Goal: Information Seeking & Learning: Learn about a topic

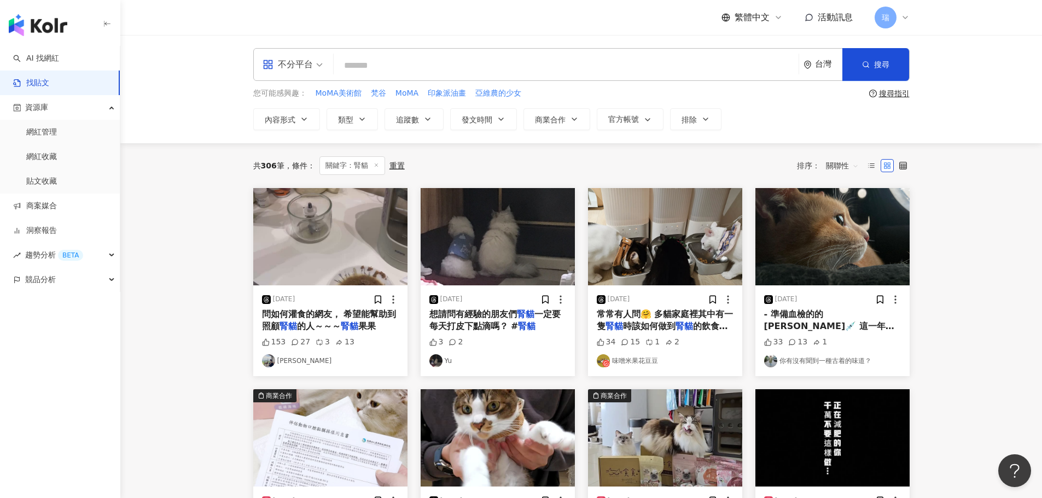
click at [364, 63] on input "search" at bounding box center [566, 66] width 456 height 24
type input "**"
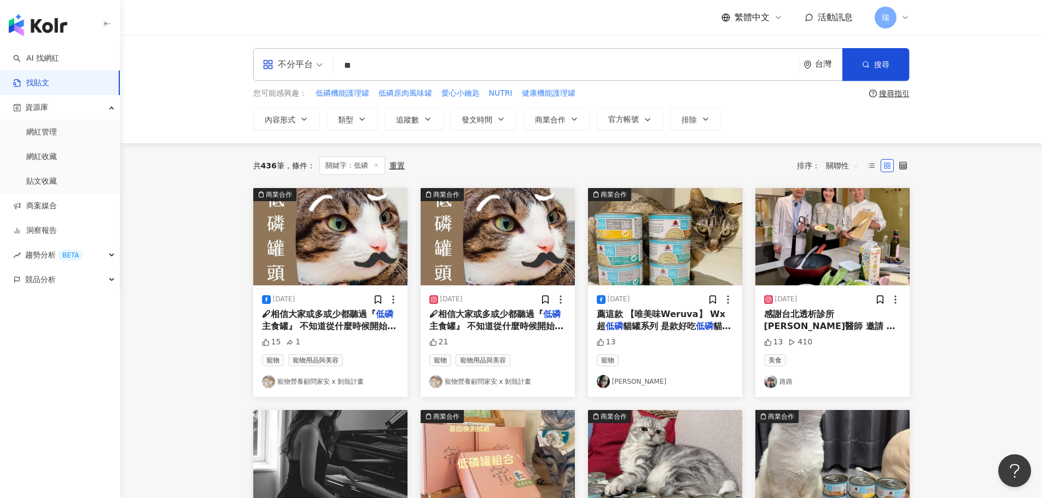
drag, startPoint x: 494, startPoint y: 314, endPoint x: 496, endPoint y: 382, distance: 68.4
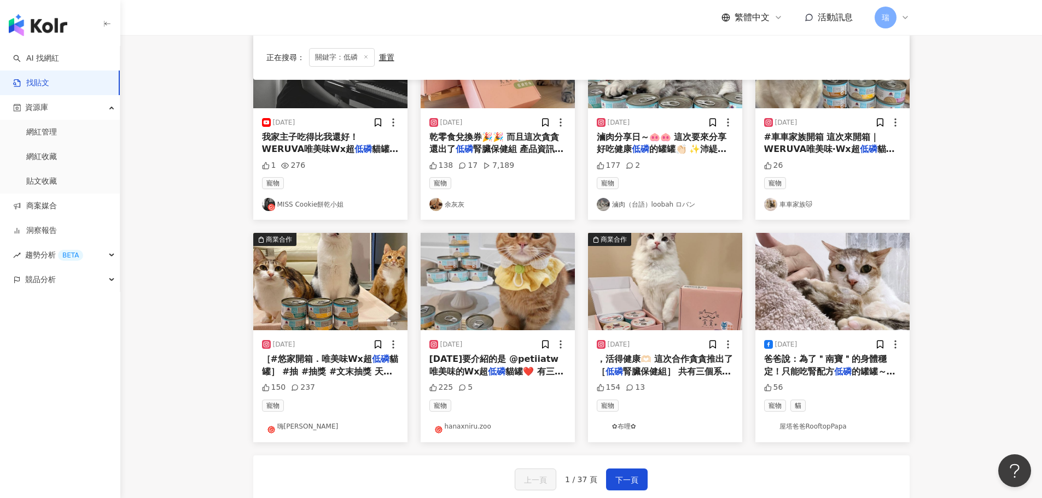
scroll to position [438, 0]
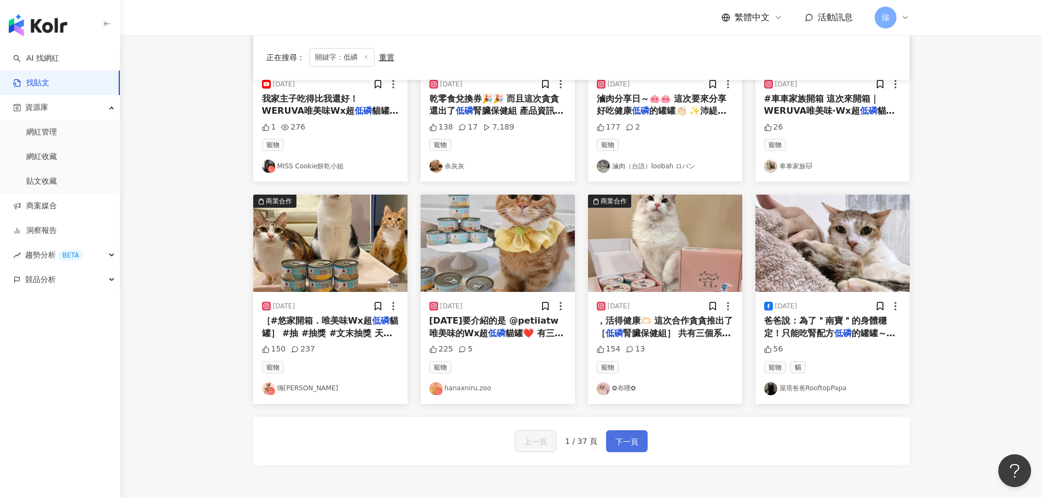
click at [621, 440] on span "下一頁" at bounding box center [626, 441] width 23 height 13
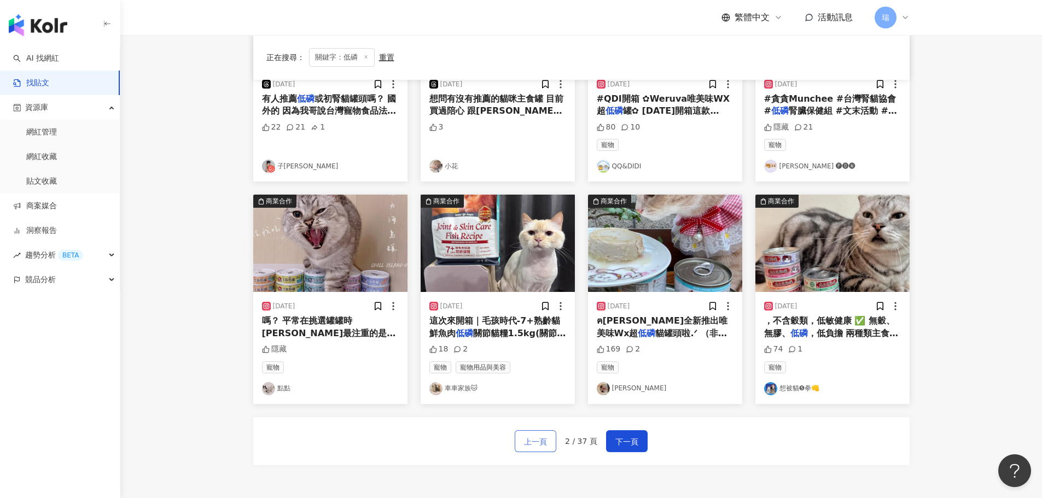
click at [531, 443] on span "上一頁" at bounding box center [535, 441] width 23 height 13
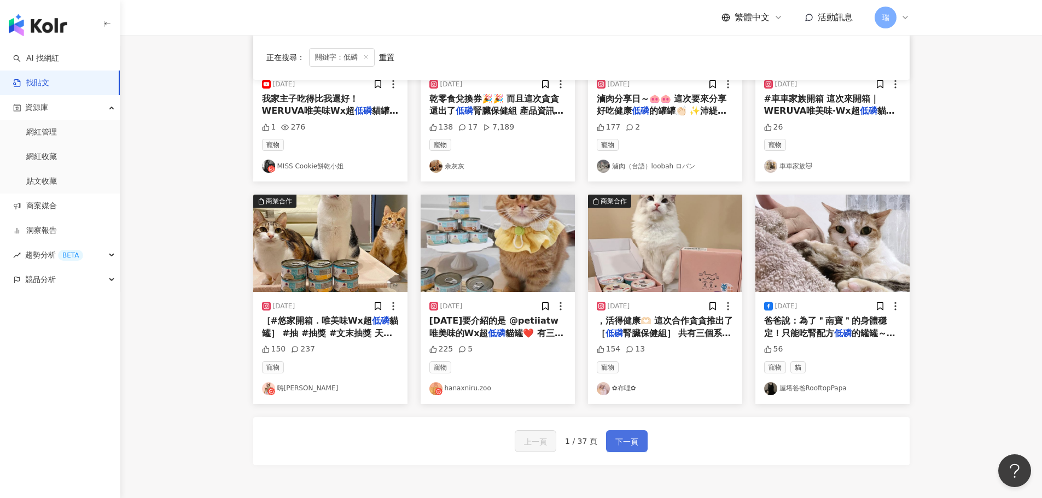
click at [638, 443] on button "下一頁" at bounding box center [627, 442] width 42 height 22
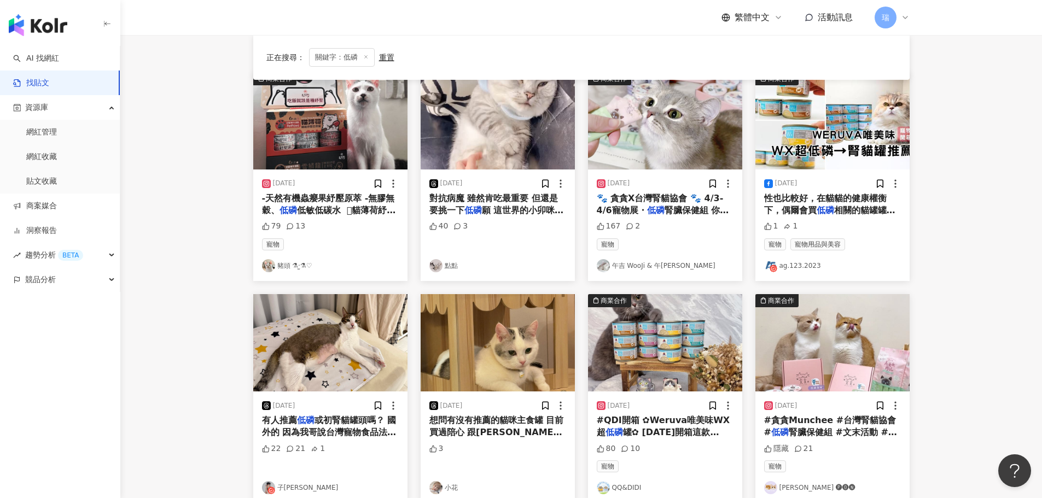
scroll to position [219, 0]
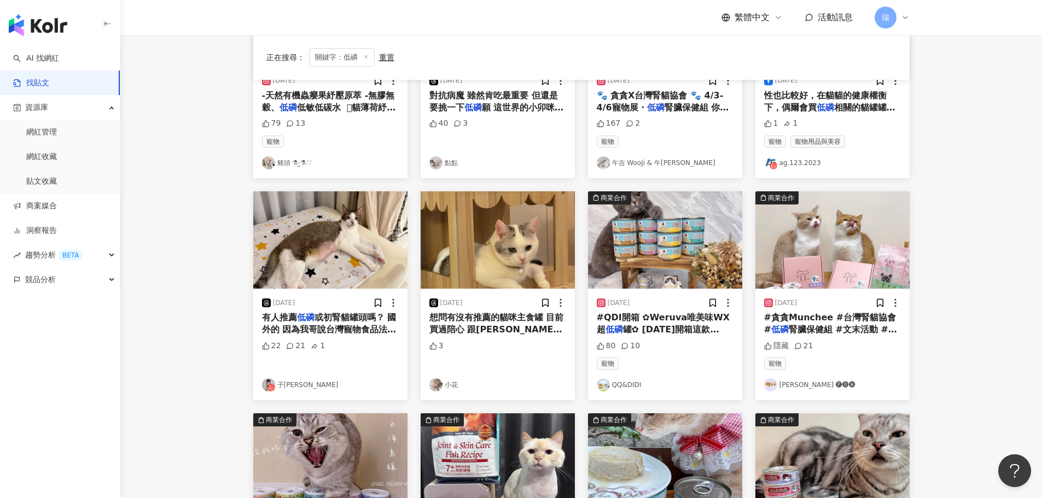
drag, startPoint x: 800, startPoint y: 386, endPoint x: 225, endPoint y: 294, distance: 582.3
click at [225, 294] on main "不分平台 ** 台灣 搜尋 您可能感興趣： 低磷機能護理罐 低磷原肉風味罐 愛心小鑰匙 NUTRI 健康機能護理罐 搜尋指引 內容形式 類型 追蹤數 發文時間…" at bounding box center [581, 264] width 922 height 896
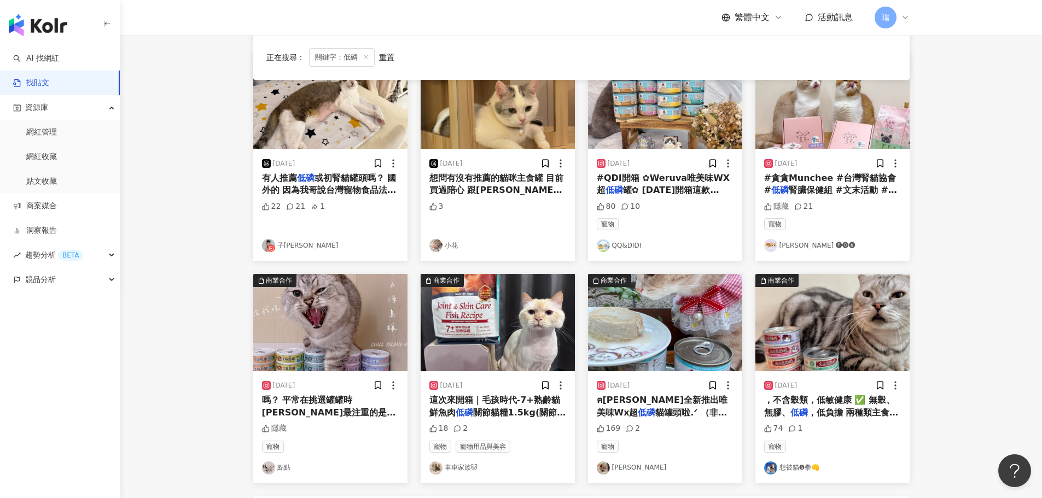
scroll to position [438, 0]
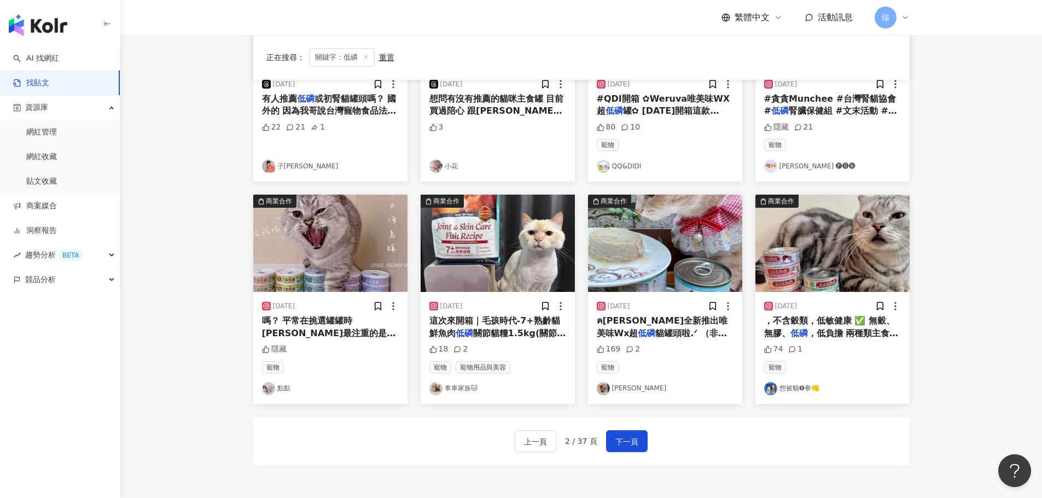
drag, startPoint x: 336, startPoint y: 330, endPoint x: 272, endPoint y: 392, distance: 89.4
click at [611, 438] on button "下一頁" at bounding box center [627, 442] width 42 height 22
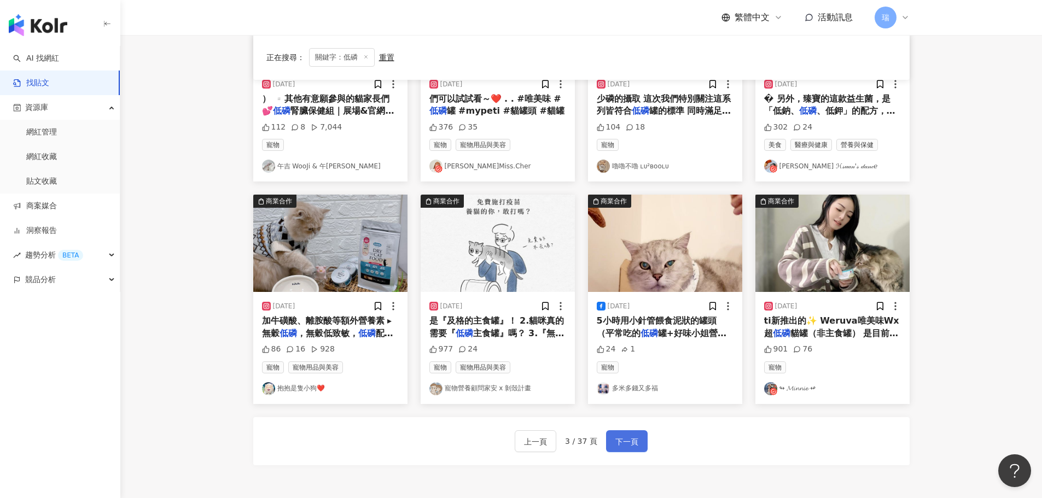
click at [612, 437] on button "下一頁" at bounding box center [627, 442] width 42 height 22
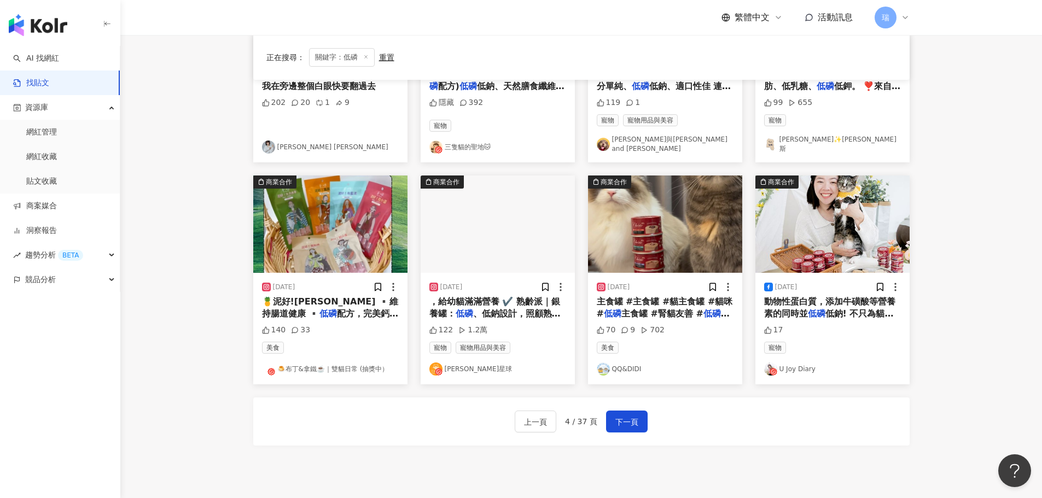
scroll to position [492, 0]
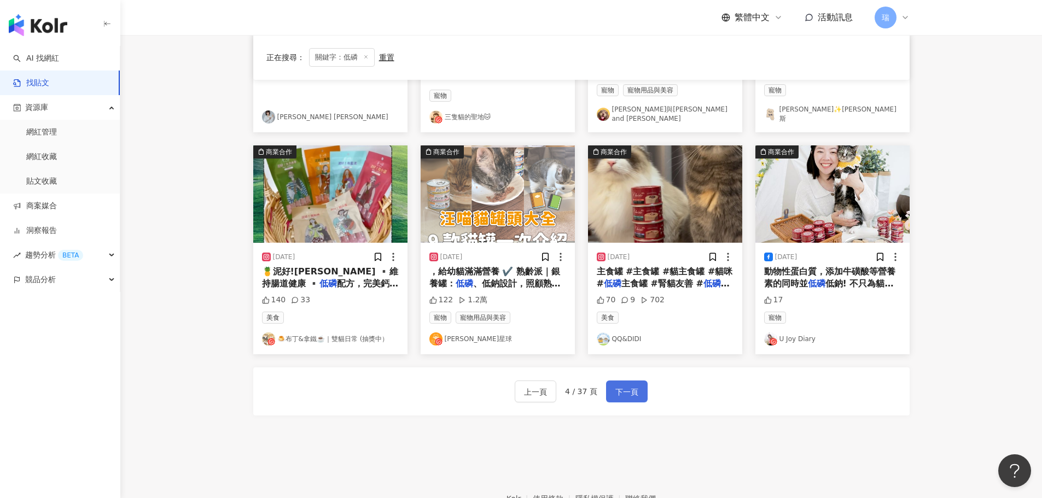
click at [635, 397] on button "下一頁" at bounding box center [627, 392] width 42 height 22
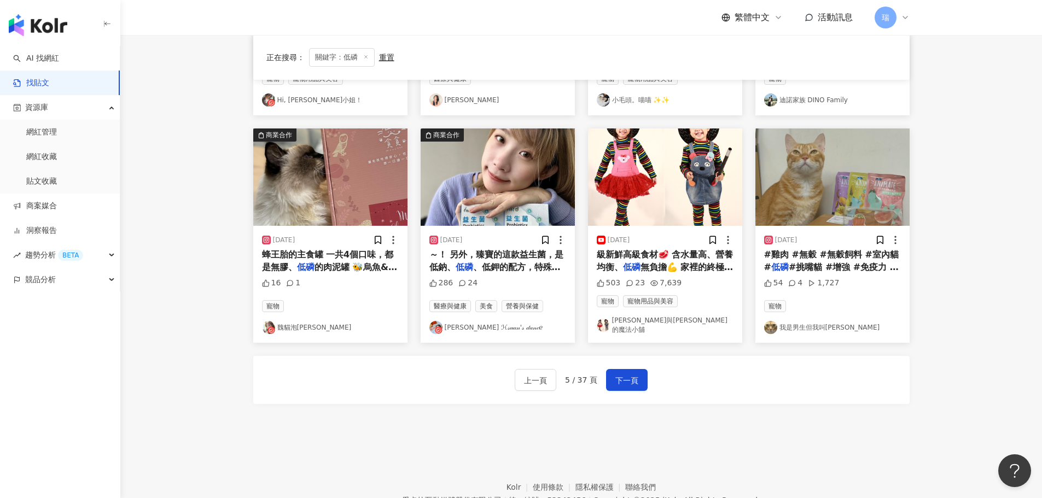
scroll to position [554, 0]
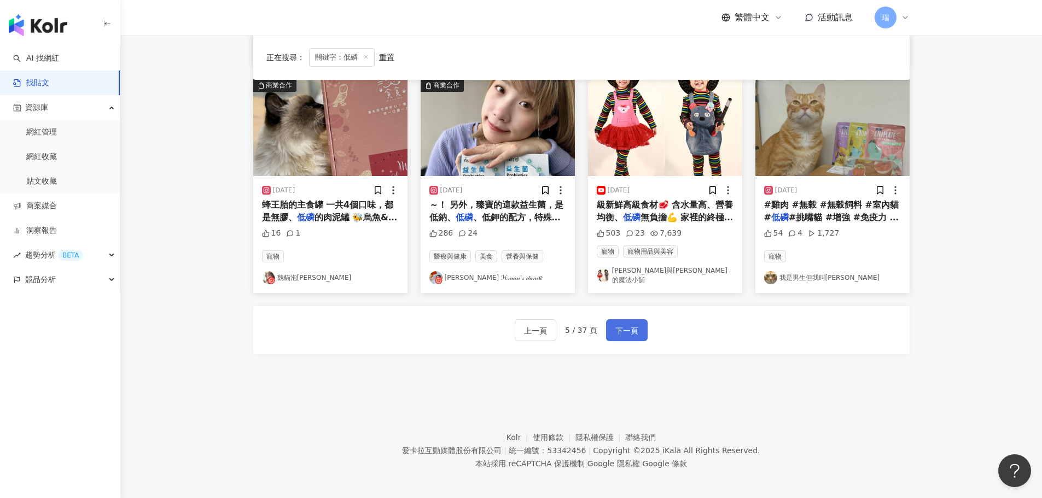
click at [634, 327] on span "下一頁" at bounding box center [626, 330] width 23 height 13
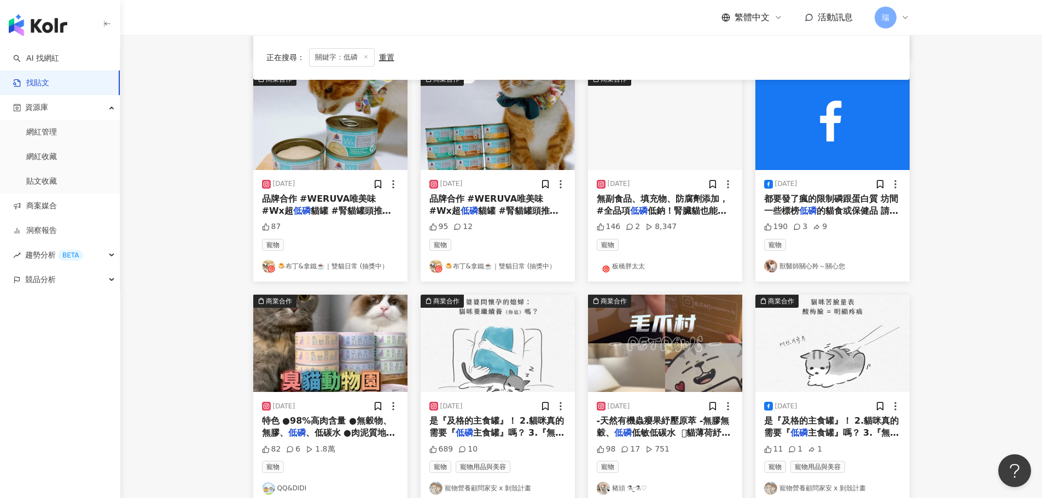
scroll to position [438, 0]
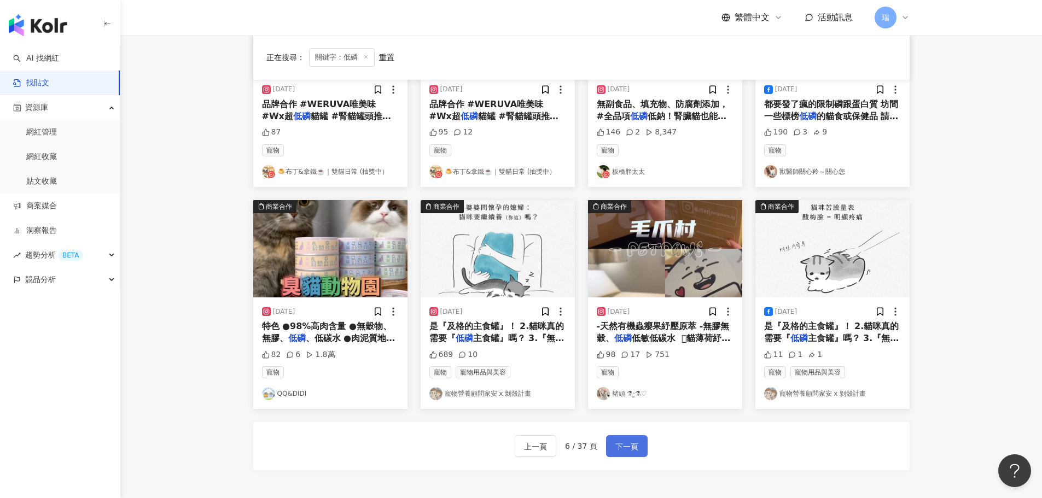
click at [637, 441] on button "下一頁" at bounding box center [627, 446] width 42 height 22
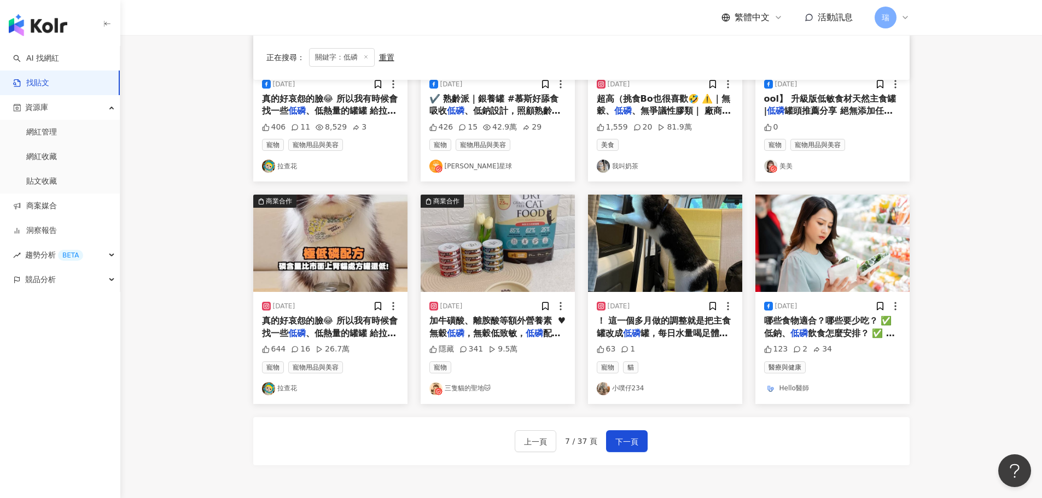
click at [497, 101] on span "✔️ 熟齡派｜銀養罐 #慕斯好舔食吸收" at bounding box center [494, 105] width 130 height 22
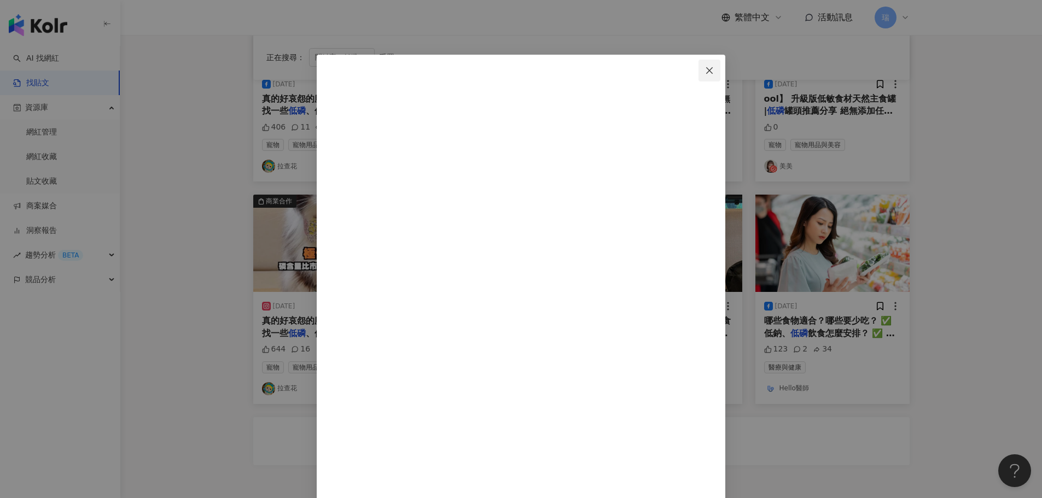
click at [720, 68] on span "Close" at bounding box center [710, 70] width 22 height 9
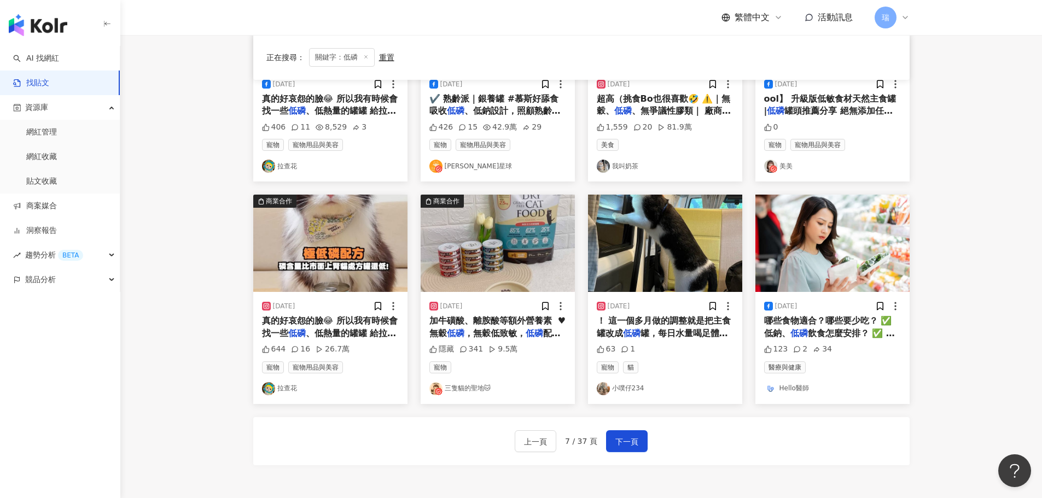
drag, startPoint x: 674, startPoint y: 333, endPoint x: 637, endPoint y: 387, distance: 66.2
click at [615, 390] on link "小噗仔234" at bounding box center [665, 388] width 137 height 13
click at [687, 324] on span "！ 這一個多月做的調整就是把主食罐改成" at bounding box center [664, 327] width 135 height 22
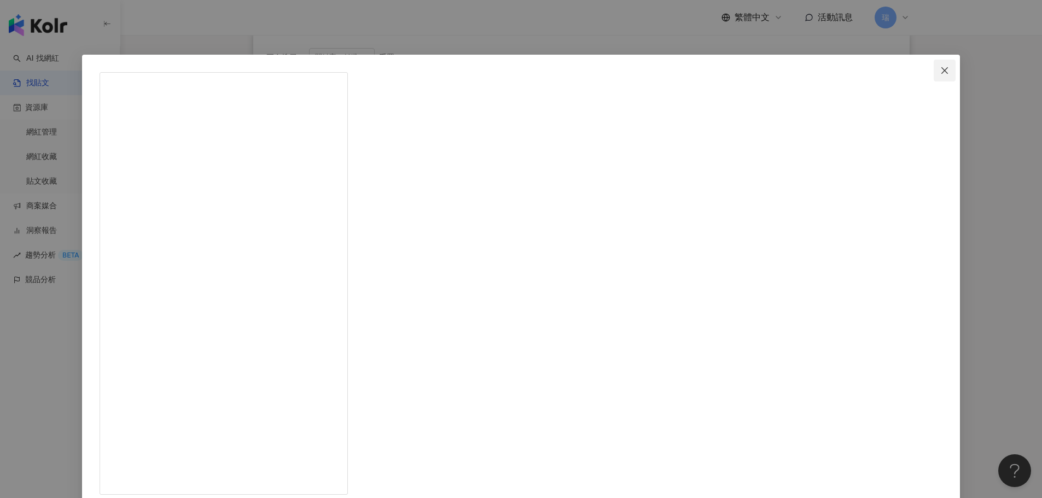
click at [940, 68] on icon "close" at bounding box center [944, 70] width 9 height 9
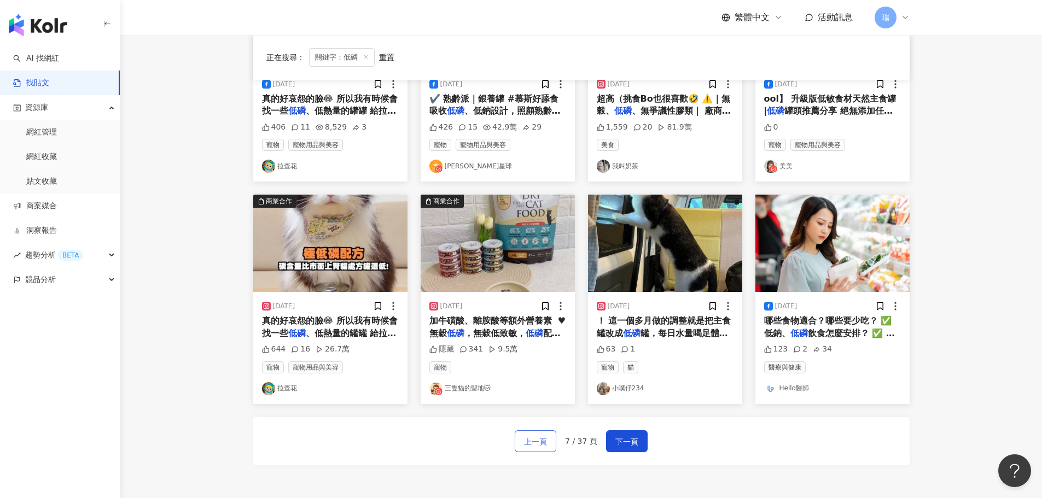
click at [547, 441] on span "上一頁" at bounding box center [535, 441] width 23 height 13
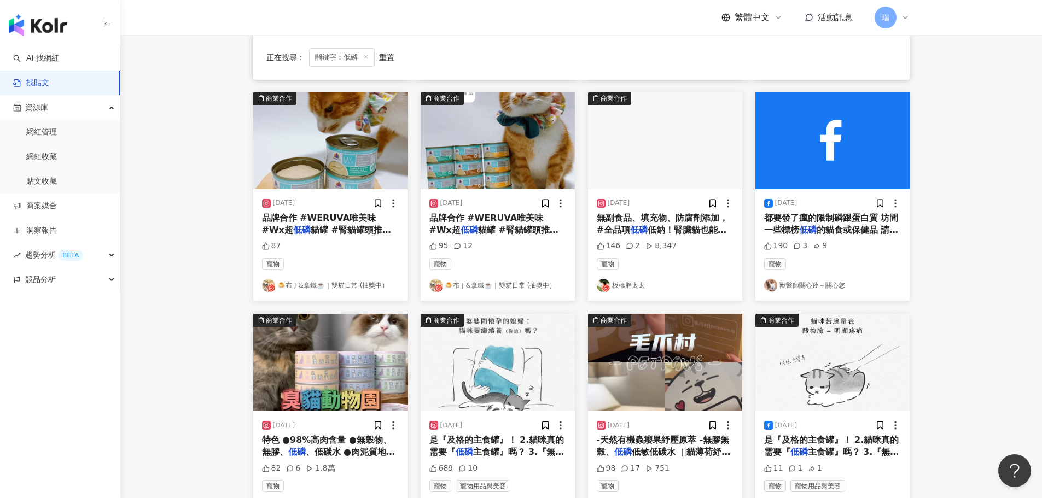
scroll to position [492, 0]
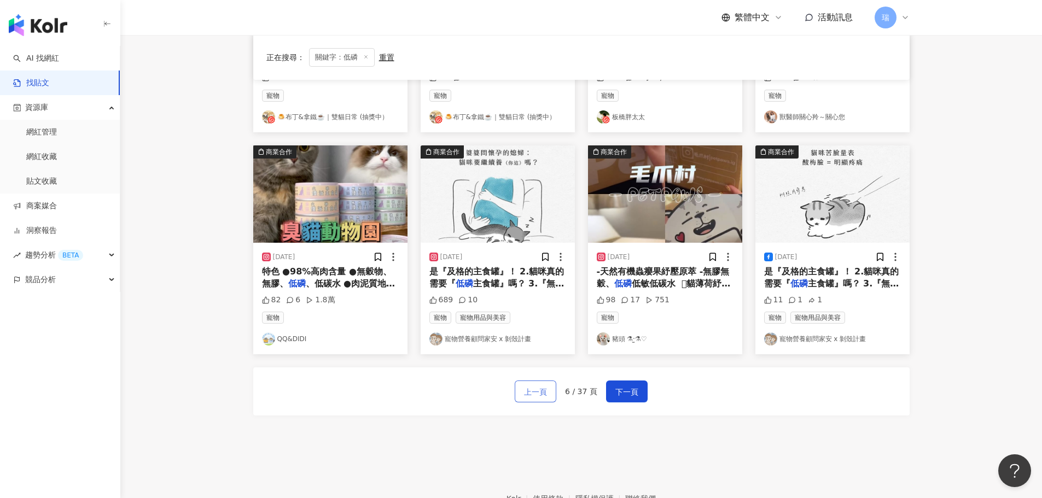
click at [544, 390] on span "上一頁" at bounding box center [535, 392] width 23 height 13
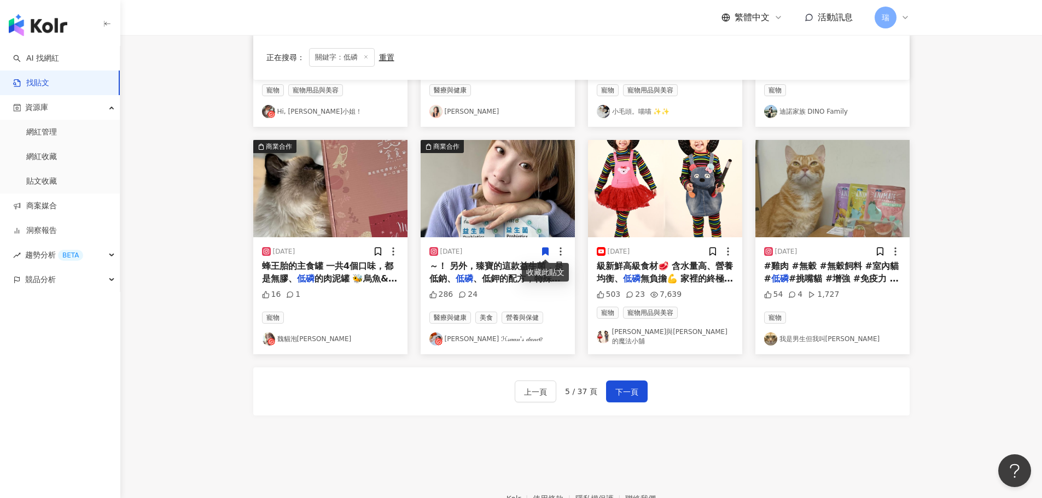
click at [812, 336] on link "我是男生但我叫[PERSON_NAME]" at bounding box center [832, 339] width 137 height 13
click at [806, 271] on span "#雞肉 #無穀 #無穀飼料 #室內貓 #" at bounding box center [831, 272] width 135 height 22
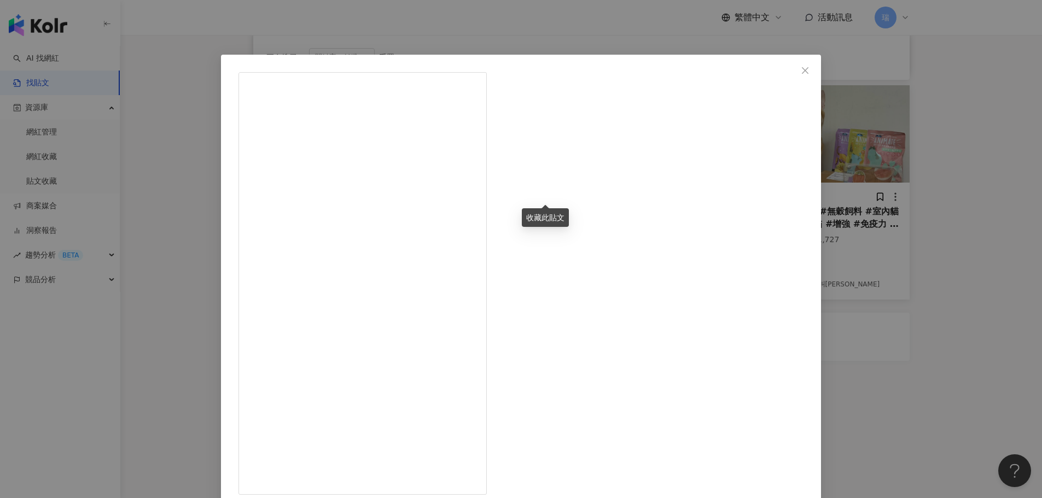
scroll to position [554, 0]
click at [899, 47] on div "我是男生但我叫咪咪 2023/9/15 #100daysmimivideodaily Day33 @bluebaypetfood ①元飼料試吃影片出爐啦！ 可…" at bounding box center [521, 249] width 1042 height 498
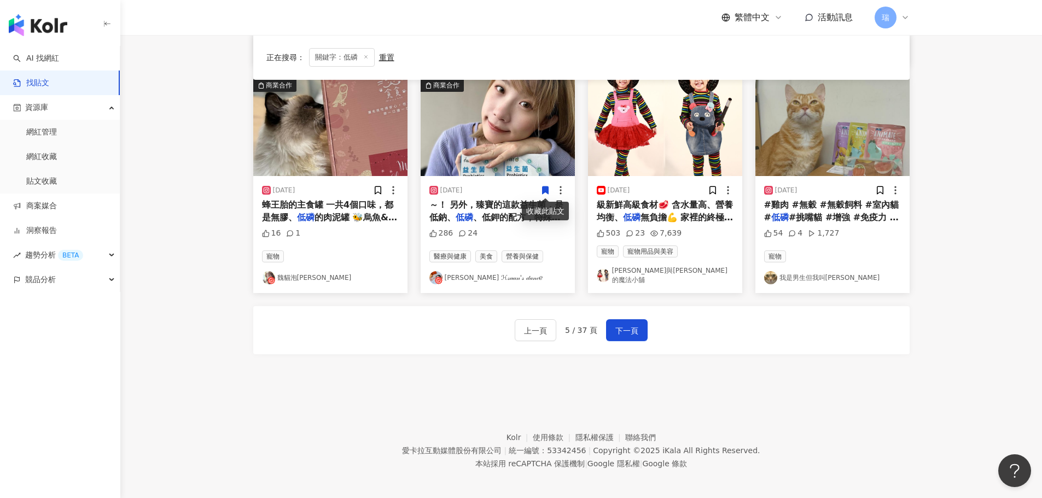
click at [882, 184] on span at bounding box center [880, 189] width 10 height 11
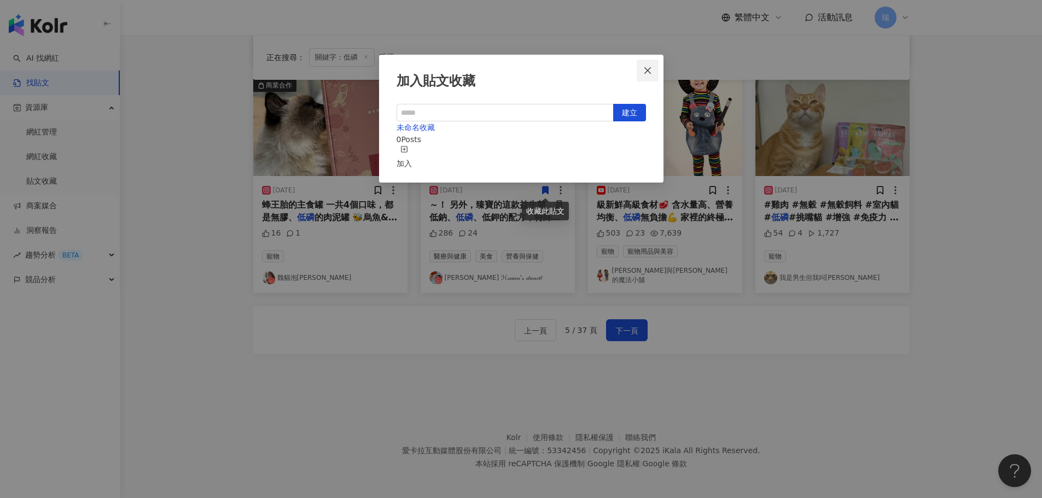
click at [644, 68] on icon "close" at bounding box center [647, 70] width 9 height 9
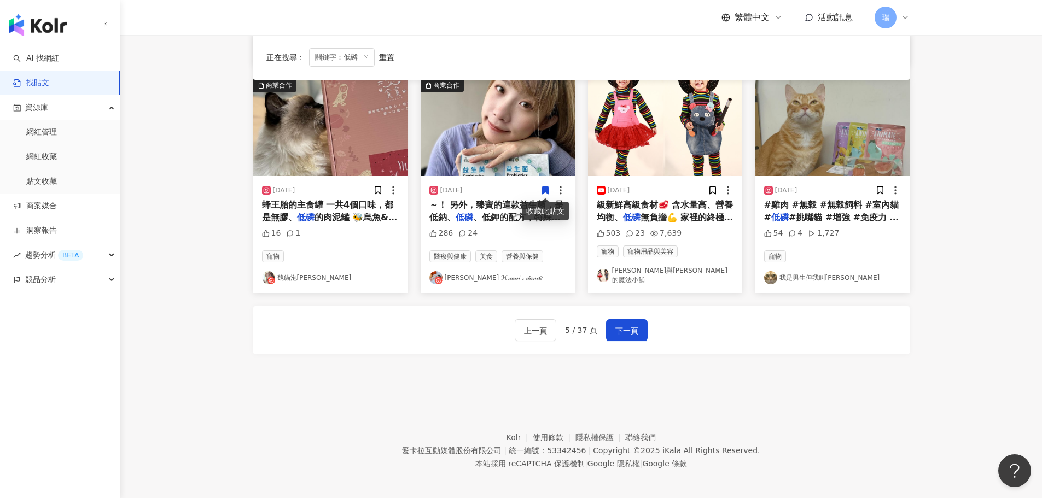
click at [819, 274] on link "我是男生但我叫咪咪" at bounding box center [832, 277] width 137 height 13
click at [549, 332] on button "上一頁" at bounding box center [536, 330] width 42 height 22
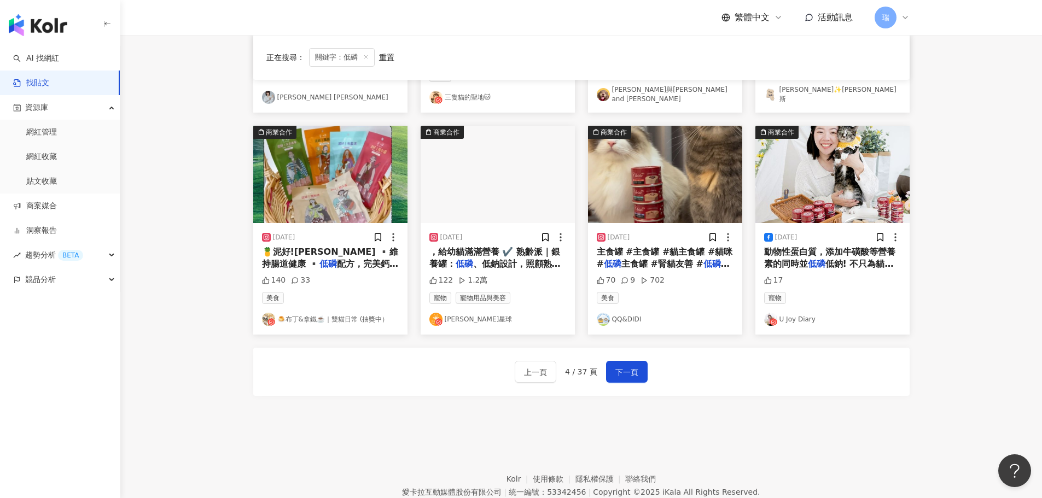
scroll to position [335, 0]
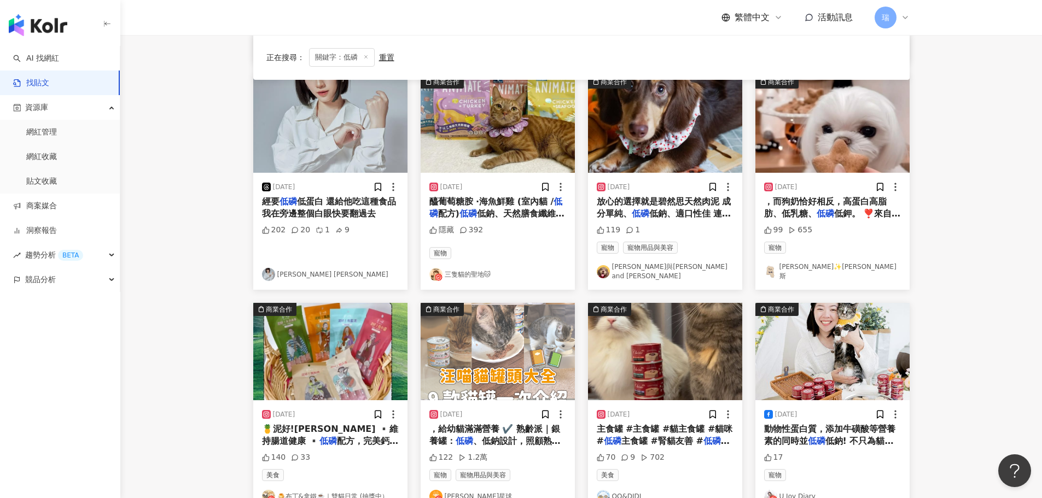
click at [493, 151] on img "button" at bounding box center [498, 123] width 154 height 97
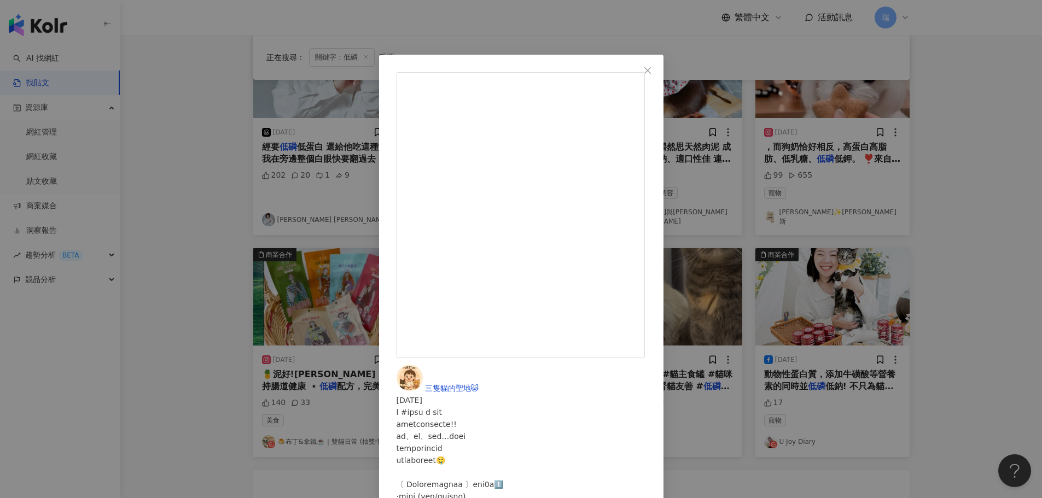
scroll to position [0, 0]
drag, startPoint x: 596, startPoint y: 194, endPoint x: 703, endPoint y: 247, distance: 119.4
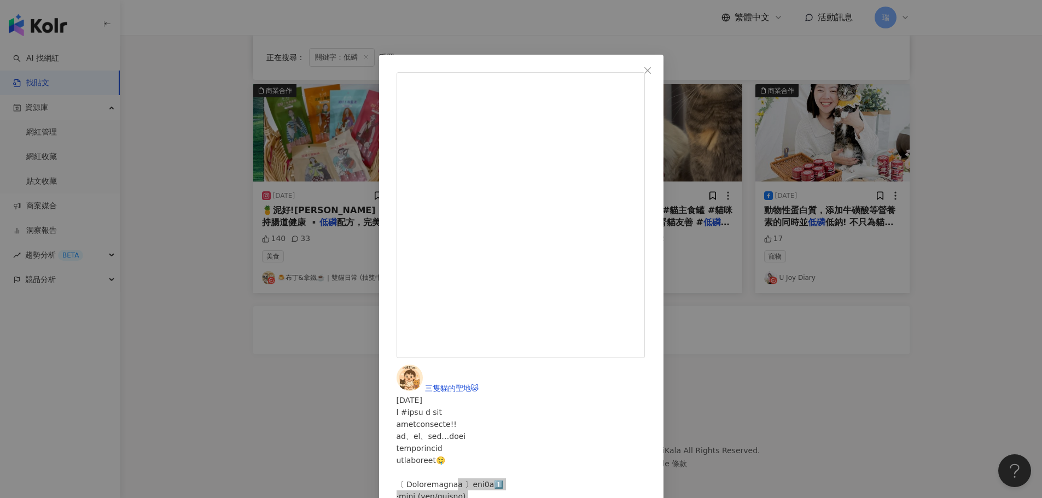
scroll to position [759, 0]
drag, startPoint x: 749, startPoint y: 71, endPoint x: 737, endPoint y: 125, distance: 55.5
click at [652, 71] on icon "close" at bounding box center [647, 70] width 9 height 9
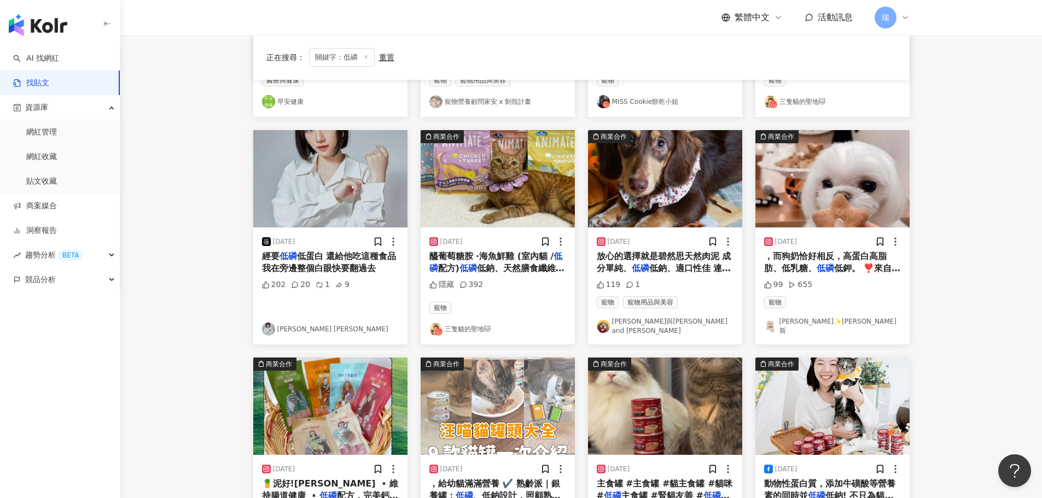
scroll to position [499, 0]
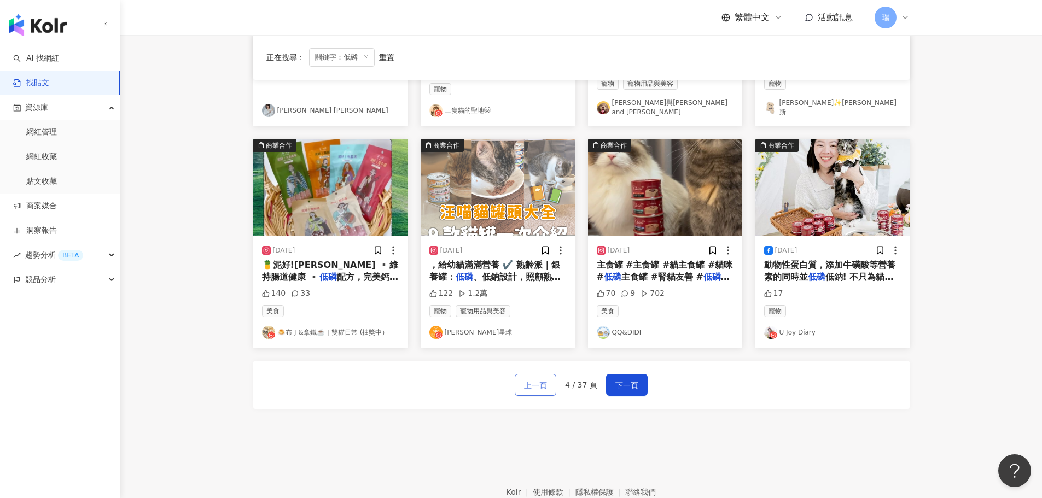
click at [550, 381] on button "上一頁" at bounding box center [536, 385] width 42 height 22
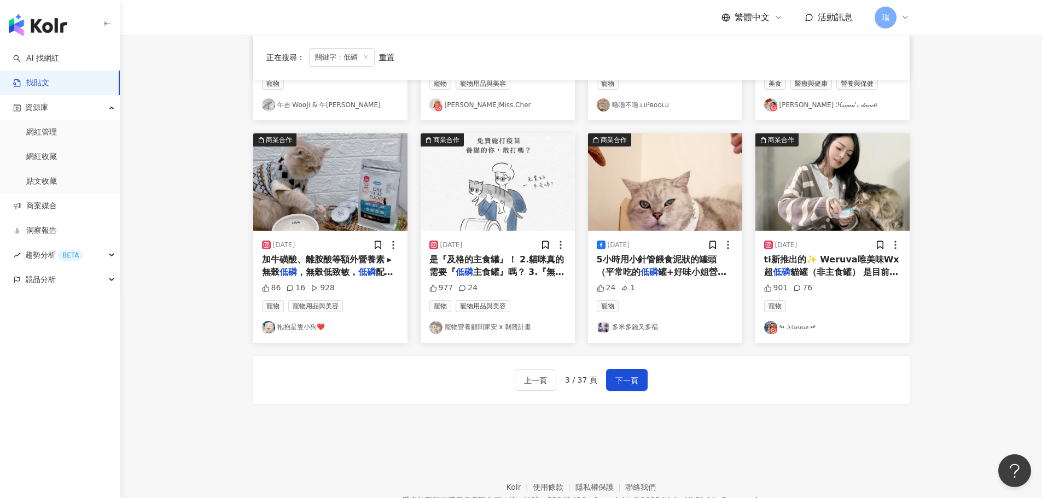
click at [653, 213] on img "button" at bounding box center [665, 181] width 154 height 97
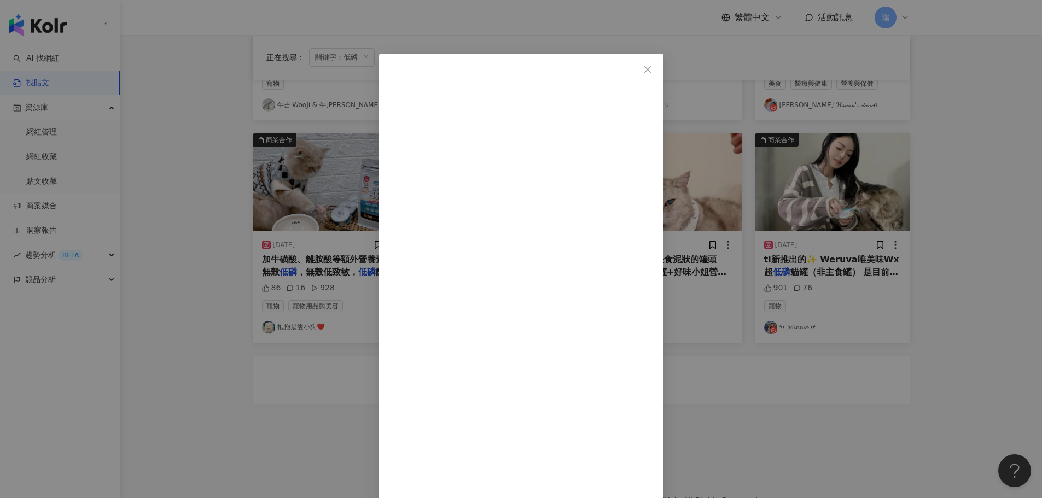
scroll to position [0, 0]
click at [651, 73] on icon "close" at bounding box center [647, 70] width 7 height 7
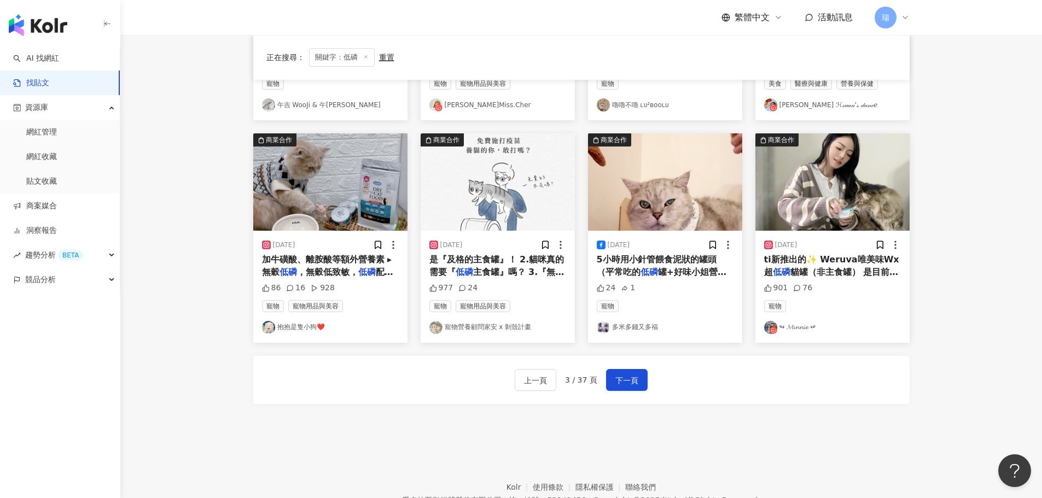
click at [642, 327] on link "多米多錢又多福" at bounding box center [665, 327] width 137 height 13
click at [664, 242] on div "2024/6/9 5小時用小針管餵食泥狀的罐頭 （平常吃的 低磷 罐+好味小姐營養膏） 以利維持他身體 24 1 寵物 多米多錢又多福" at bounding box center [665, 287] width 154 height 112
click at [662, 260] on span "5小時用小針管餵食泥狀的罐頭 （平常吃的" at bounding box center [657, 265] width 120 height 22
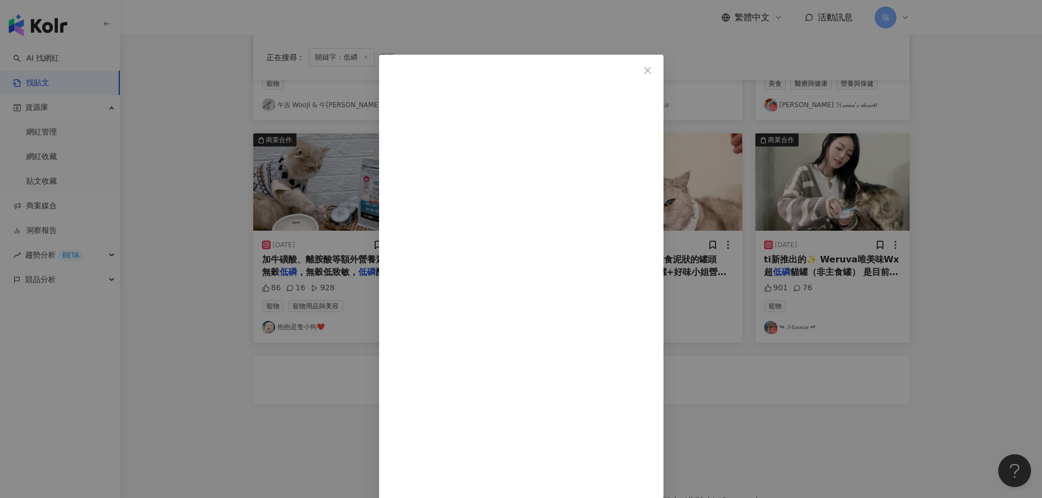
drag, startPoint x: 648, startPoint y: 66, endPoint x: 576, endPoint y: 77, distance: 72.5
copy span "多米多錢又多福"
click at [861, 263] on div "多米多錢又多福 2024/6/9 6/5紀錄 當天早上剛打完第一劑抗生素 但還是無法自行進食 為奴的每4-5小時用小針管餵食泥狀的罐頭 （平常吃的低磷罐+好味…" at bounding box center [521, 249] width 1042 height 498
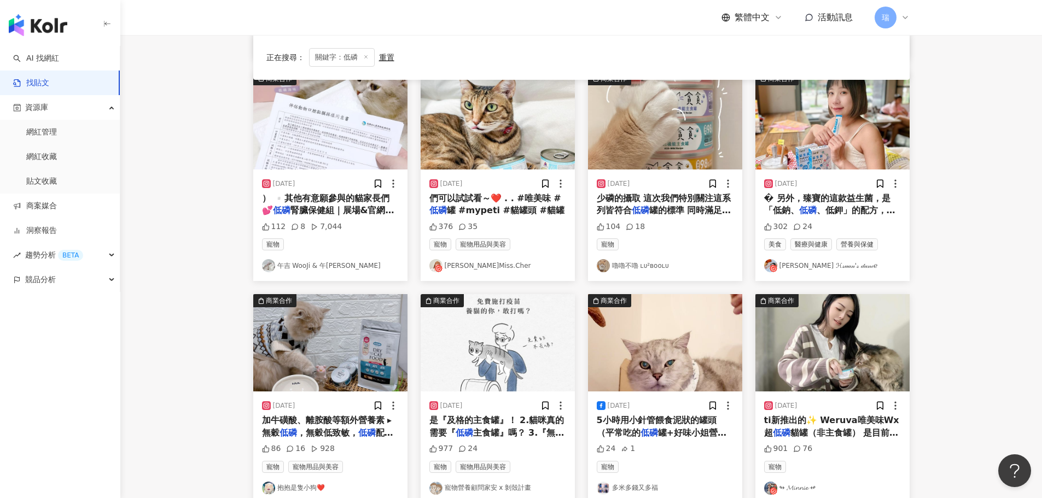
scroll to position [280, 0]
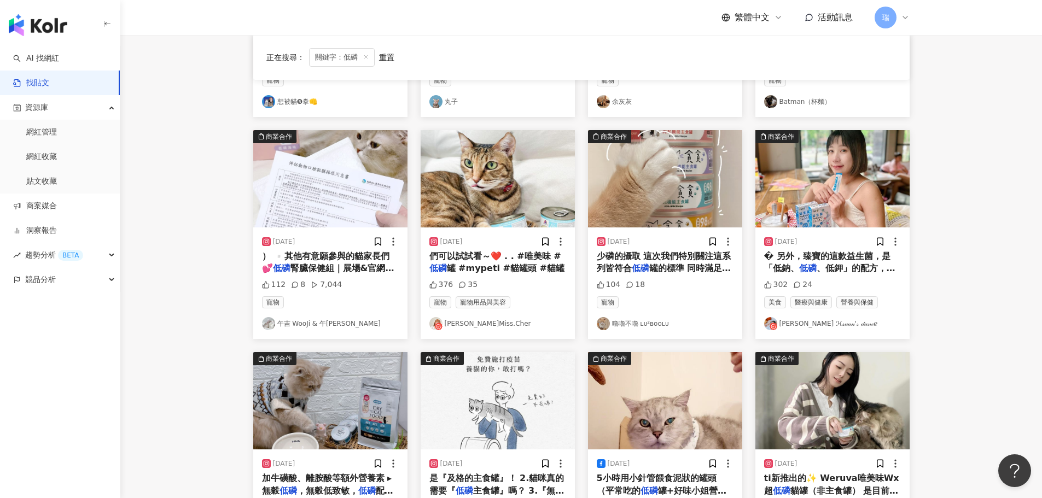
click at [338, 263] on span "腎臟保健組｜展場&官網同步販售！" at bounding box center [328, 274] width 132 height 22
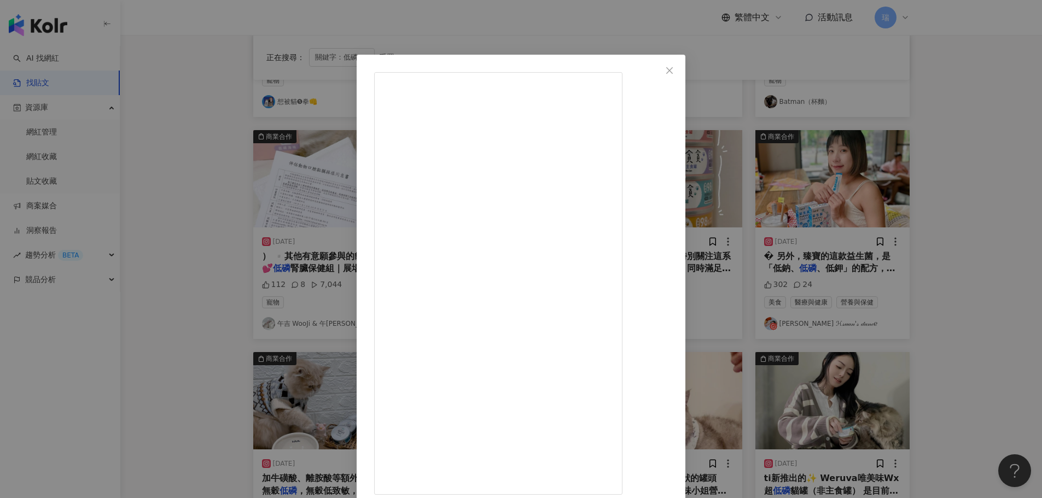
scroll to position [109, 0]
drag, startPoint x: 579, startPoint y: 179, endPoint x: 719, endPoint y: 197, distance: 141.2
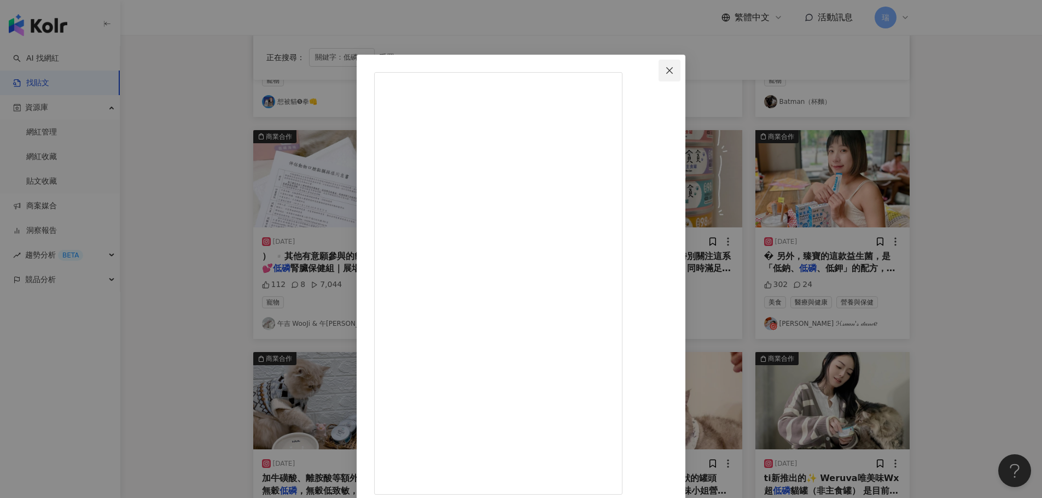
click at [674, 70] on icon "close" at bounding box center [669, 70] width 9 height 9
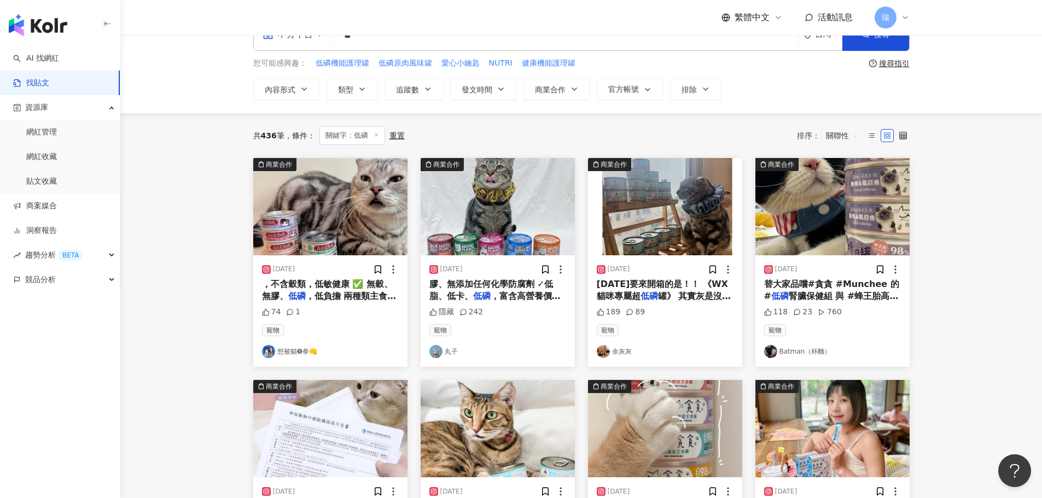
scroll to position [55, 0]
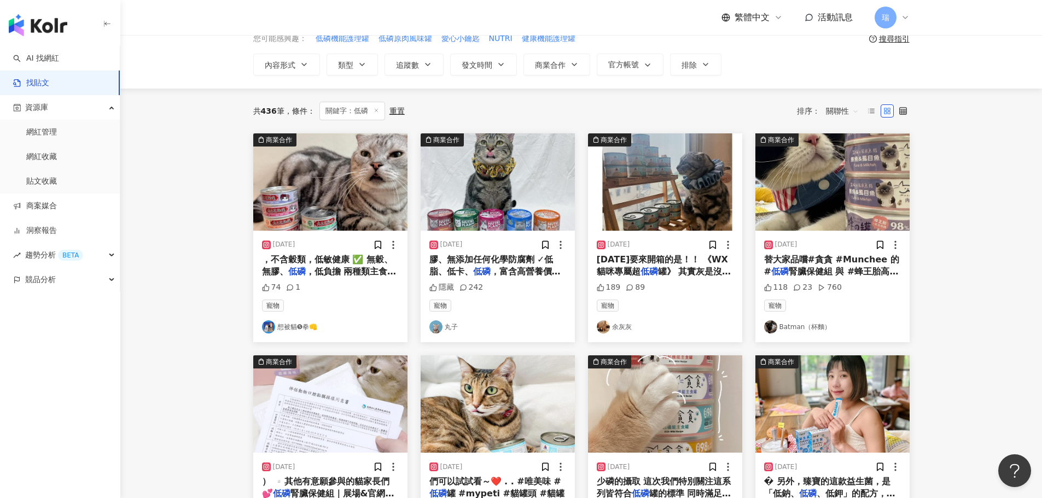
click at [313, 268] on span "，低負擔 兩種類主食❻種口味讓你「" at bounding box center [329, 277] width 135 height 22
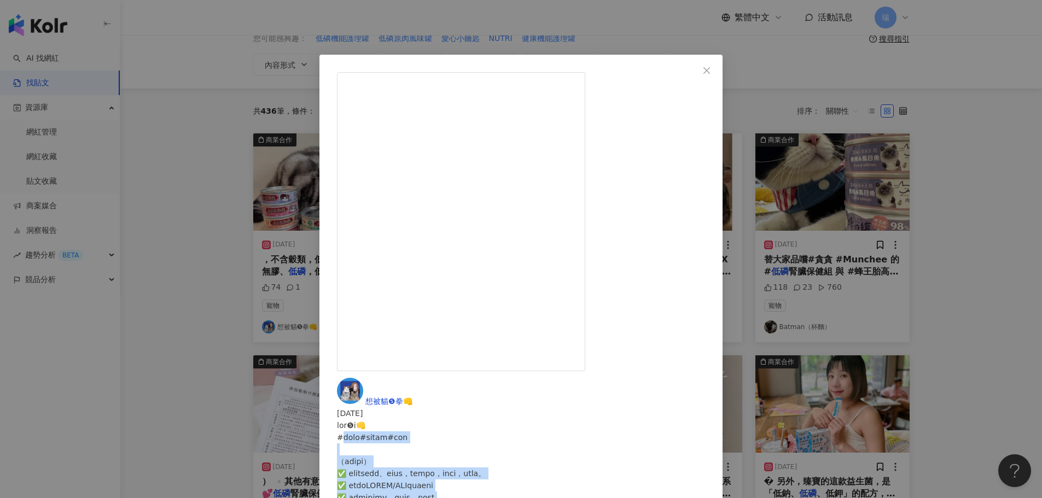
drag, startPoint x: 544, startPoint y: 128, endPoint x: 684, endPoint y: 218, distance: 165.9
click at [711, 66] on icon "close" at bounding box center [706, 70] width 9 height 9
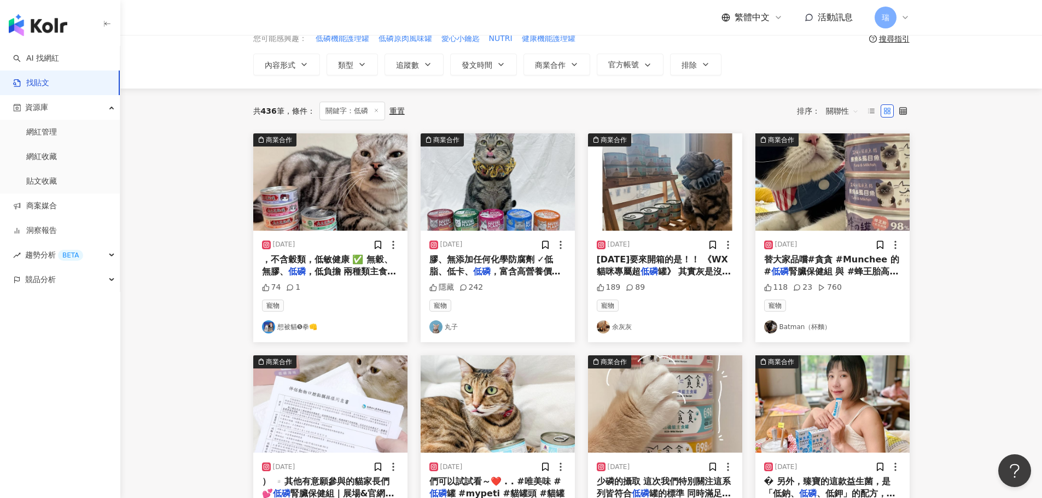
click at [335, 205] on img "button" at bounding box center [330, 181] width 154 height 97
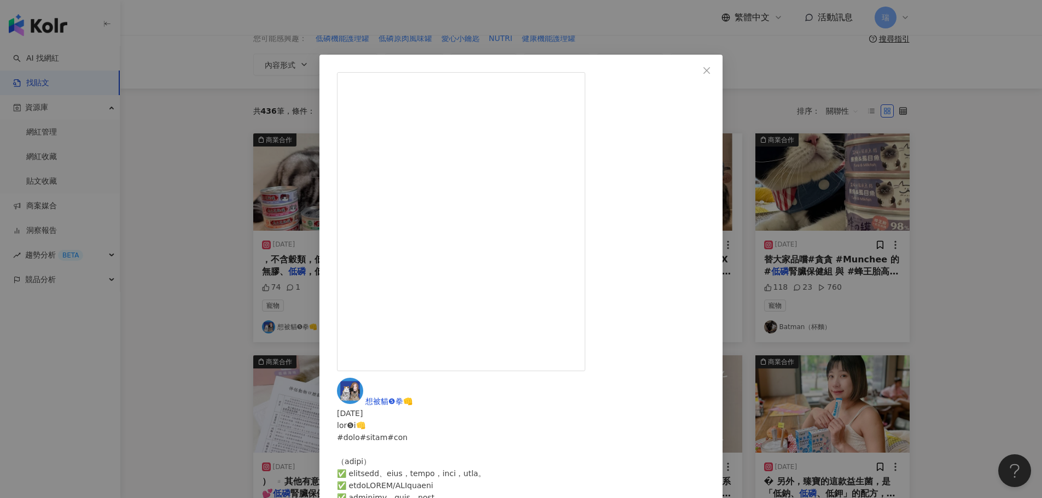
scroll to position [385, 0]
click at [967, 191] on div "想被貓❺拳👊 2024/10/1 74 1 查看原始貼文" at bounding box center [521, 249] width 1042 height 498
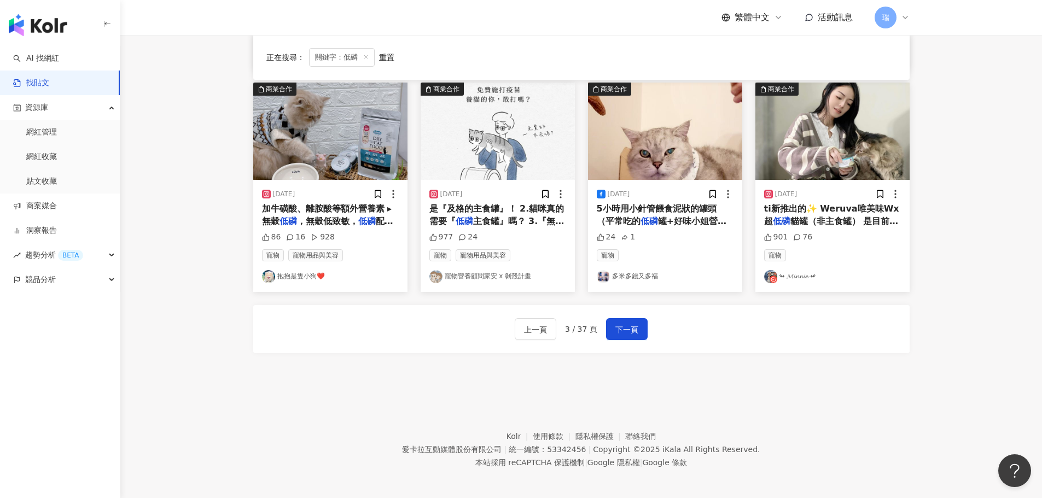
scroll to position [554, 0]
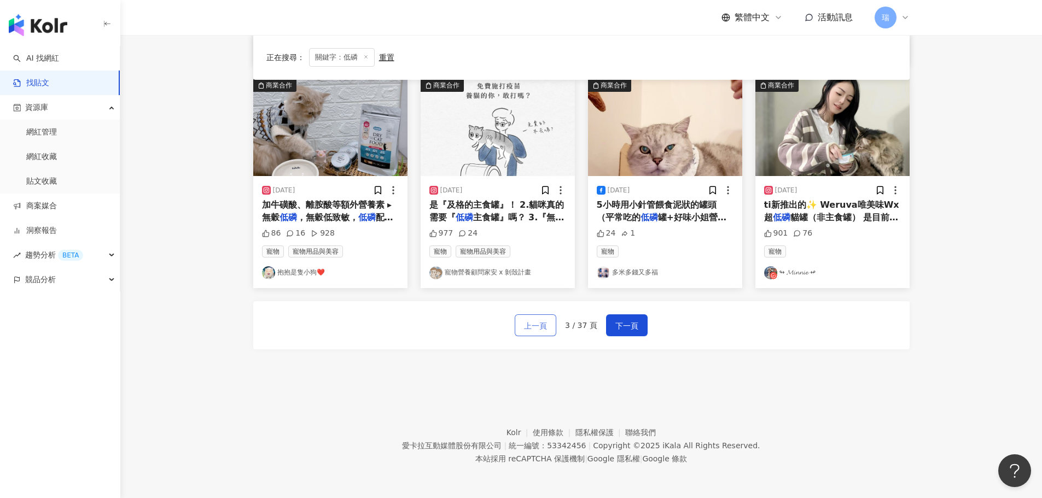
click at [539, 328] on span "上一頁" at bounding box center [535, 325] width 23 height 13
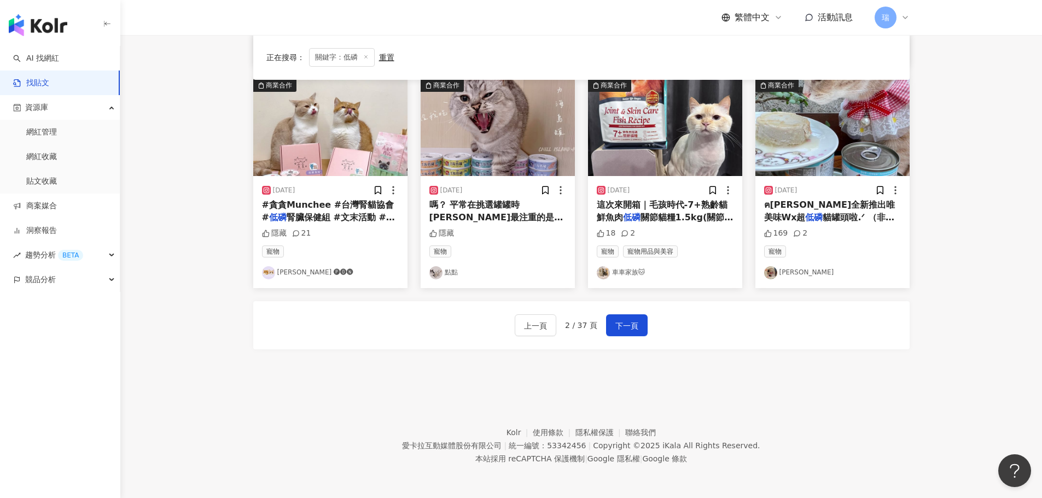
click at [531, 224] on span "的部分 因為點點有腎臟病 三寶貝又很" at bounding box center [493, 235] width 129 height 22
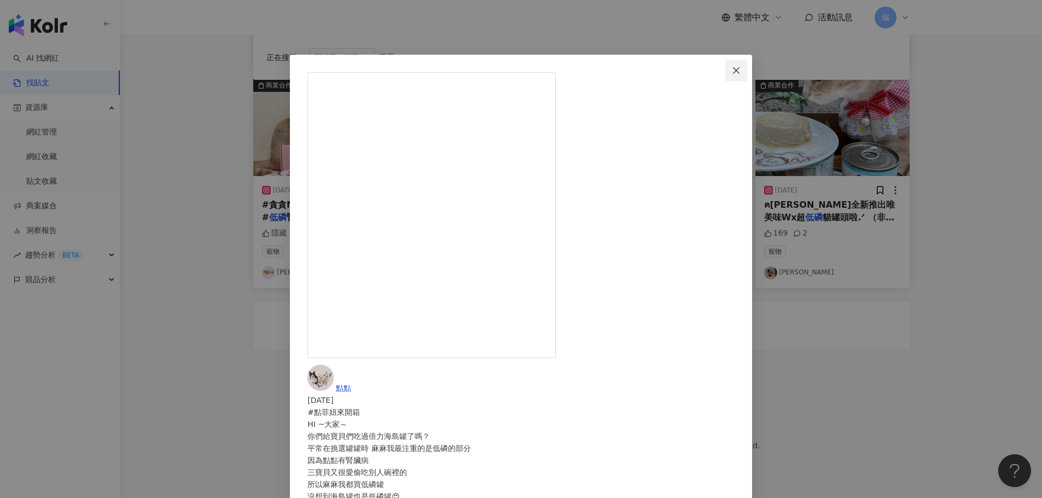
click at [741, 73] on icon "close" at bounding box center [736, 70] width 9 height 9
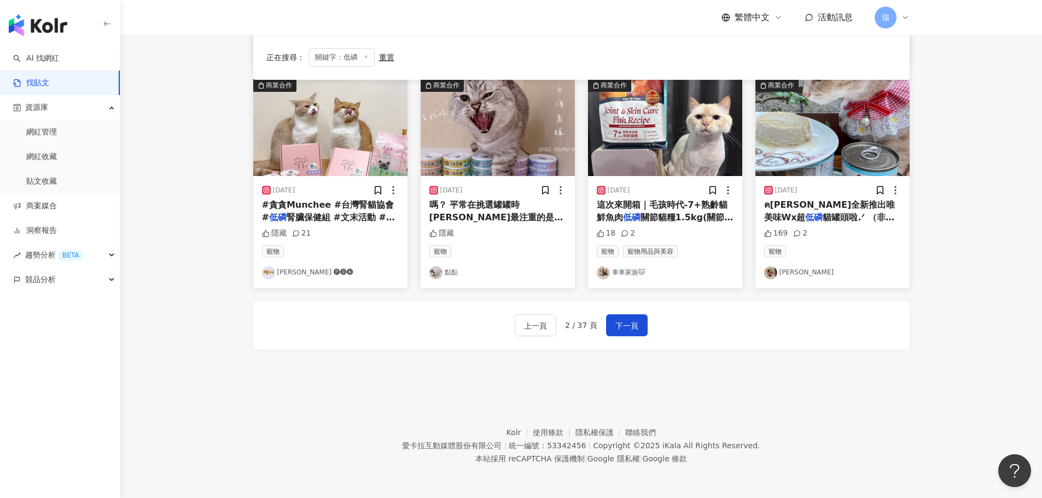
click at [449, 276] on link "點點" at bounding box center [497, 272] width 137 height 13
click at [554, 335] on button "上一頁" at bounding box center [536, 326] width 42 height 22
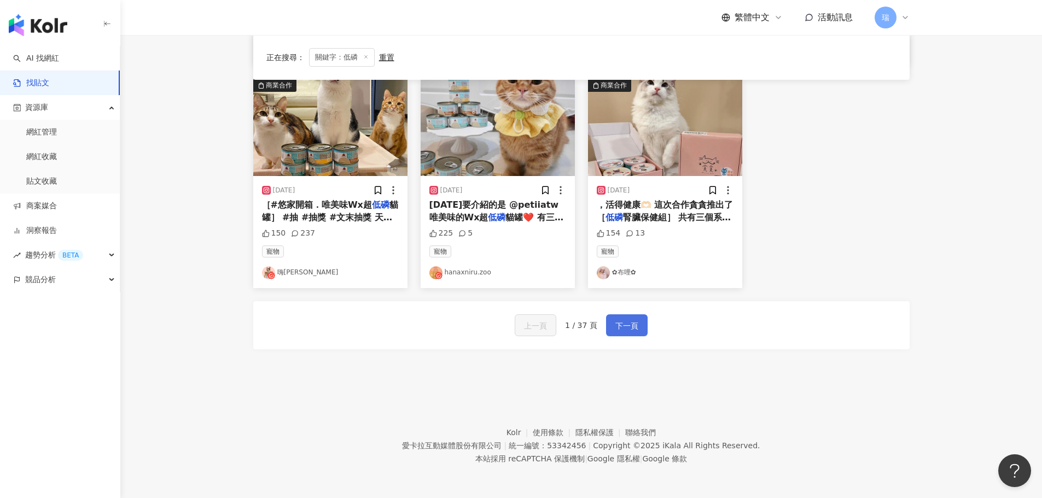
click at [635, 331] on span "下一頁" at bounding box center [626, 325] width 23 height 13
click at [631, 327] on span "下一頁" at bounding box center [626, 325] width 23 height 13
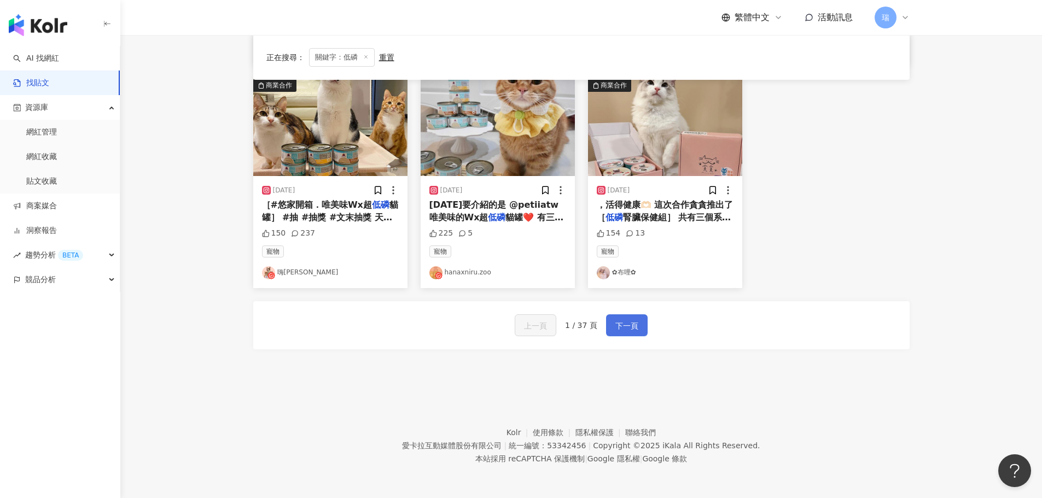
click at [630, 334] on button "下一頁" at bounding box center [627, 326] width 42 height 22
click at [635, 330] on span "下一頁" at bounding box center [626, 325] width 23 height 13
click at [617, 321] on span "下一頁" at bounding box center [626, 325] width 23 height 13
click at [621, 322] on span "下一頁" at bounding box center [626, 325] width 23 height 13
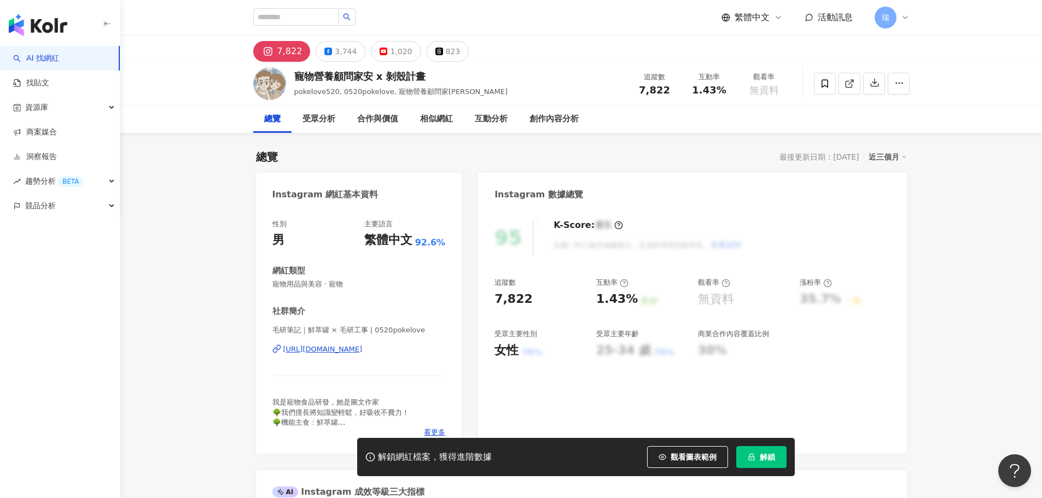
click at [363, 351] on div "https://www.instagram.com/0520pokelove/" at bounding box center [322, 350] width 79 height 10
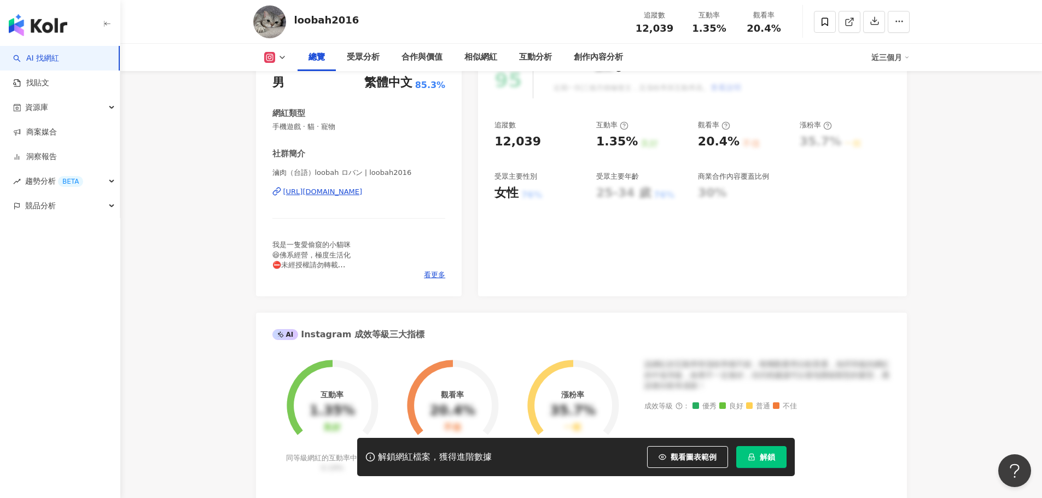
scroll to position [219, 0]
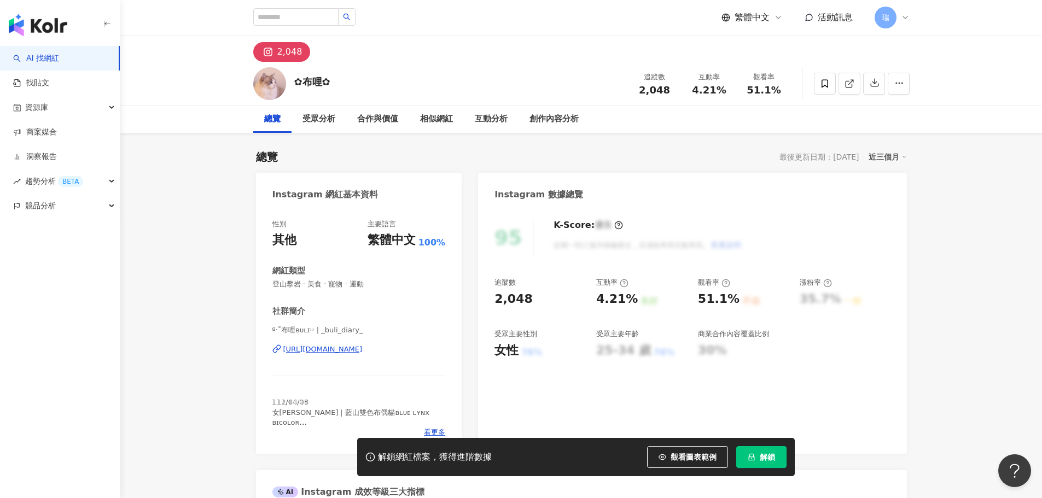
click at [363, 351] on div "https://www.instagram.com/_buli_diary_/" at bounding box center [322, 350] width 79 height 10
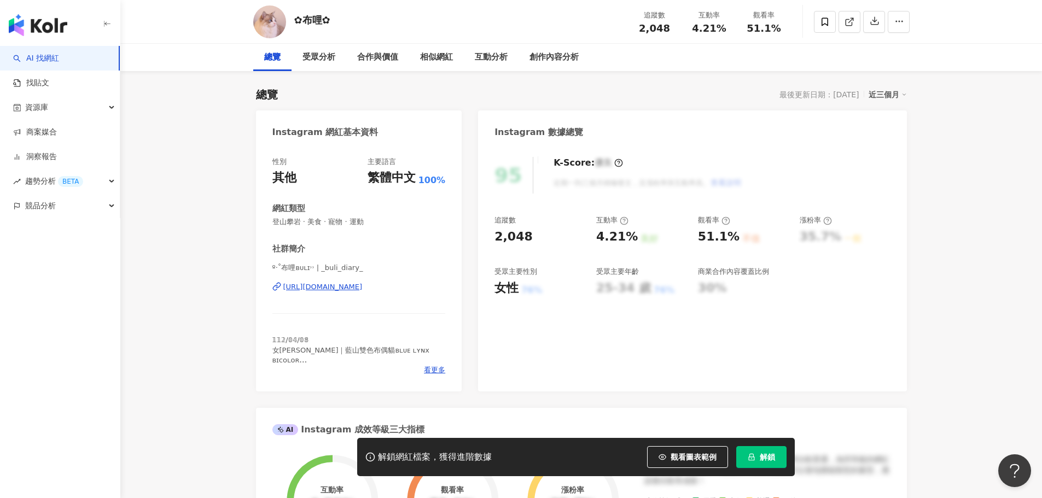
scroll to position [164, 0]
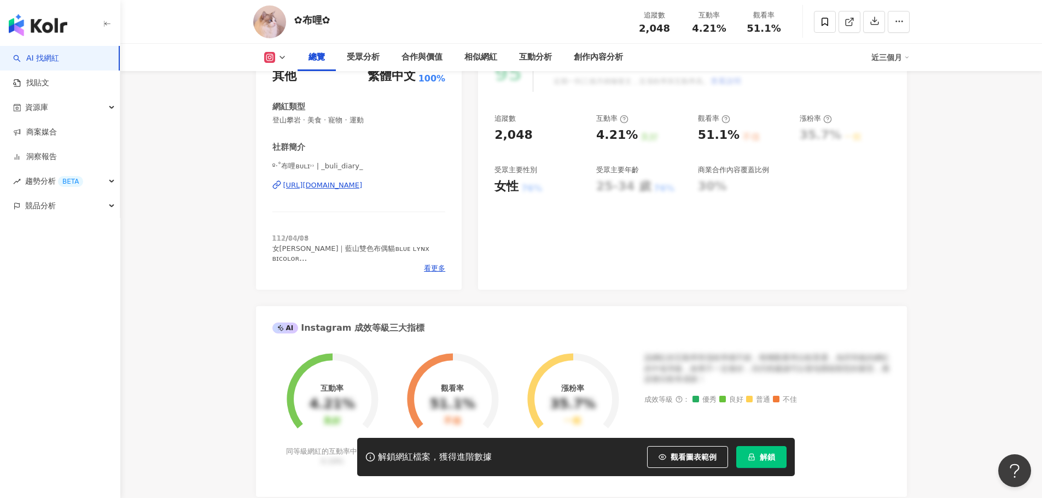
click at [438, 263] on div "𝟙𝟙𝟚/𝟘𝟜/𝟘𝟠 女森｜藍山雙色布偶貓ʙʟᴜᴇ ʟʏɴx ʙɪᴄᴏʟᴏʀ 不理不理王國⁺₊˚✧ 歡迎大家跟我互動哦(๑•̀ㅂ•́)و — 目前為了布哩心情愉…" at bounding box center [358, 249] width 173 height 30
click at [438, 273] on span "看更多" at bounding box center [434, 269] width 21 height 10
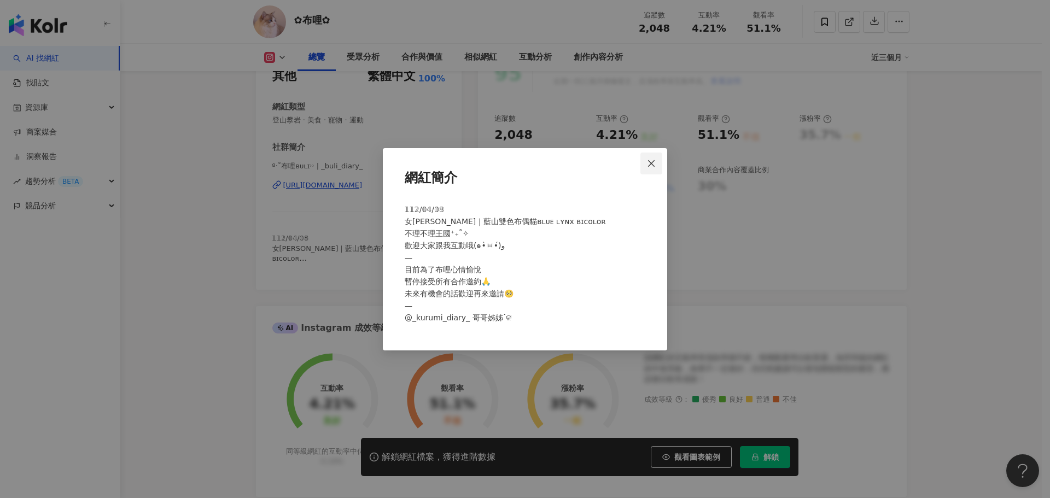
click at [648, 164] on icon "close" at bounding box center [651, 163] width 9 height 9
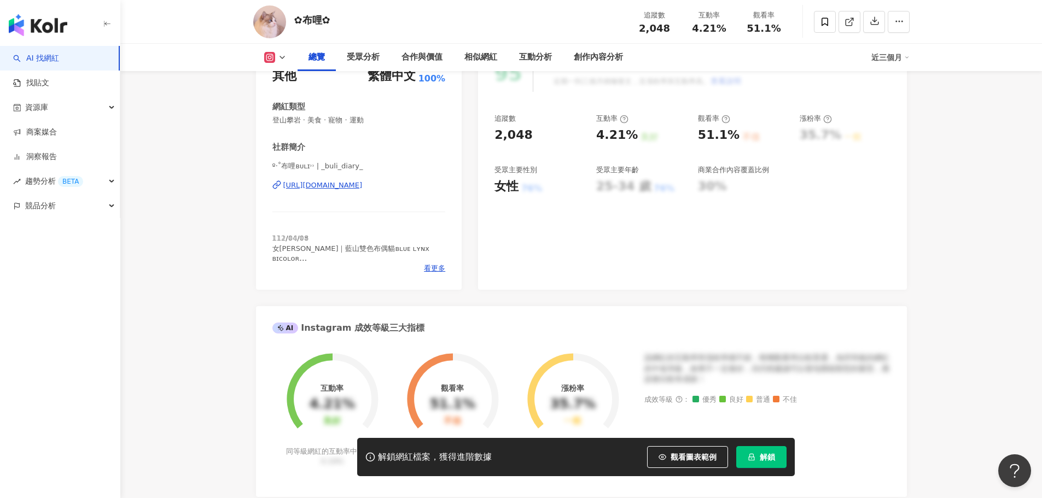
click at [363, 182] on div "https://www.instagram.com/_buli_diary_/" at bounding box center [322, 186] width 79 height 10
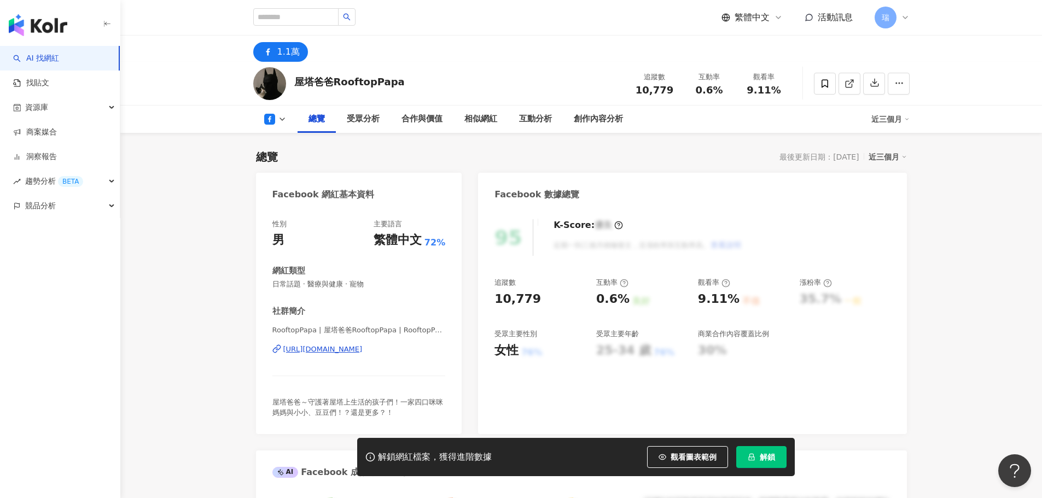
scroll to position [219, 0]
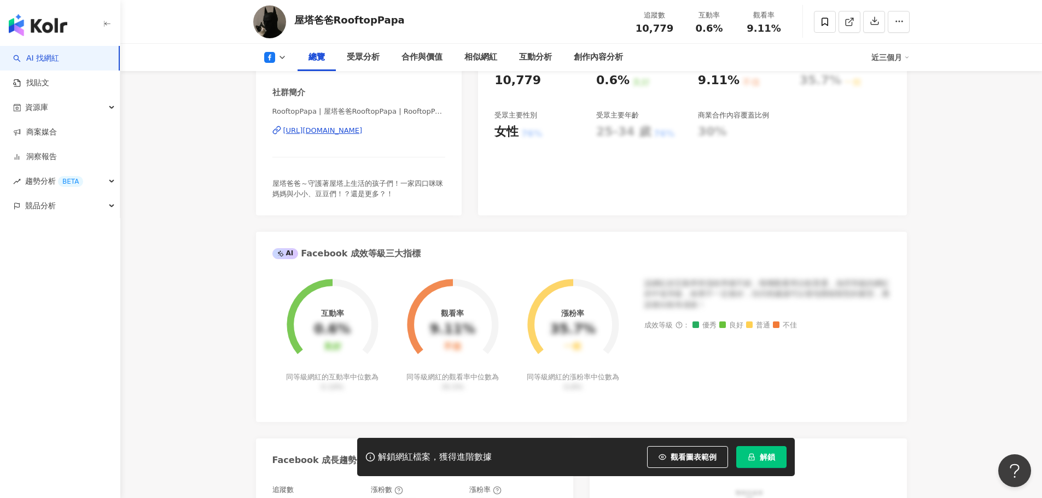
click at [363, 130] on div "https://www.facebook.com/110069724473298" at bounding box center [322, 131] width 79 height 10
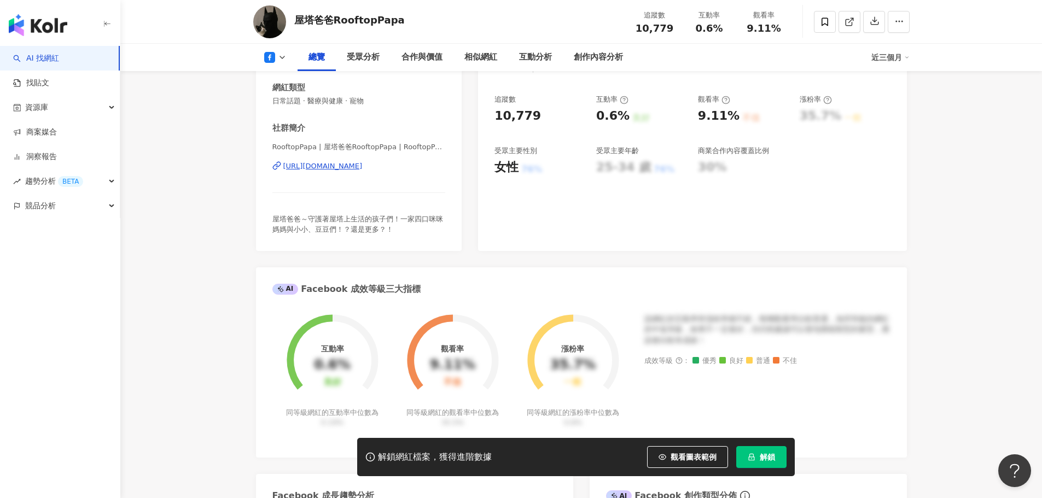
scroll to position [164, 0]
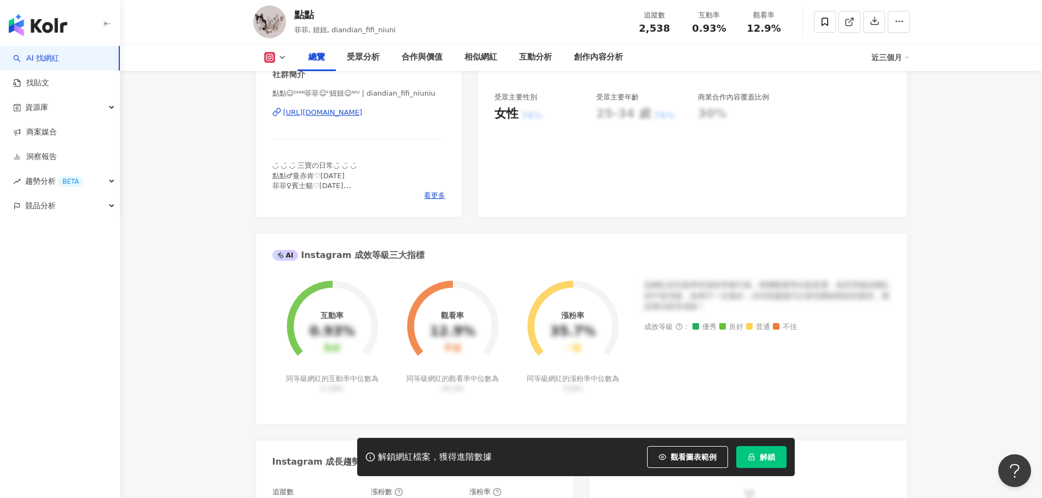
scroll to position [219, 0]
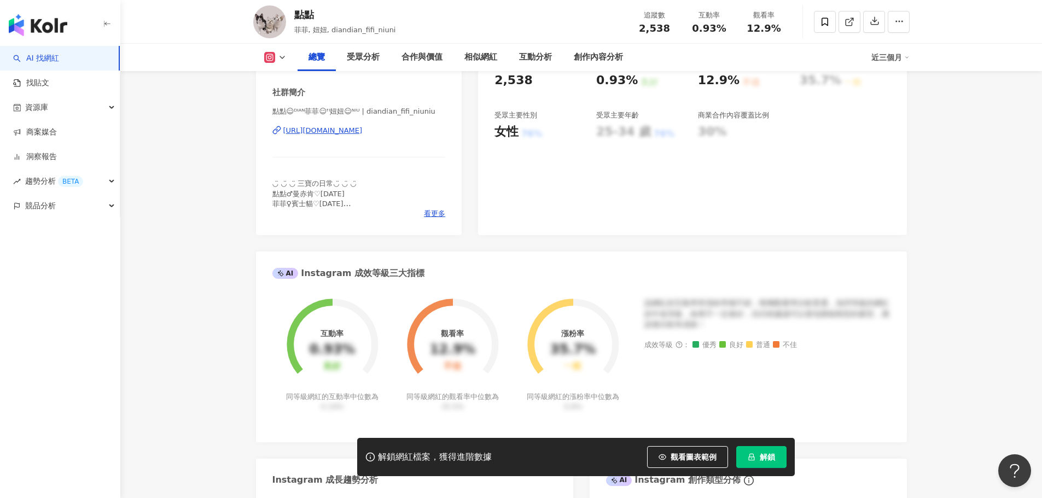
click at [363, 133] on div "https://www.instagram.com/diandian_fifi_niuniu/" at bounding box center [322, 131] width 79 height 10
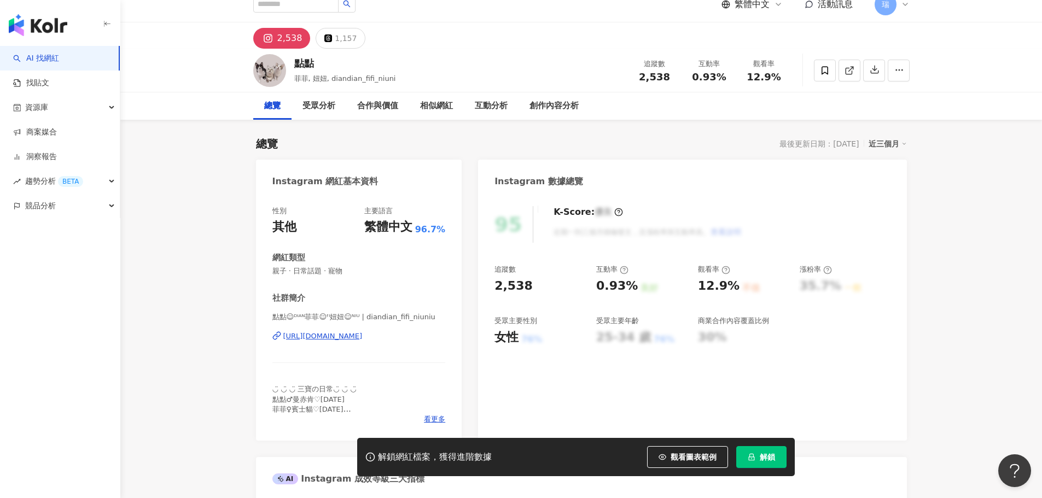
scroll to position [0, 0]
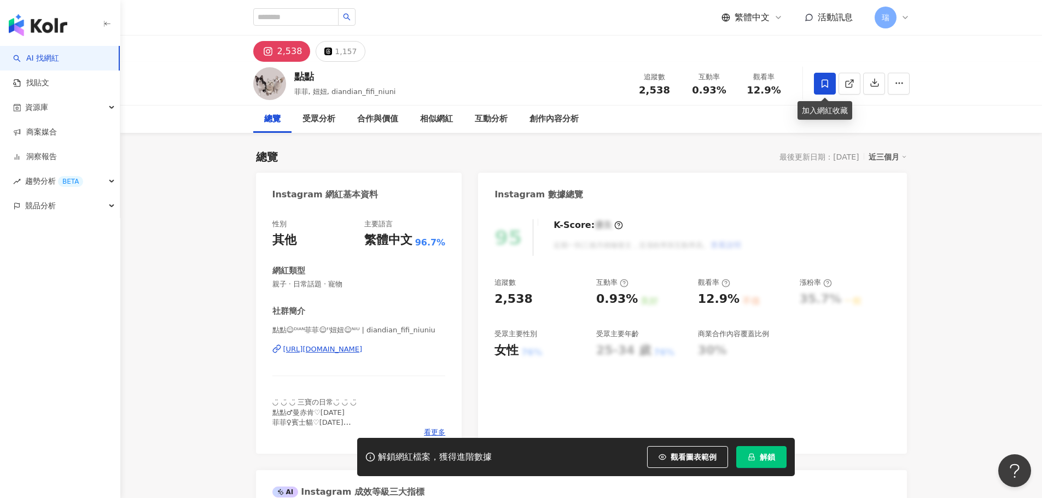
click at [821, 83] on icon at bounding box center [825, 84] width 10 height 10
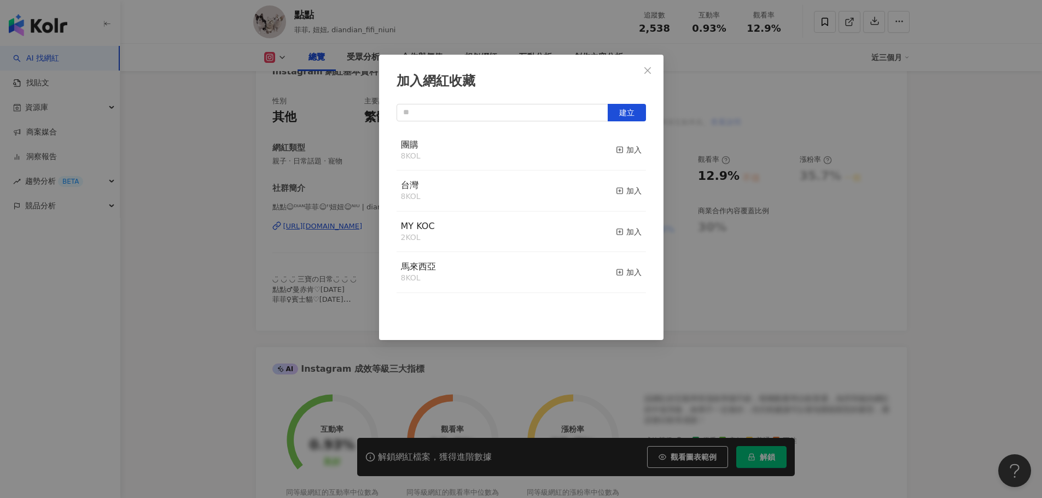
scroll to position [55, 0]
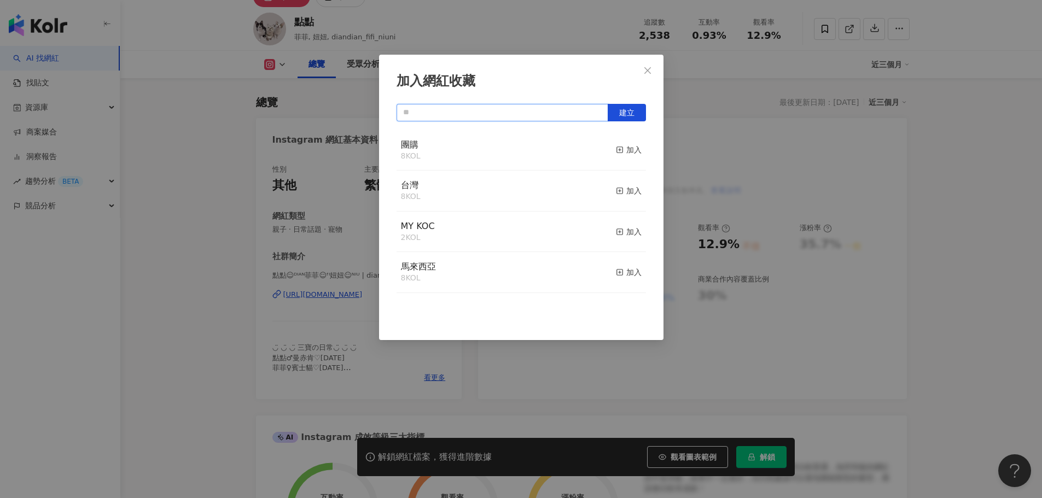
click at [536, 115] on input "text" at bounding box center [503, 113] width 212 height 18
click at [536, 115] on input "**" at bounding box center [503, 113] width 212 height 18
click at [624, 106] on button "建立" at bounding box center [627, 113] width 38 height 18
type input "**"
click at [650, 73] on icon "close" at bounding box center [647, 70] width 7 height 7
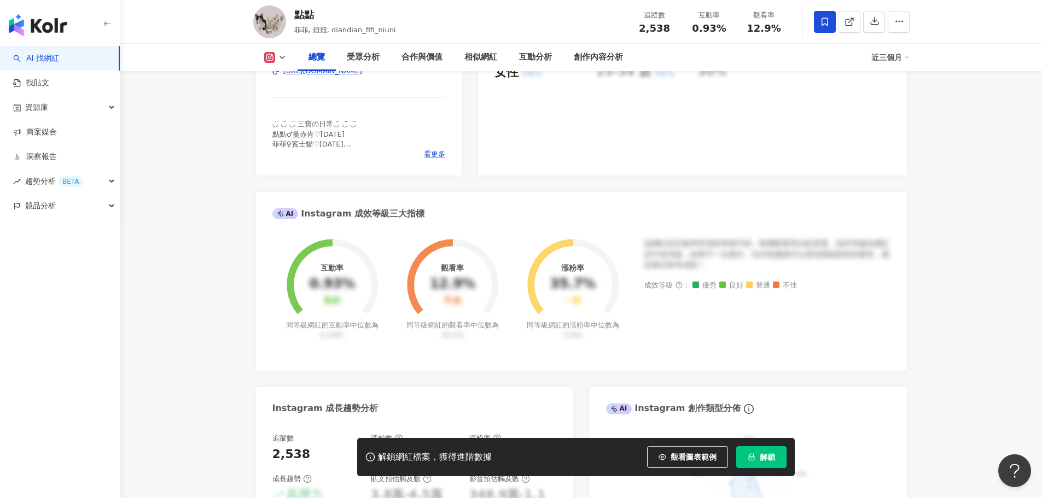
scroll to position [274, 0]
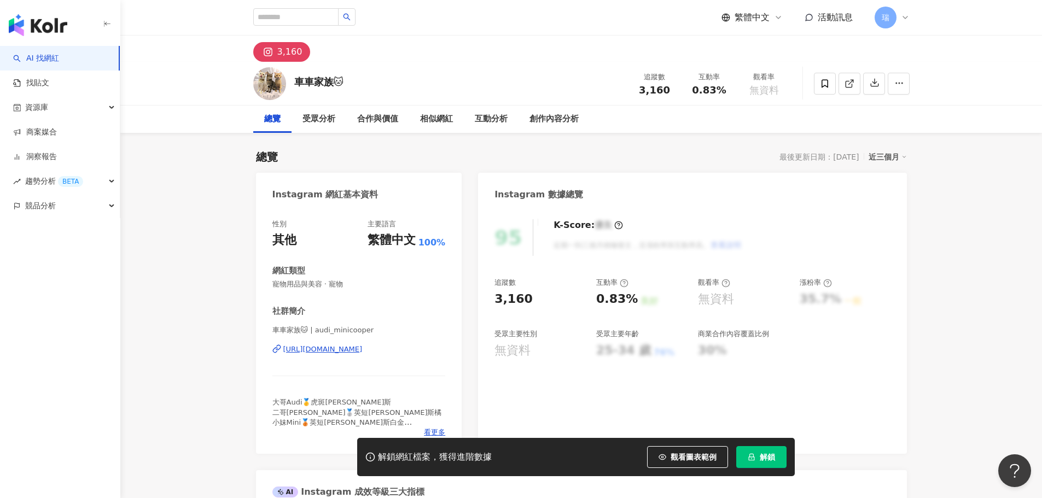
click at [363, 353] on div "https://www.instagram.com/audi_minicooper/" at bounding box center [322, 350] width 79 height 10
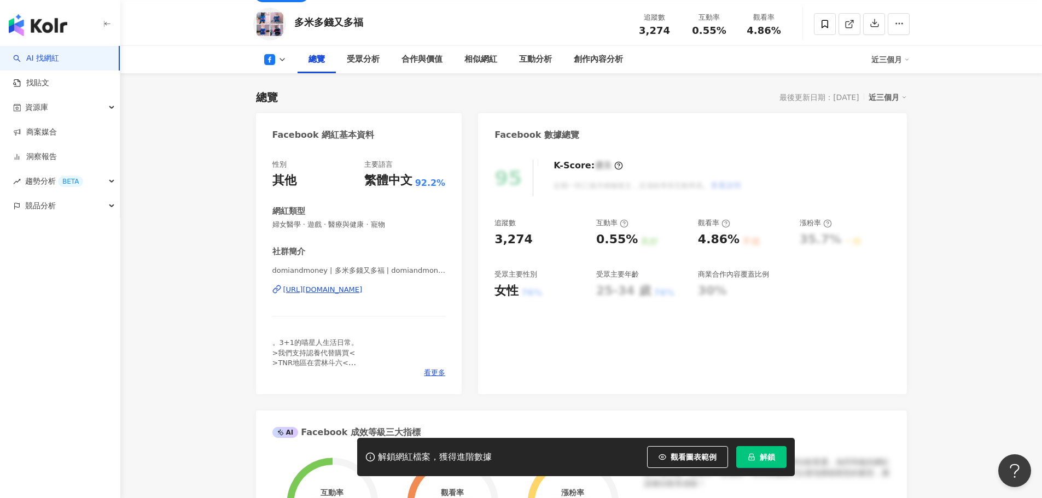
scroll to position [164, 0]
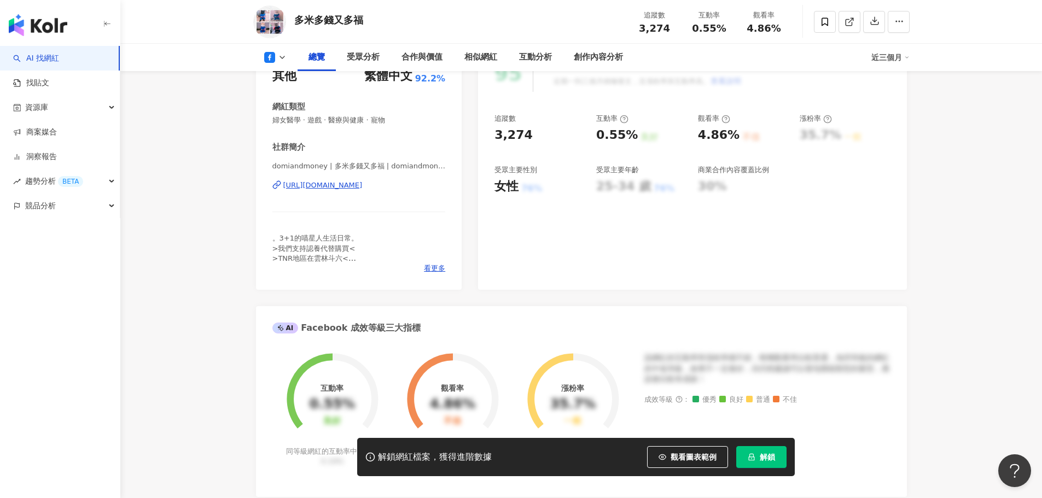
click at [363, 185] on div "https://www.facebook.com/315072342030975" at bounding box center [322, 186] width 79 height 10
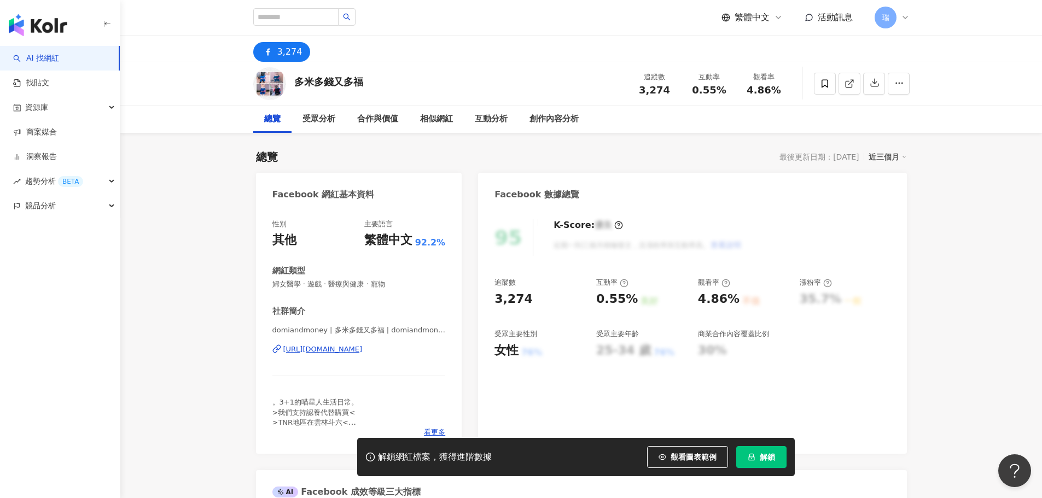
click at [363, 349] on div "https://www.facebook.com/315072342030975" at bounding box center [322, 350] width 79 height 10
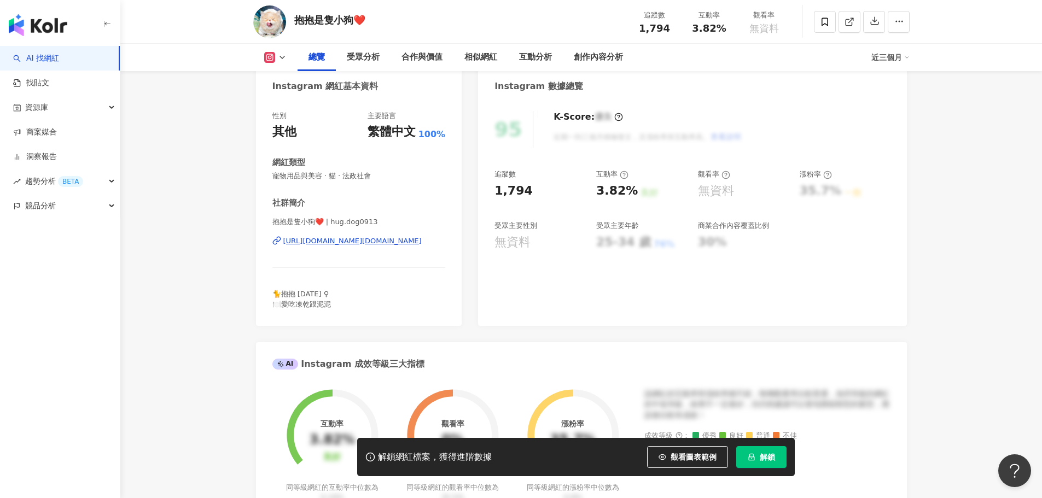
scroll to position [109, 0]
click at [389, 237] on div "https://www.instagram.com/hug.dog0913/" at bounding box center [352, 240] width 138 height 10
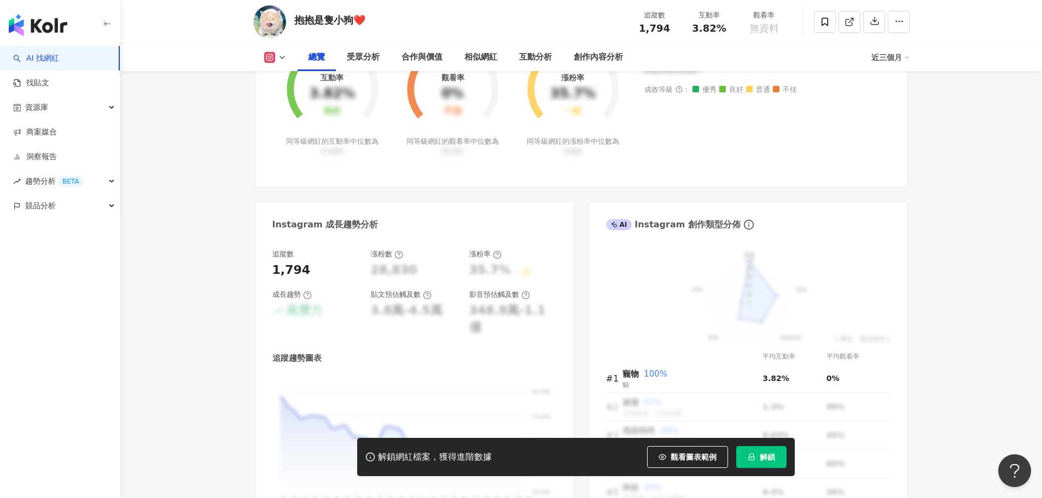
scroll to position [602, 0]
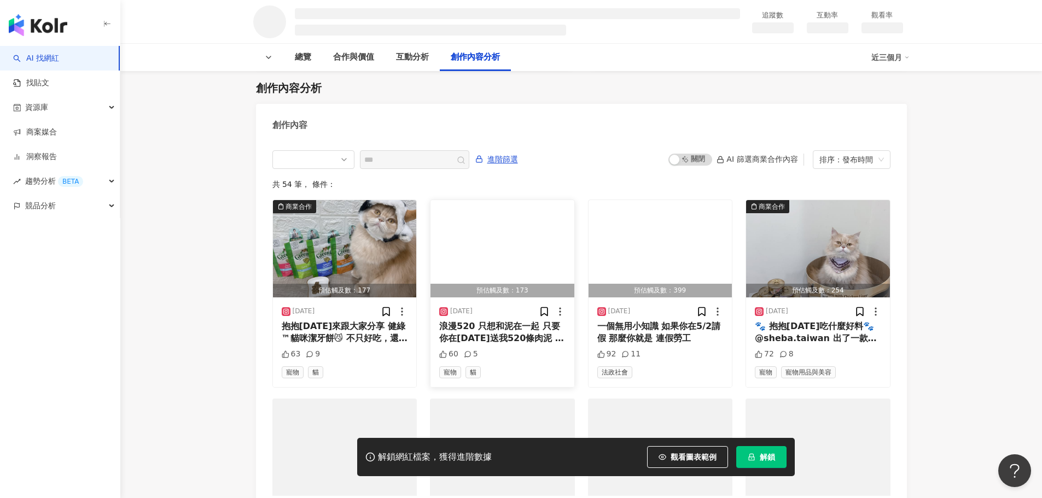
scroll to position [1149, 0]
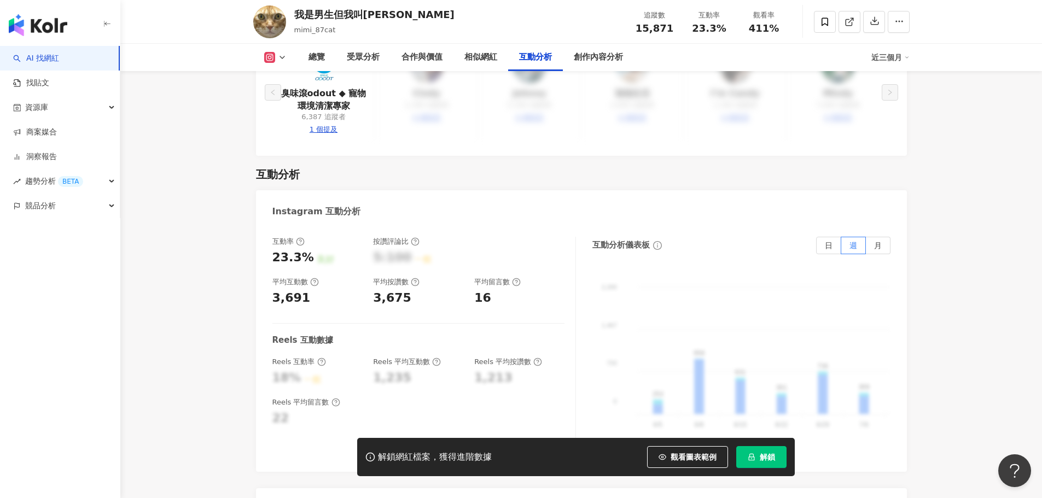
scroll to position [2024, 0]
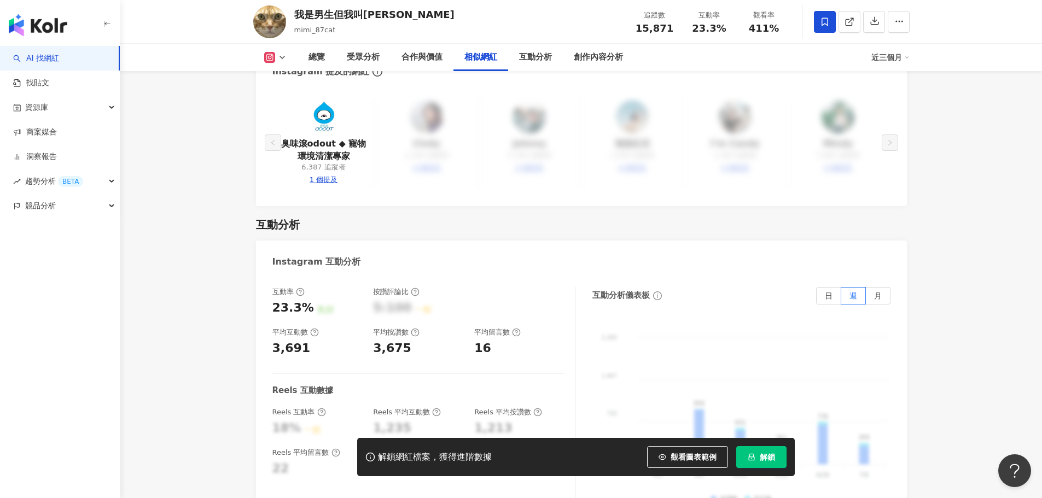
click at [826, 19] on icon at bounding box center [825, 22] width 10 height 10
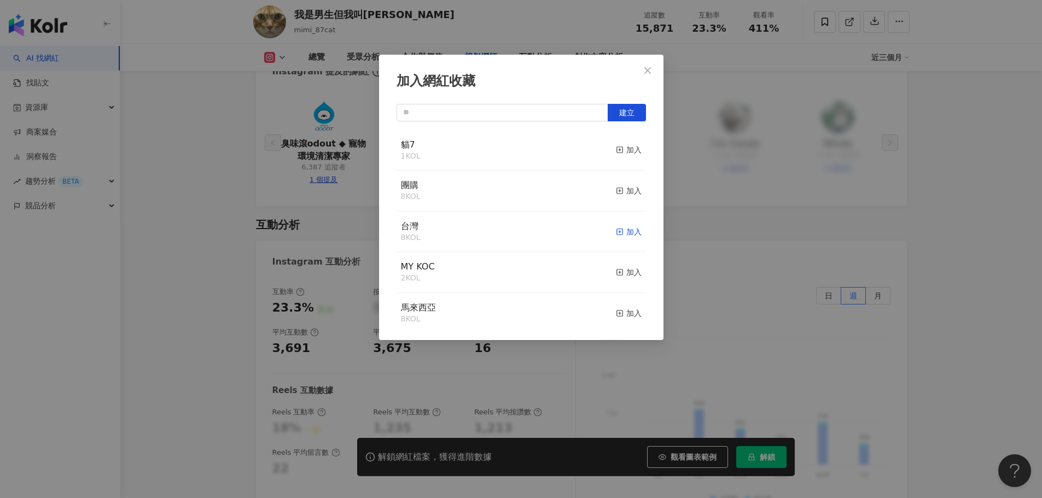
click at [625, 235] on div "加入" at bounding box center [629, 232] width 26 height 12
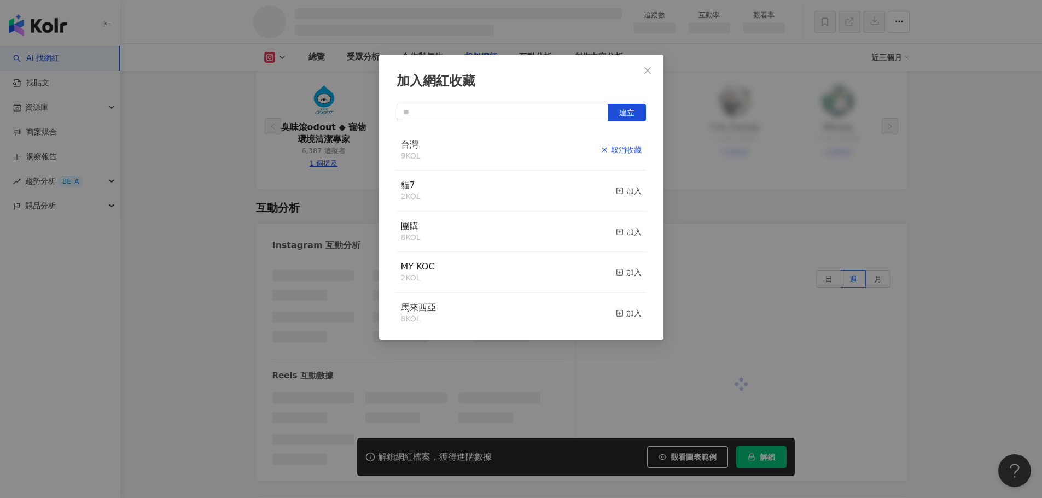
scroll to position [2012, 0]
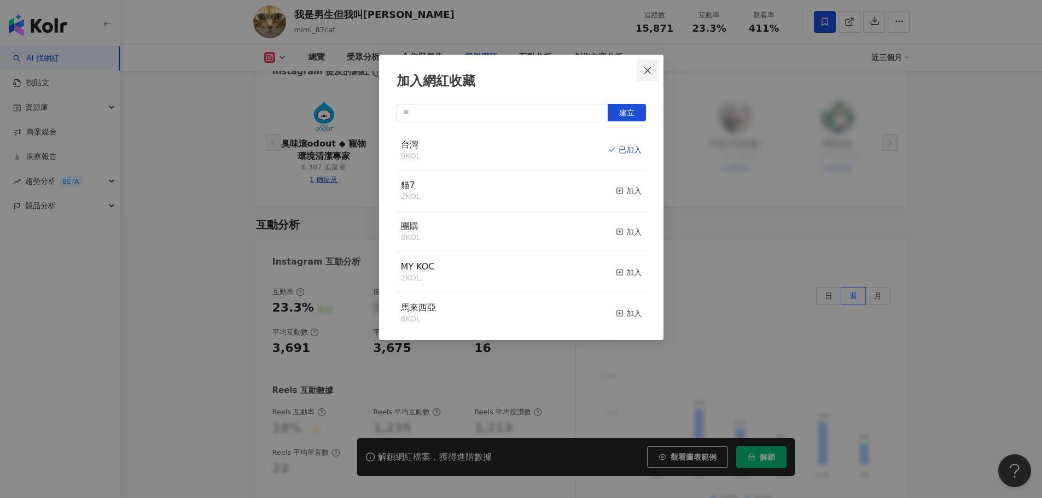
click at [645, 68] on icon "close" at bounding box center [647, 70] width 9 height 9
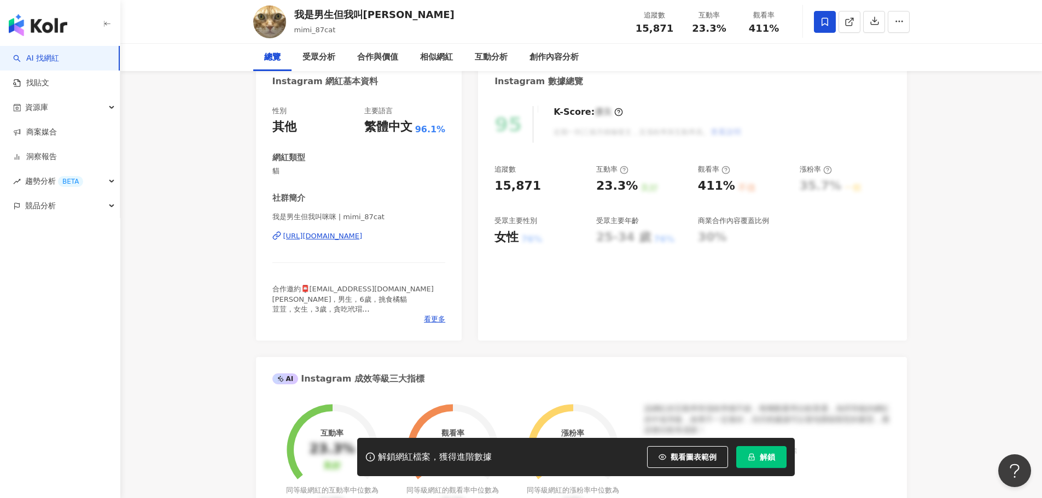
scroll to position [0, 0]
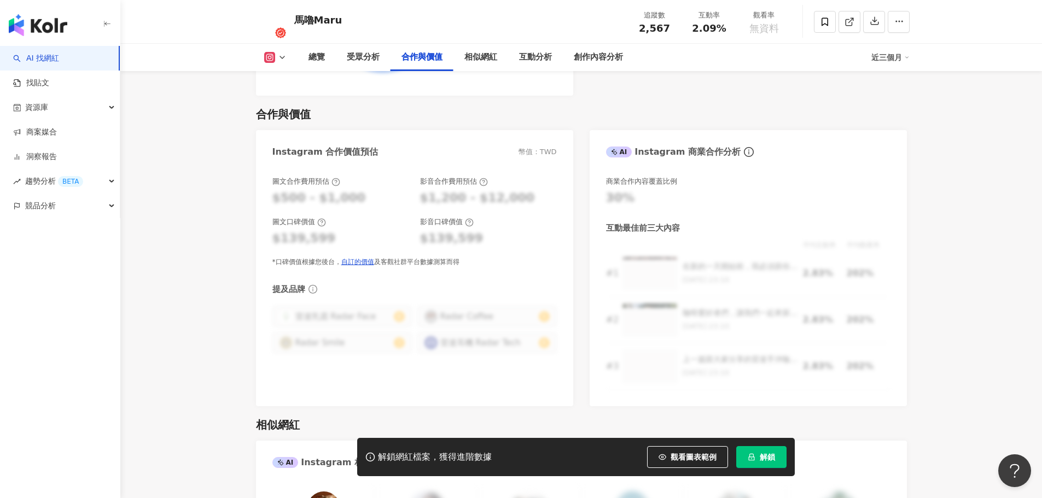
scroll to position [1532, 0]
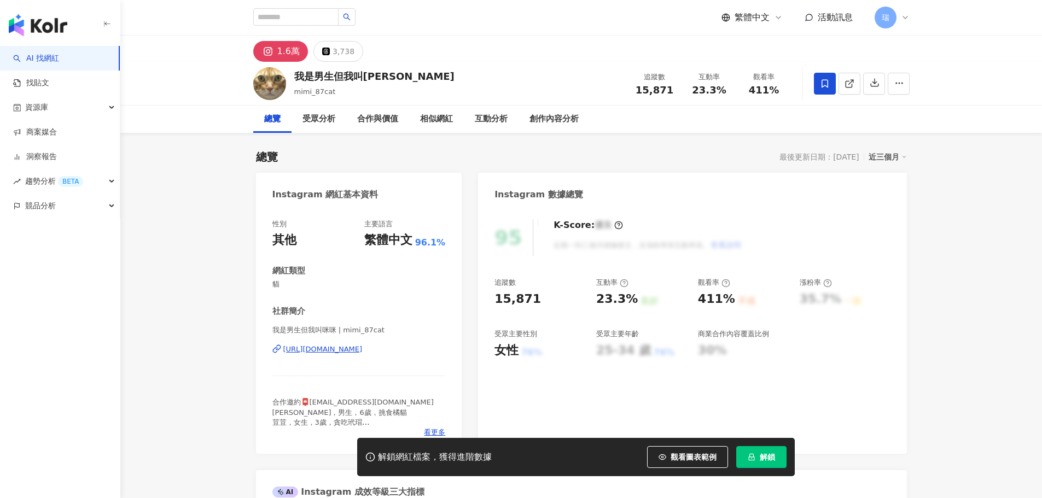
click at [831, 80] on span at bounding box center [825, 84] width 22 height 22
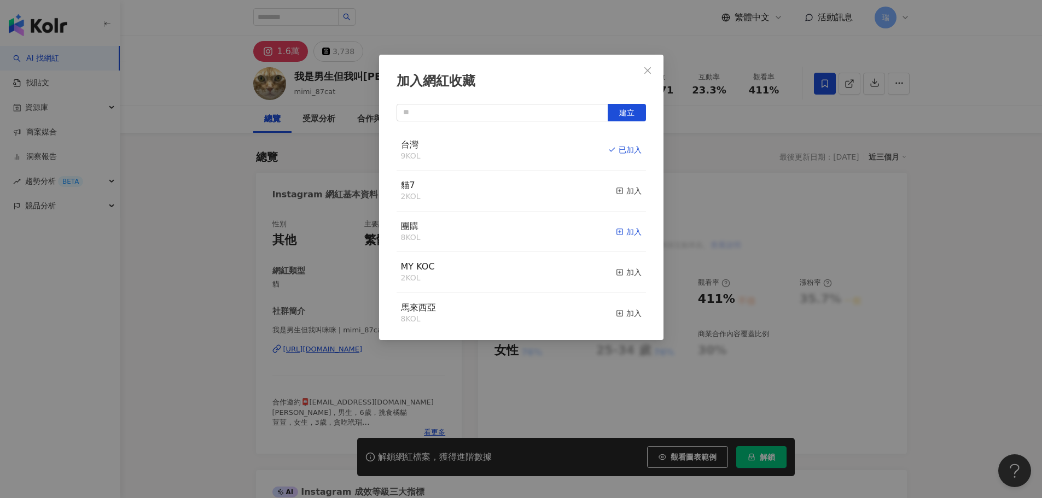
click at [616, 236] on div "加入" at bounding box center [629, 232] width 26 height 12
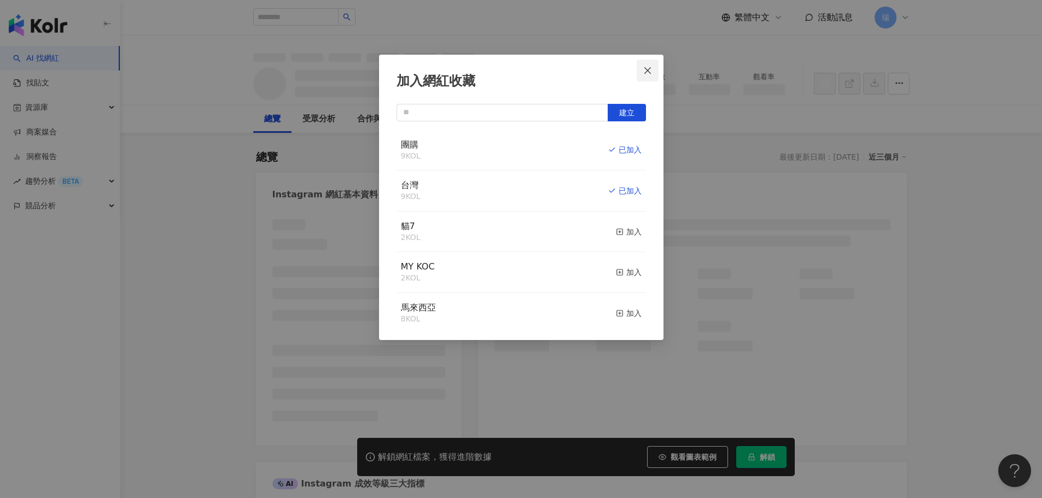
click at [651, 67] on icon "close" at bounding box center [647, 70] width 9 height 9
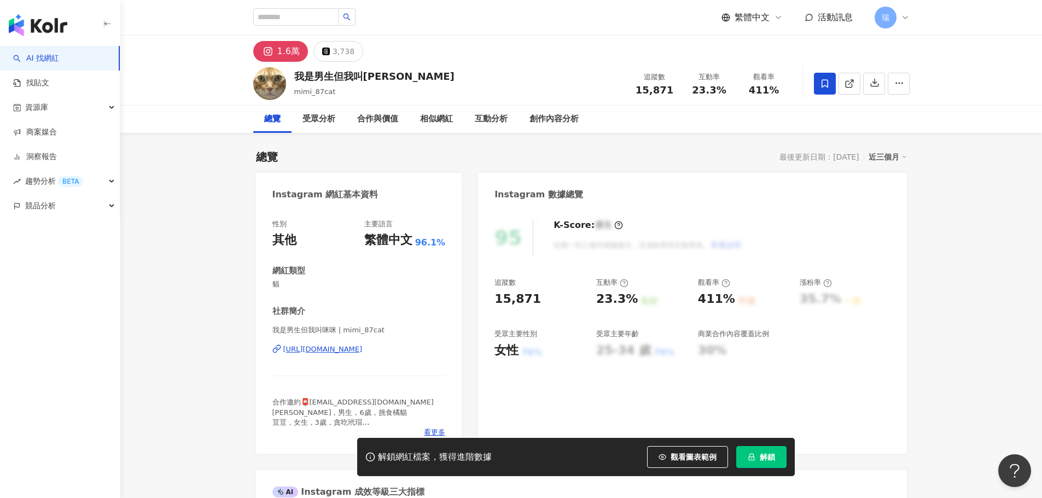
click at [754, 457] on icon "lock" at bounding box center [752, 458] width 8 height 8
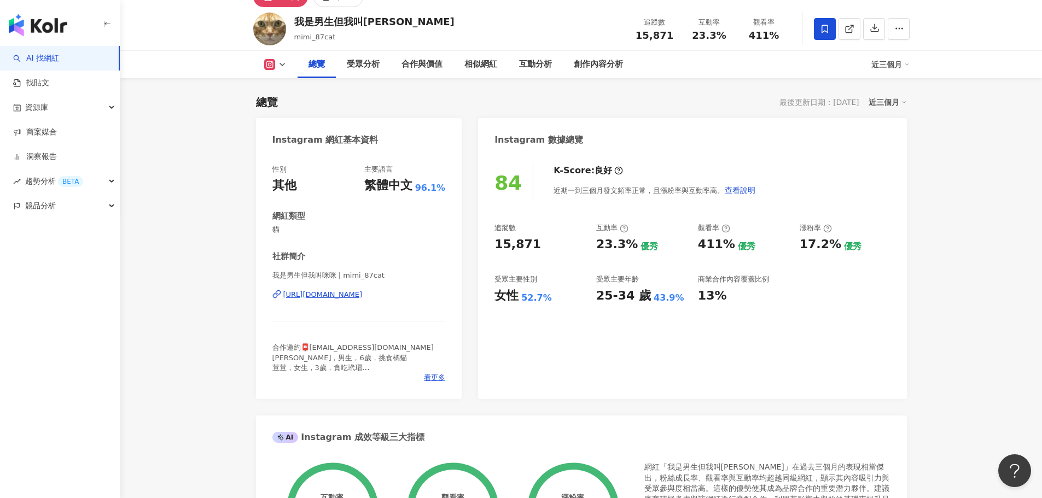
scroll to position [164, 0]
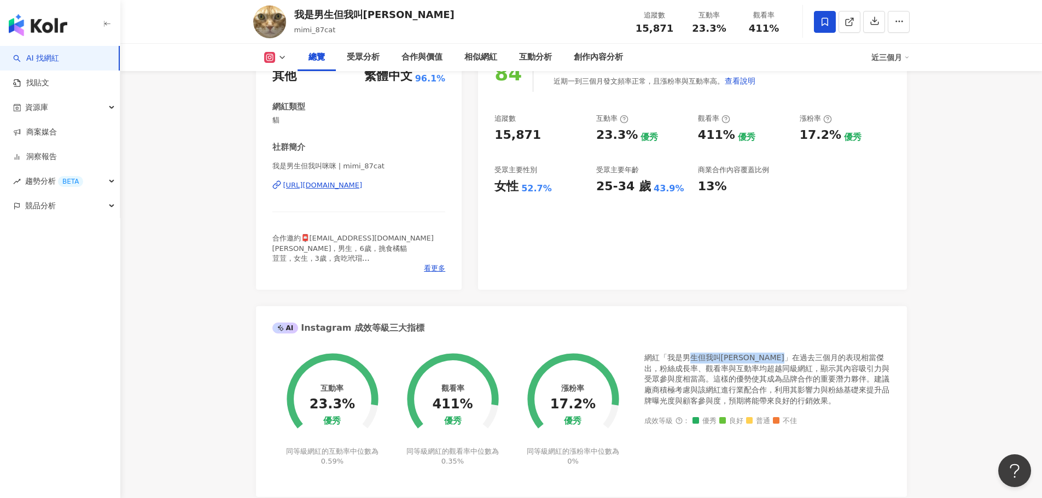
drag, startPoint x: 690, startPoint y: 361, endPoint x: 819, endPoint y: 353, distance: 128.8
click at [819, 353] on div "網紅「我是男生但我叫咪咪」在過去三個月的表現相當傑出，粉絲成長率、觀看率與互動率均超越同級網紅，顯示其內容吸引力與受眾參與度相當高。這樣的優勢使其成為品牌合作…" at bounding box center [767, 380] width 246 height 54
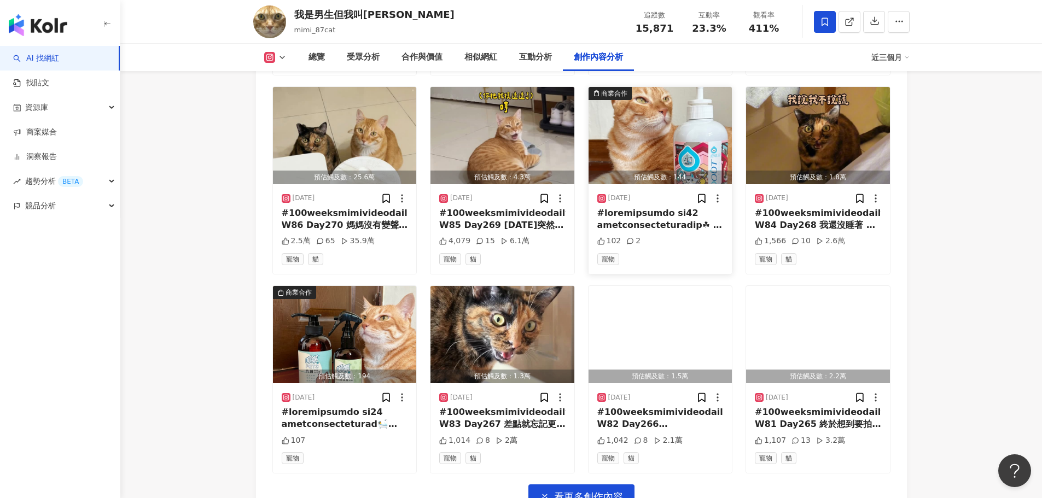
scroll to position [3665, 0]
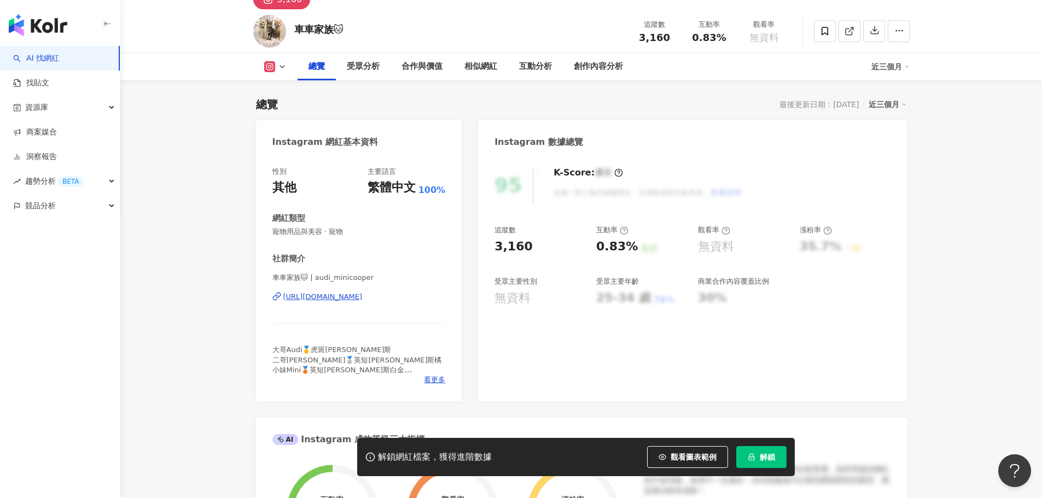
scroll to position [109, 0]
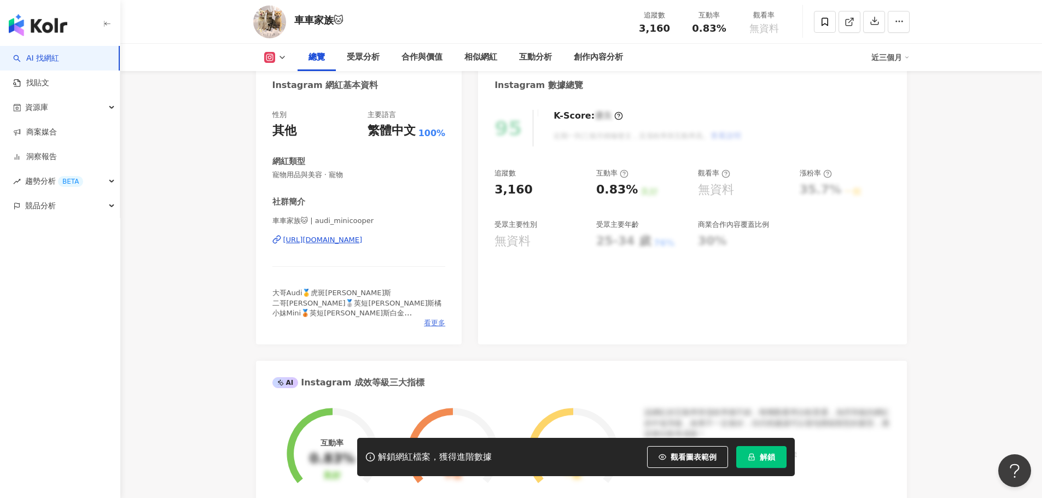
click at [431, 322] on span "看更多" at bounding box center [434, 323] width 21 height 10
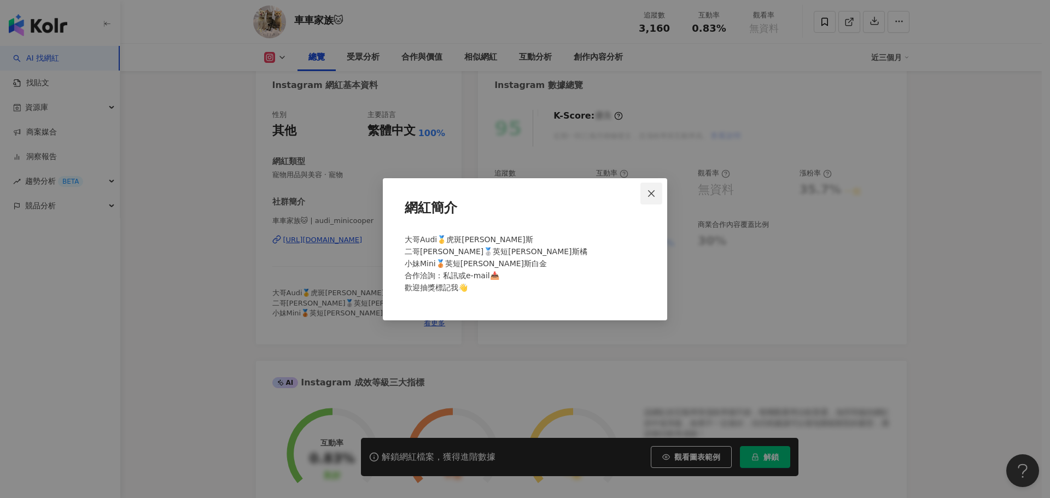
click at [650, 193] on icon "close" at bounding box center [651, 193] width 9 height 9
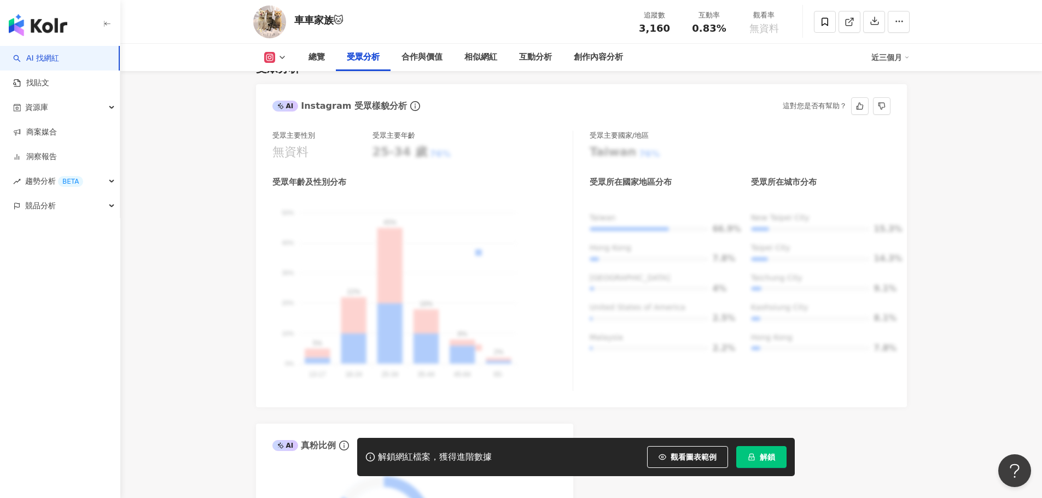
scroll to position [1094, 0]
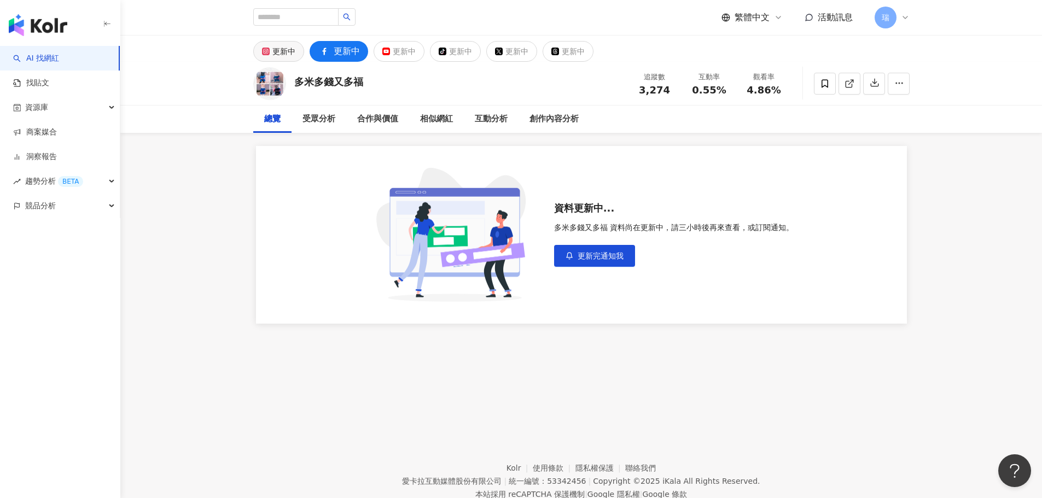
click at [277, 54] on div "更新中" at bounding box center [283, 51] width 23 height 15
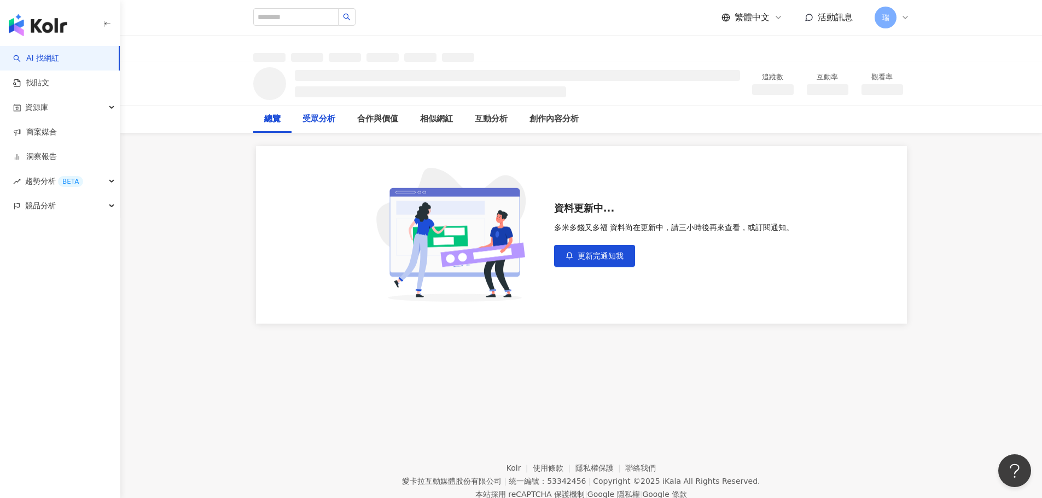
drag, startPoint x: 323, startPoint y: 121, endPoint x: 109, endPoint y: 1, distance: 244.7
click at [323, 121] on div "受眾分析" at bounding box center [319, 119] width 33 height 13
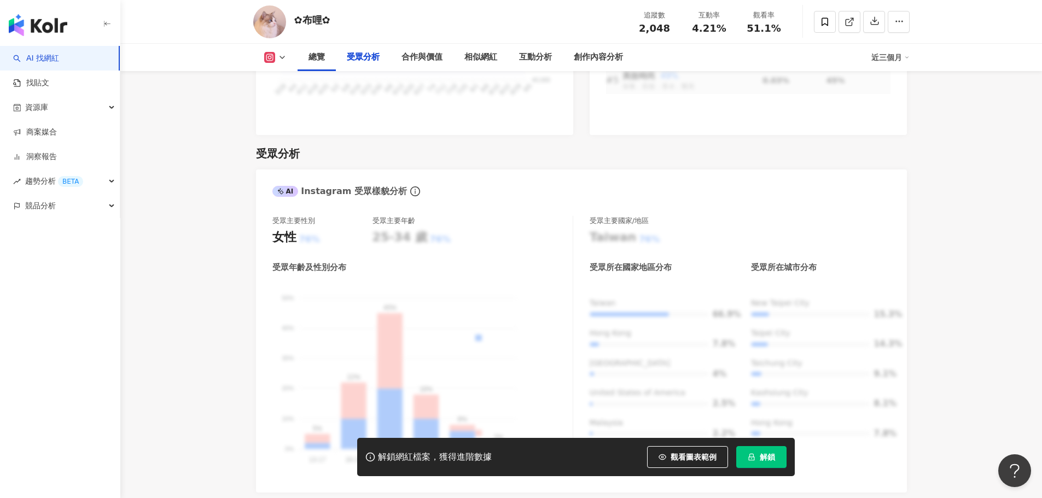
scroll to position [1039, 0]
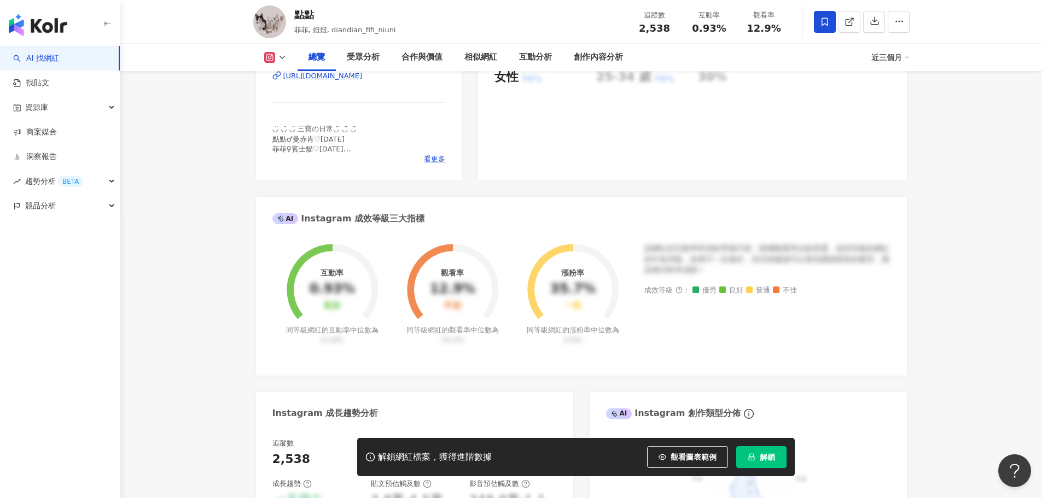
scroll to position [274, 0]
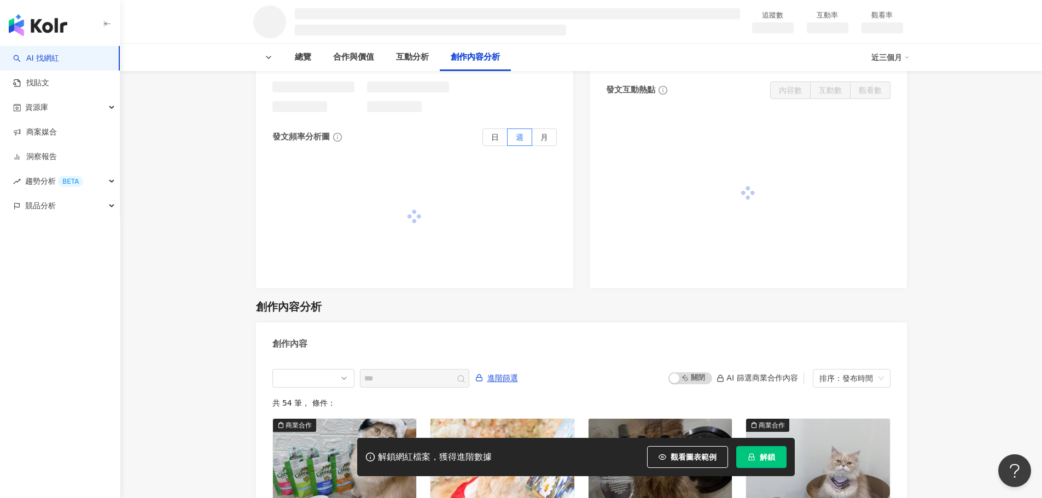
scroll to position [930, 0]
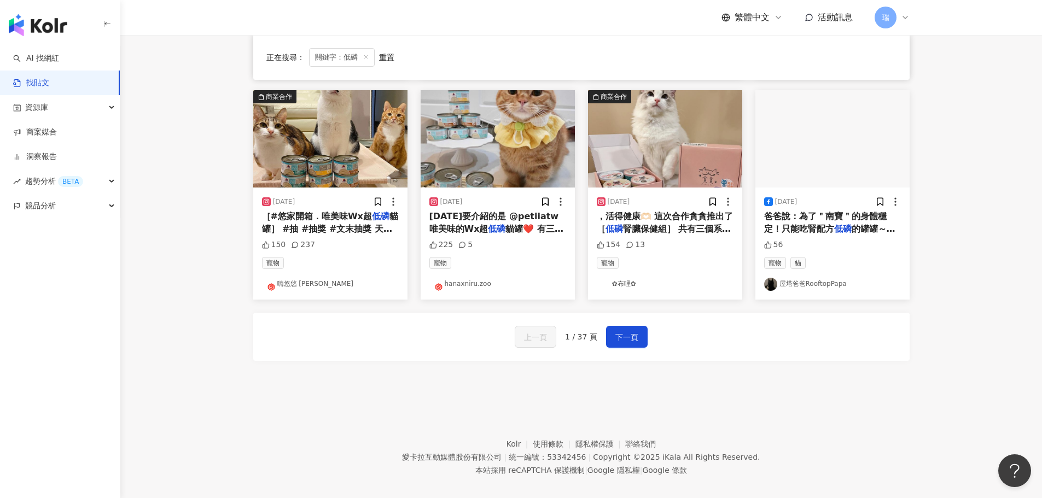
scroll to position [554, 0]
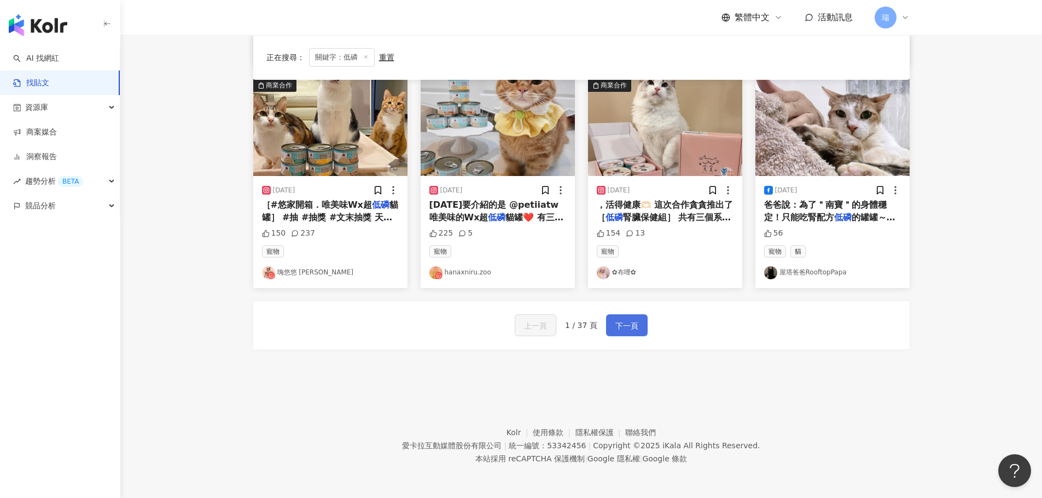
click at [627, 327] on span "下一頁" at bounding box center [626, 325] width 23 height 13
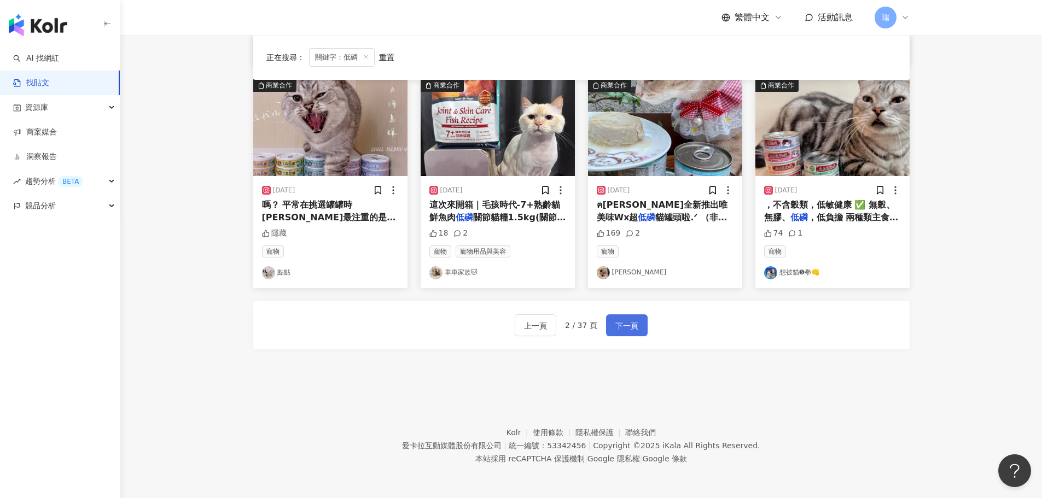
click at [627, 327] on span "下一頁" at bounding box center [626, 325] width 23 height 13
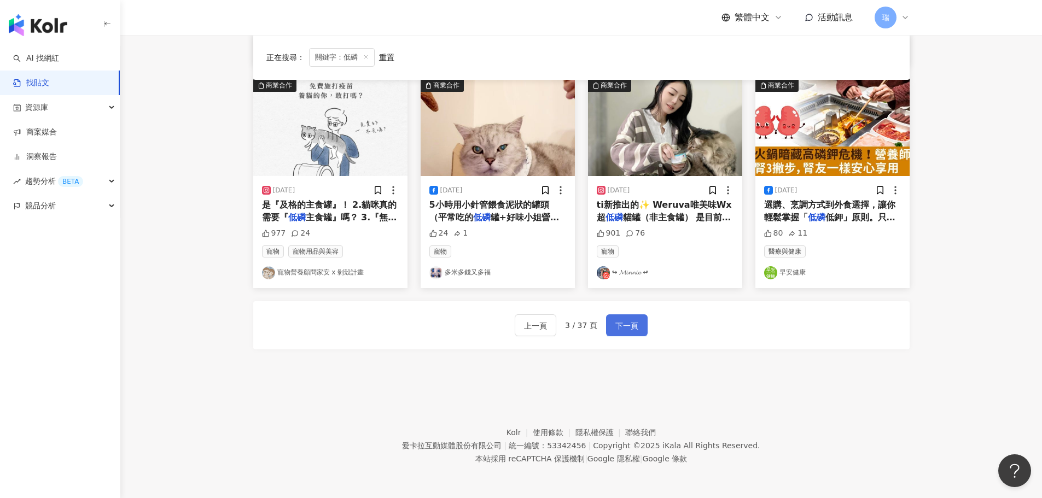
click at [627, 327] on span "下一頁" at bounding box center [626, 325] width 23 height 13
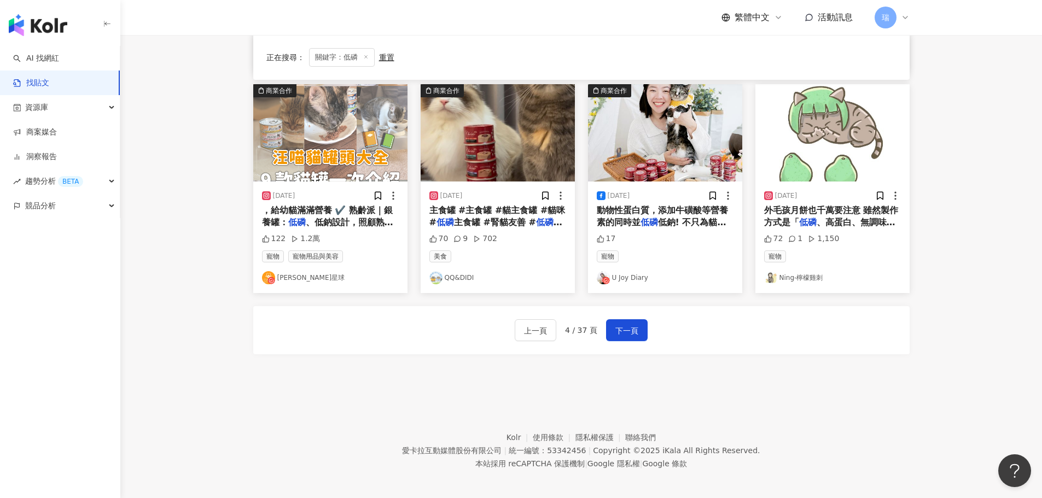
click at [653, 162] on img "button" at bounding box center [665, 132] width 154 height 97
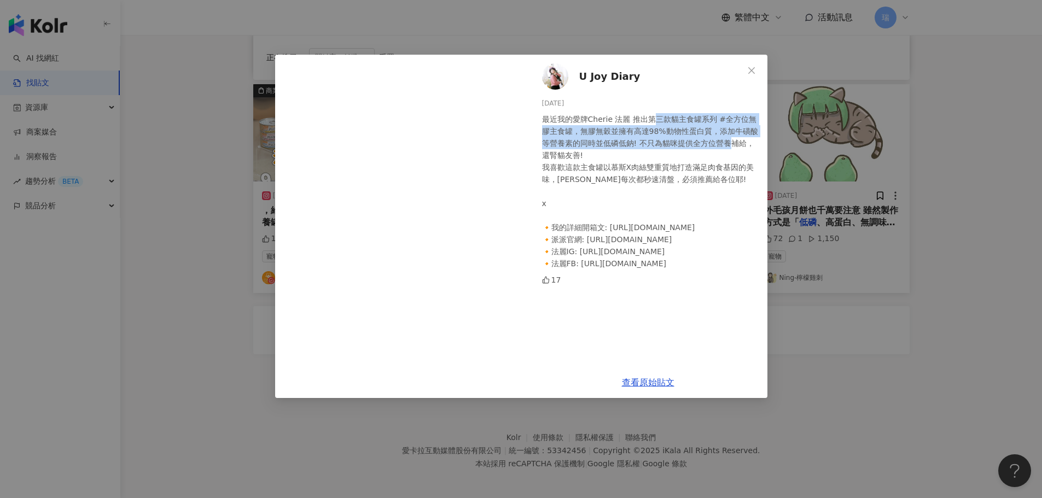
drag, startPoint x: 649, startPoint y: 119, endPoint x: 720, endPoint y: 137, distance: 74.0
click at [720, 137] on div "最近我的愛牌Cherie 法麗 推出第三款貓主食罐系列 #全方位無膠主食罐，無膠無穀並擁有高達98%動物性蛋白質，添加牛磺酸等營養素的同時並低磷低鈉! 不只為…" at bounding box center [650, 191] width 217 height 156
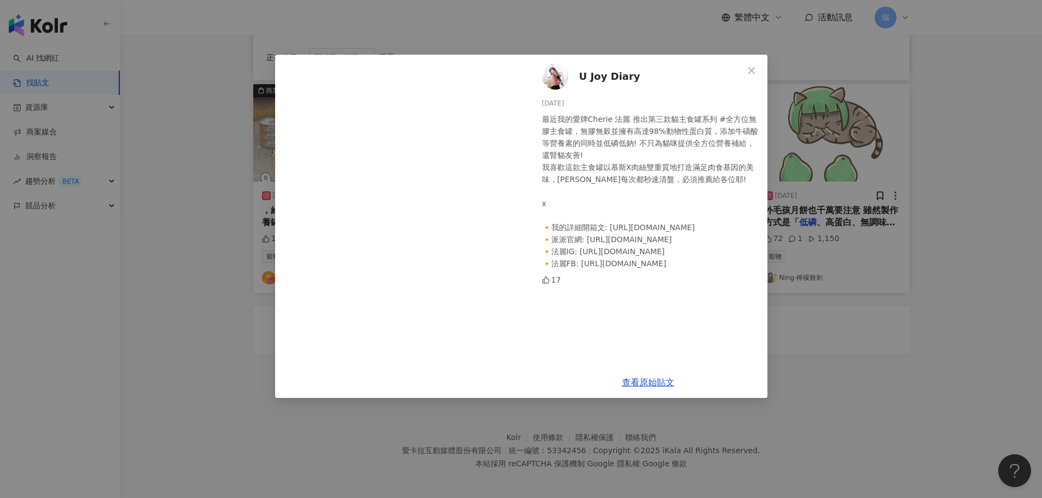
click at [715, 205] on div "最近我的愛牌Cherie 法麗 推出第三款貓主食罐系列 #全方位無膠主食罐，無膠無穀並擁有高達98%動物性蛋白質，添加牛磺酸等營養素的同時並低磷低鈉! 不只為…" at bounding box center [650, 191] width 217 height 156
click at [823, 382] on div "U Joy Diary 2024/3/15 最近我的愛牌Cherie 法麗 推出第三款貓主食罐系列 #全方位無膠主食罐，無膠無穀並擁有高達98%動物性蛋白質，…" at bounding box center [521, 249] width 1042 height 498
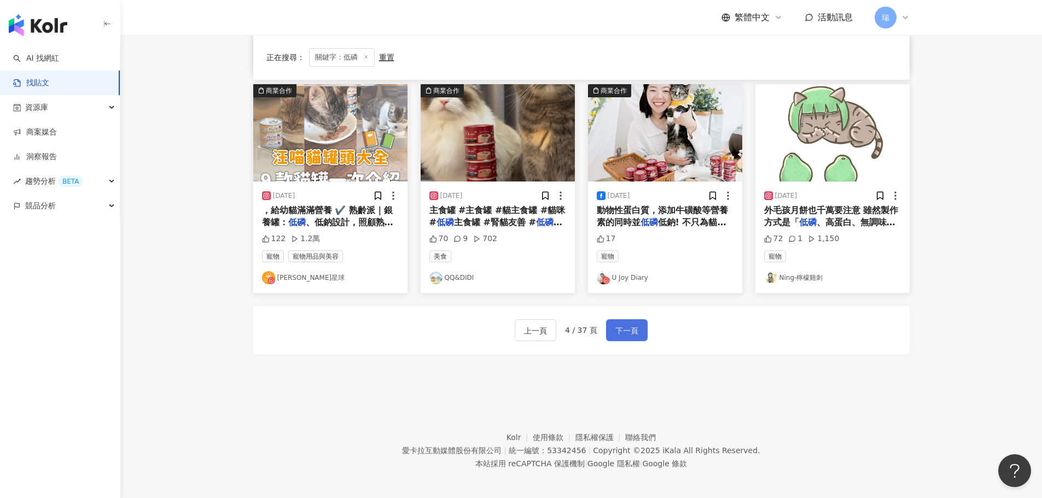
click at [632, 326] on span "下一頁" at bounding box center [626, 330] width 23 height 13
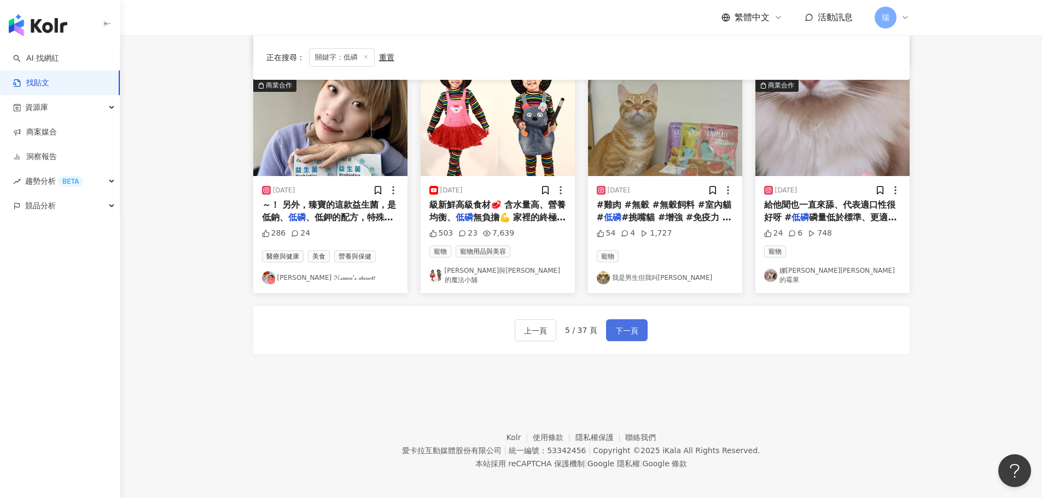
click at [636, 319] on button "下一頁" at bounding box center [627, 330] width 42 height 22
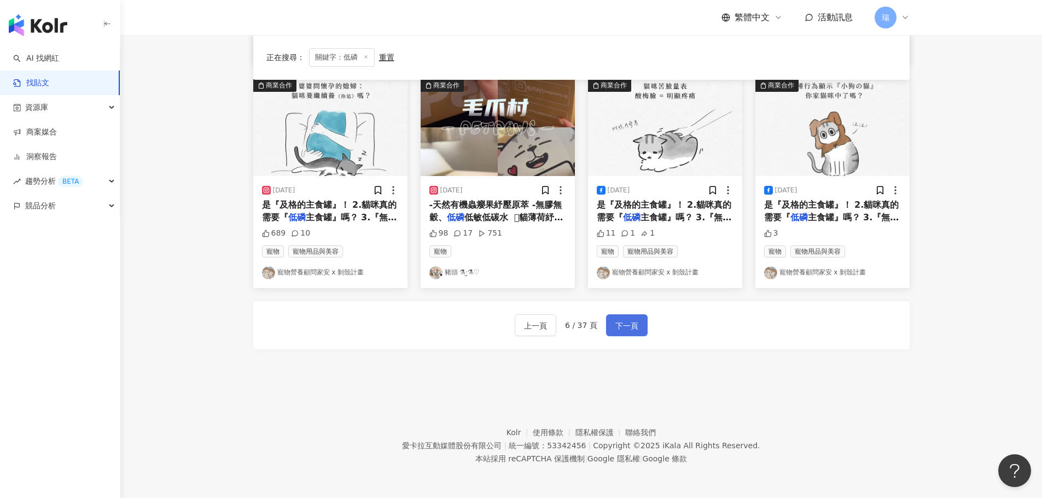
click at [634, 328] on span "下一頁" at bounding box center [626, 325] width 23 height 13
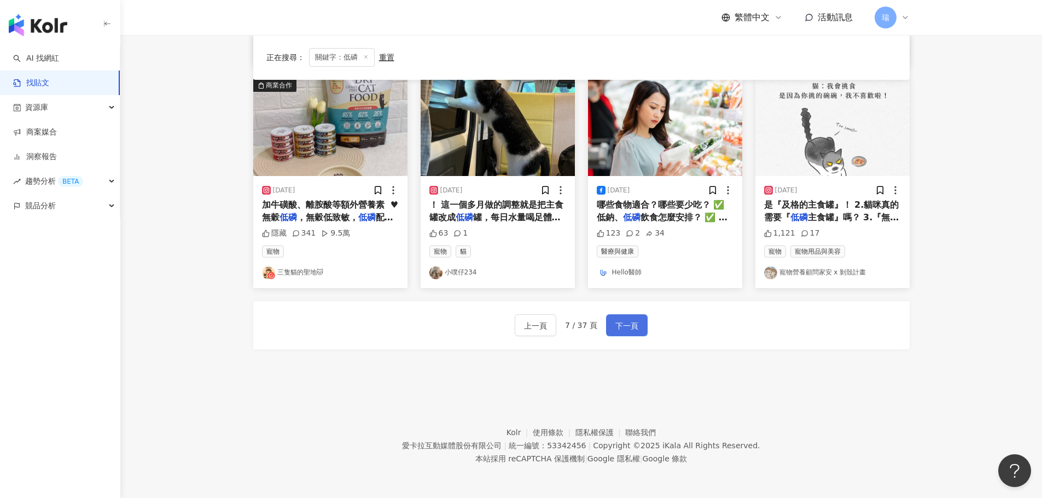
click at [634, 328] on span "下一頁" at bounding box center [626, 325] width 23 height 13
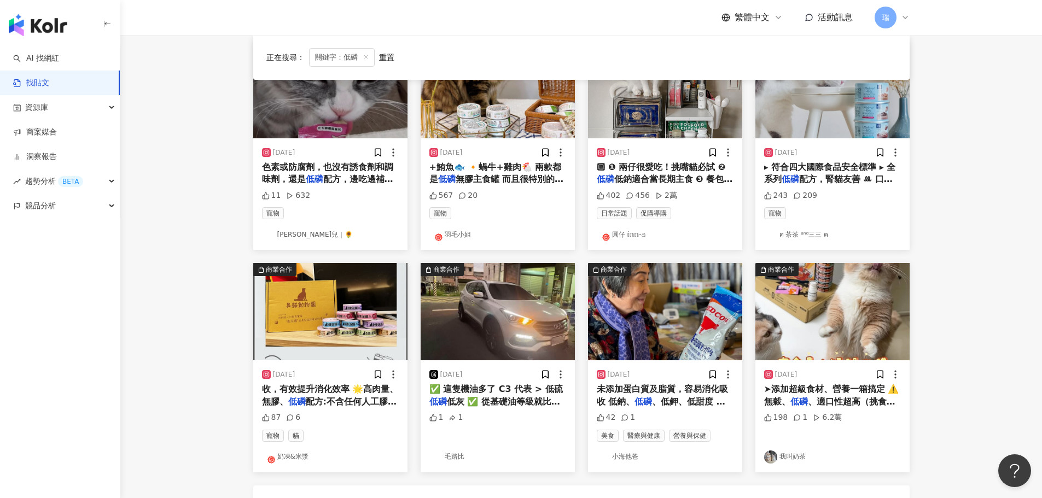
scroll to position [335, 0]
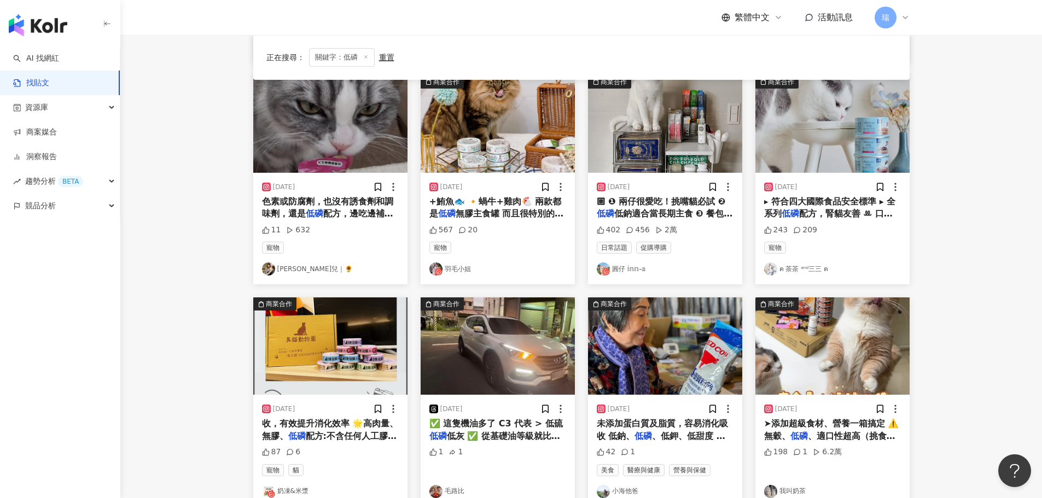
click at [788, 333] on img "button" at bounding box center [832, 346] width 154 height 97
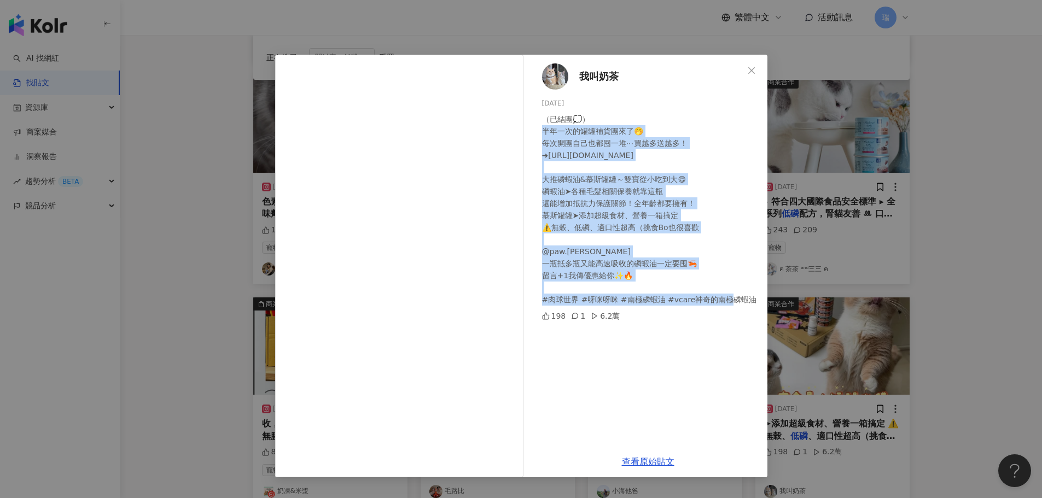
drag, startPoint x: 539, startPoint y: 131, endPoint x: 731, endPoint y: 311, distance: 263.2
click at [700, 300] on div "我叫奶茶 2025/6/10 （已結團💭） 半年一次的罐罐補貨團來了🤭 每次開團自己也都囤一堆⋯買越多送越多！ ➜https://pawpawland.tw/…" at bounding box center [648, 251] width 239 height 392
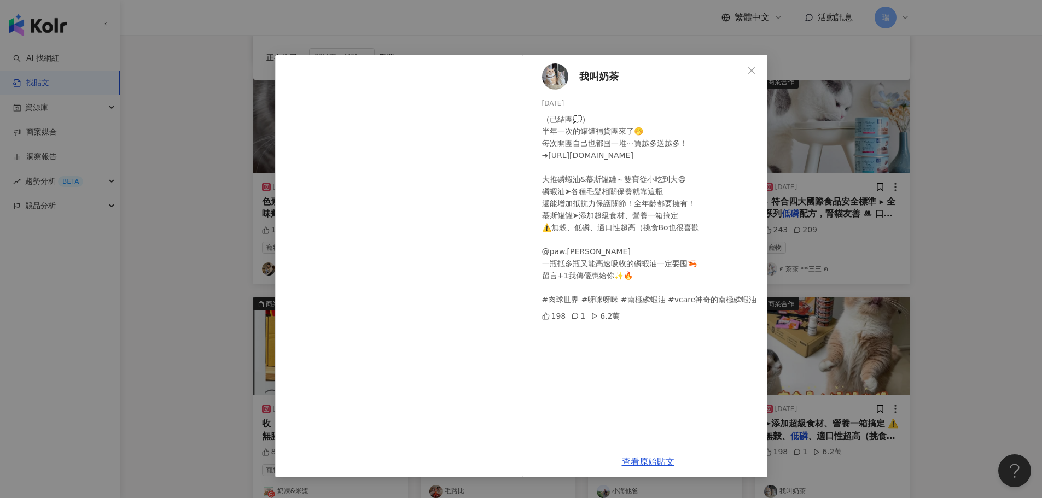
click at [989, 305] on div "我叫奶茶 2025/6/10 （已結團💭） 半年一次的罐罐補貨團來了🤭 每次開團自己也都囤一堆⋯買越多送越多！ ➜https://pawpawland.tw/…" at bounding box center [521, 249] width 1042 height 498
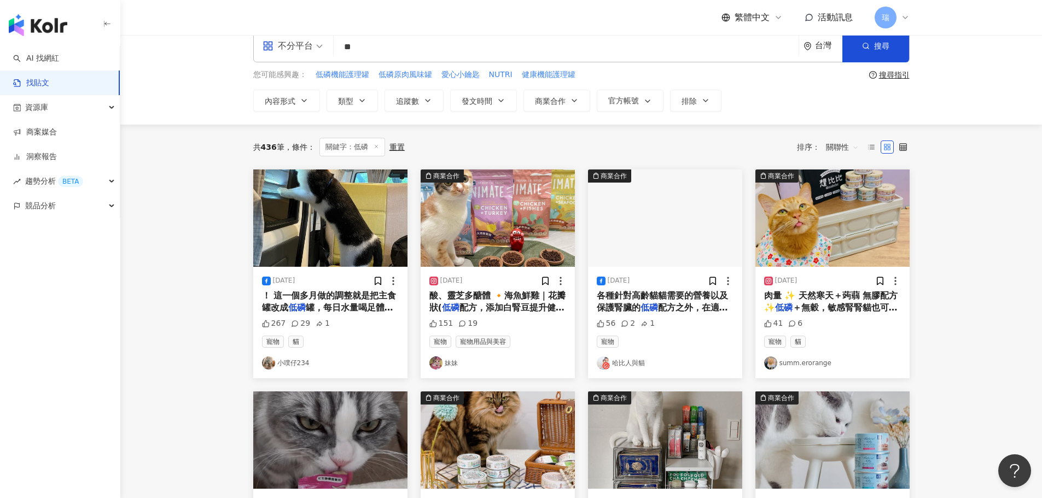
scroll to position [7, 0]
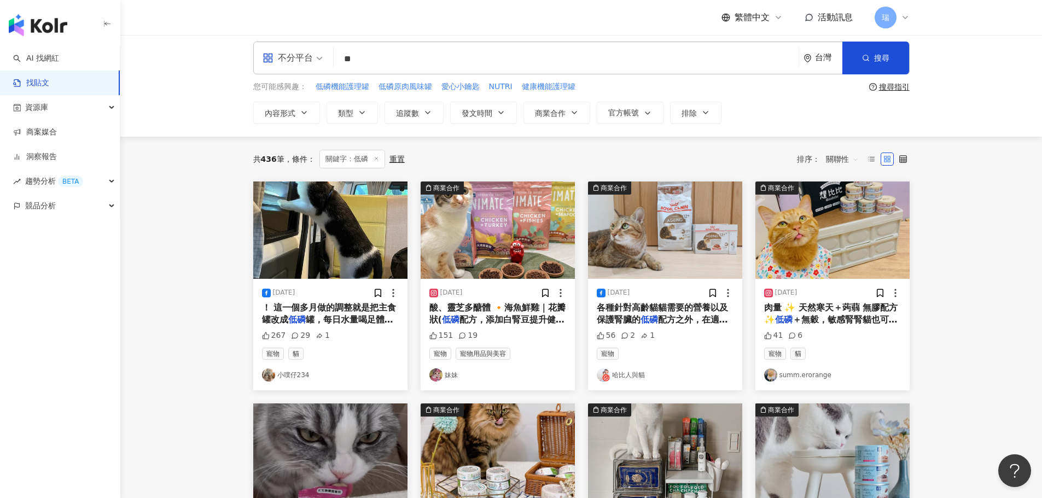
click at [683, 282] on div "2024/10/19 各種針對高齡貓貓需要的營養以及保護腎臟的 低磷 配方之外，在適口性方面也有特別下功夫 56 2 1 寵物 哈比人與貓" at bounding box center [665, 335] width 154 height 112
click at [672, 316] on span "配方之外，在適口性方面也有特別下功夫" at bounding box center [662, 326] width 131 height 22
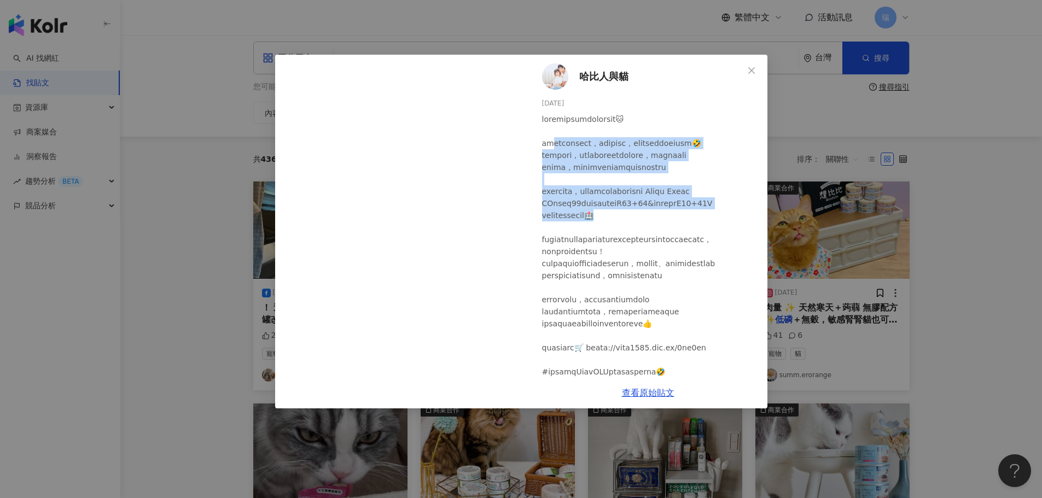
drag, startPoint x: 554, startPoint y: 146, endPoint x: 729, endPoint y: 253, distance: 205.3
click at [729, 253] on div at bounding box center [650, 281] width 217 height 337
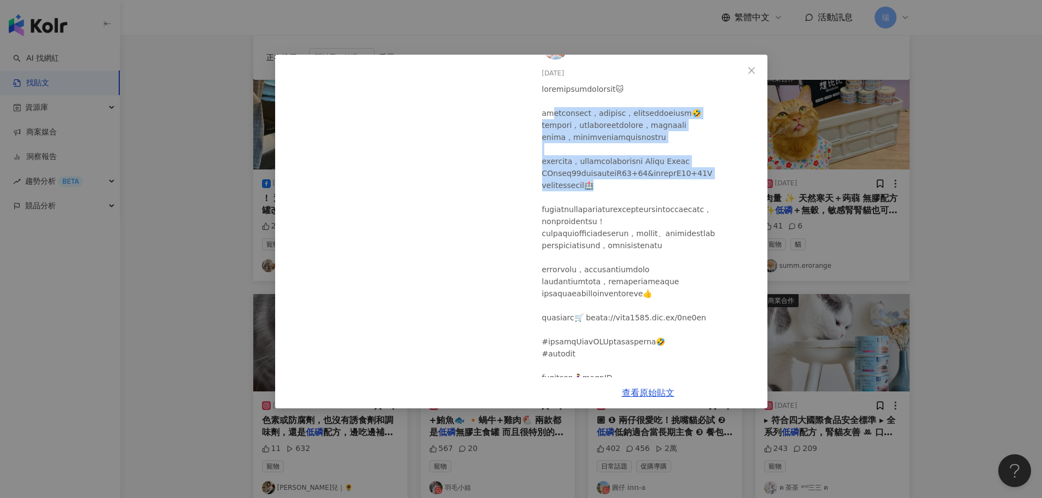
scroll to position [0, 0]
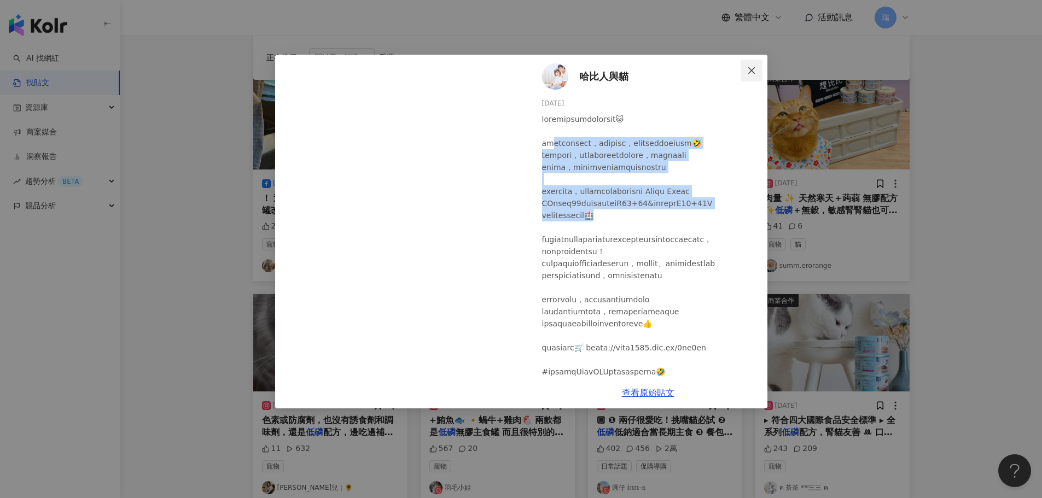
click at [753, 66] on icon "close" at bounding box center [751, 70] width 9 height 9
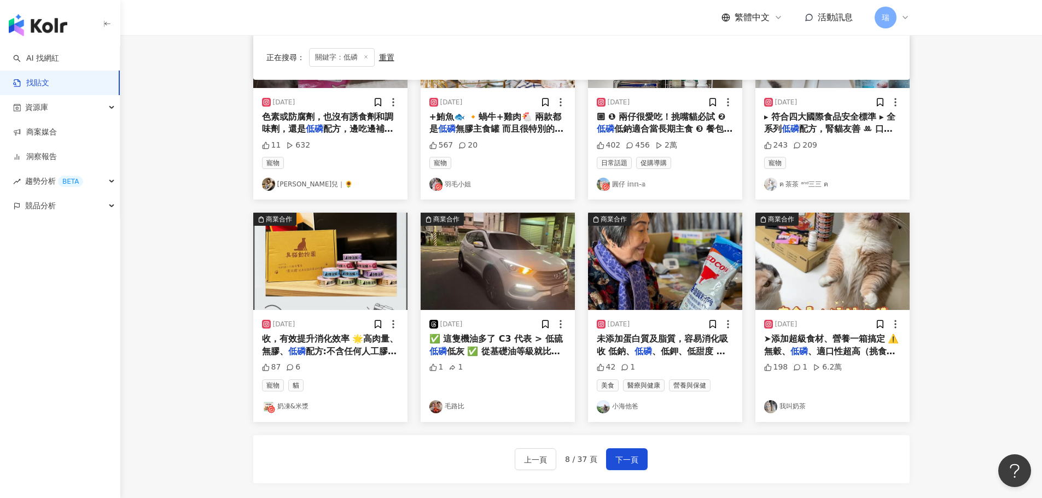
scroll to position [444, 0]
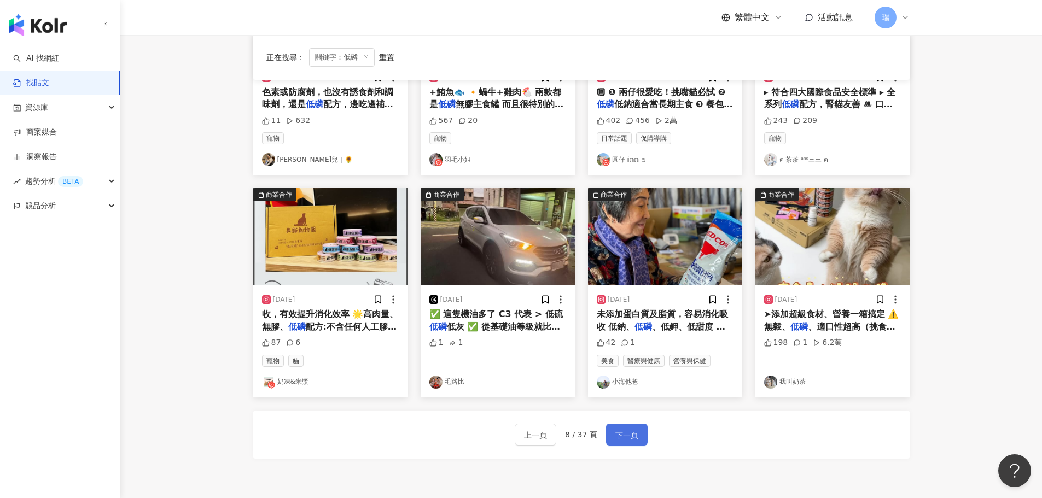
click at [624, 431] on span "下一頁" at bounding box center [626, 435] width 23 height 13
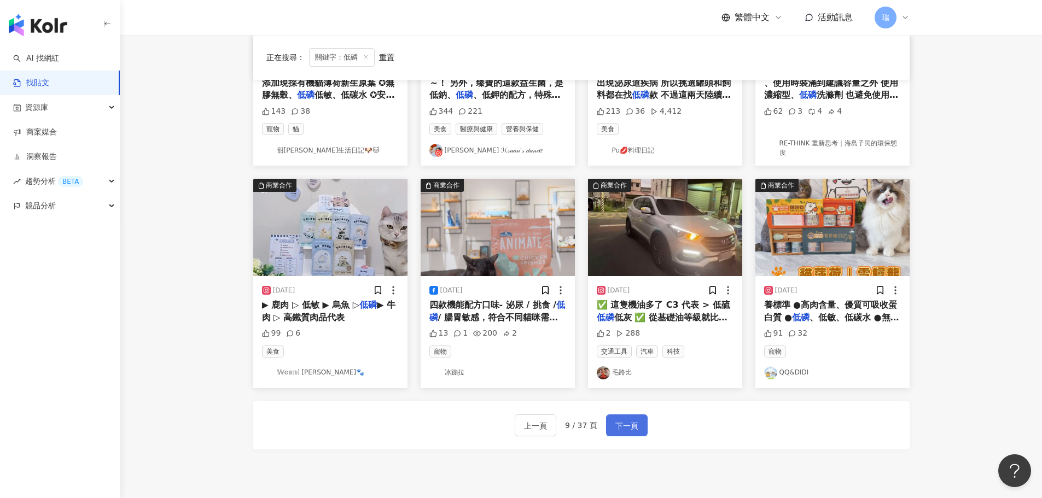
scroll to position [452, 0]
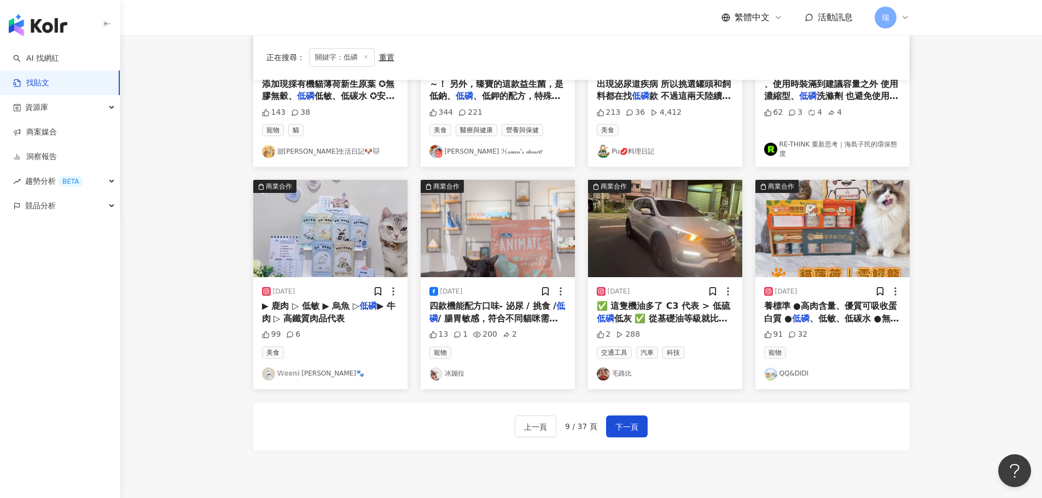
click at [821, 277] on img "button" at bounding box center [832, 228] width 154 height 97
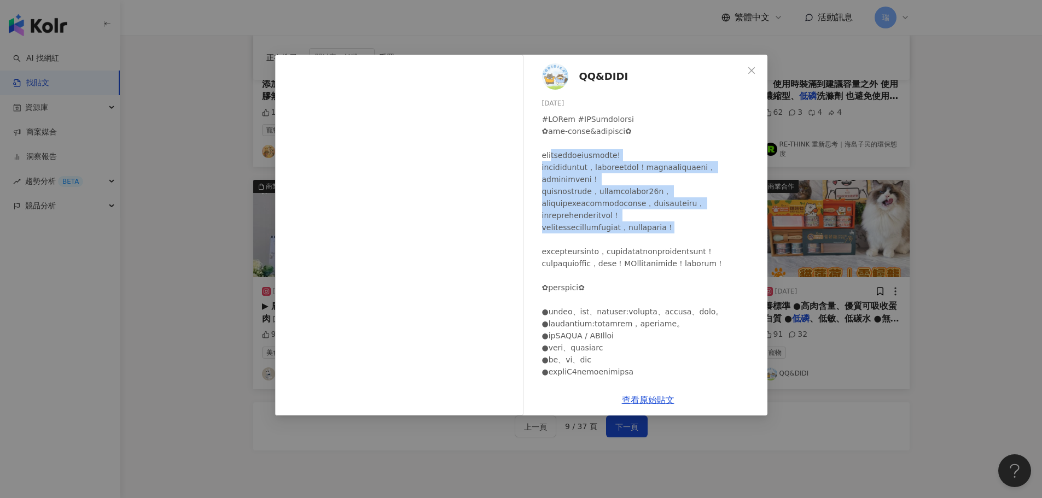
drag, startPoint x: 562, startPoint y: 154, endPoint x: 736, endPoint y: 253, distance: 199.4
click at [736, 253] on div at bounding box center [650, 420] width 217 height 614
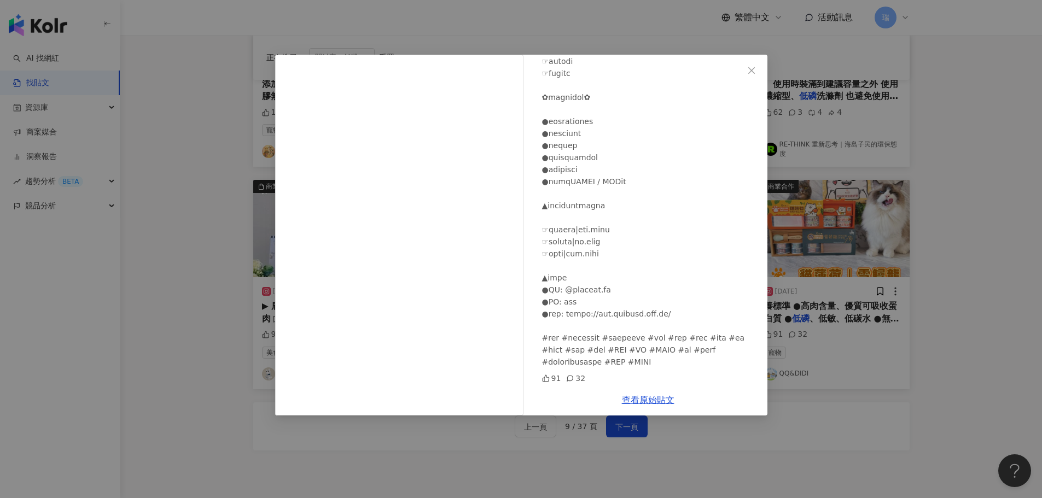
scroll to position [388, 0]
click at [748, 70] on icon "close" at bounding box center [751, 70] width 9 height 9
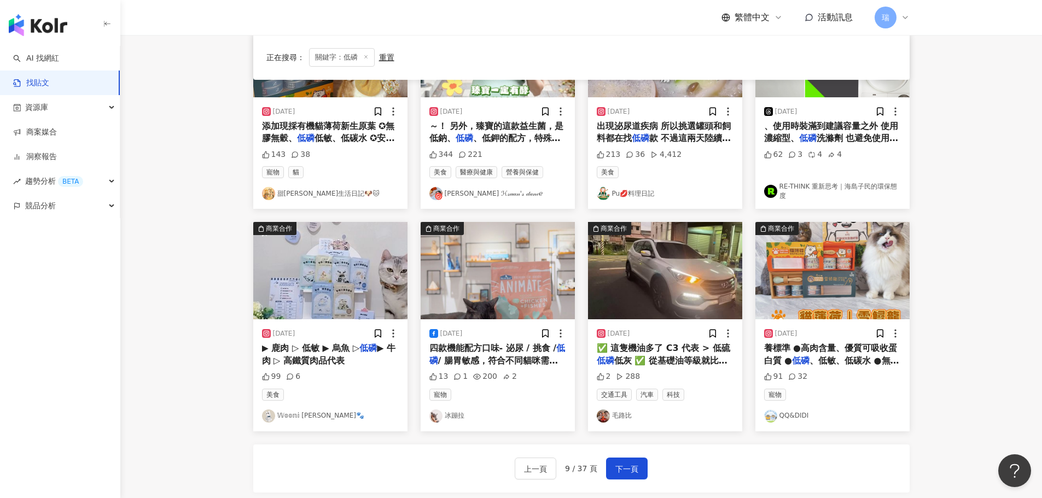
scroll to position [288, 0]
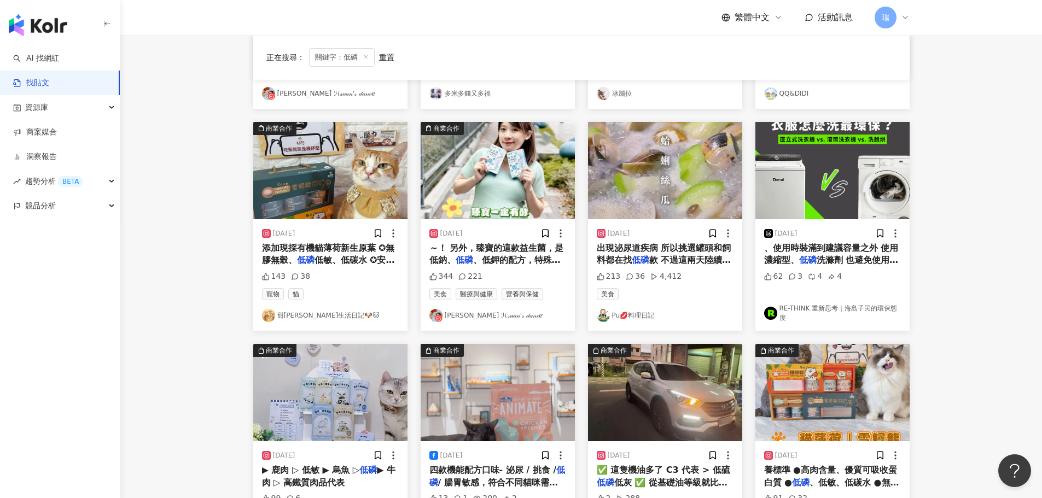
click at [353, 266] on span "低敏、低碳水 ✪安心食材、無雙酚A罐" at bounding box center [328, 266] width 133 height 22
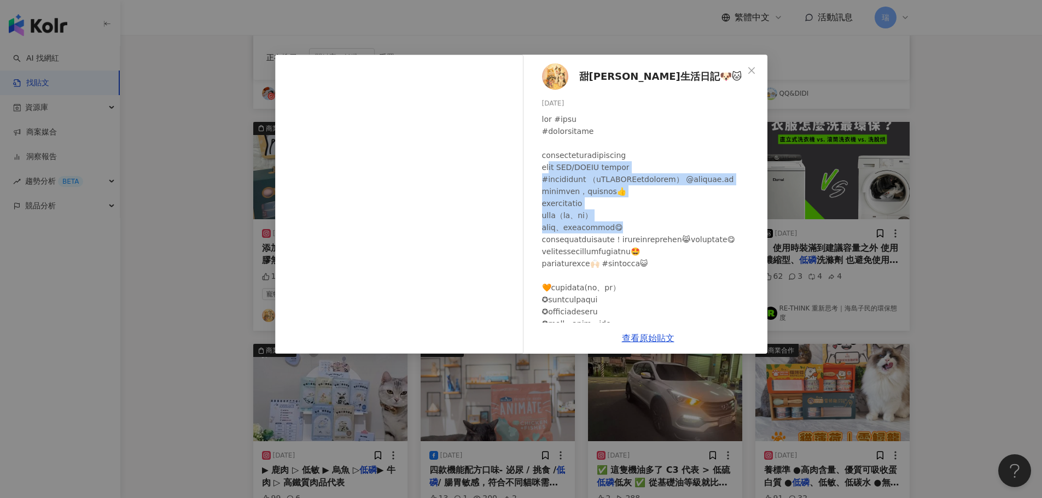
drag, startPoint x: 557, startPoint y: 161, endPoint x: 700, endPoint y: 234, distance: 160.3
click at [700, 234] on div at bounding box center [650, 438] width 217 height 650
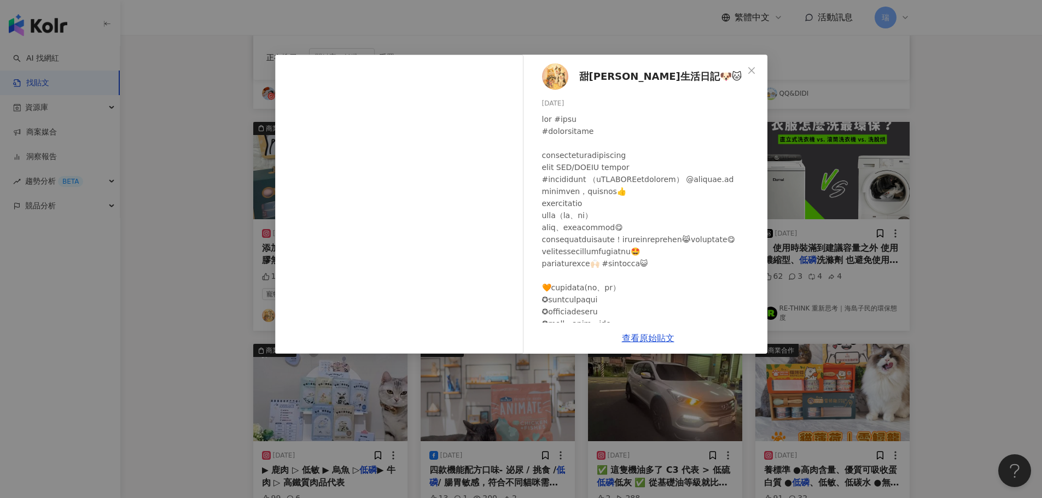
click at [617, 159] on div at bounding box center [650, 438] width 217 height 650
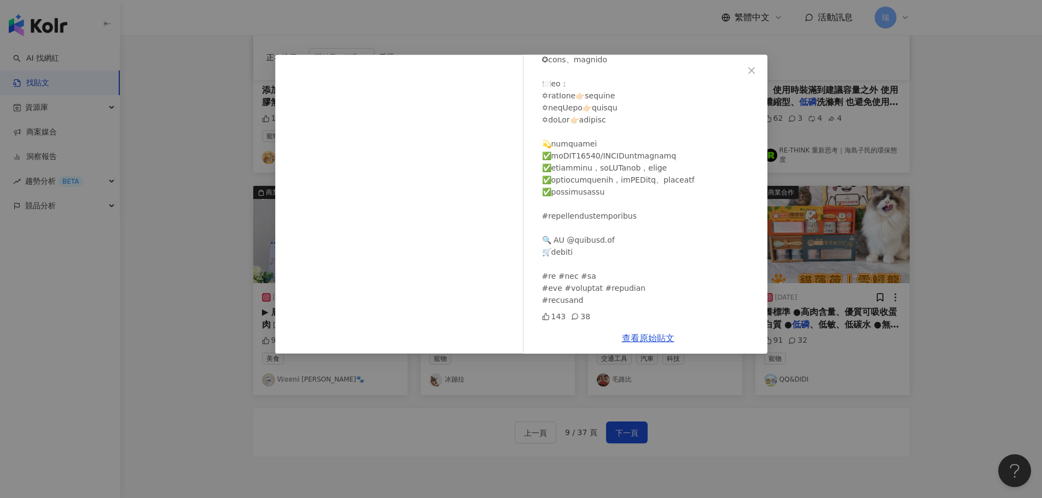
scroll to position [452, 0]
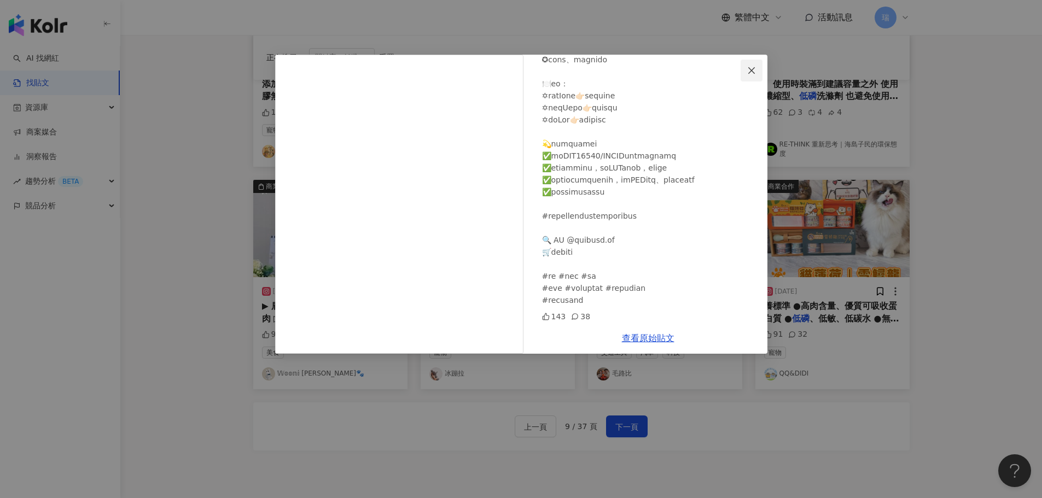
click at [755, 68] on icon "close" at bounding box center [751, 70] width 9 height 9
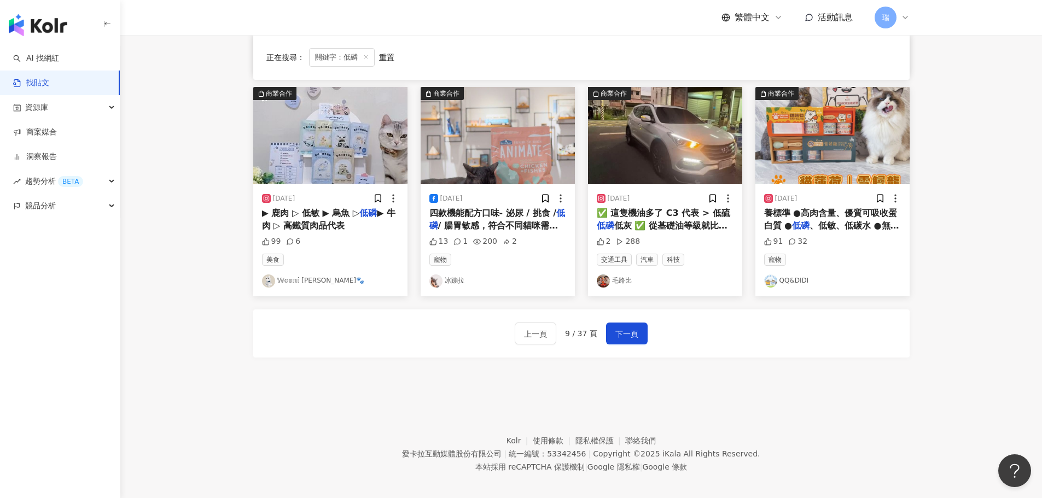
scroll to position [562, 0]
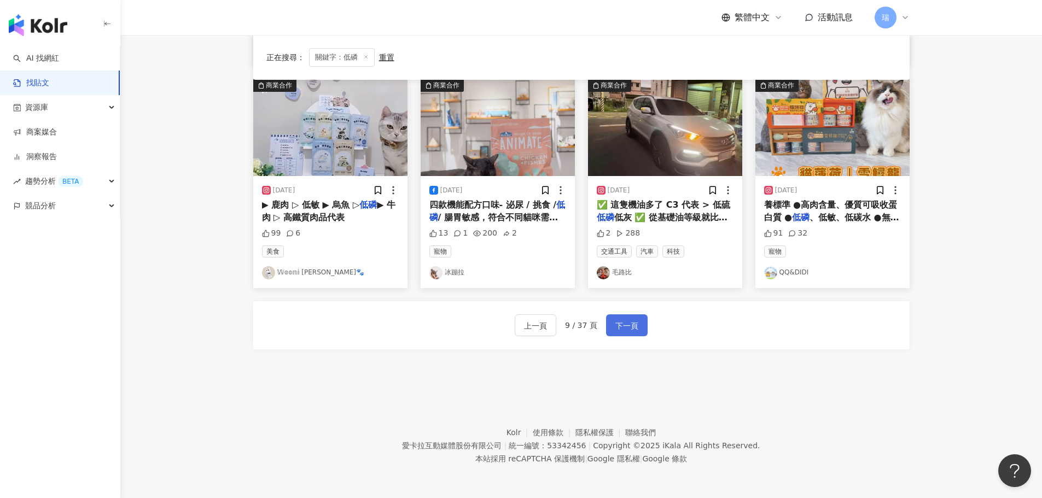
click at [631, 322] on span "下一頁" at bounding box center [626, 325] width 23 height 13
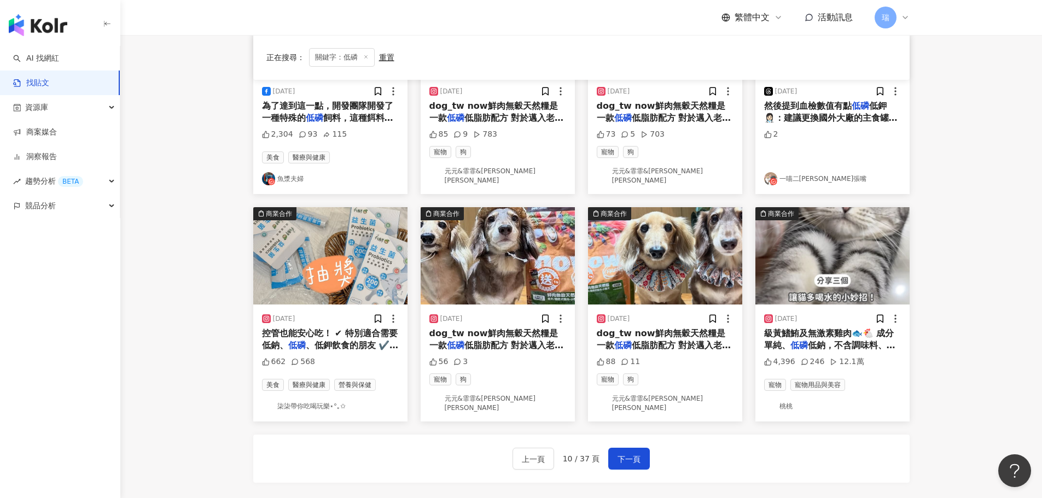
scroll to position [444, 0]
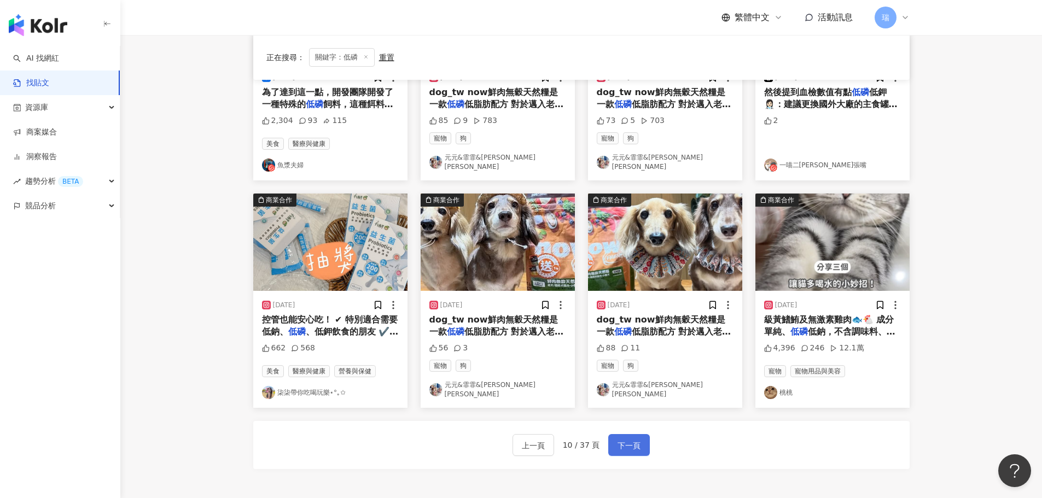
click at [623, 439] on span "下一頁" at bounding box center [629, 445] width 23 height 13
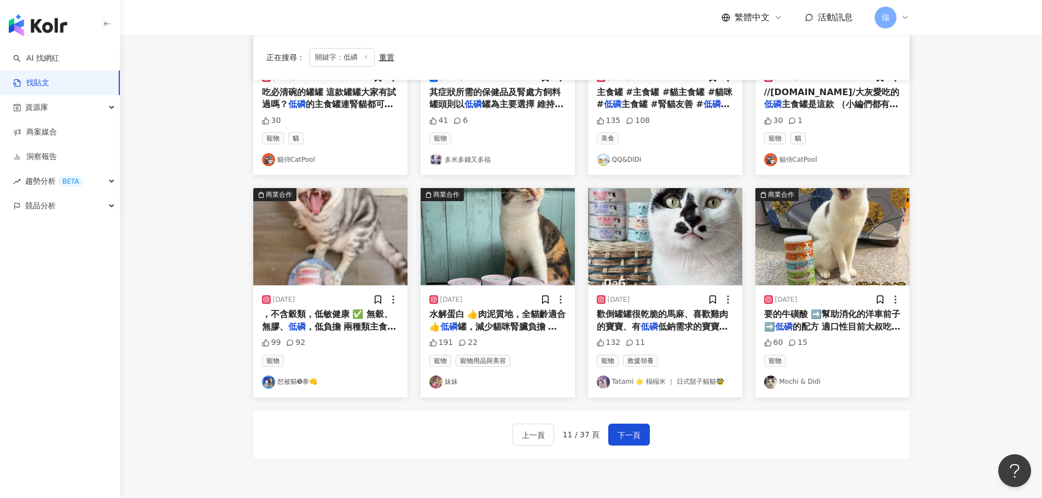
click at [447, 382] on link "妹妹" at bounding box center [497, 382] width 137 height 13
click at [504, 253] on img "button" at bounding box center [498, 236] width 154 height 97
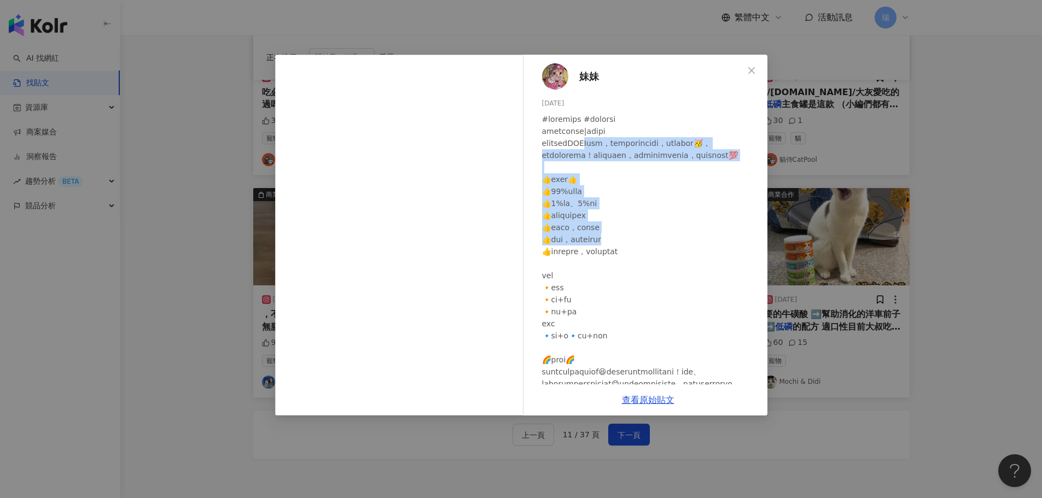
drag, startPoint x: 609, startPoint y: 141, endPoint x: 688, endPoint y: 246, distance: 130.5
click at [688, 246] on div at bounding box center [650, 275] width 217 height 325
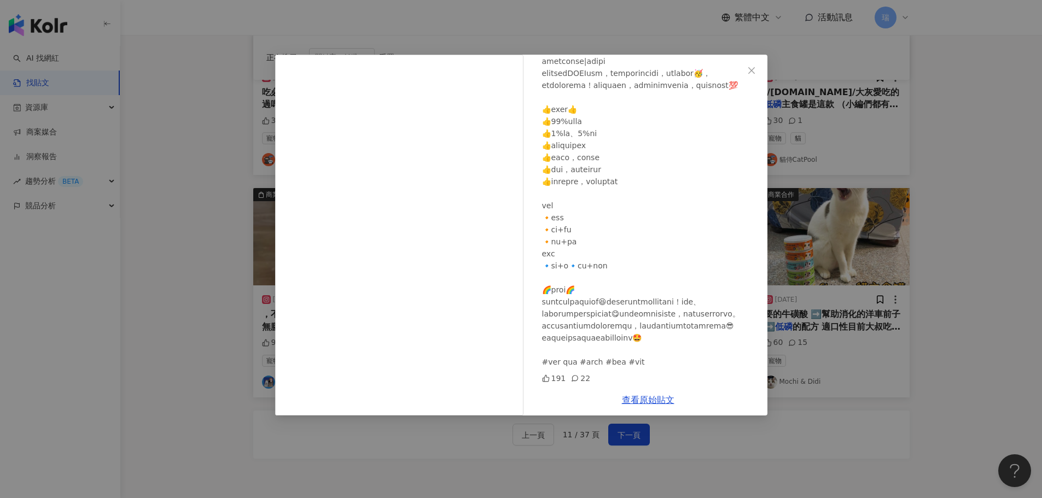
scroll to position [106, 0]
click at [966, 370] on div "妹妹 2024/5/17 191 22 查看原始貼文" at bounding box center [521, 249] width 1042 height 498
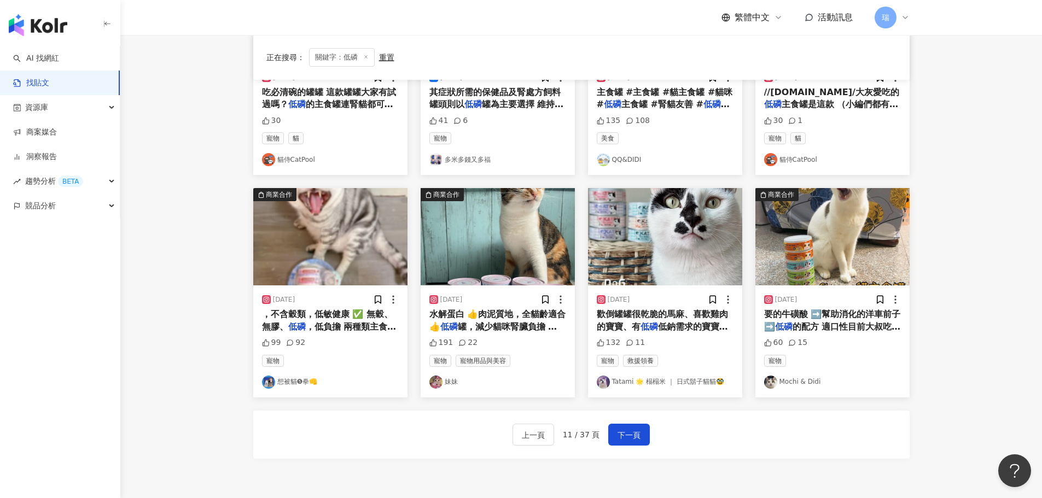
click at [670, 318] on span "歡倒罐罐很乾脆的馬麻、喜歡雞肉的寶寶、有" at bounding box center [662, 320] width 131 height 22
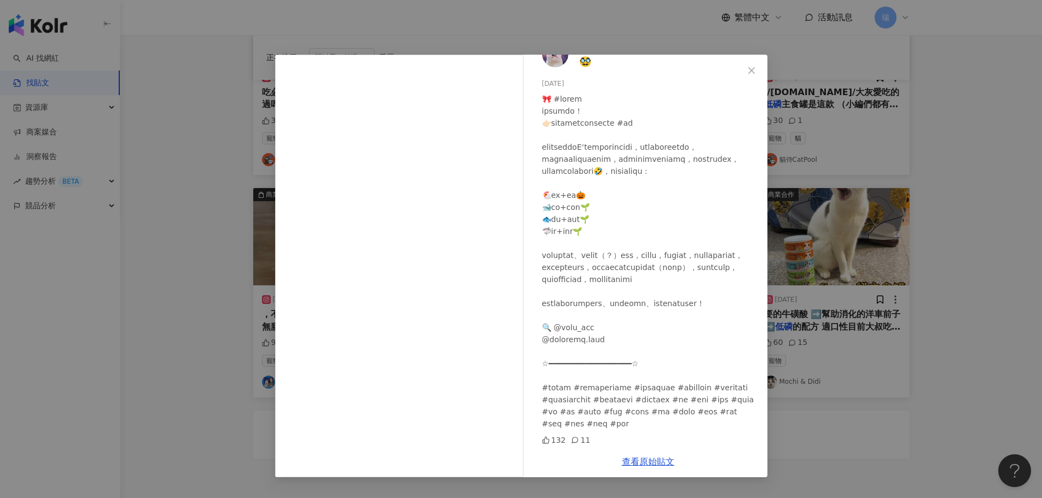
scroll to position [0, 0]
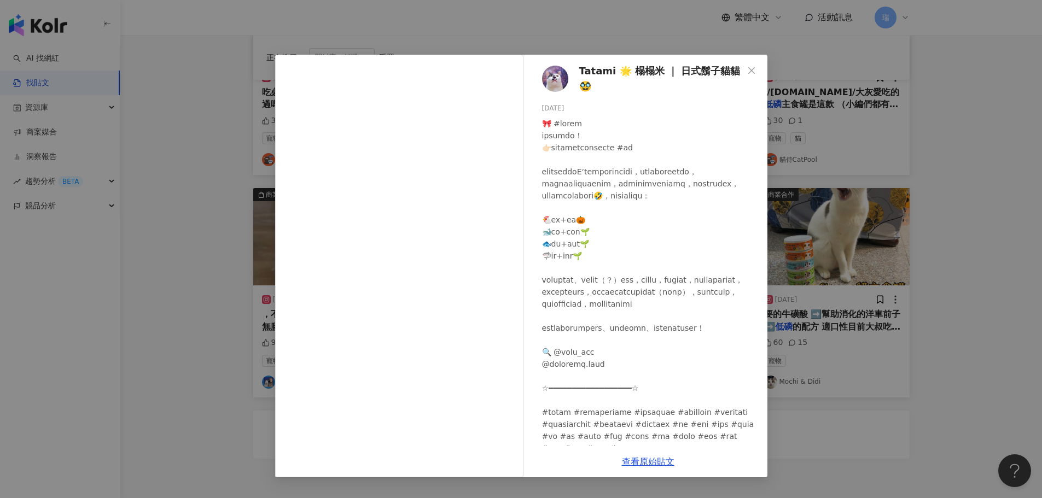
click at [969, 217] on div "Tatami 🌟 榻榻米 ｜ 日式鬍子貓貓🥸 2024/3/30 132 11 查看原始貼文" at bounding box center [521, 249] width 1042 height 498
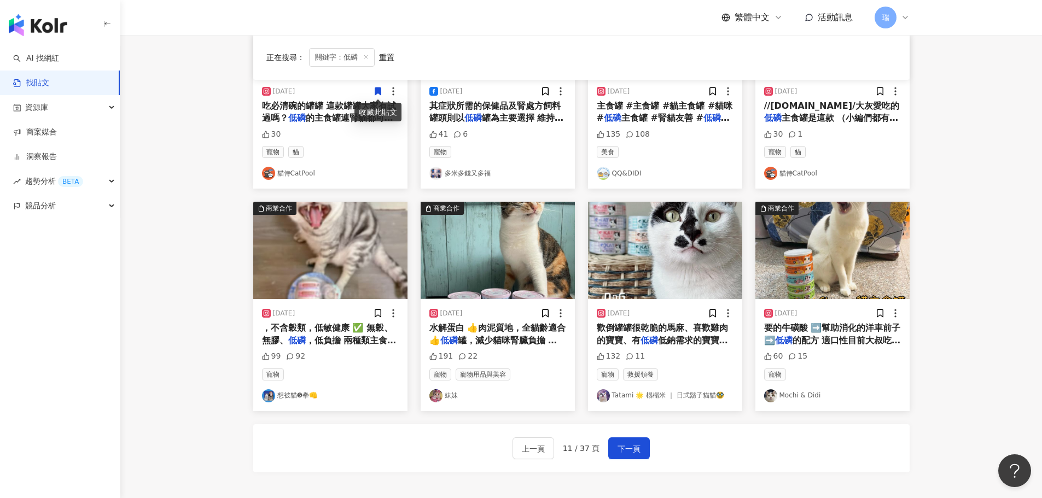
scroll to position [444, 0]
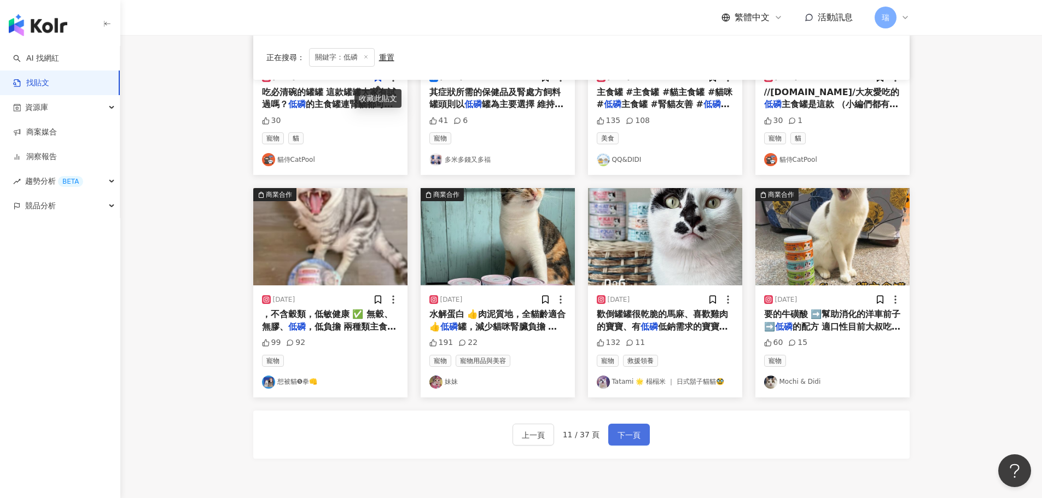
click at [618, 438] on span "下一頁" at bounding box center [629, 435] width 23 height 13
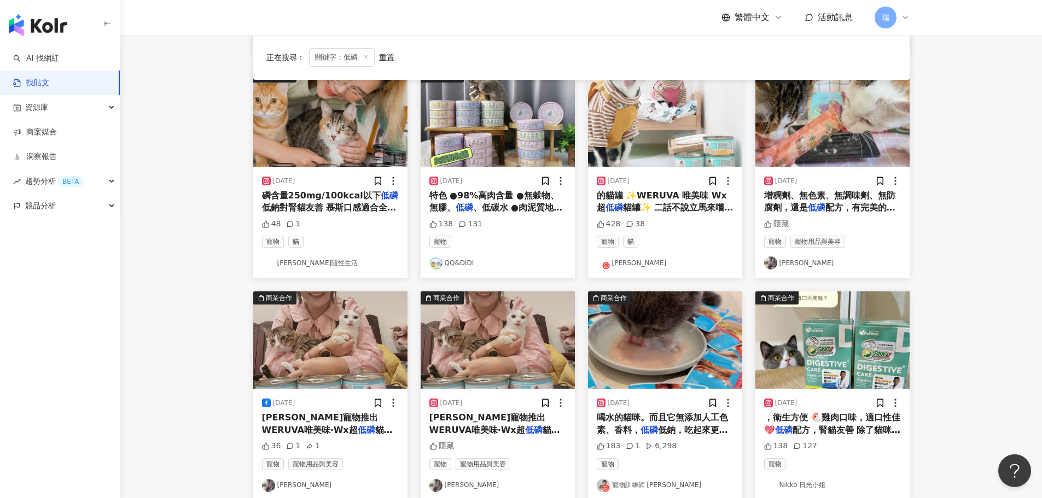
scroll to position [280, 0]
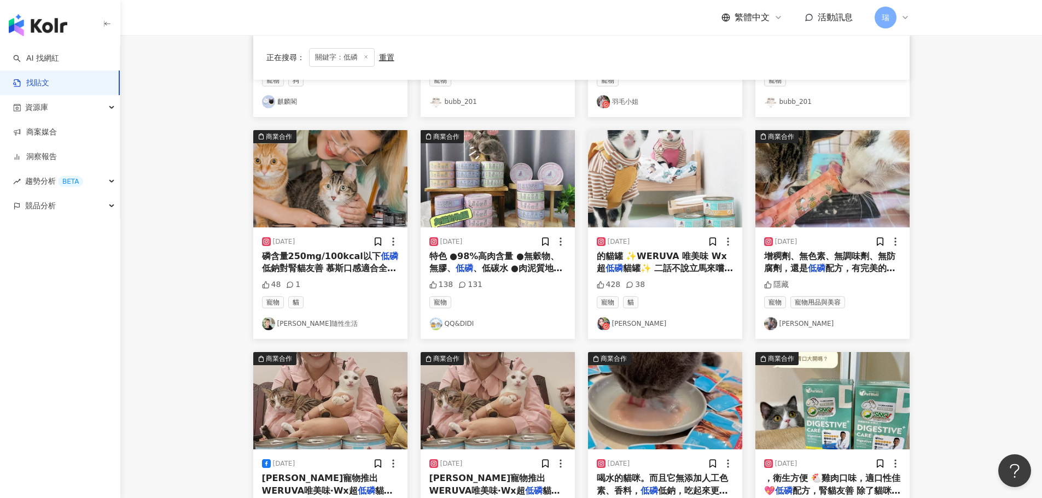
click at [828, 259] on span "增稠劑、無色素、無調味劑、無防腐劑，還是" at bounding box center [829, 262] width 131 height 22
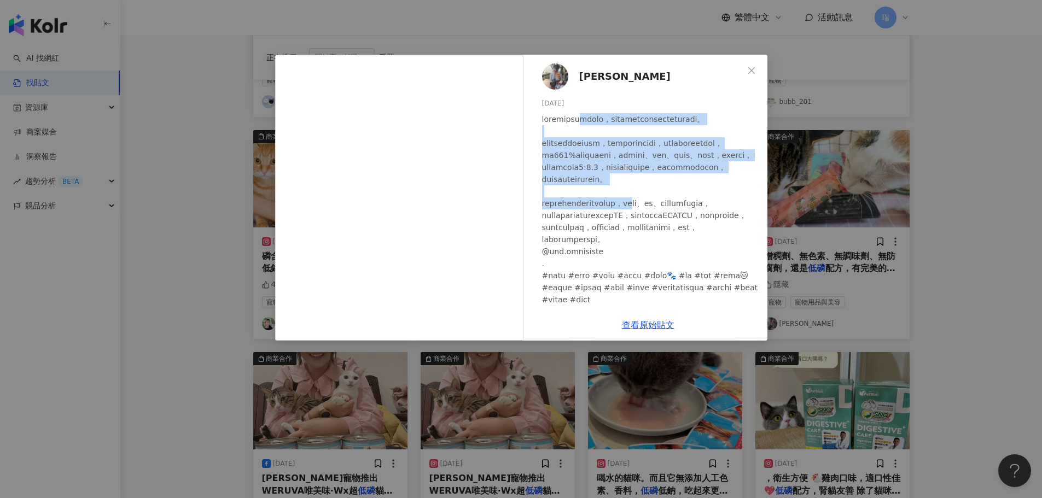
drag, startPoint x: 607, startPoint y: 118, endPoint x: 676, endPoint y: 234, distance: 134.9
click at [676, 234] on div at bounding box center [650, 209] width 217 height 193
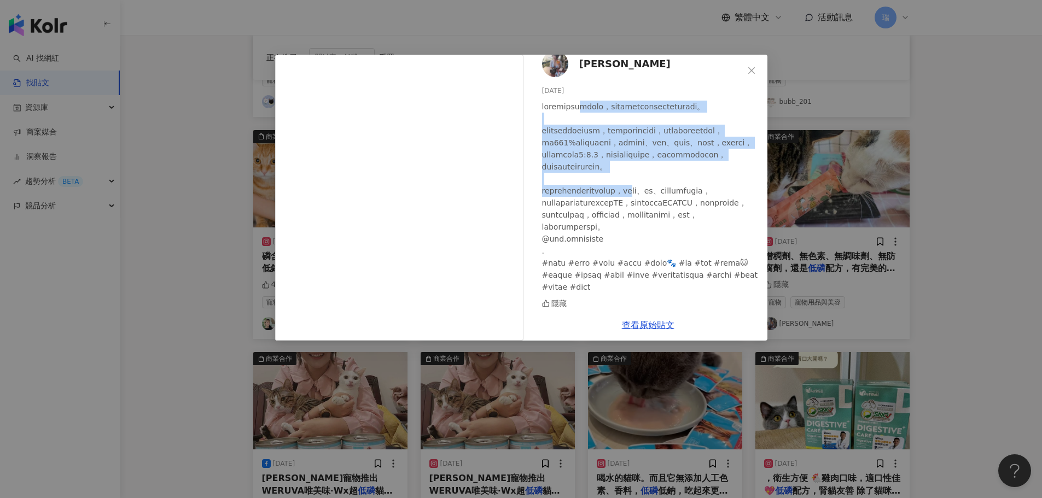
scroll to position [73, 0]
click at [753, 66] on icon "close" at bounding box center [751, 70] width 9 height 9
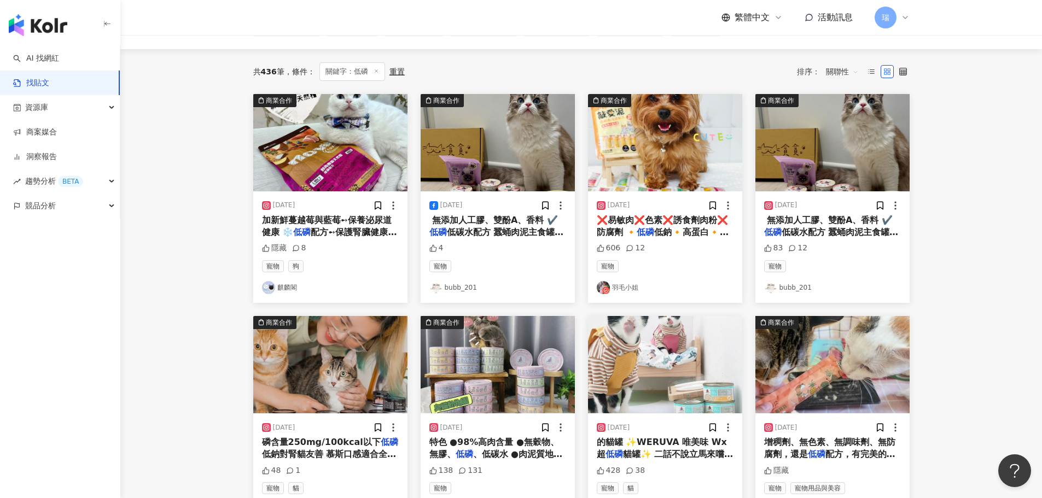
scroll to position [61, 0]
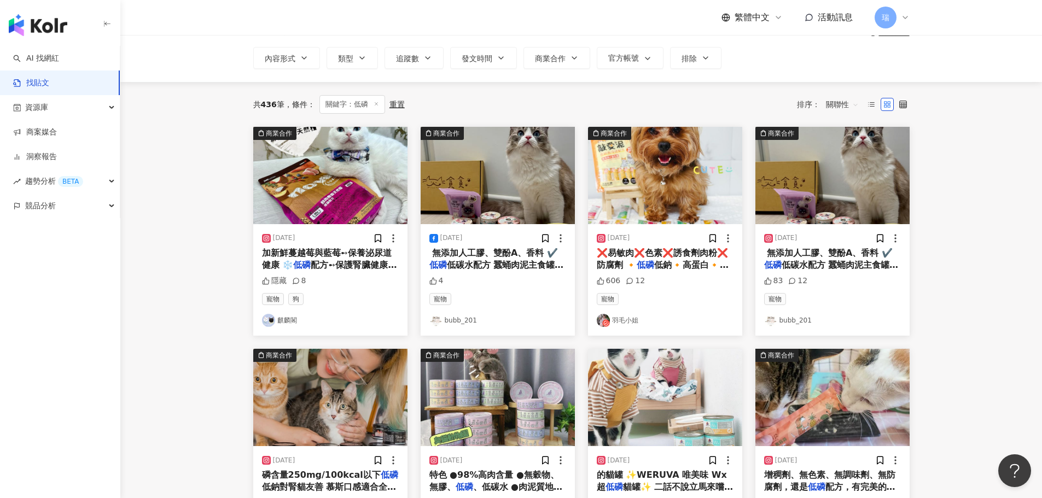
click at [851, 264] on span "低碳水配方 蠶蛹肉泥主食罐商品" at bounding box center [831, 271] width 135 height 22
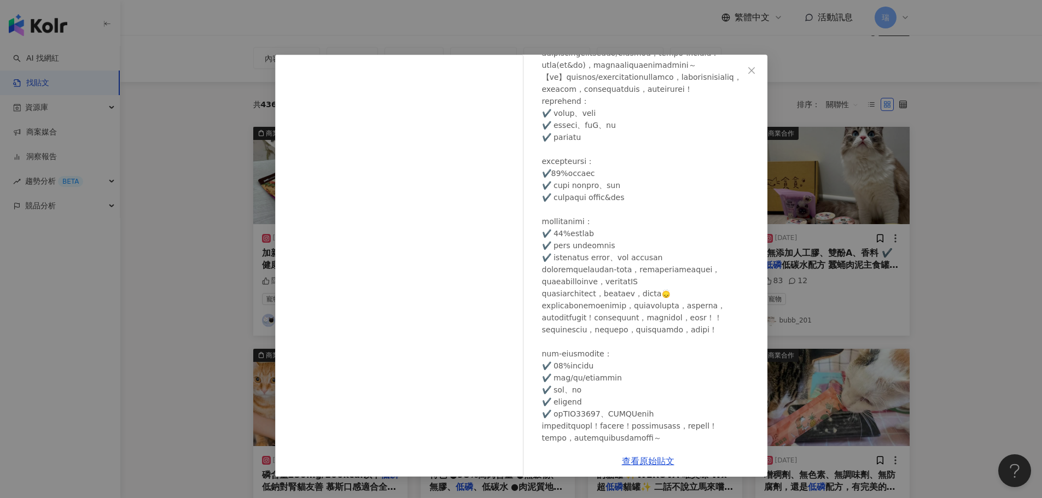
scroll to position [12, 0]
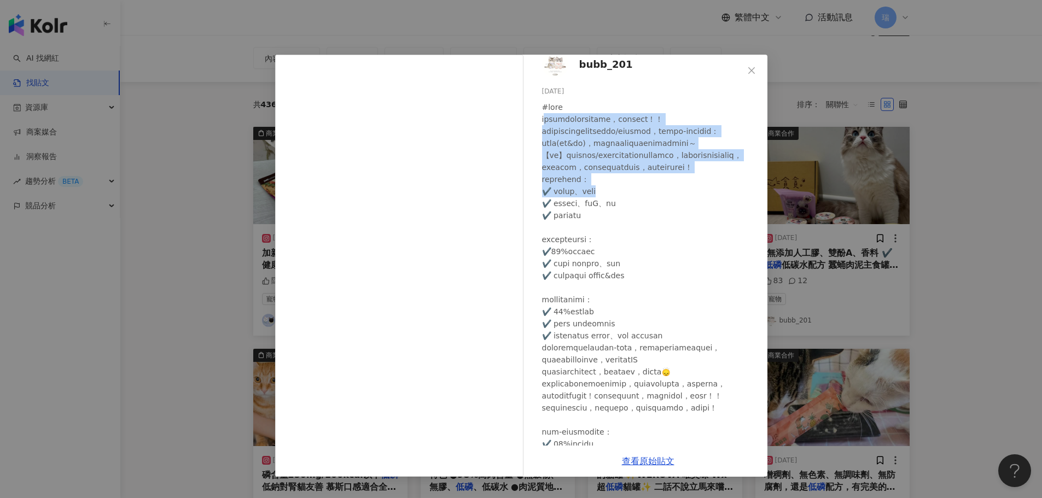
drag, startPoint x: 551, startPoint y: 118, endPoint x: 706, endPoint y: 213, distance: 182.5
click at [706, 213] on div at bounding box center [650, 366] width 217 height 530
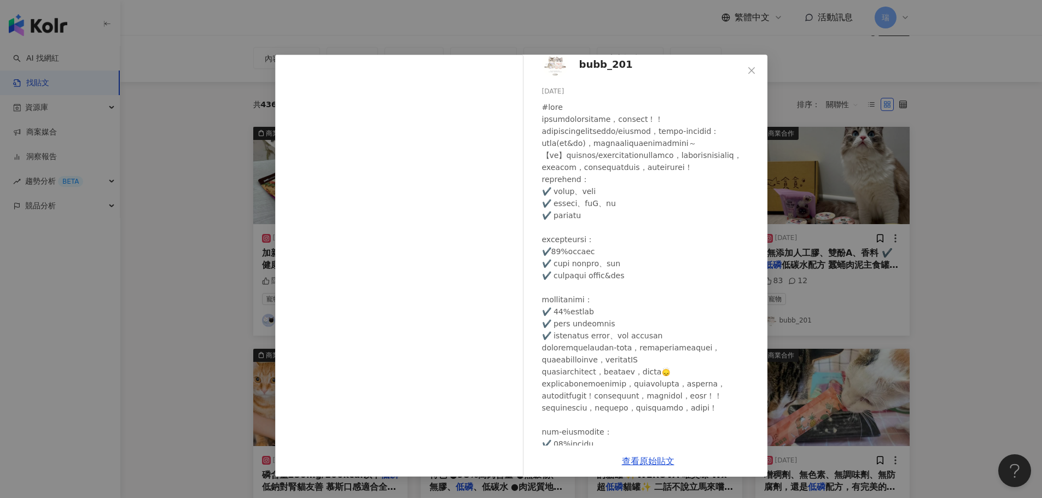
click at [969, 144] on div "bubb_201 2024/11/12 83 12 查看原始貼文" at bounding box center [521, 249] width 1042 height 498
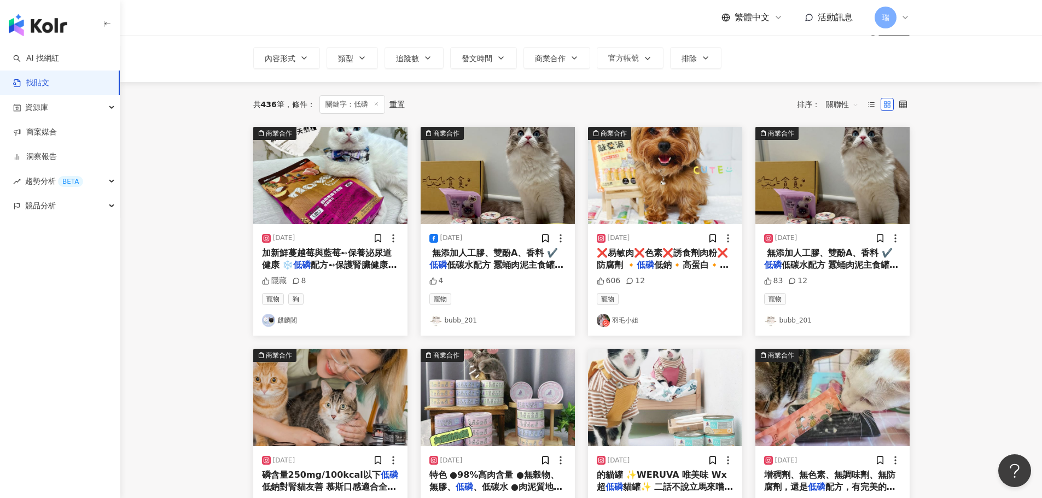
click at [352, 195] on img "button" at bounding box center [330, 175] width 154 height 97
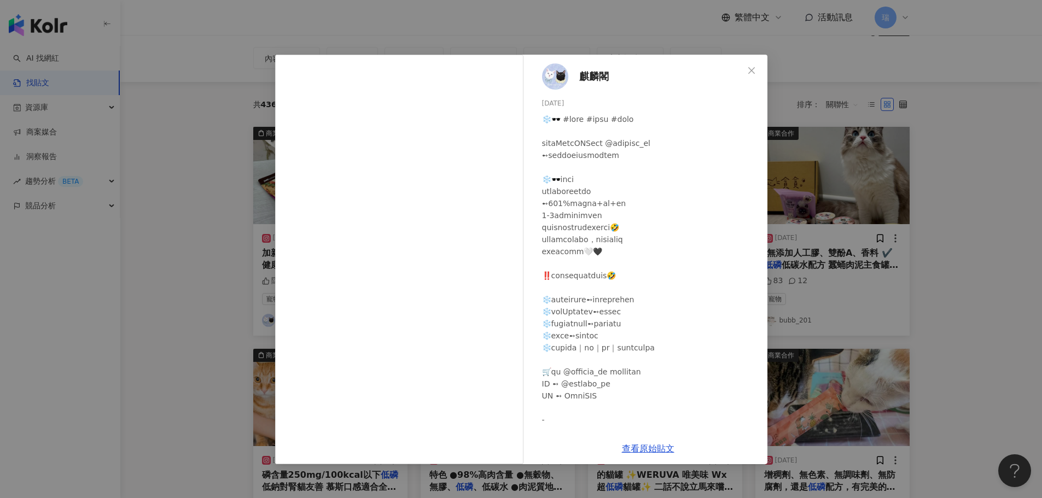
scroll to position [109, 0]
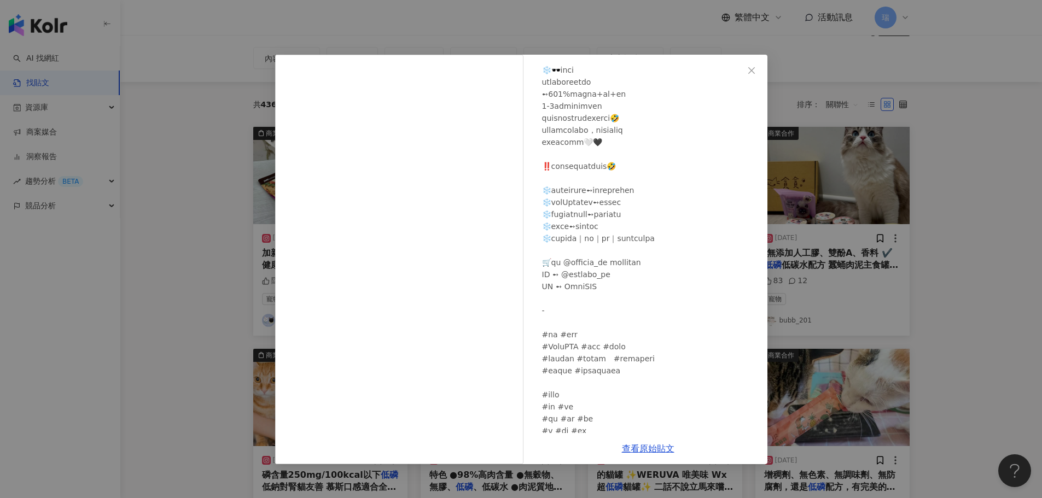
click at [957, 213] on div "麒麟閣 2024/8/31 隱藏 8 查看原始貼文" at bounding box center [521, 249] width 1042 height 498
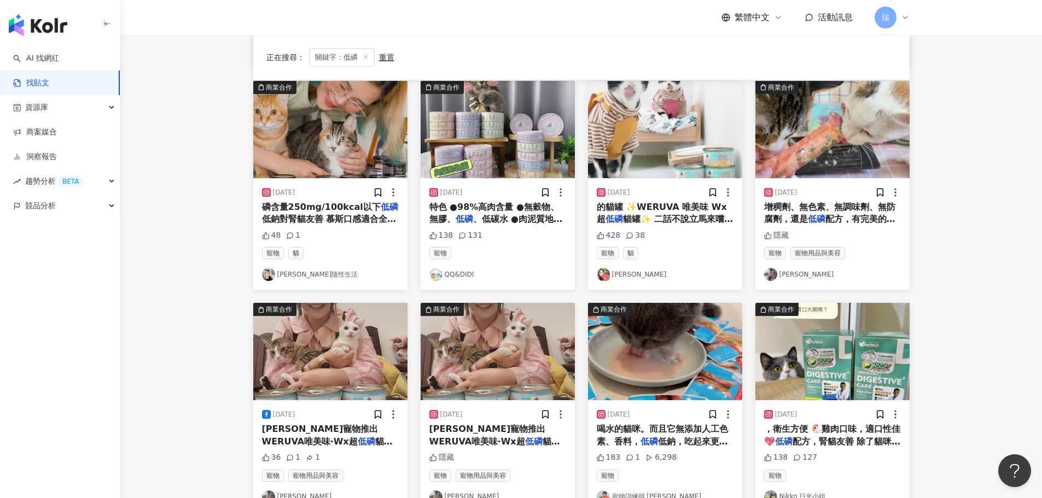
scroll to position [499, 0]
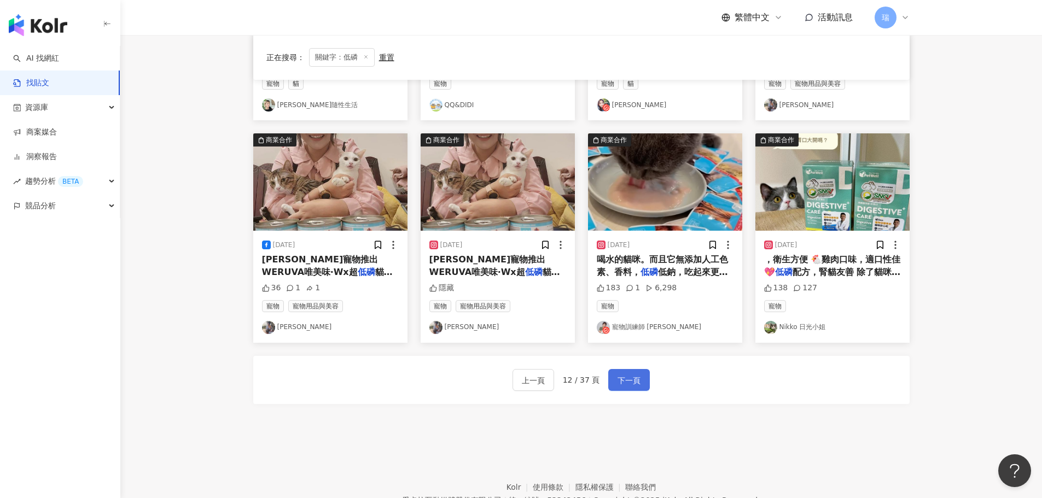
click at [618, 385] on span "下一頁" at bounding box center [629, 380] width 23 height 13
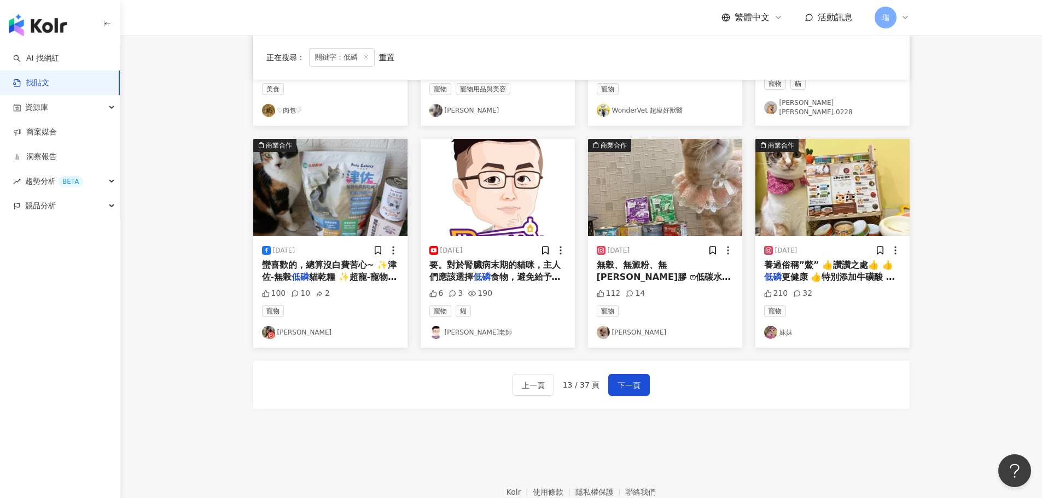
click at [679, 262] on span "無穀、無澱粉、無卡拉膠 ෆ低碳水化合物、" at bounding box center [664, 277] width 134 height 35
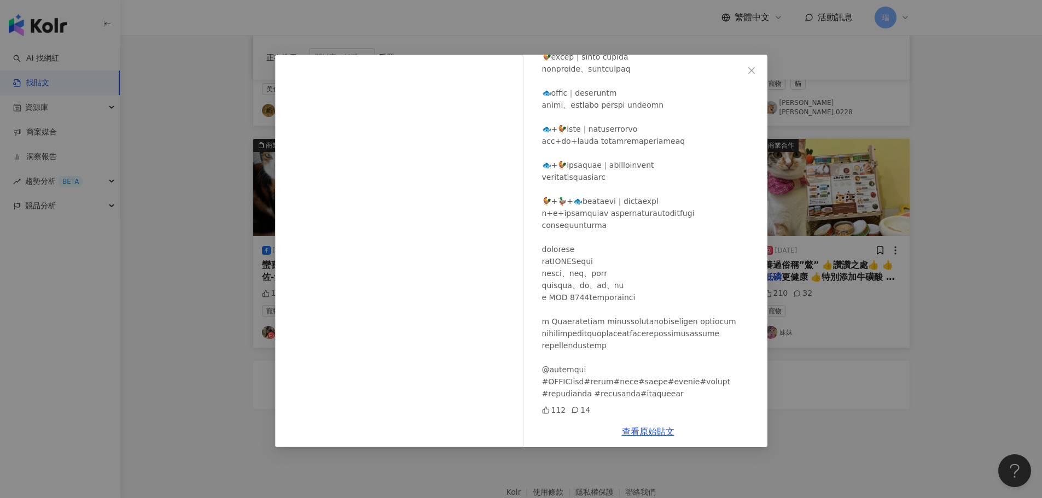
scroll to position [255, 0]
click at [934, 373] on div "Mina米娜 2025/5/19 112 14 查看原始貼文" at bounding box center [521, 249] width 1042 height 498
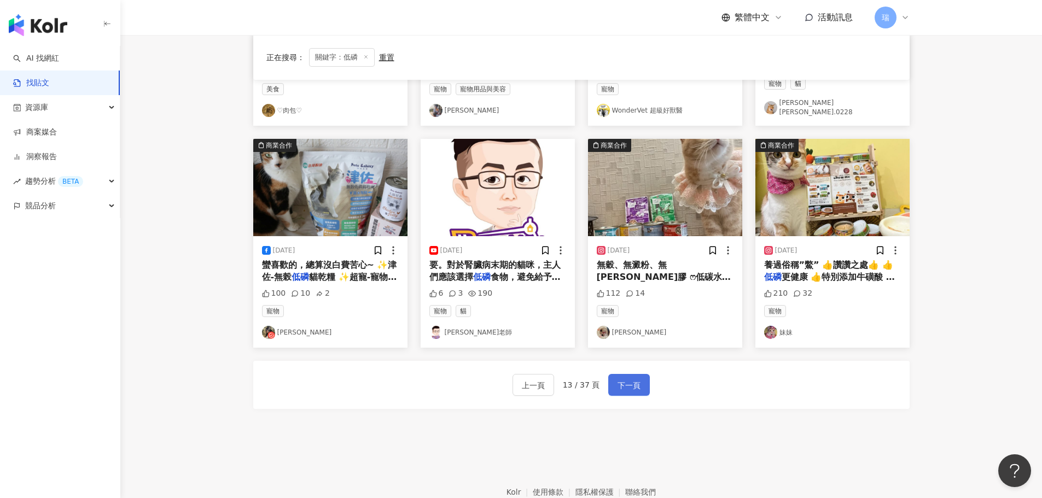
click at [638, 379] on span "下一頁" at bounding box center [629, 385] width 23 height 13
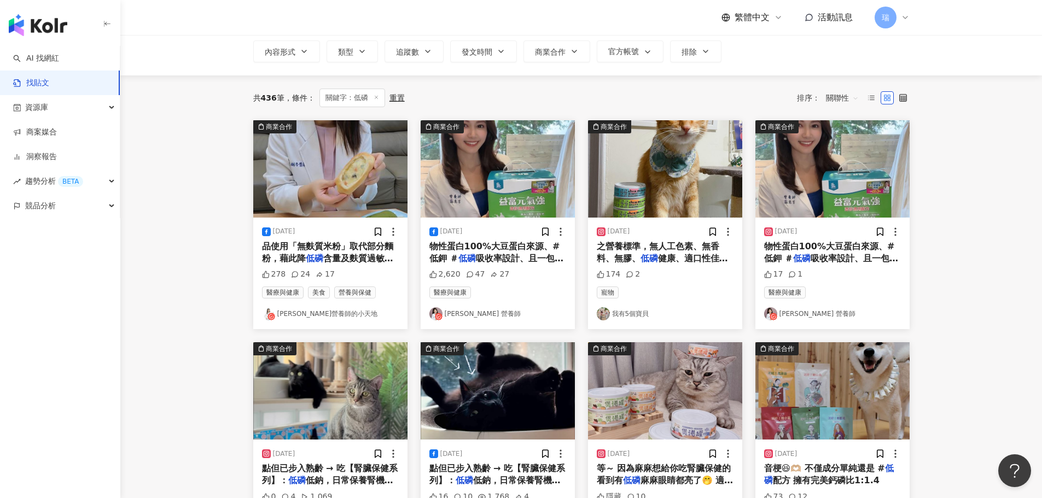
scroll to position [61, 0]
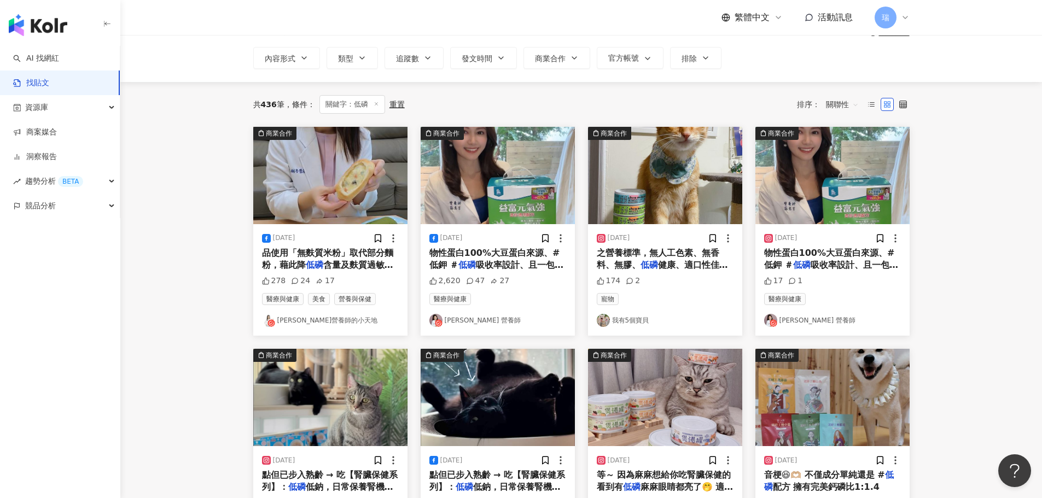
click at [652, 251] on span "之營養標準，無人工色素、無香 料、無膠、" at bounding box center [658, 259] width 123 height 22
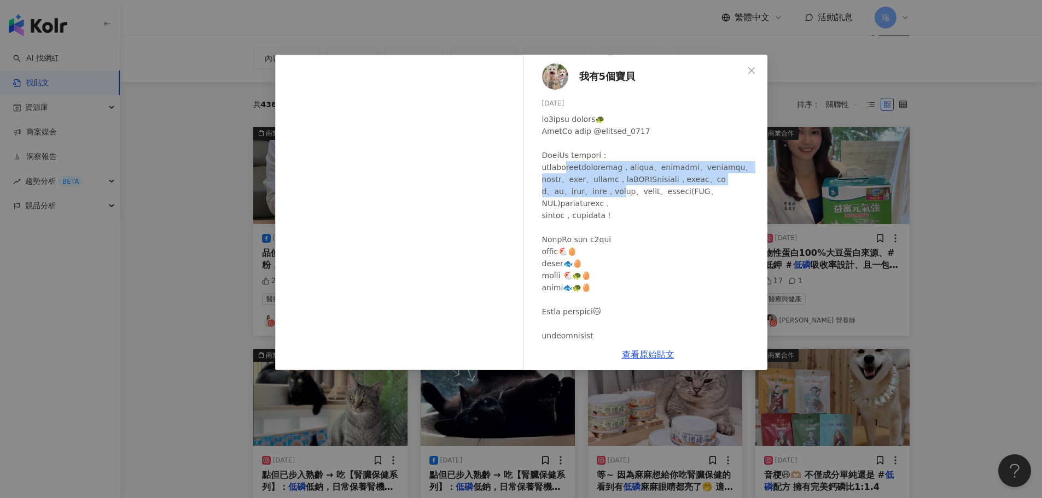
drag, startPoint x: 591, startPoint y: 166, endPoint x: 682, endPoint y: 226, distance: 108.2
click at [682, 225] on div at bounding box center [650, 341] width 217 height 457
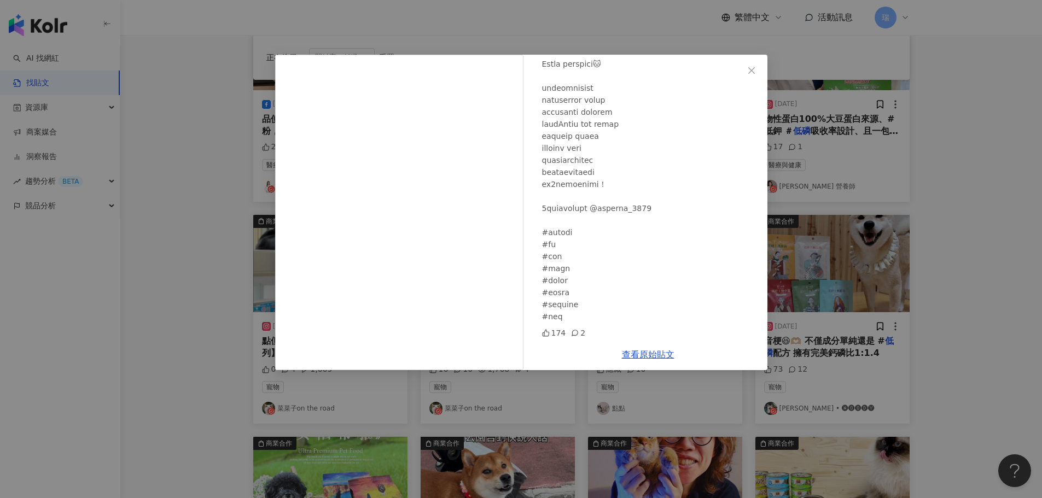
scroll to position [225, 0]
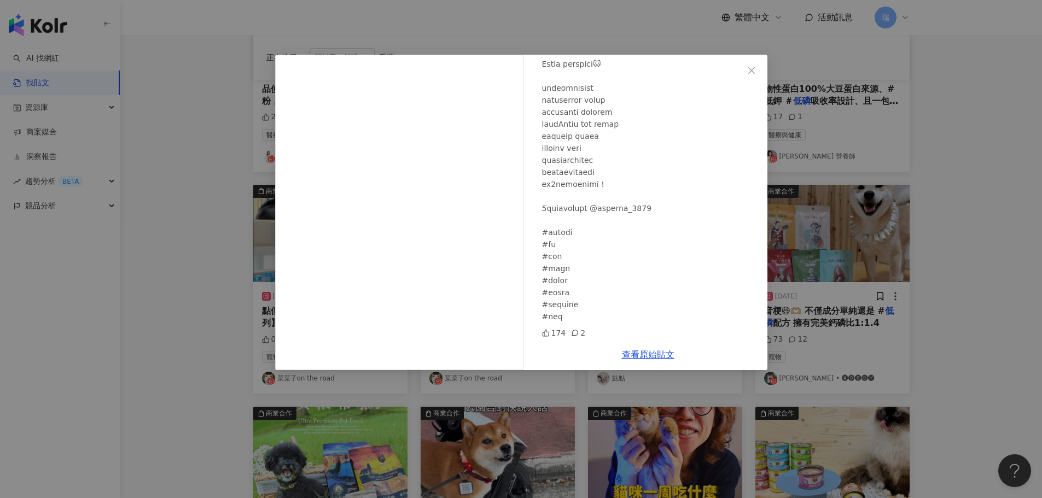
click at [986, 232] on div "我有5個寶貝 2023/9/7 174 2 查看原始貼文" at bounding box center [521, 249] width 1042 height 498
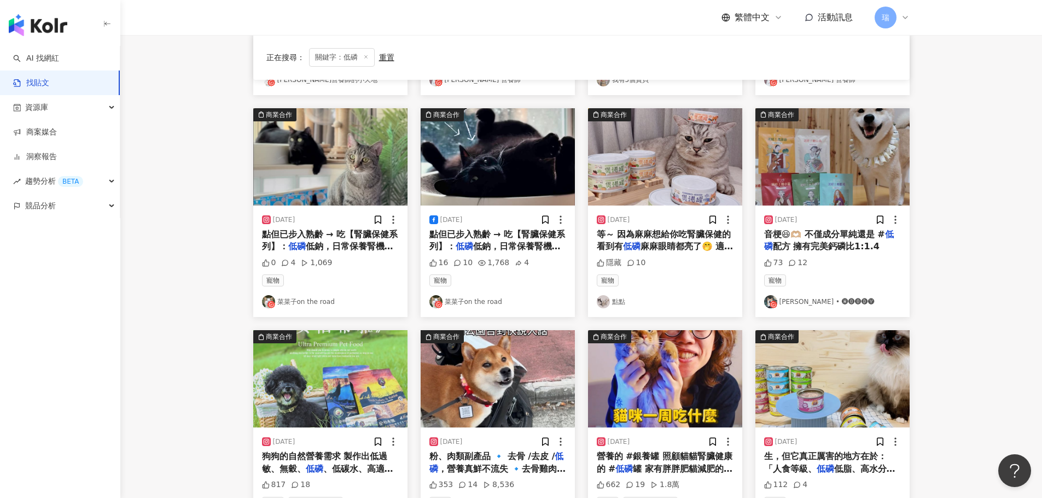
scroll to position [499, 0]
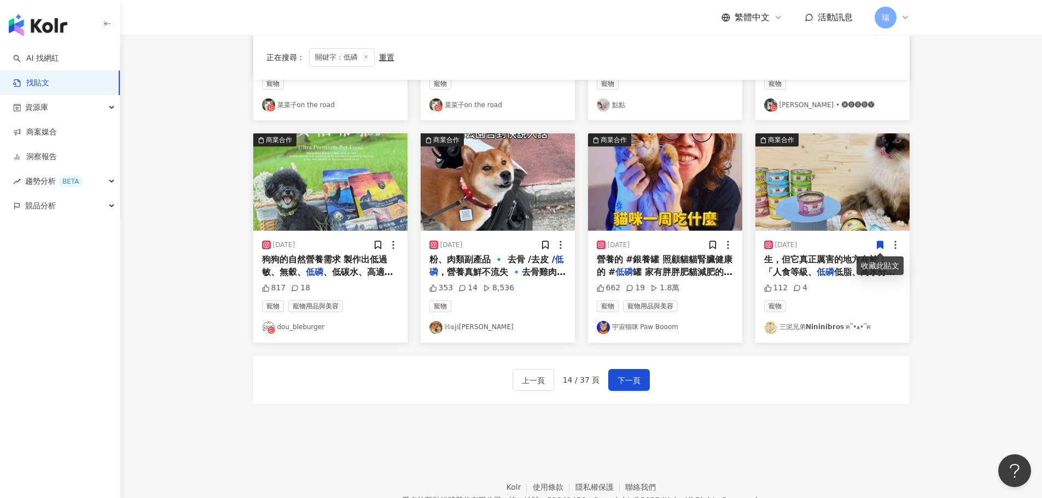
click at [656, 372] on div "上一頁 14 / 37 頁 下一頁" at bounding box center [581, 380] width 656 height 48
click at [877, 246] on icon at bounding box center [880, 246] width 6 height 8
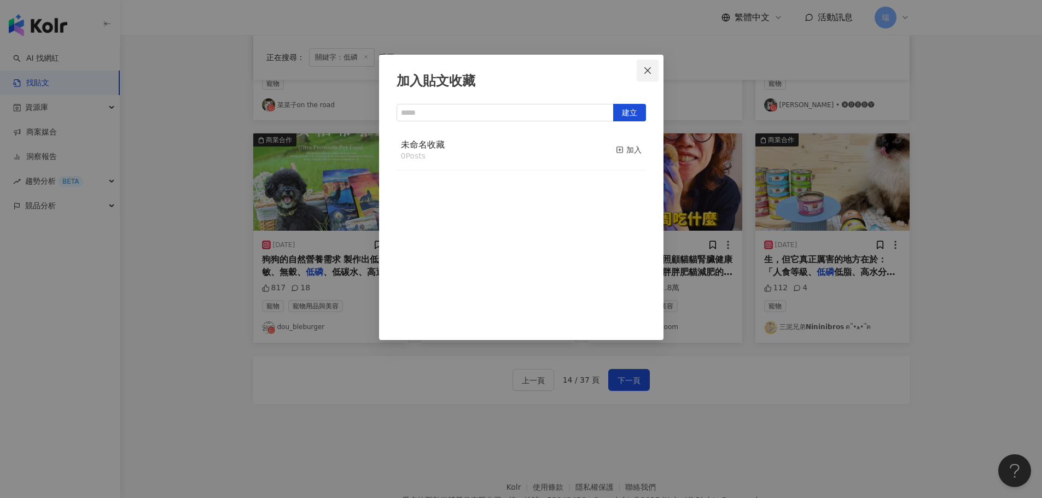
click at [649, 68] on icon "close" at bounding box center [647, 70] width 9 height 9
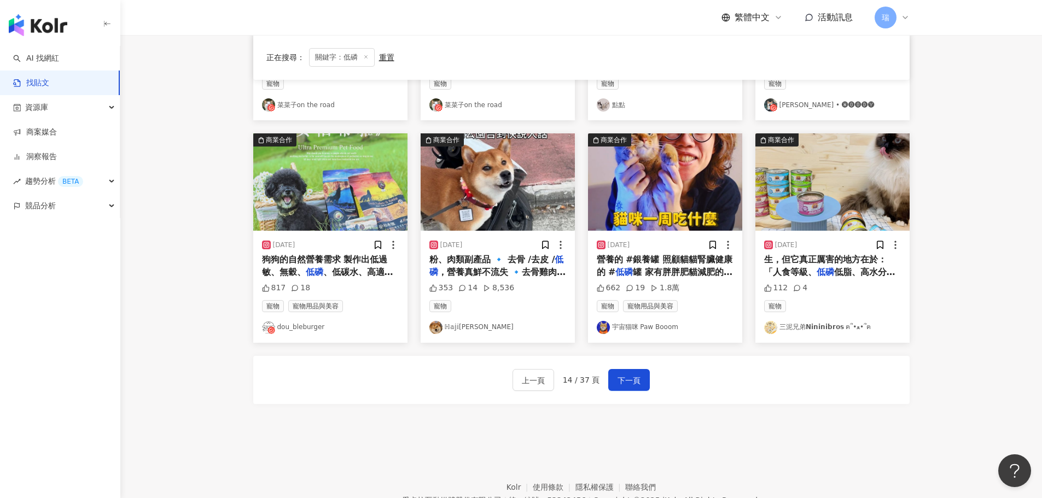
click at [824, 272] on span "低脂、高水分還不含添加劑」，特別適合" at bounding box center [829, 278] width 131 height 22
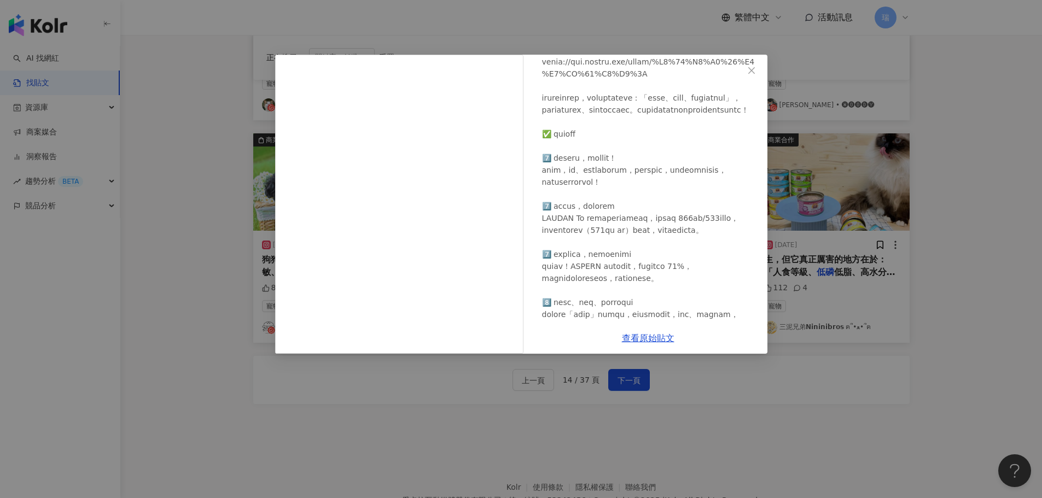
scroll to position [109, 0]
click at [1017, 246] on div "三泥兄弟𝗡𝗶𝗻𝗶𝗻𝗶𝗯𝗿𝗼𝘀 ฅ՞•ﻌ•՞ฅ 2025/5/18 112 4 查看原始貼文" at bounding box center [521, 249] width 1042 height 498
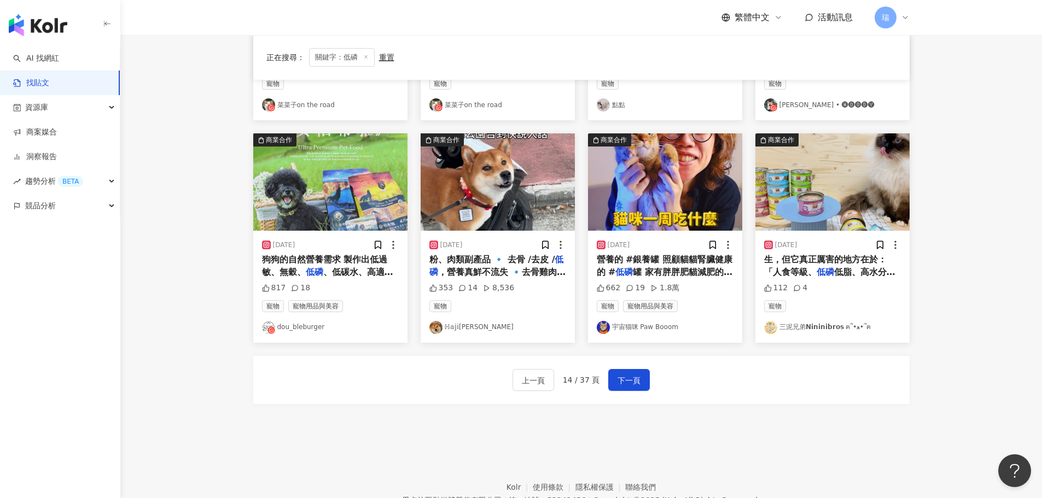
click at [852, 260] on span "生，但它真正厲害的地方在於：「人食等級、" at bounding box center [825, 265] width 123 height 22
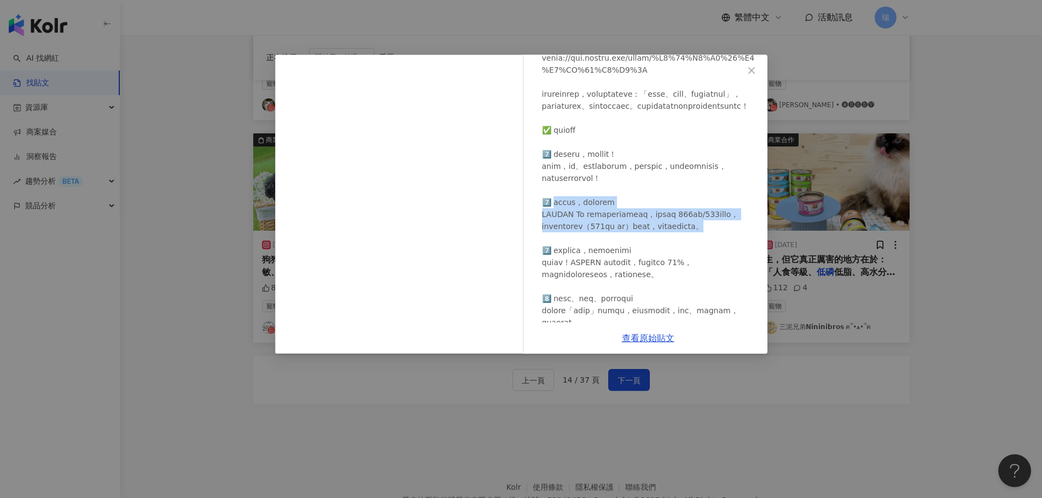
drag, startPoint x: 554, startPoint y: 240, endPoint x: 729, endPoint y: 271, distance: 177.8
click at [729, 271] on div at bounding box center [650, 250] width 217 height 493
click at [720, 286] on div at bounding box center [650, 250] width 217 height 493
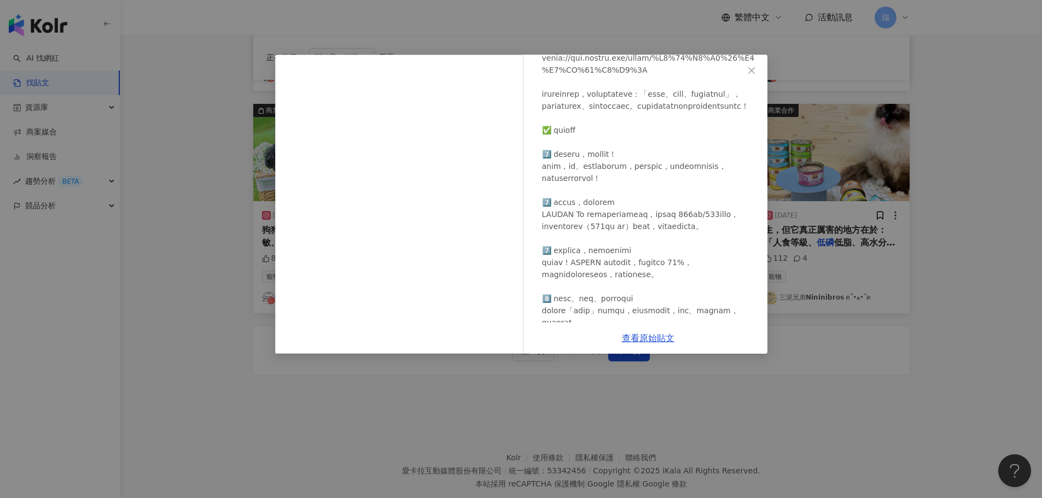
scroll to position [554, 0]
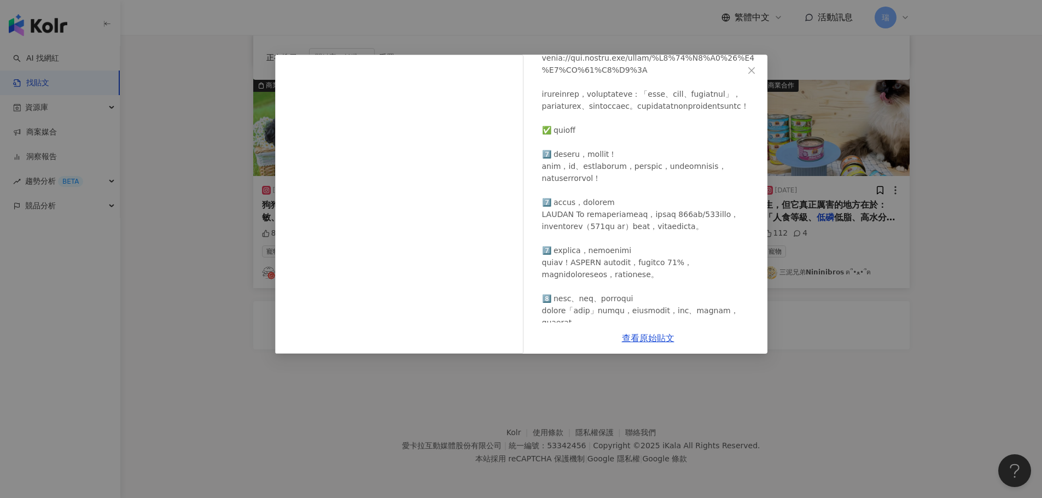
click at [706, 367] on div "三泥兄弟𝗡𝗶𝗻𝗶𝗻𝗶𝗯𝗿𝗼𝘀 ฅ՞•ﻌ•՞ฅ 2025/5/18 112 4 查看原始貼文" at bounding box center [521, 249] width 1042 height 498
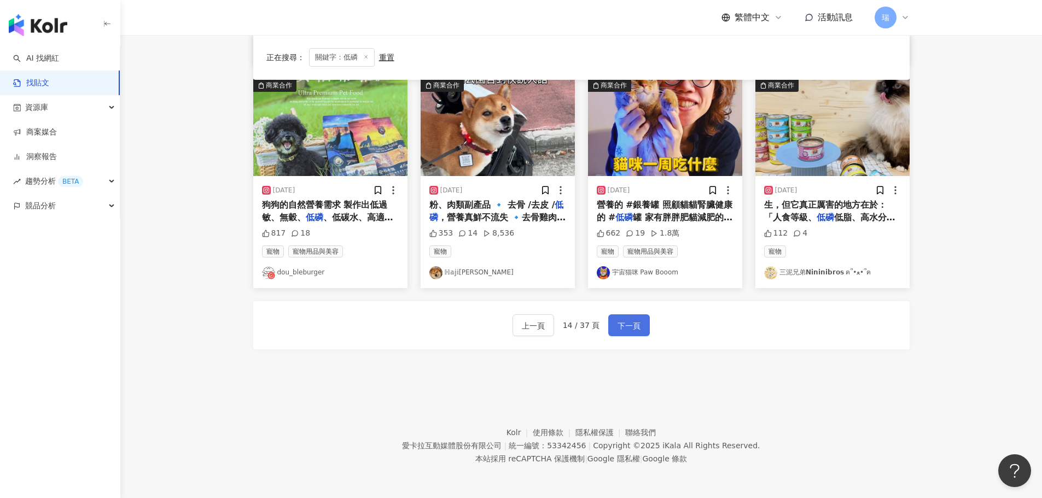
click at [625, 324] on span "下一頁" at bounding box center [629, 325] width 23 height 13
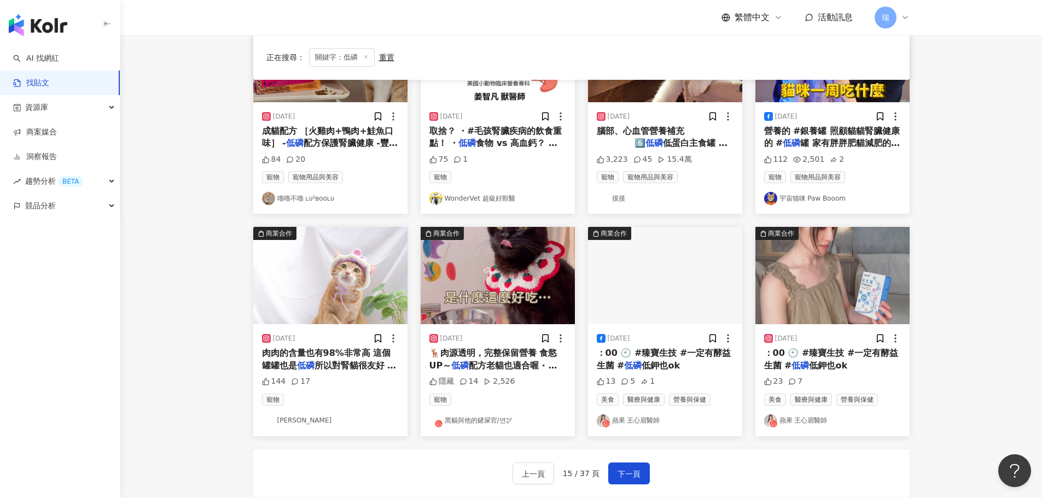
scroll to position [499, 0]
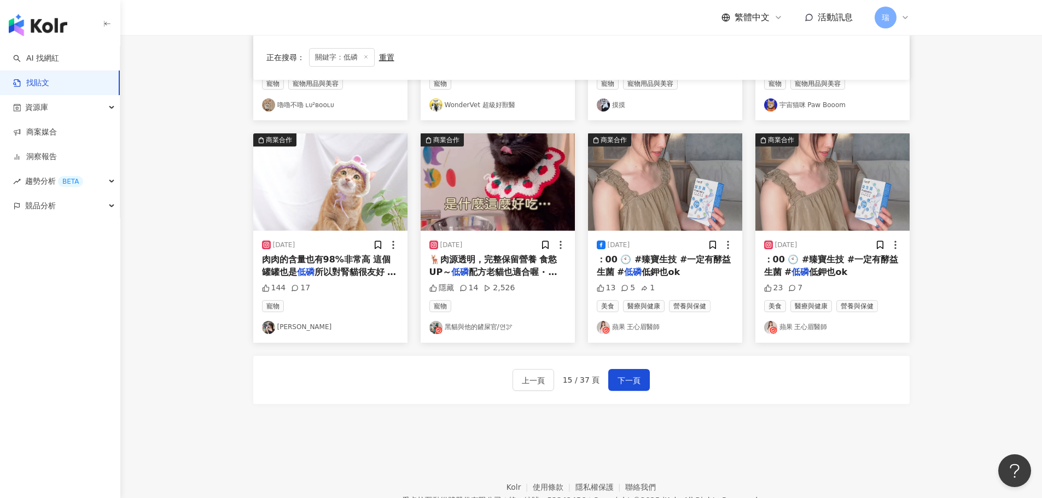
click at [331, 264] on span "肉肉的含量也有98%非常高 這個罐罐也是" at bounding box center [326, 265] width 129 height 22
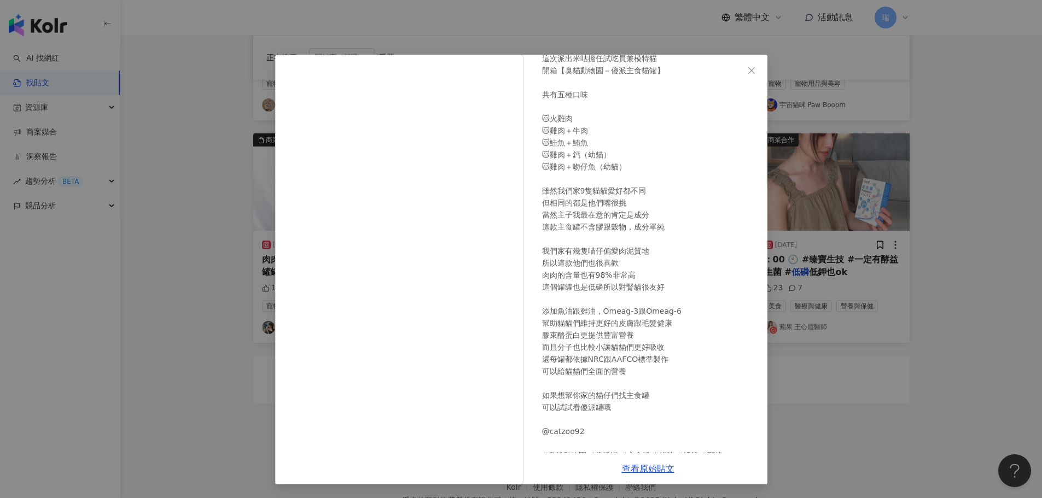
scroll to position [109, 0]
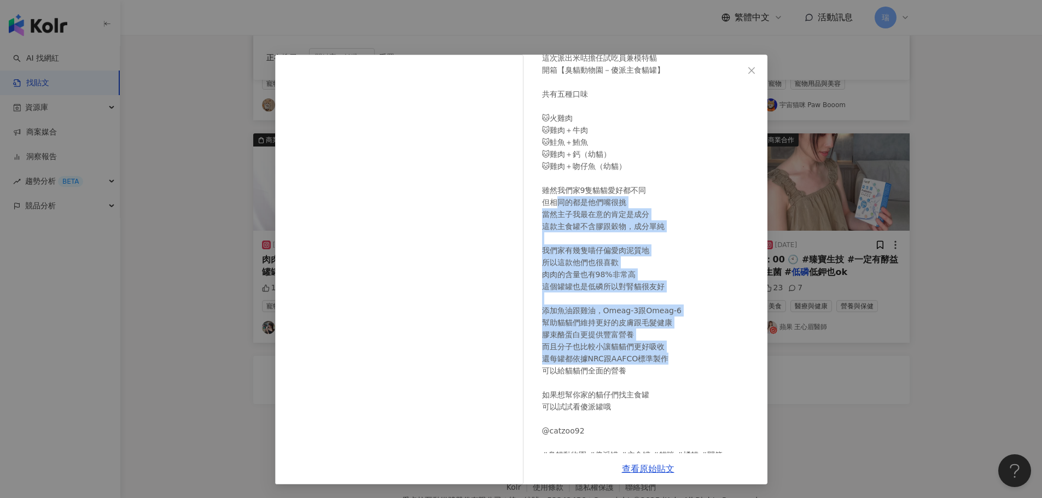
drag, startPoint x: 560, startPoint y: 205, endPoint x: 661, endPoint y: 354, distance: 180.9
click at [661, 356] on div "#傻派主食貓罐 米咕來開箱 家中好多喵仔 這次派出米咕擔任試吃員兼模特貓 開箱【臭貓動物園－傻派主食貓罐】 共有五種口味 🐱火雞肉 🐱雞肉＋牛肉 🐱鮭魚＋鮪魚…" at bounding box center [650, 232] width 217 height 457
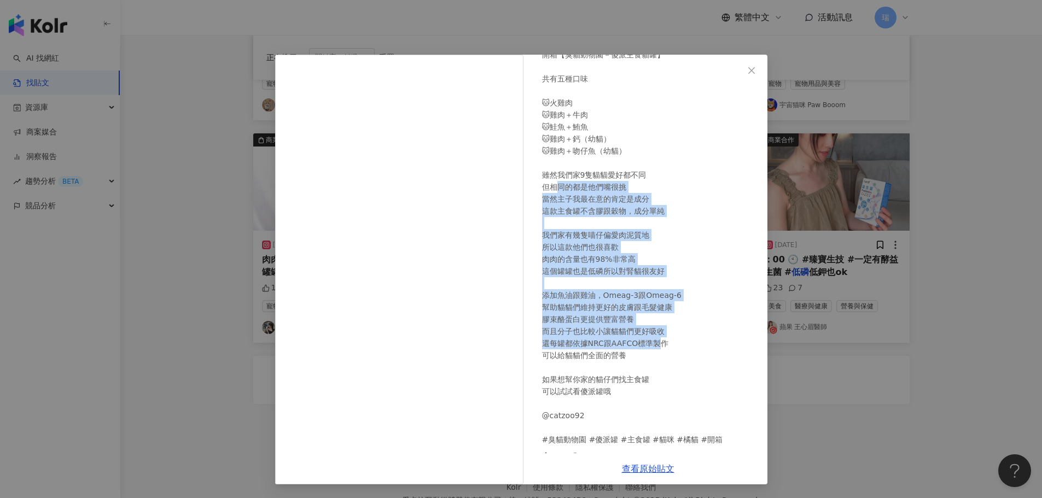
scroll to position [133, 0]
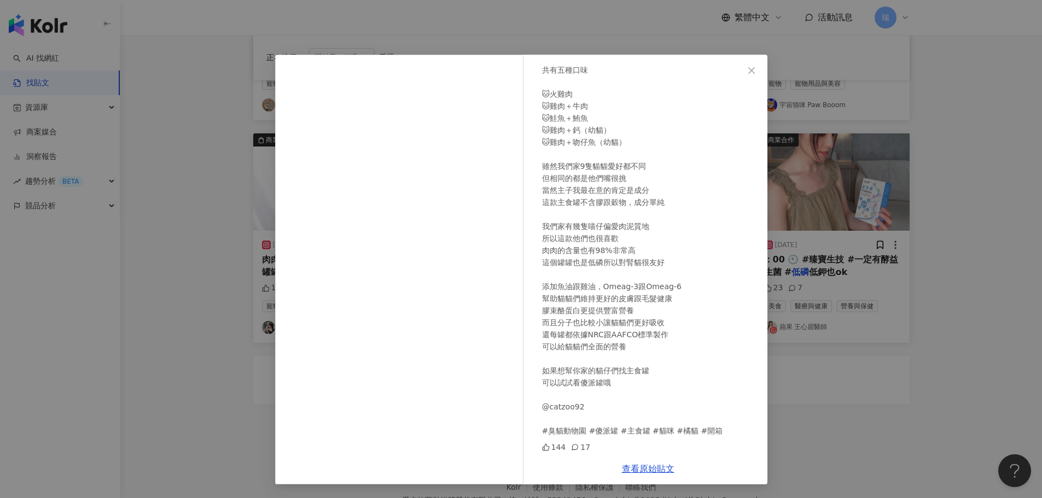
click at [972, 364] on div "ERICA 2025/6/28 144 17 查看原始貼文" at bounding box center [521, 249] width 1042 height 498
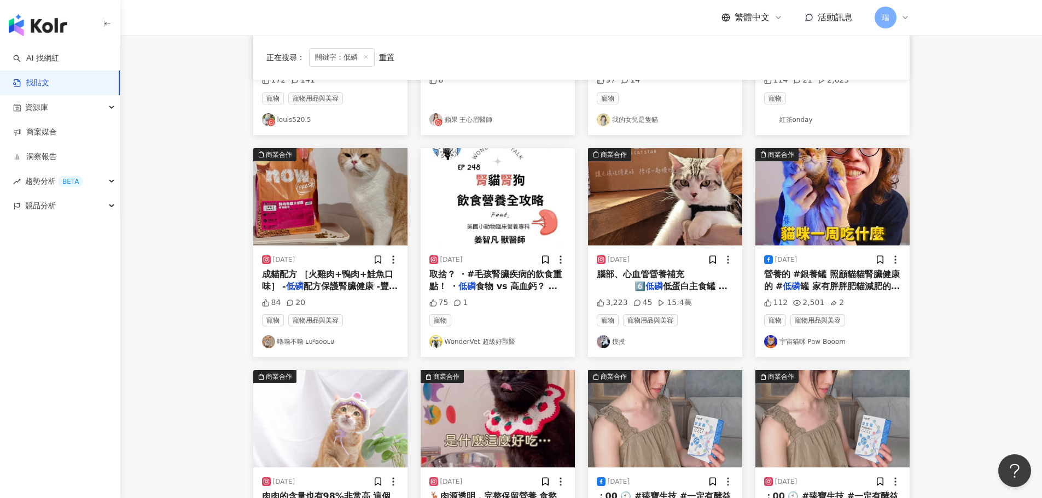
scroll to position [492, 0]
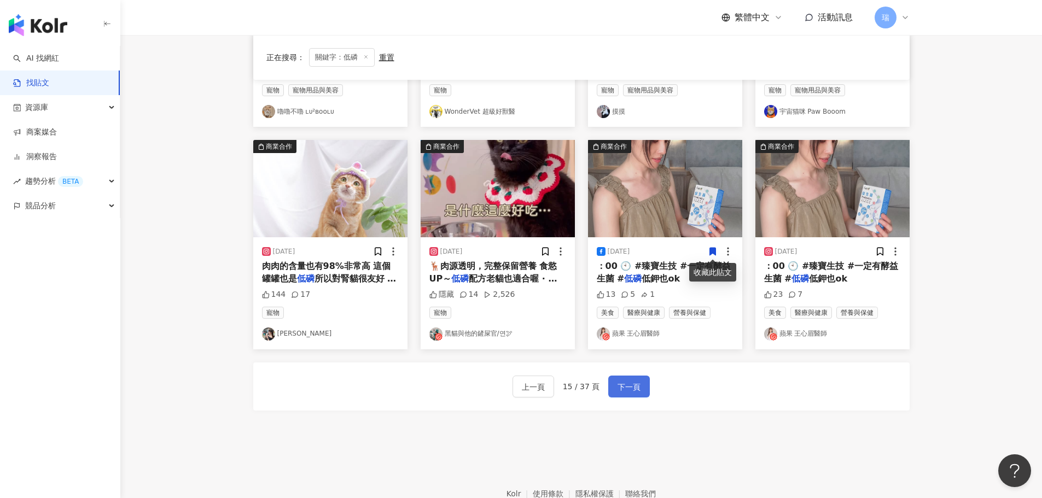
click at [627, 382] on span "下一頁" at bounding box center [629, 387] width 23 height 13
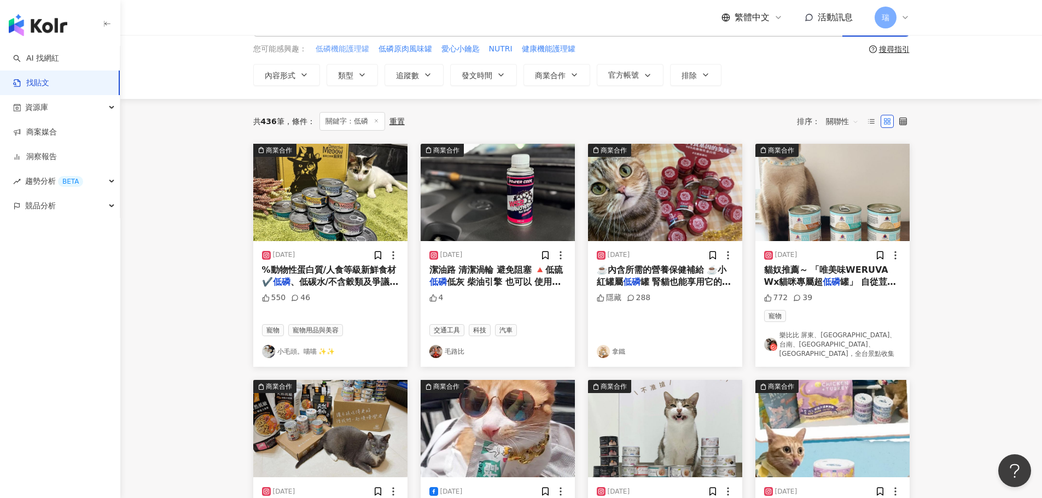
scroll to position [0, 0]
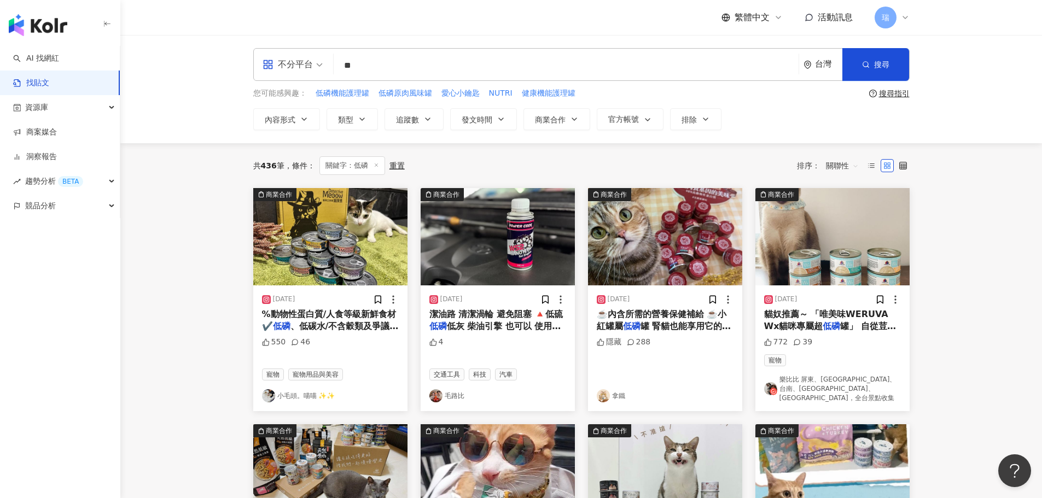
drag, startPoint x: 373, startPoint y: 65, endPoint x: 294, endPoint y: 69, distance: 79.4
click at [295, 68] on div "不分平台 低磷 ** 台灣 搜尋" at bounding box center [581, 64] width 656 height 33
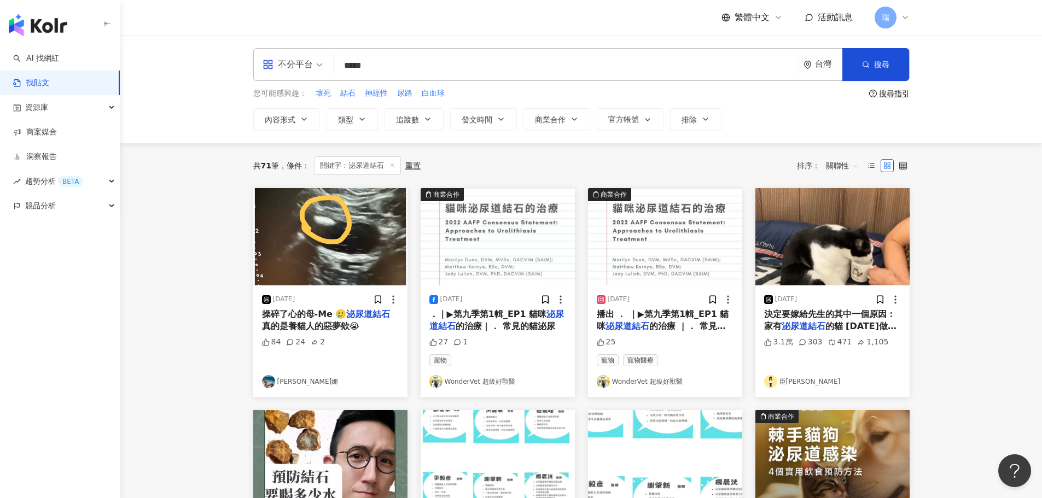
click at [836, 328] on span "的貓 四年前做過導尿手術 這幾年先生都會定時拿著水杯叫貓起床喝水😻💓" at bounding box center [831, 338] width 135 height 35
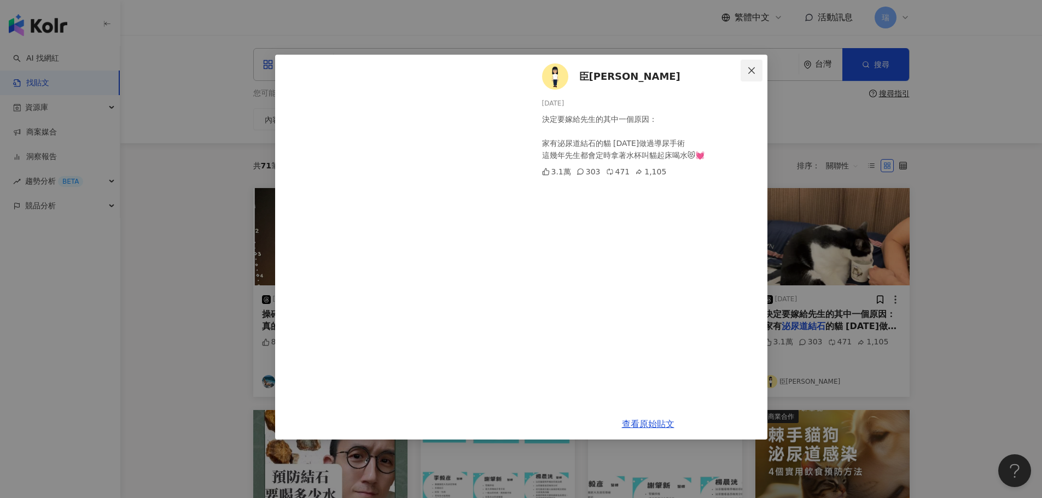
click at [749, 72] on icon "close" at bounding box center [751, 70] width 9 height 9
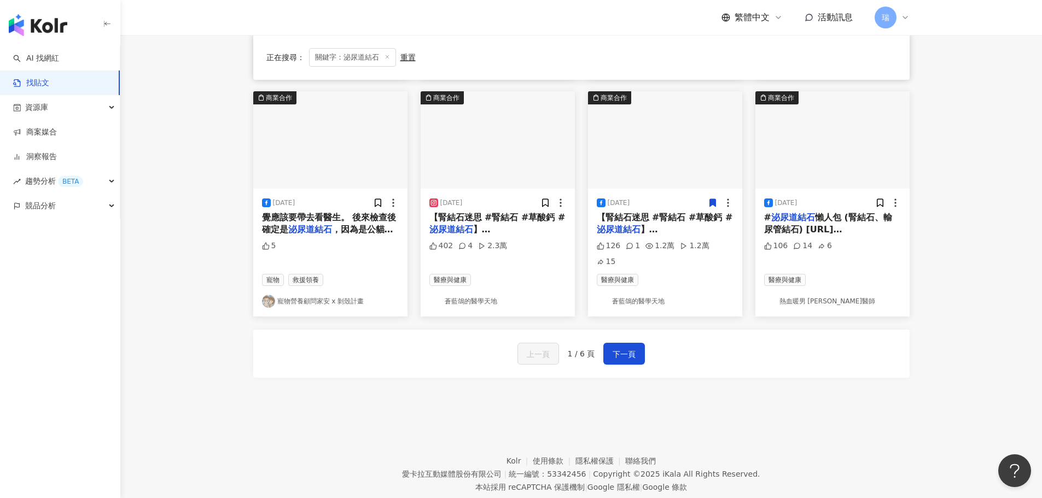
scroll to position [547, 0]
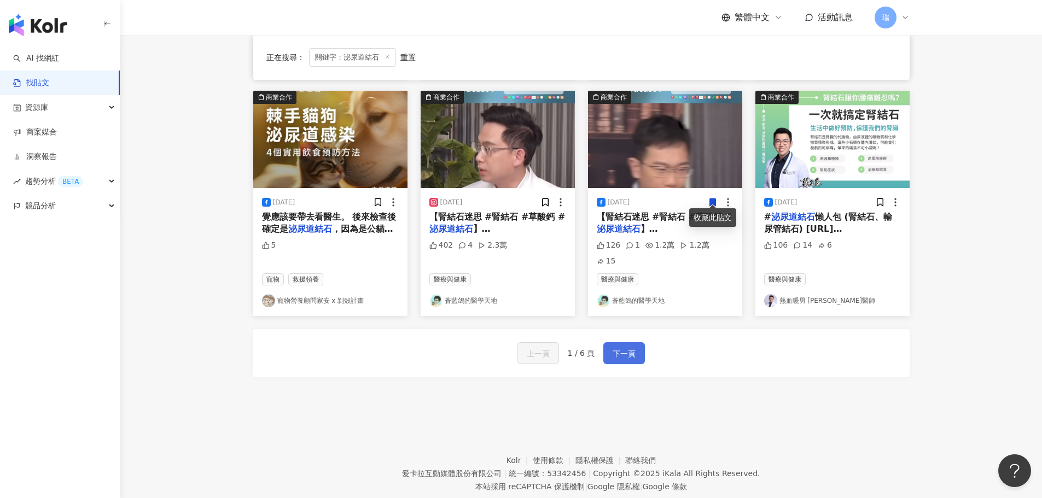
click at [631, 342] on button "下一頁" at bounding box center [624, 353] width 42 height 22
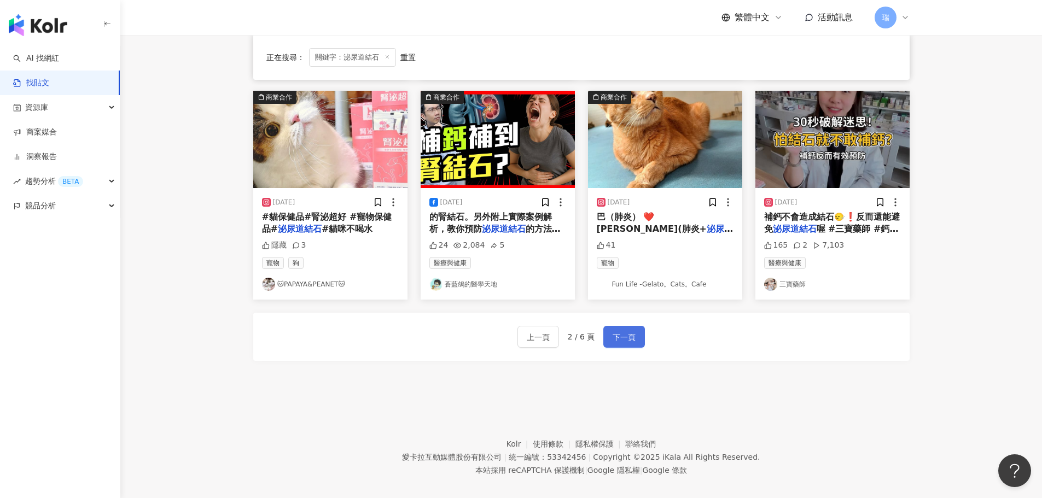
scroll to position [492, 0]
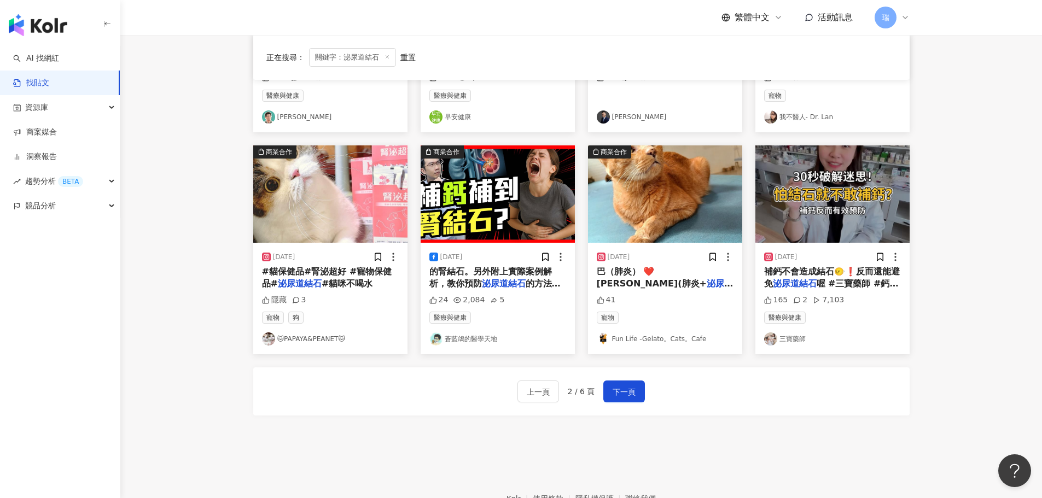
click at [323, 278] on span "#貓咪不喝水" at bounding box center [347, 283] width 51 height 10
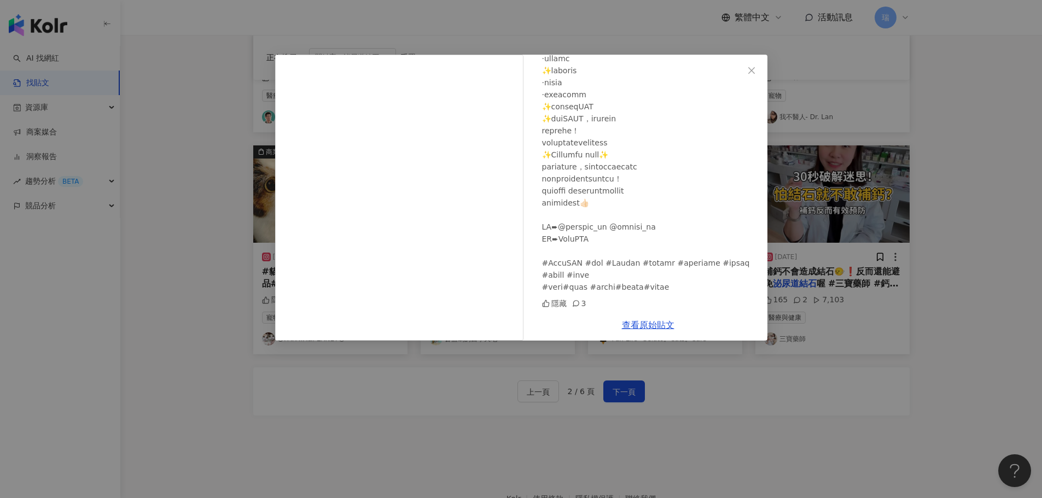
scroll to position [169, 0]
click at [449, 443] on div "🐱PAPAYA&PEANET🐱 2023/12/4 隱藏 3 查看原始貼文" at bounding box center [521, 249] width 1042 height 498
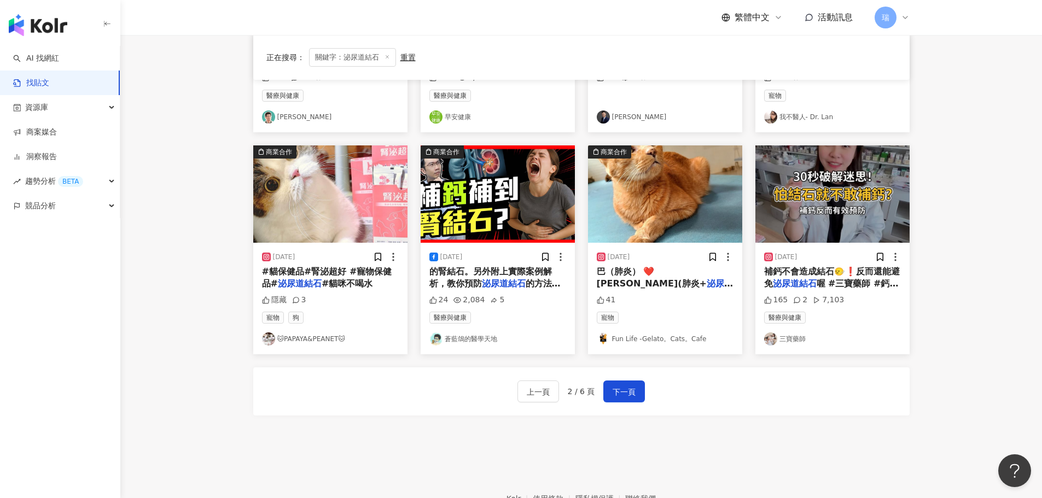
drag, startPoint x: 315, startPoint y: 271, endPoint x: 272, endPoint y: 344, distance: 84.3
click at [244, 351] on div "正在搜尋 ： 關鍵字：泌尿道結石 重置 排序： 關聯性 2024/4/20 腎結石迷思 #腎結石 #草酸鈣 # 泌尿道結石 745 30 2.6萬 醫療與健康…" at bounding box center [581, 47] width 700 height 793
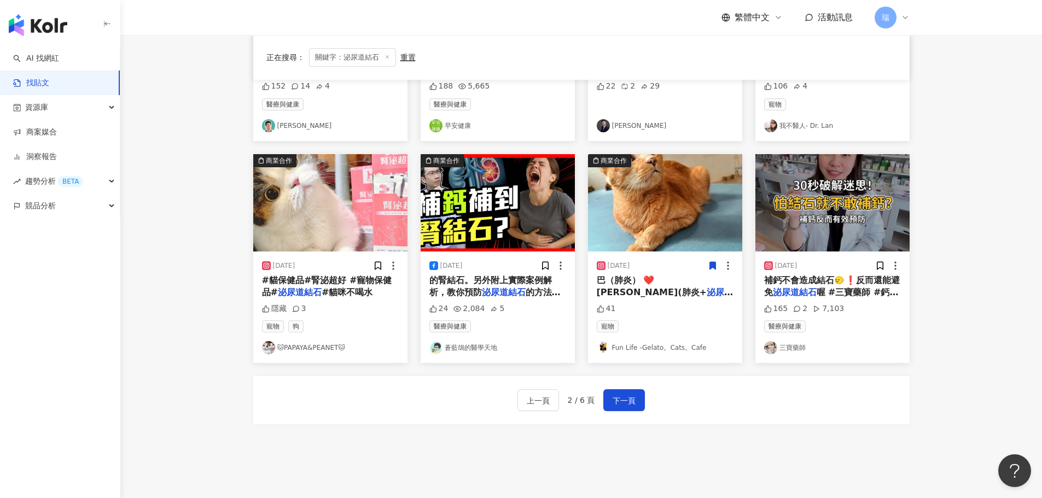
scroll to position [492, 0]
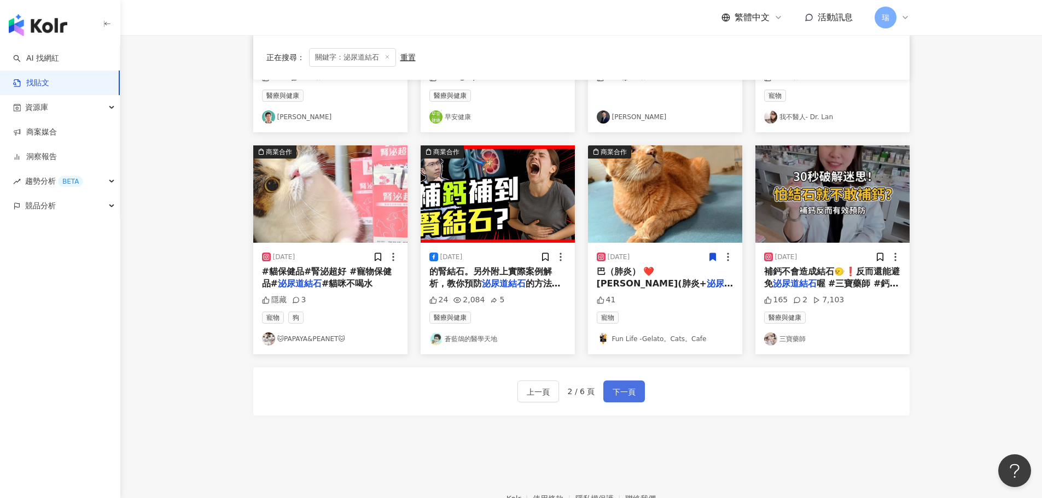
click at [621, 386] on span "下一頁" at bounding box center [624, 392] width 23 height 13
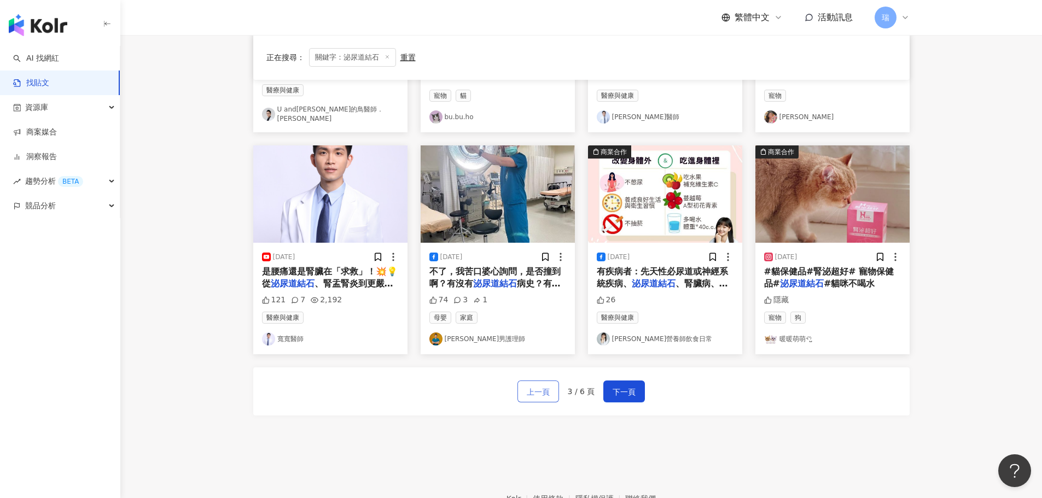
click at [537, 386] on span "上一頁" at bounding box center [538, 392] width 23 height 13
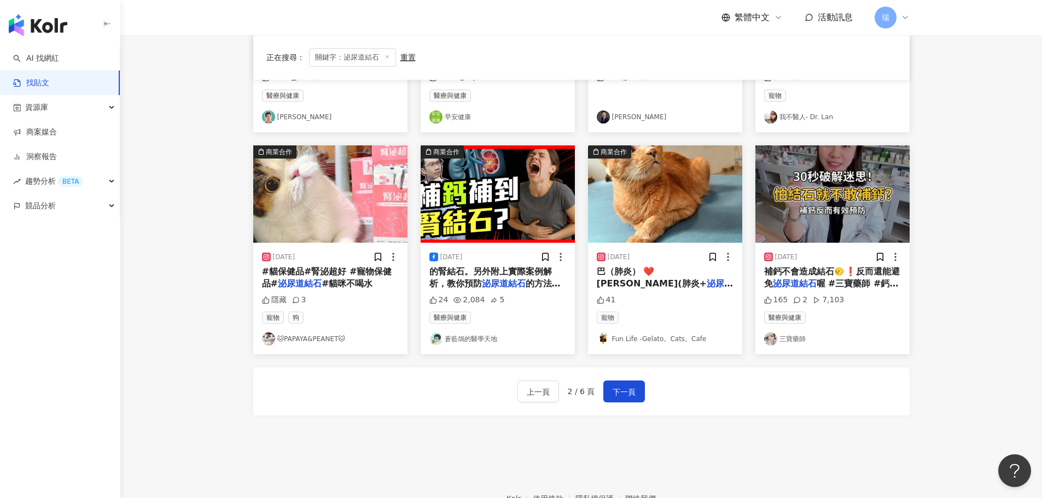
click at [679, 291] on span "） ❤️椪柑（口炎手術） ❤️" at bounding box center [667, 296] width 107 height 10
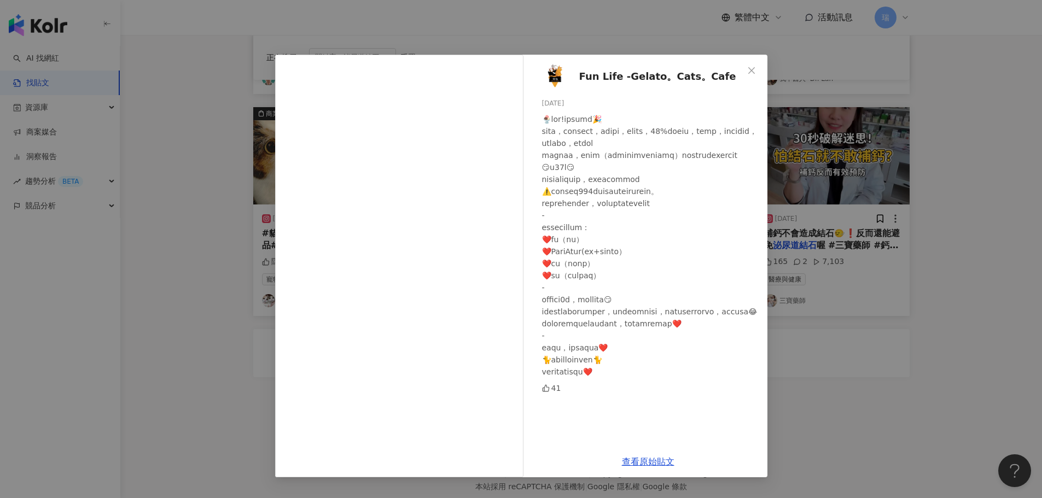
scroll to position [554, 0]
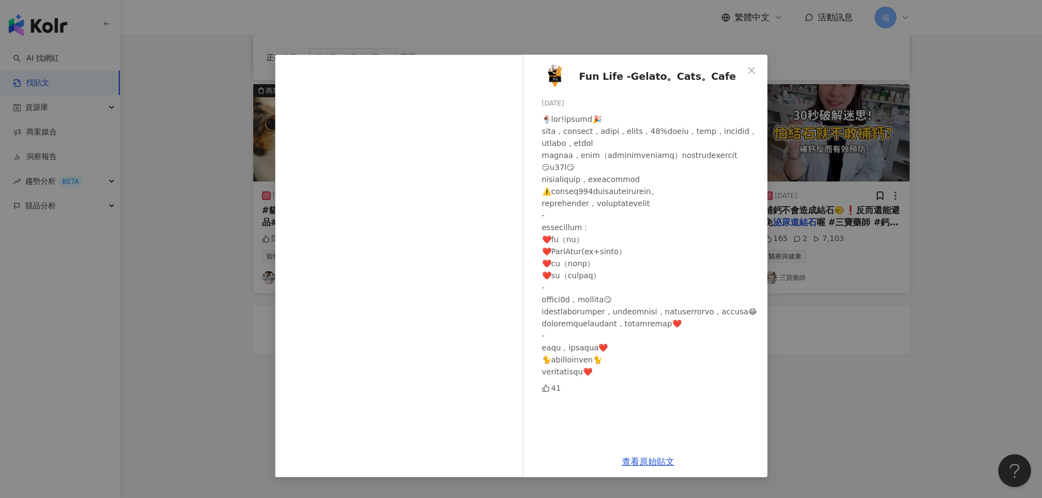
click at [630, 283] on div at bounding box center [650, 245] width 217 height 265
click at [921, 396] on div "Fun Life -Gelato。Cats。Cafe 2024/9/28 41 查看原始貼文" at bounding box center [521, 249] width 1042 height 498
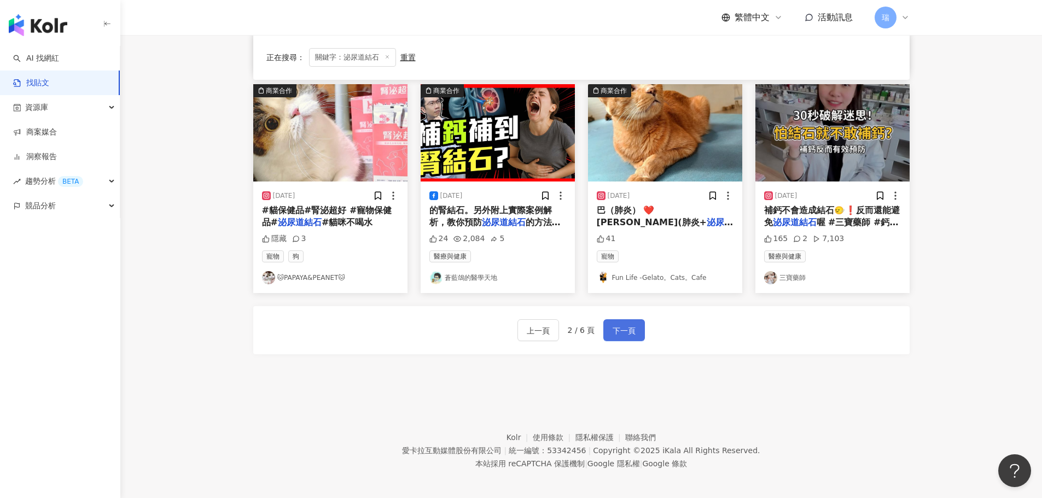
click at [618, 334] on button "下一頁" at bounding box center [624, 330] width 42 height 22
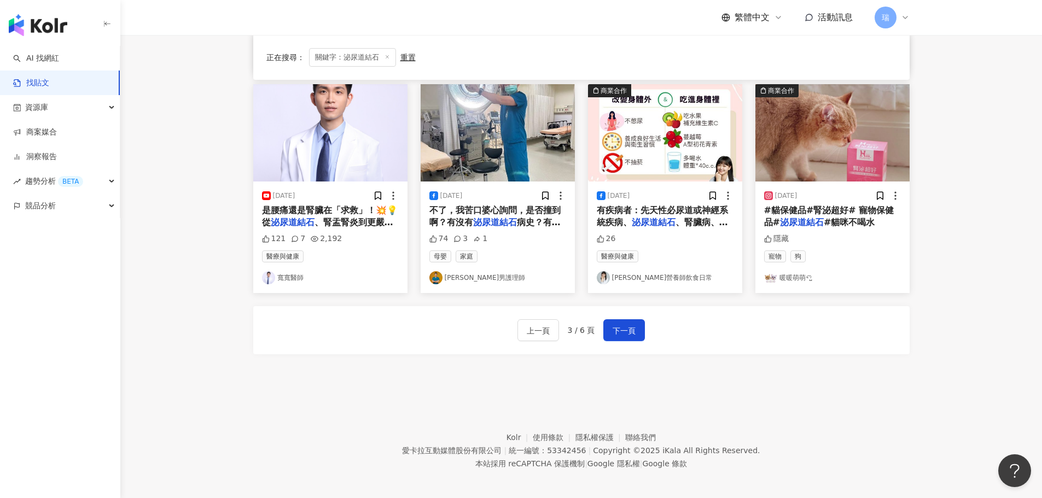
click at [824, 217] on span "#貓咪不喝水" at bounding box center [849, 222] width 51 height 10
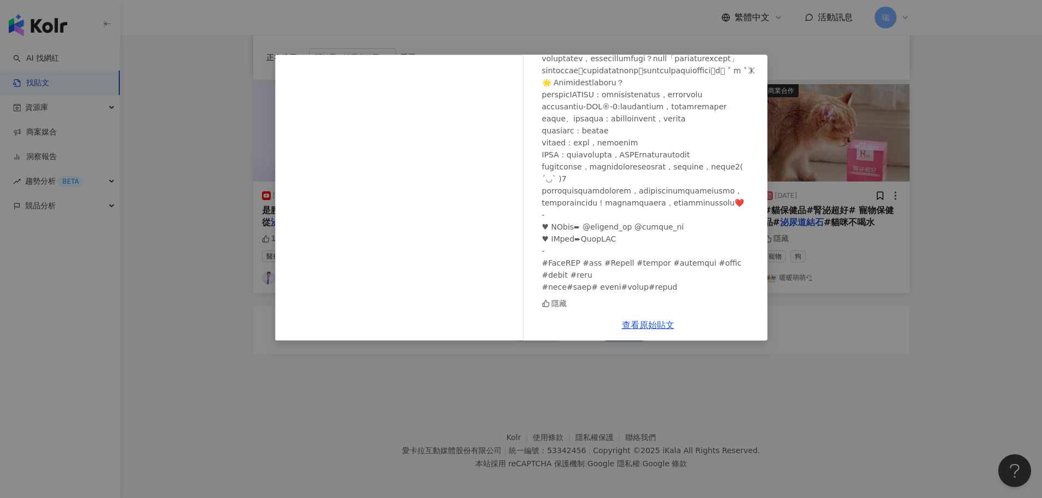
scroll to position [265, 0]
click at [887, 365] on div "暖暖萌萌ꪔ̤̮ 2024/1/19 隱藏 查看原始貼文" at bounding box center [521, 249] width 1042 height 498
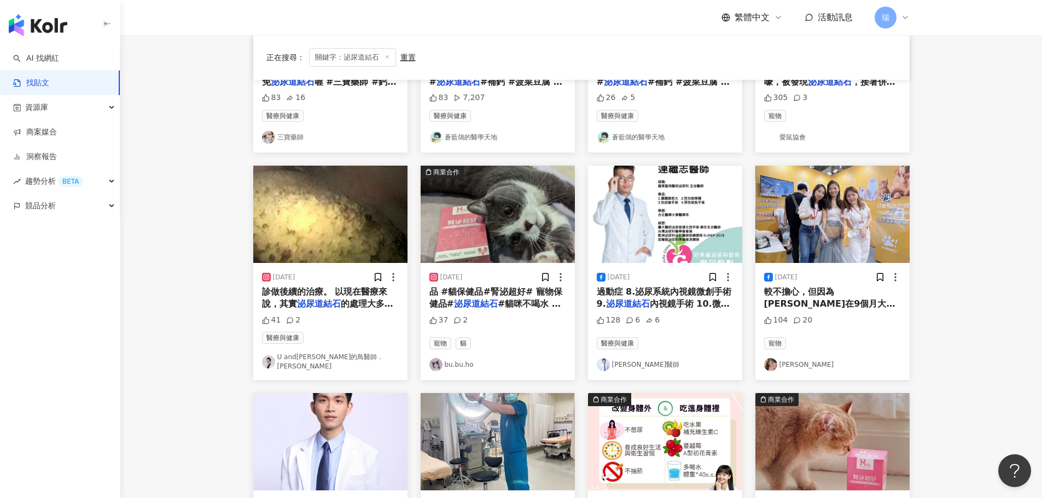
scroll to position [225, 0]
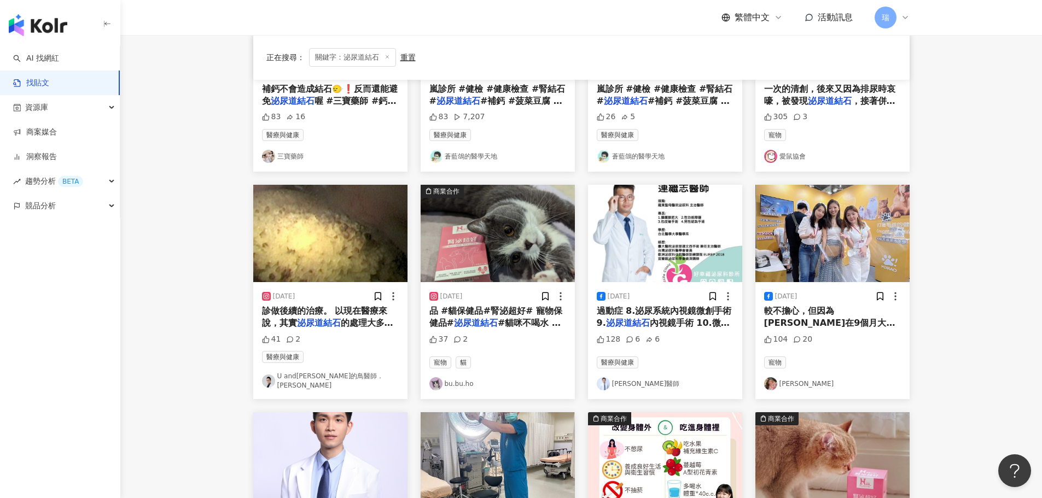
click at [817, 316] on span "較不擔心，但因為吉拉在9個月大的時候就有" at bounding box center [829, 323] width 131 height 35
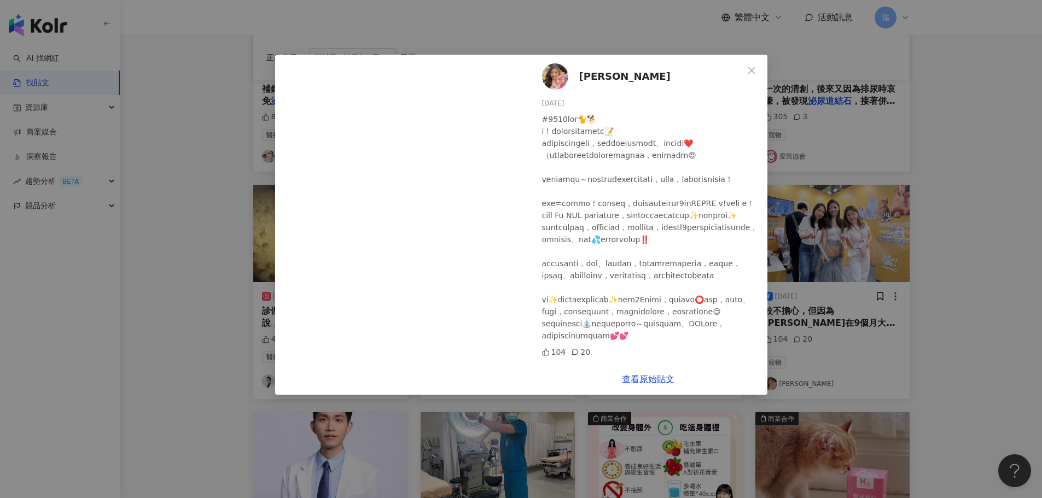
scroll to position [109, 0]
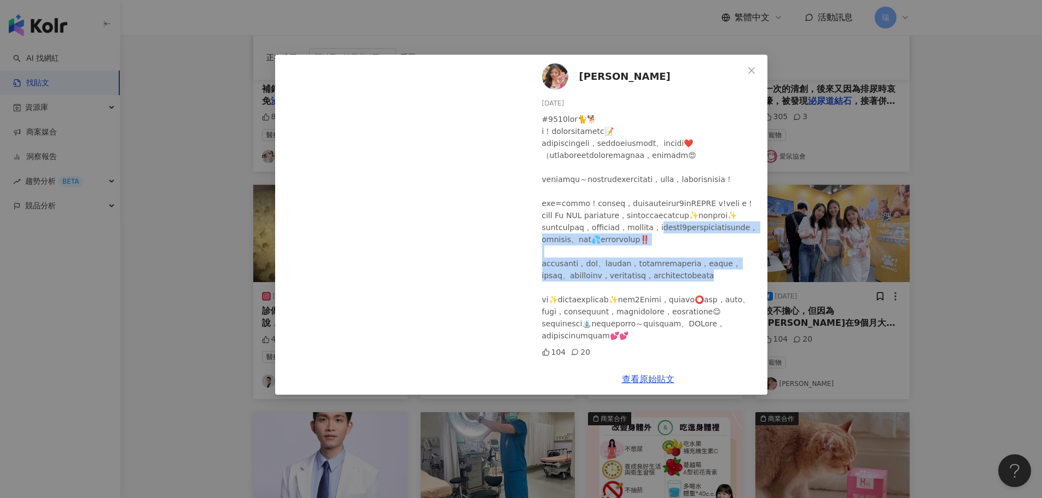
drag, startPoint x: 565, startPoint y: 184, endPoint x: 689, endPoint y: 260, distance: 145.1
click at [689, 260] on div at bounding box center [650, 227] width 217 height 229
click at [684, 247] on div at bounding box center [650, 227] width 217 height 229
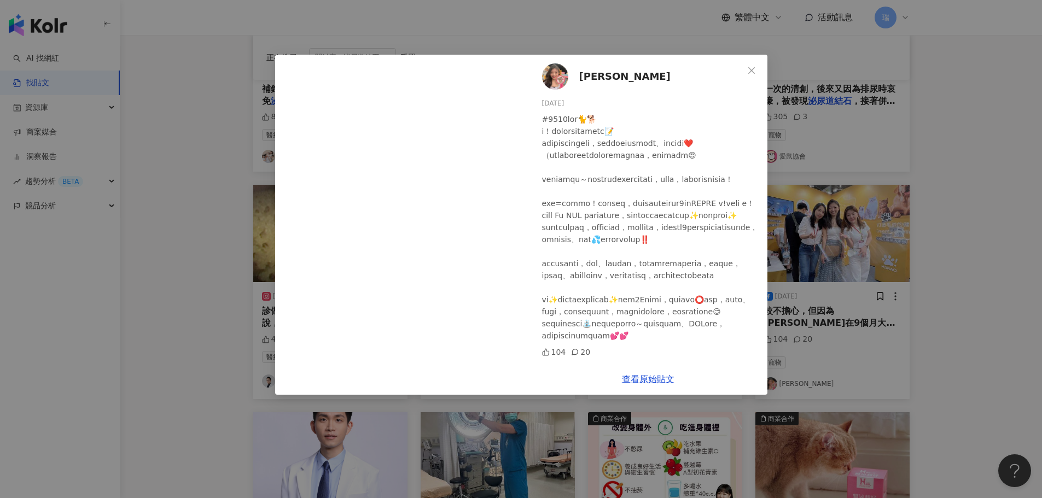
scroll to position [109, 0]
drag, startPoint x: 553, startPoint y: 177, endPoint x: 741, endPoint y: 206, distance: 190.3
click at [741, 206] on div at bounding box center [650, 227] width 217 height 229
click at [723, 211] on div at bounding box center [650, 227] width 217 height 229
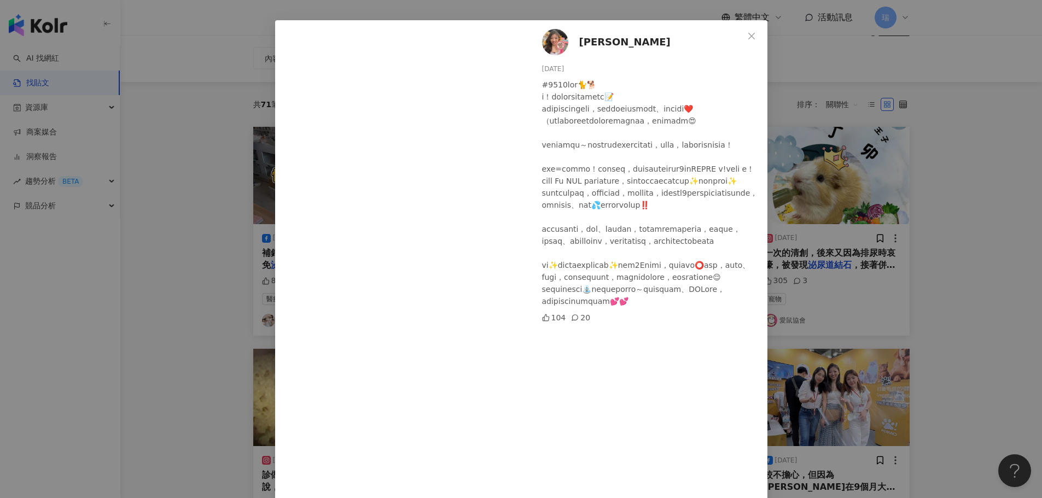
scroll to position [92, 0]
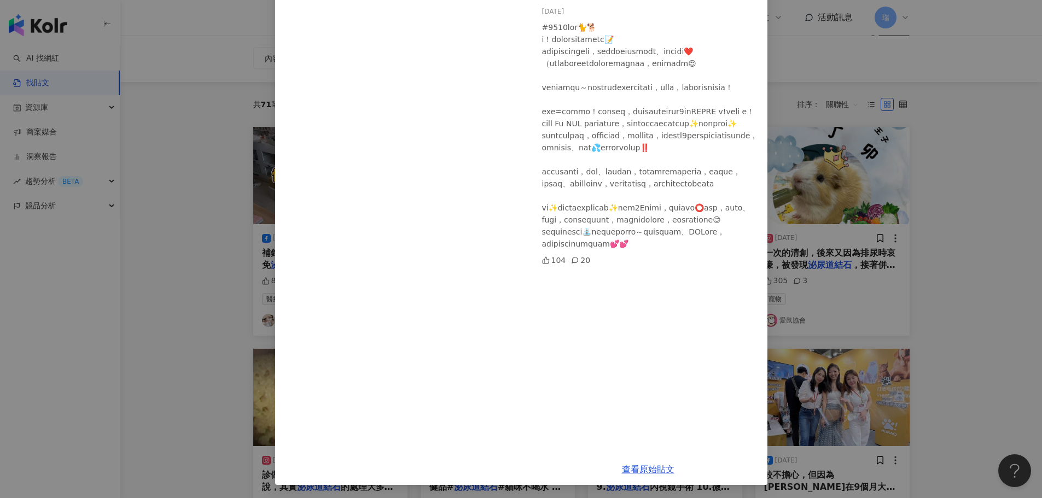
click at [975, 248] on div "夏子雯 2024/7/13 104 20 查看原始貼文" at bounding box center [521, 249] width 1042 height 498
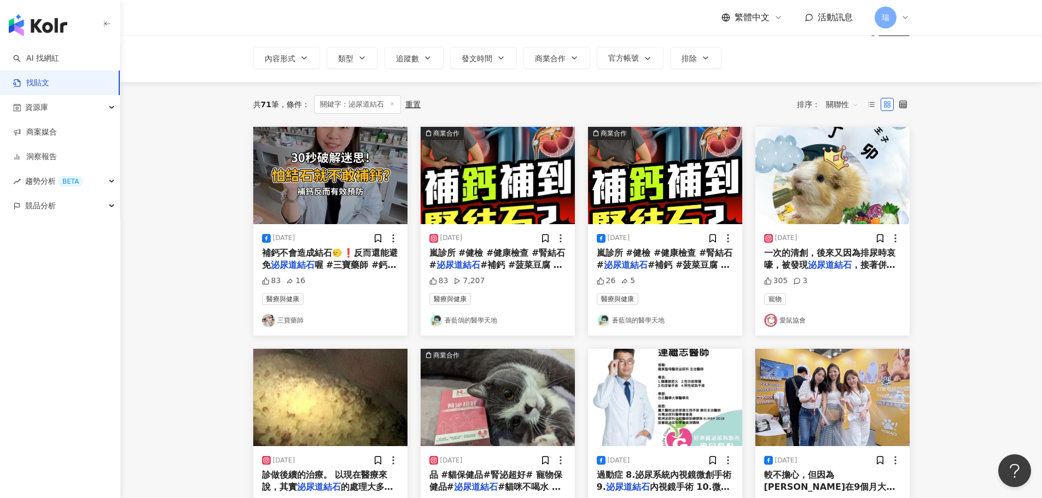
drag, startPoint x: 825, startPoint y: 477, endPoint x: 993, endPoint y: 319, distance: 231.1
click at [993, 319] on main "不分平台 ***** 台灣 搜尋 您可能感興趣： 壞死 結石 神經性 尿路 白血球 搜尋指引 內容形式 類型 追蹤數 發文時間 商業合作 官方帳號 排除 共 …" at bounding box center [581, 424] width 922 height 900
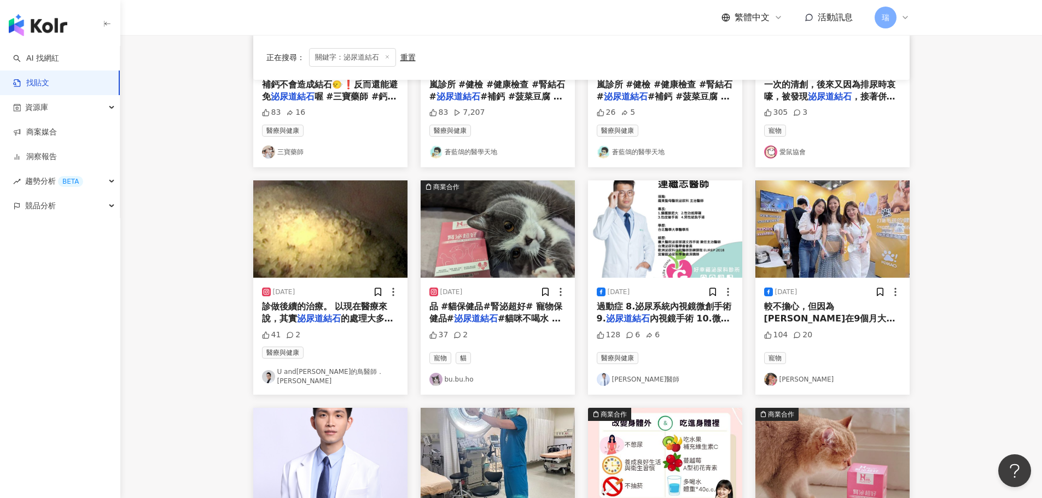
scroll to position [280, 0]
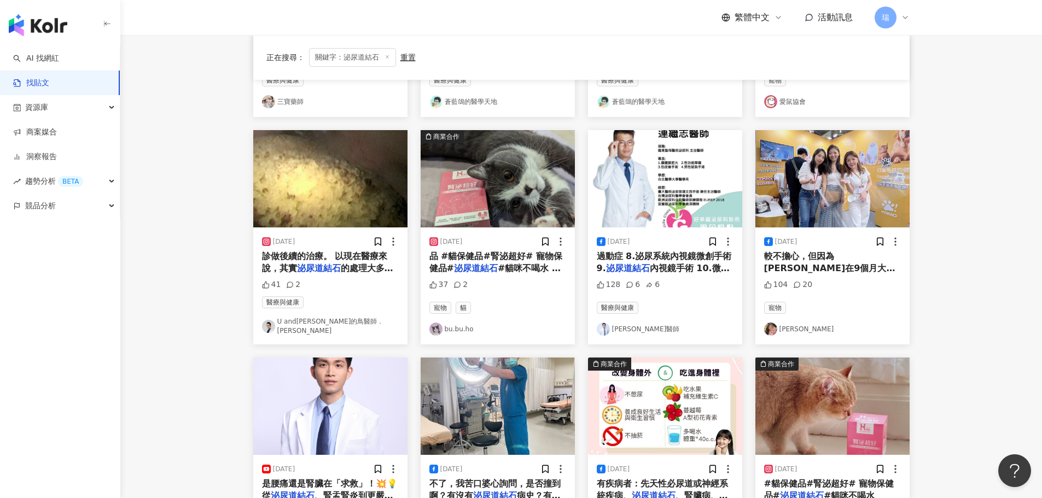
click at [794, 324] on link "夏子雯" at bounding box center [832, 329] width 137 height 13
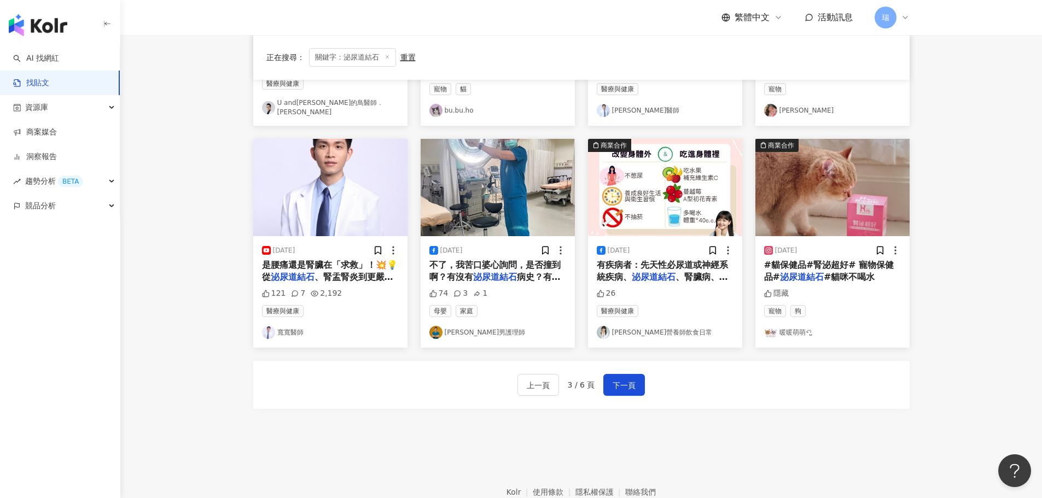
click at [619, 391] on div "上一頁 3 / 6 頁 下一頁" at bounding box center [581, 385] width 656 height 48
click at [620, 385] on span "下一頁" at bounding box center [624, 385] width 23 height 13
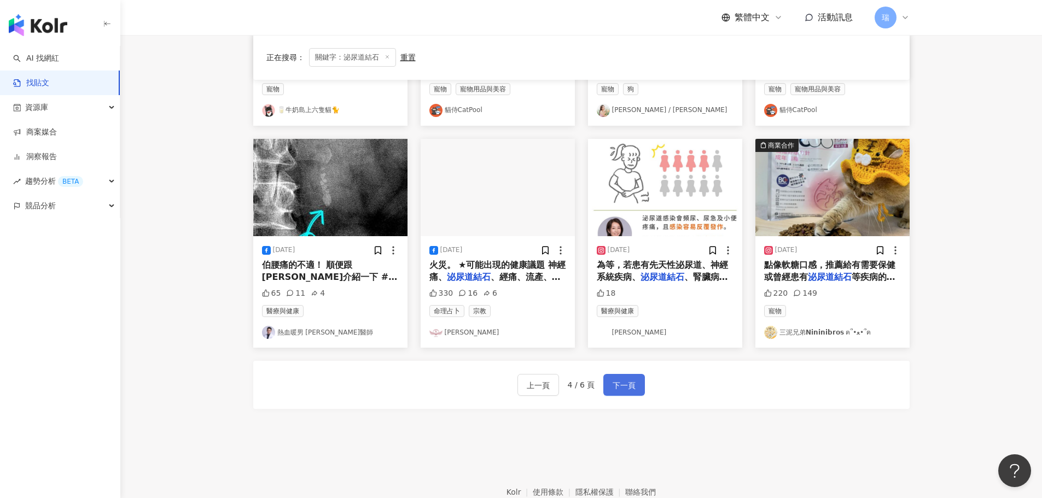
scroll to position [504, 0]
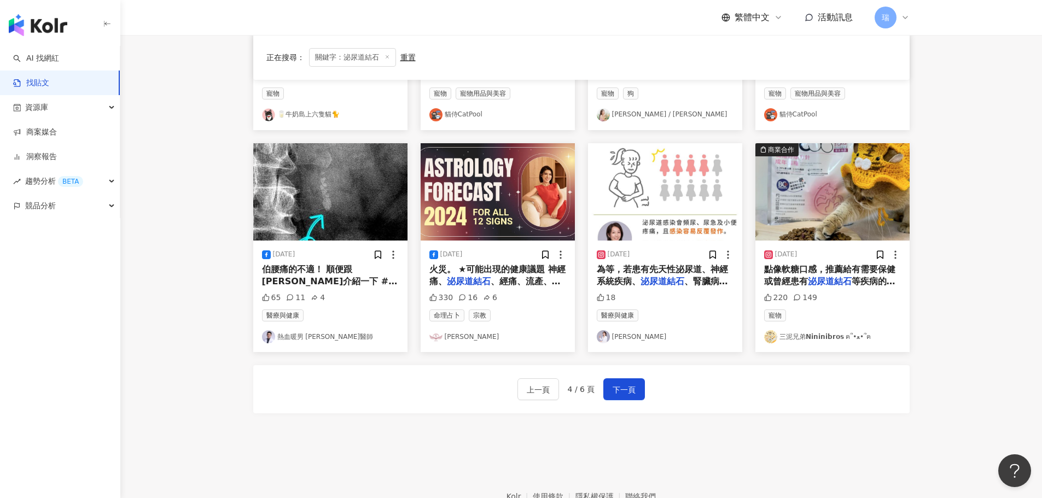
click at [838, 264] on span "點像軟糖口感，推薦給有需要保健或曾經患有" at bounding box center [829, 275] width 131 height 22
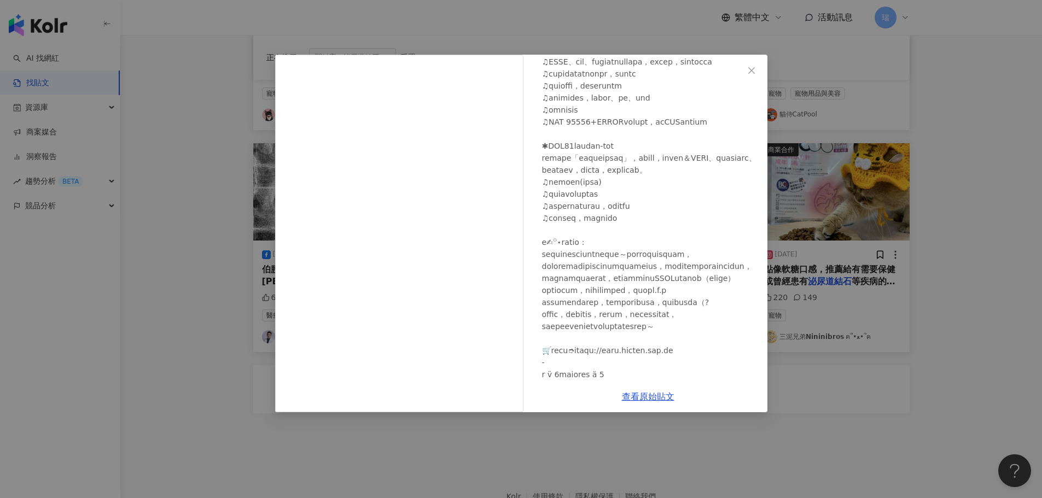
scroll to position [164, 0]
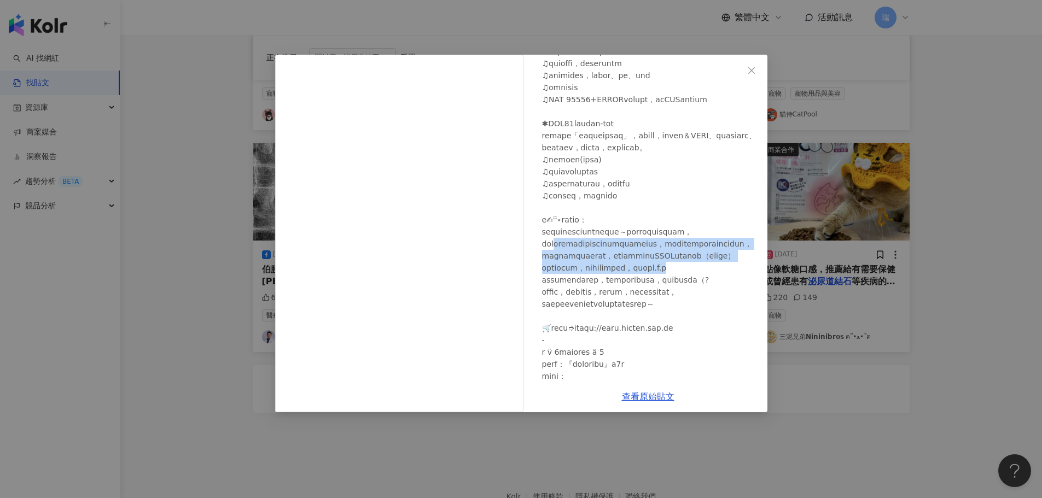
drag, startPoint x: 614, startPoint y: 309, endPoint x: 714, endPoint y: 352, distance: 108.5
click at [714, 352] on div at bounding box center [650, 232] width 217 height 566
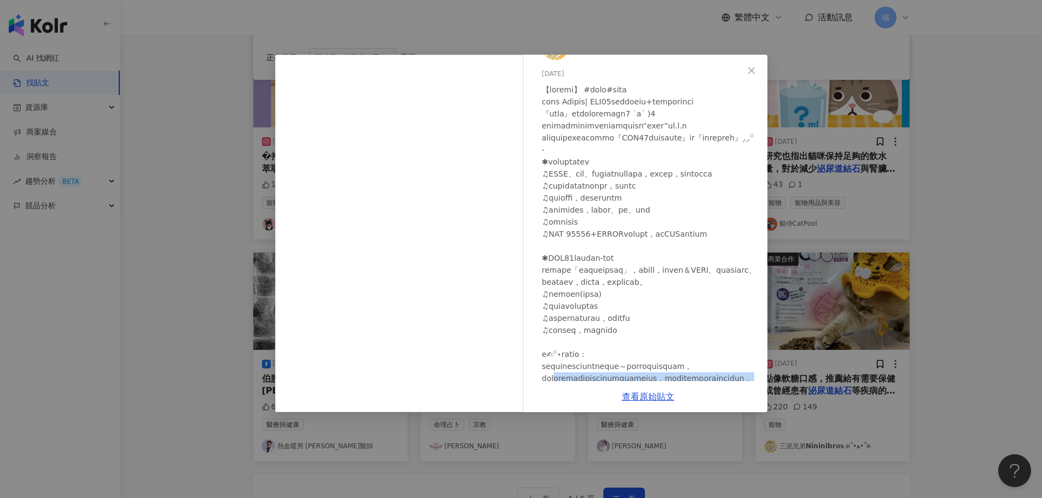
scroll to position [55, 0]
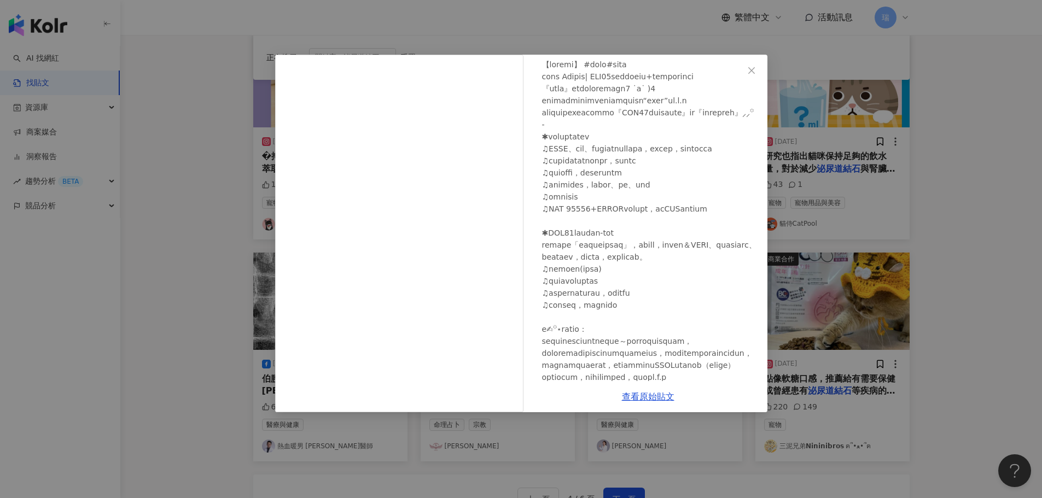
click at [909, 388] on div "三泥兄弟𝗡𝗶𝗻𝗶𝗻𝗶𝗯𝗿𝗼𝘀 ฅ՞•ﻌ•՞ฅ 2024/3/24 220 149 查看原始貼文" at bounding box center [521, 249] width 1042 height 498
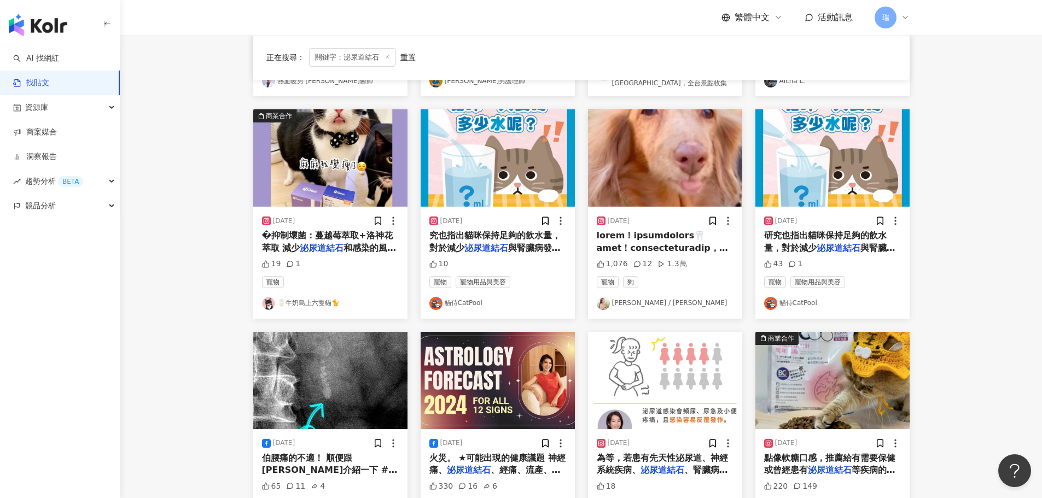
scroll to position [285, 0]
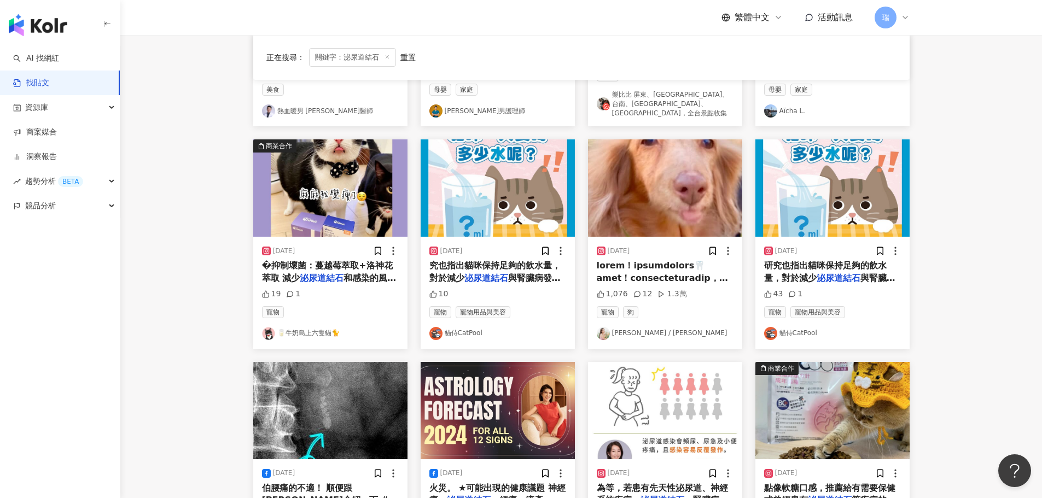
click at [359, 260] on span "�抑制壞菌：蔓越莓萃取+洛神花萃取 減少" at bounding box center [327, 271] width 131 height 22
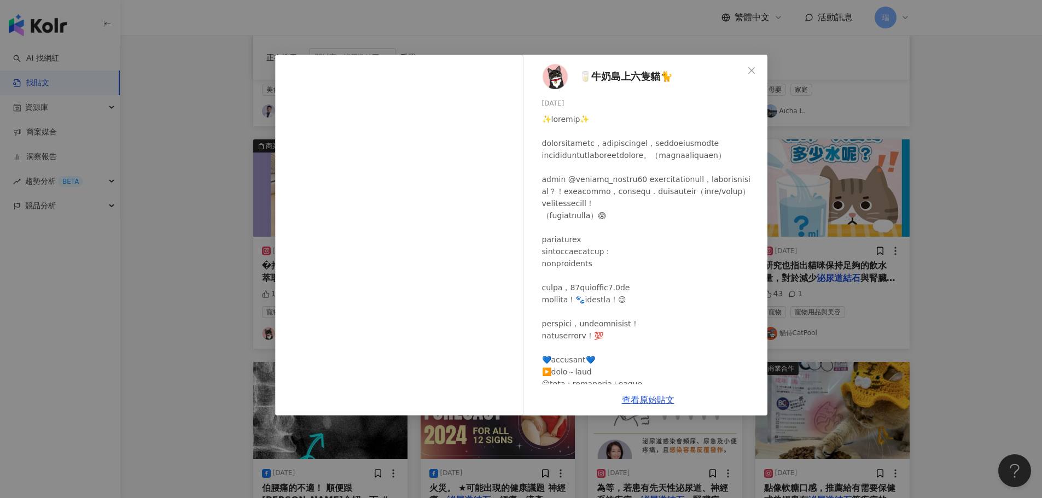
click at [1013, 91] on div "🥛牛奶島上六隻貓🐈 2024/9/30 19 1 查看原始貼文" at bounding box center [521, 249] width 1042 height 498
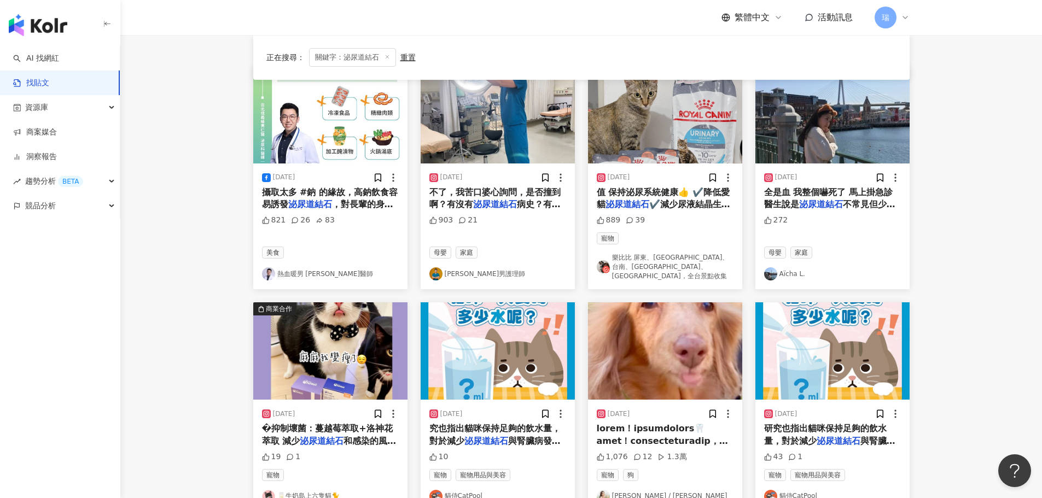
scroll to position [121, 0]
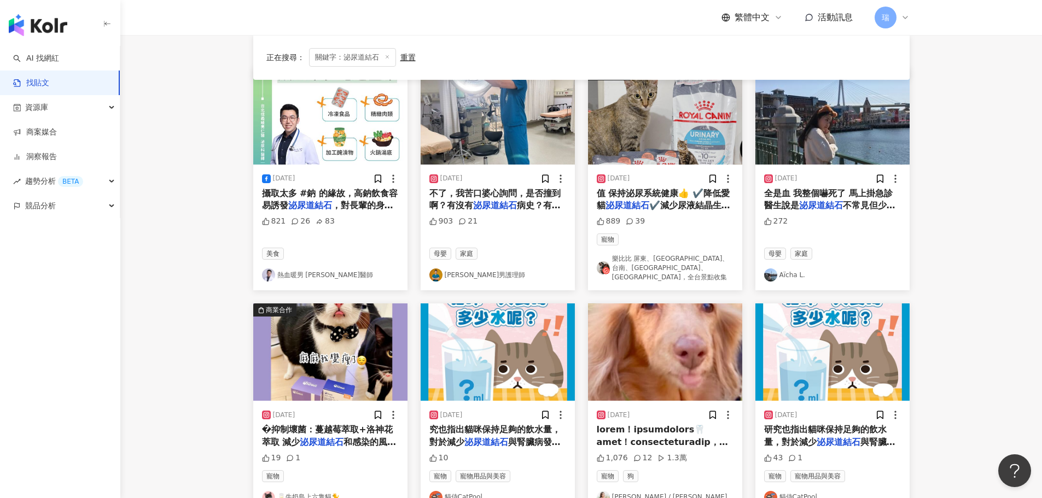
click at [690, 208] on span "✔️減少尿液結晶生成的風險" at bounding box center [663, 211] width 133 height 22
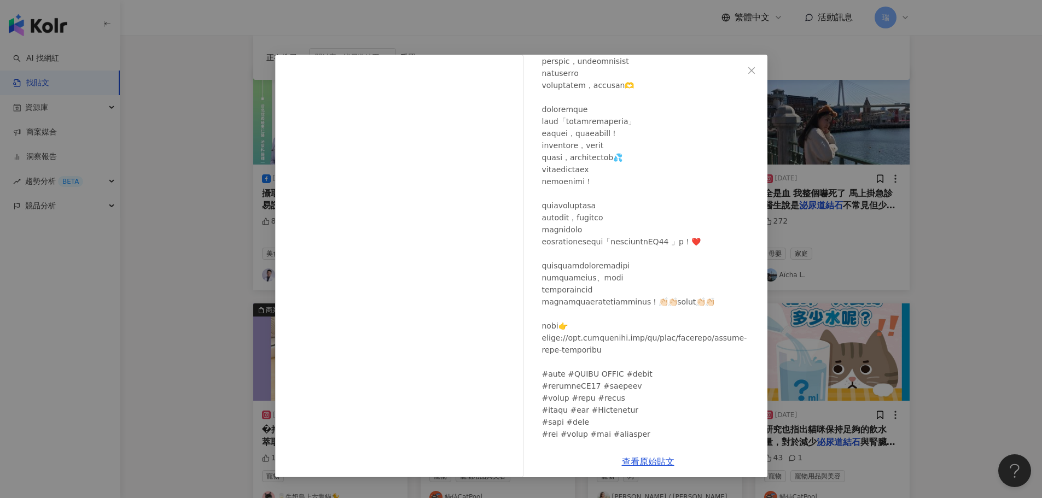
click at [983, 161] on div "樂比比 屏東、高雄、台南、嘉義、雲林，全台景點收集 2023/11/13 889 39 查看原始貼文" at bounding box center [521, 249] width 1042 height 498
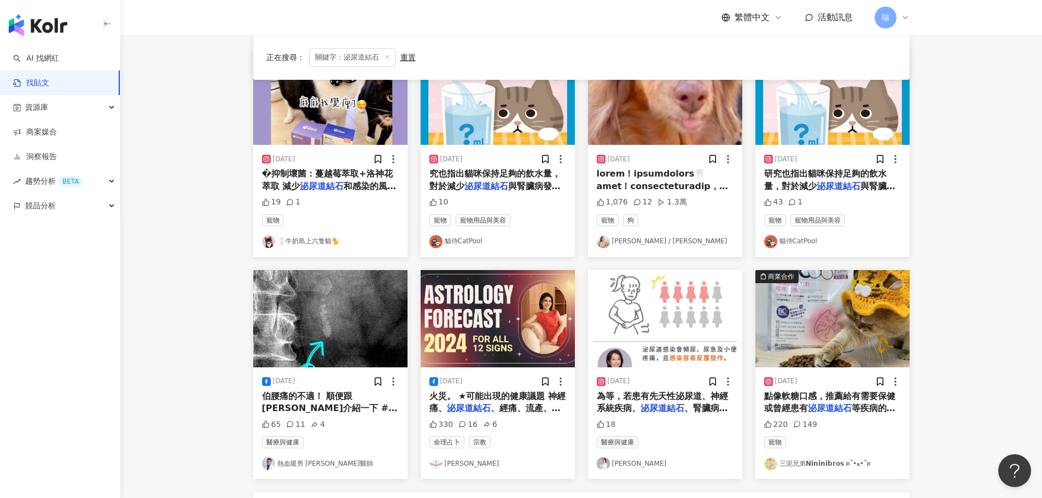
scroll to position [492, 0]
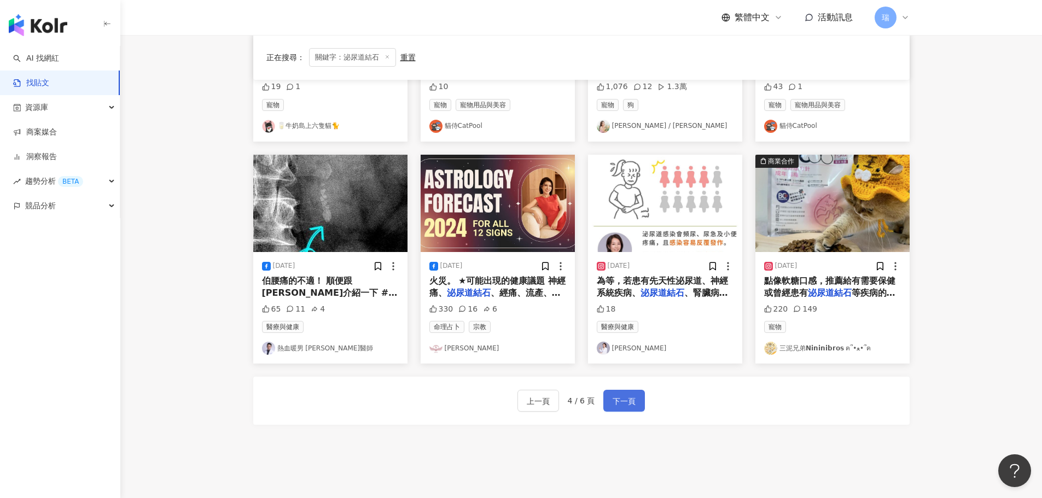
click at [619, 396] on span "下一頁" at bounding box center [624, 401] width 23 height 13
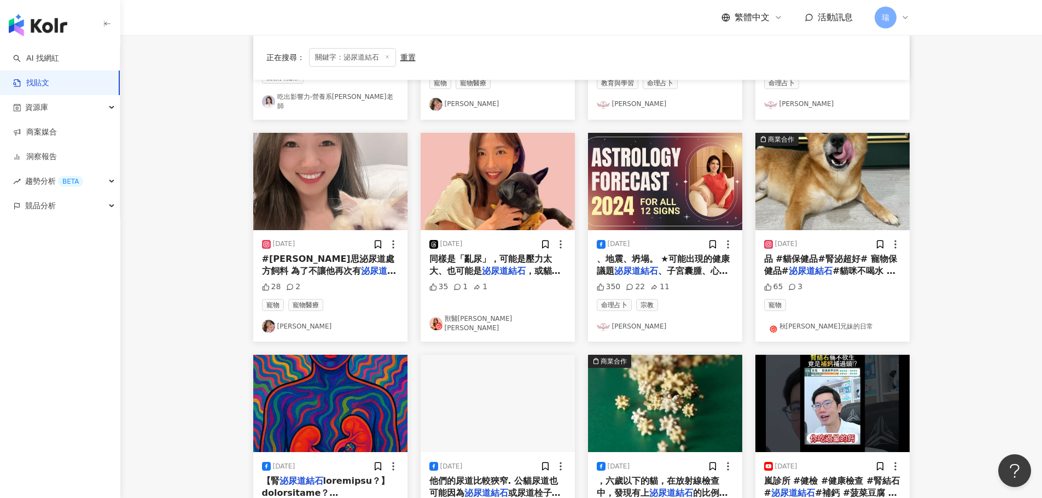
scroll to position [269, 0]
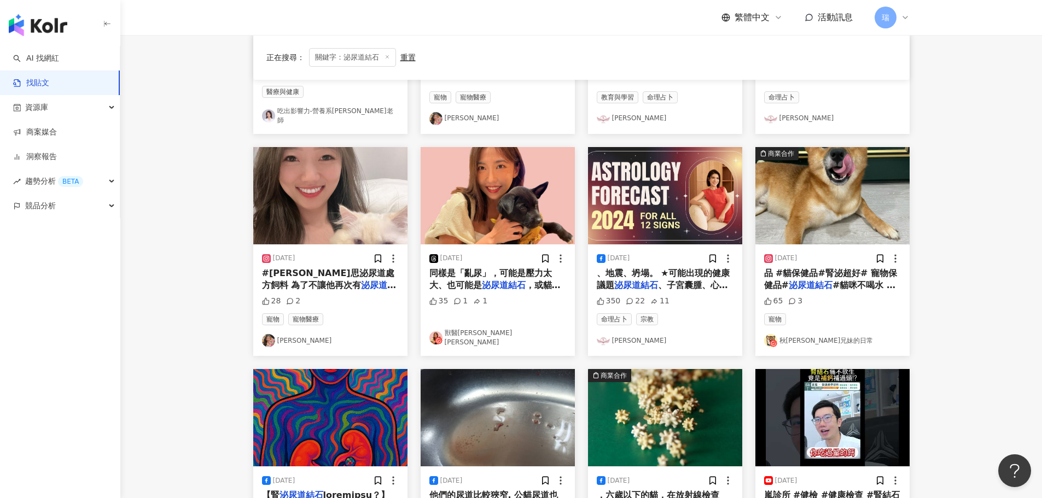
click at [838, 284] on span "#貓咪不喝水 #taiwan" at bounding box center [829, 291] width 131 height 22
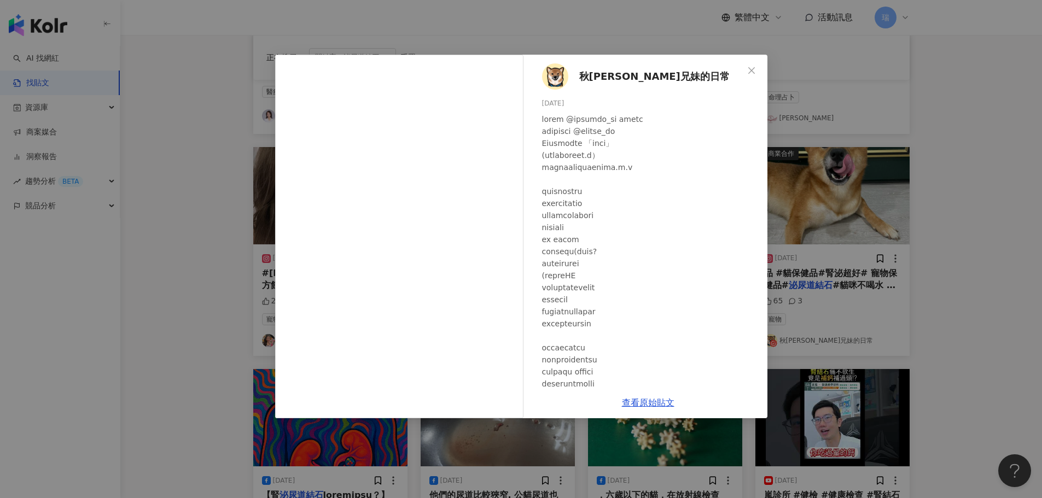
scroll to position [55, 0]
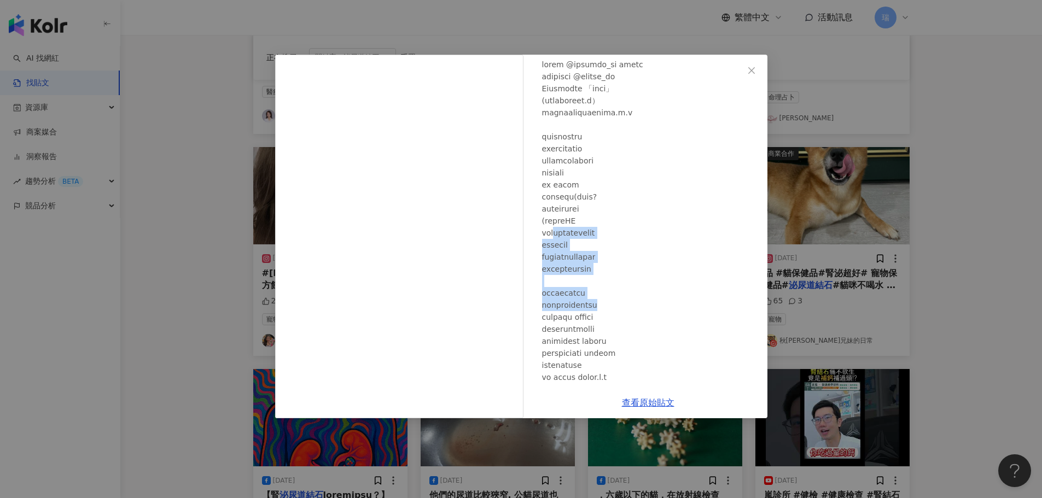
drag, startPoint x: 566, startPoint y: 227, endPoint x: 654, endPoint y: 311, distance: 121.9
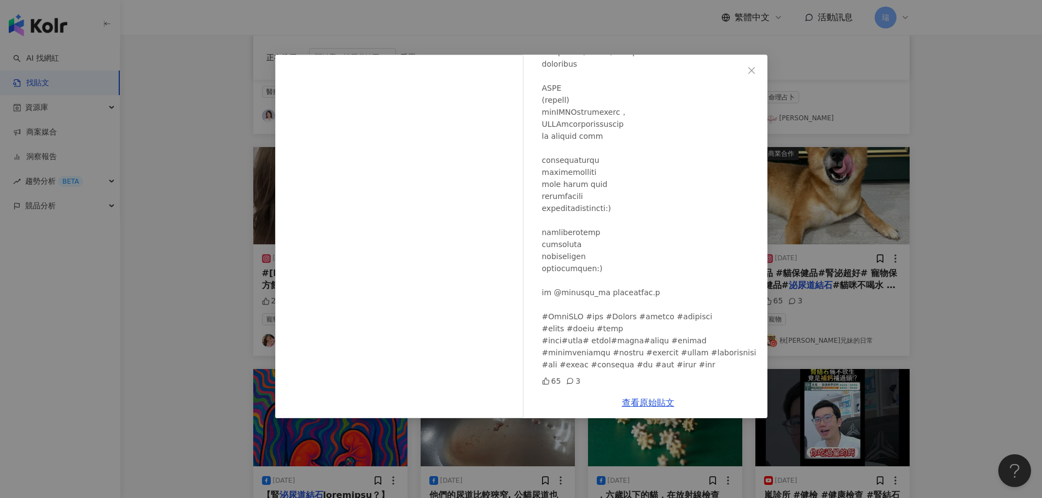
scroll to position [826, 0]
click at [938, 247] on div "秋柴穀豆兄妹的日常 2023/11/2 65 3 查看原始貼文" at bounding box center [521, 249] width 1042 height 498
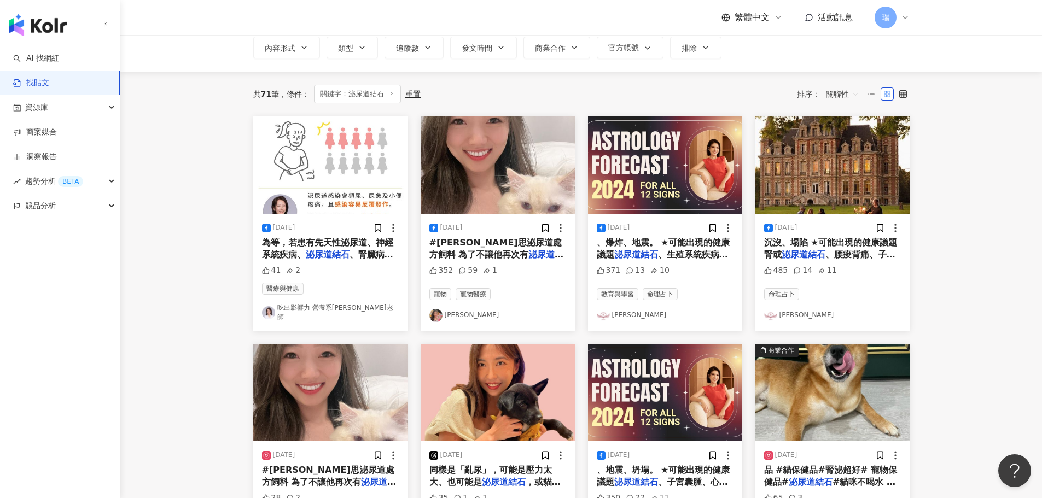
scroll to position [55, 0]
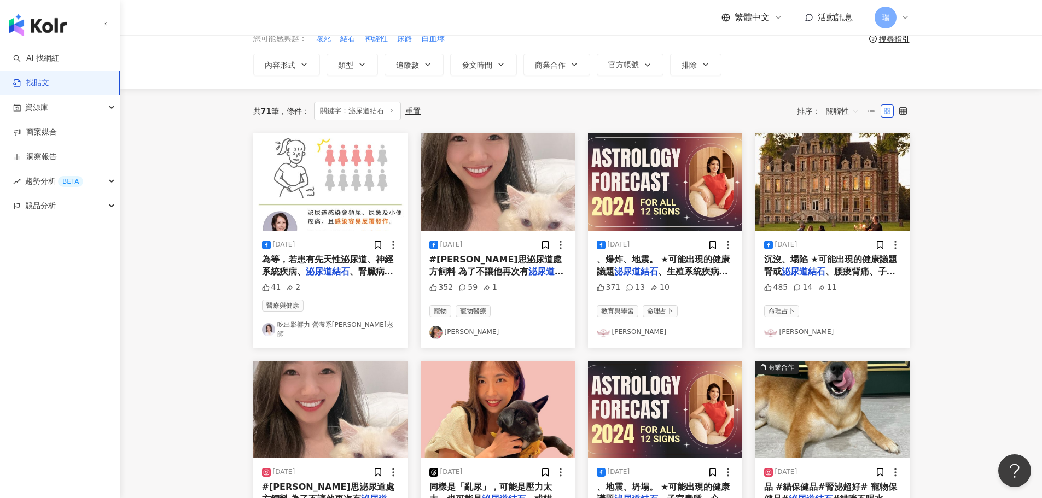
click at [514, 262] on span "#希爾思泌尿道處方飼料 為了不讓他再次有" at bounding box center [495, 265] width 132 height 22
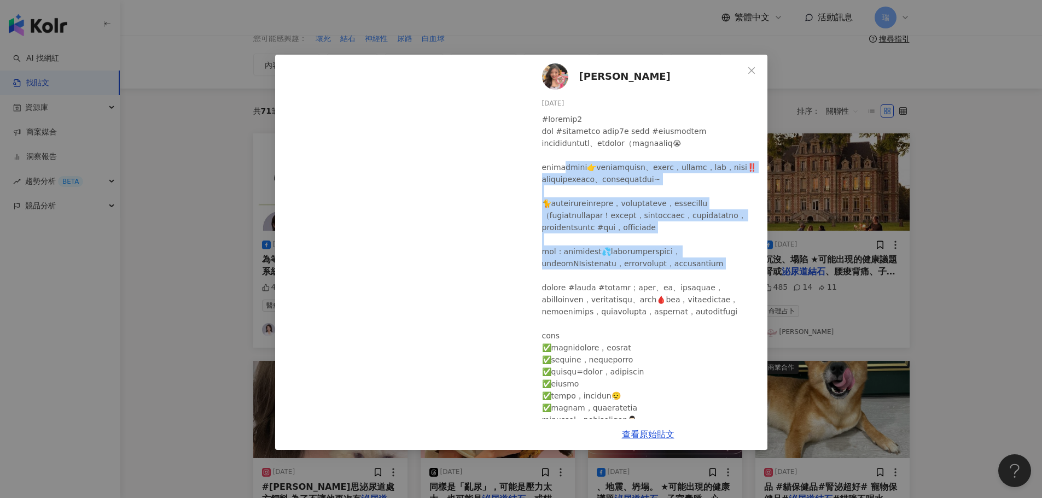
drag, startPoint x: 577, startPoint y: 183, endPoint x: 633, endPoint y: 332, distance: 159.3
click at [631, 336] on div at bounding box center [650, 365] width 217 height 505
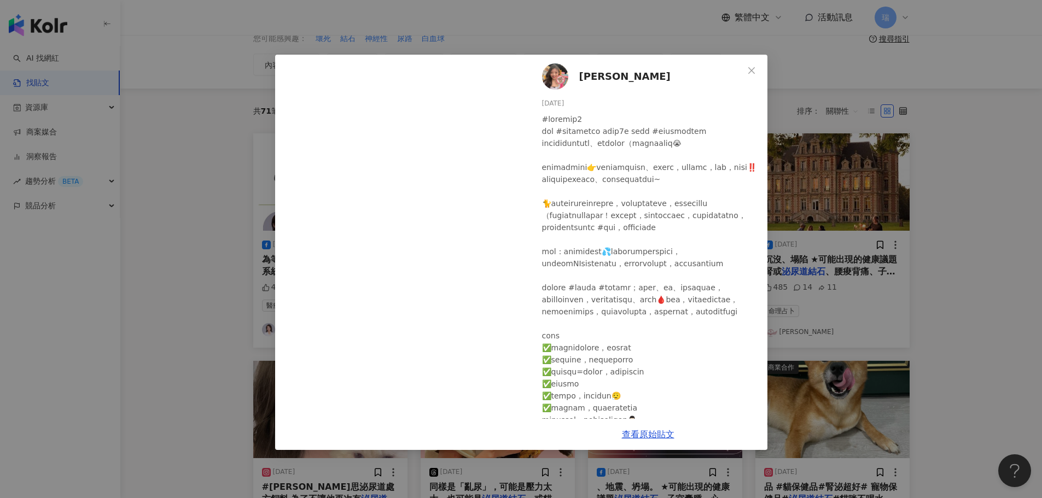
click at [211, 236] on div "夏子雯 2023/11/21 352 59 1 查看原始貼文" at bounding box center [521, 249] width 1042 height 498
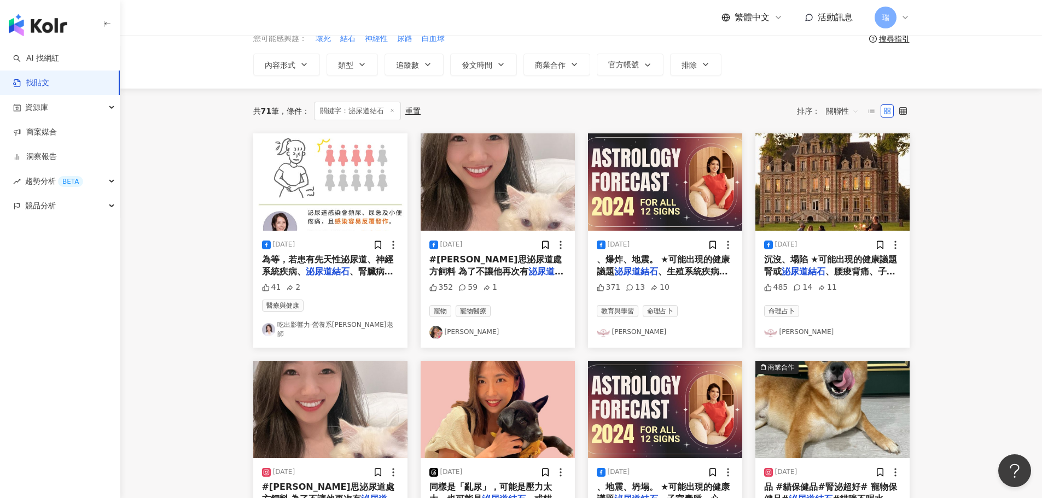
click at [484, 240] on div "2023/11/21" at bounding box center [497, 245] width 137 height 11
click at [487, 266] on mark "泌尿道結石" at bounding box center [496, 277] width 135 height 22
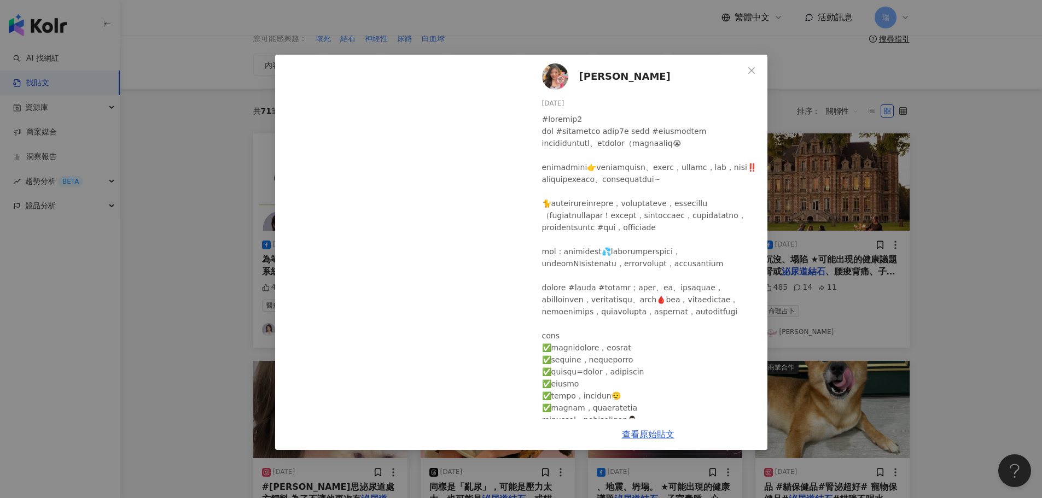
click at [990, 207] on div "夏子雯 2023/11/21 352 59 1 查看原始貼文" at bounding box center [521, 249] width 1042 height 498
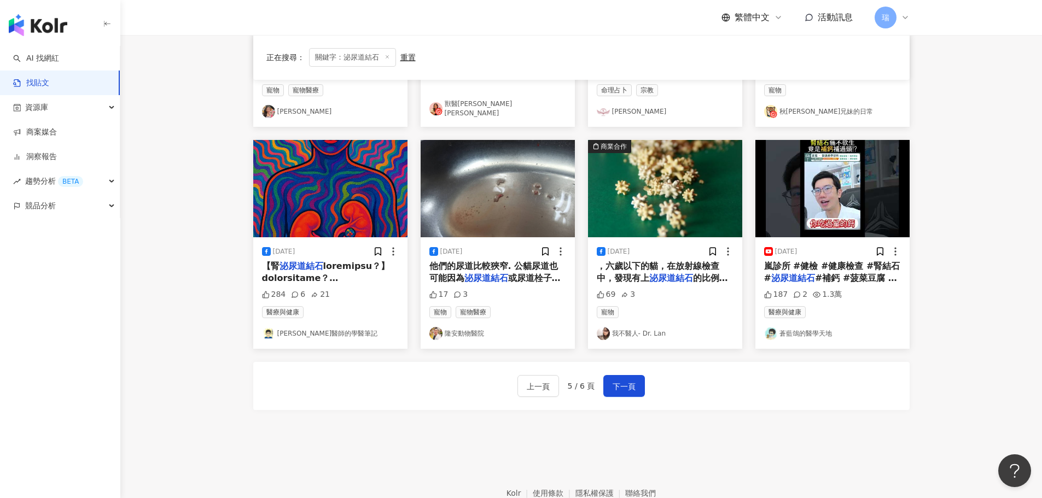
scroll to position [554, 0]
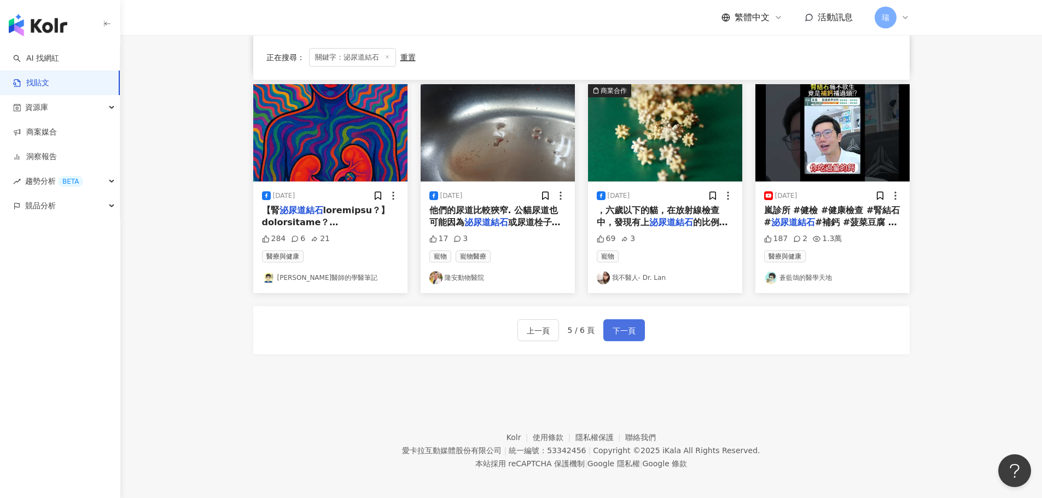
click at [607, 325] on button "下一頁" at bounding box center [624, 330] width 42 height 22
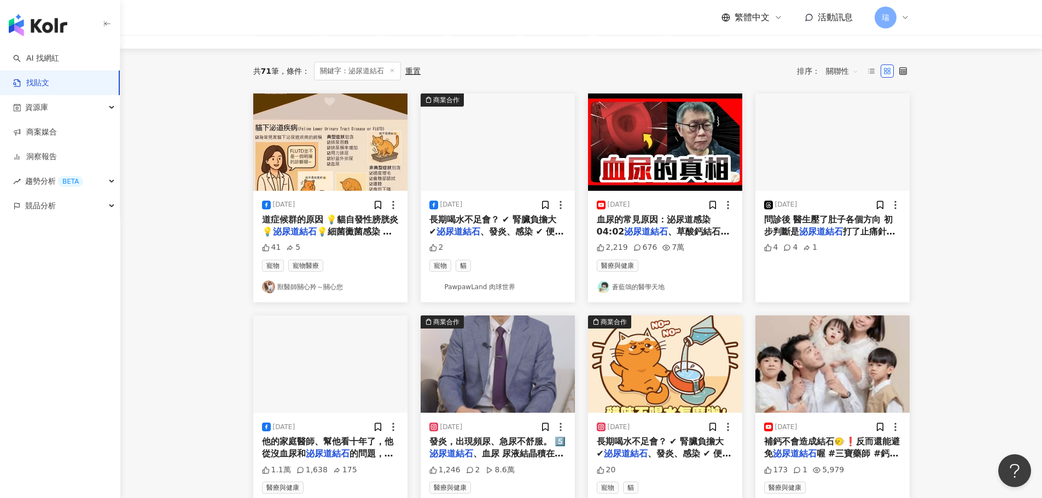
scroll to position [0, 0]
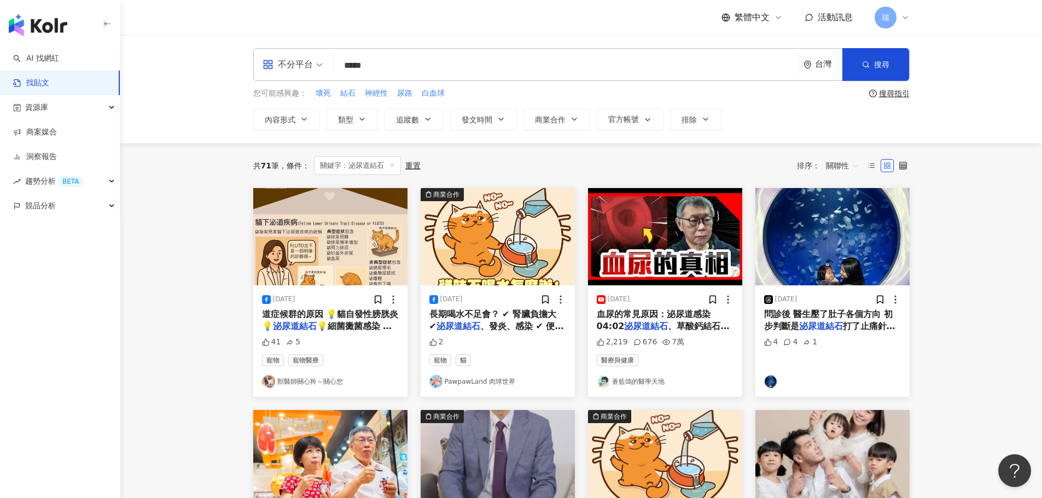
drag, startPoint x: 383, startPoint y: 68, endPoint x: 295, endPoint y: 68, distance: 88.1
click at [295, 68] on div "不分平台 泌尿道結石 ***** 台灣 搜尋" at bounding box center [581, 64] width 656 height 33
click at [406, 79] on div "不分平台 ***** 台灣 搜尋" at bounding box center [581, 64] width 656 height 33
drag, startPoint x: 406, startPoint y: 67, endPoint x: 419, endPoint y: 228, distance: 161.4
click at [276, 73] on div "不分平台 泌尿道結石 ***** 台灣 搜尋" at bounding box center [581, 64] width 656 height 33
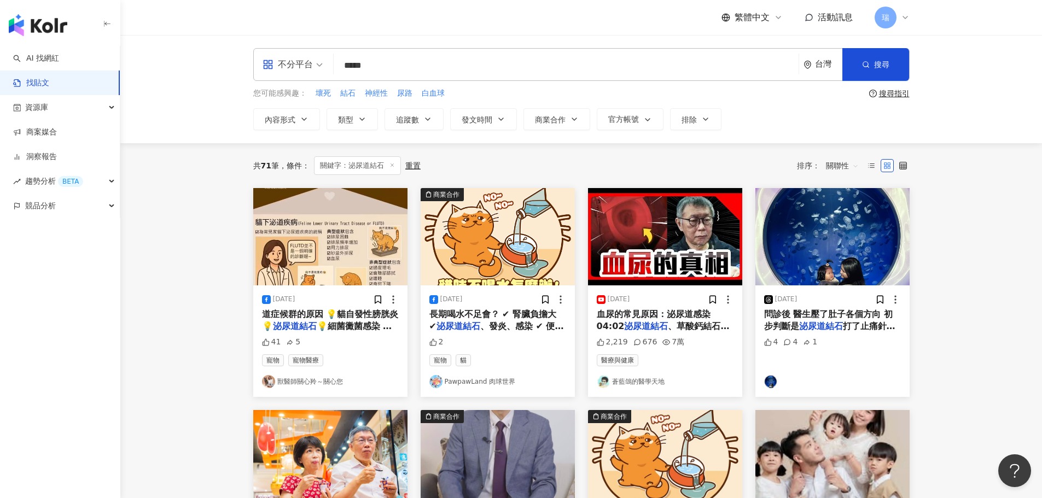
click at [407, 72] on input "*****" at bounding box center [566, 66] width 456 height 24
drag, startPoint x: 404, startPoint y: 60, endPoint x: 305, endPoint y: 70, distance: 100.1
click at [305, 70] on div "不分平台 泌尿道結石 ***** 台灣 搜尋" at bounding box center [581, 64] width 656 height 33
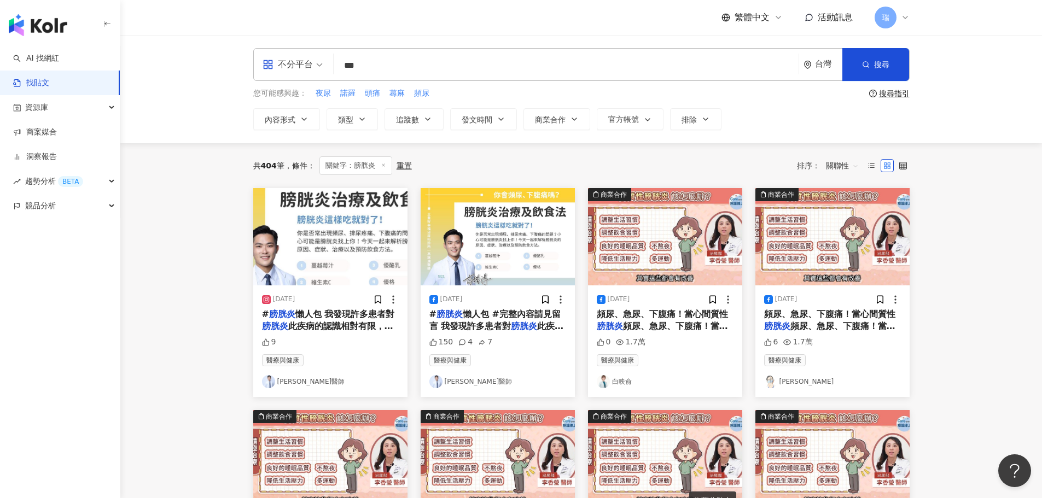
click at [428, 71] on input "***" at bounding box center [566, 66] width 456 height 24
click at [454, 106] on div "AND" at bounding box center [461, 109] width 14 height 11
type input "*********"
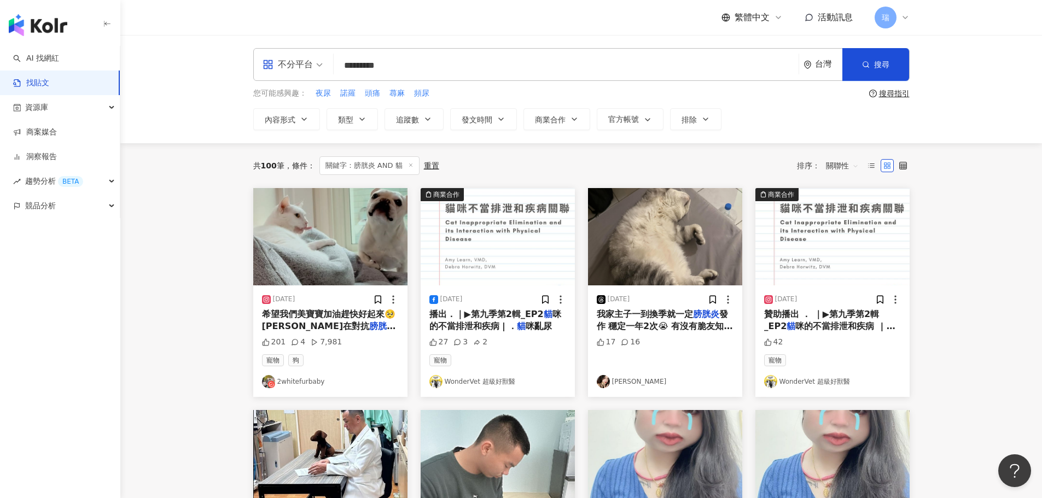
click at [368, 333] on span "每天都乖乖吃藥 吉也每天陪美美吃藥 順便蹭一口剩下的肉泥😂😂😂 #" at bounding box center [329, 350] width 135 height 35
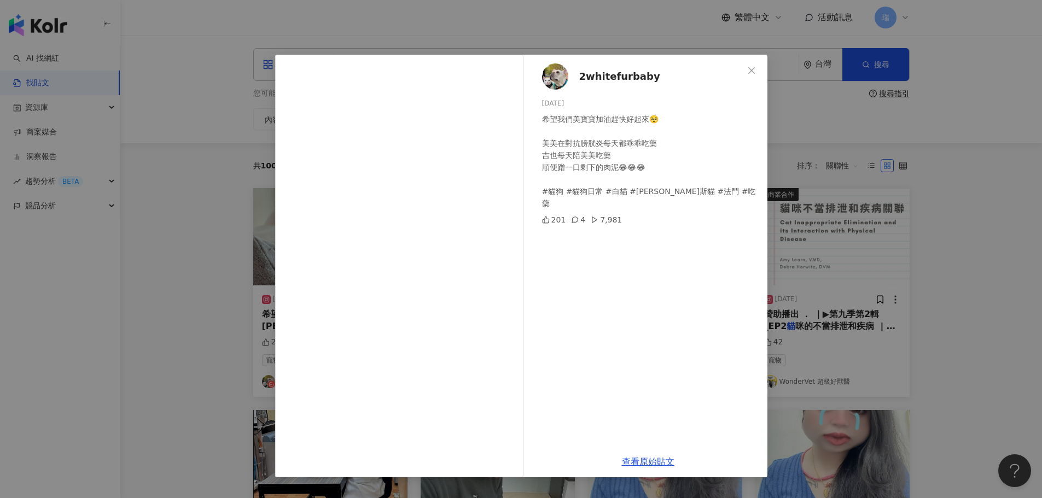
scroll to position [55, 0]
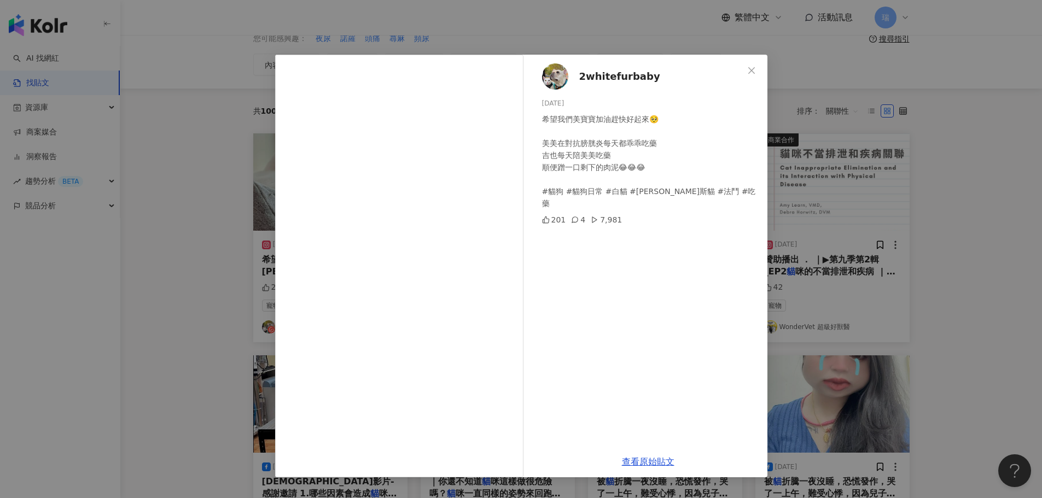
click at [544, 15] on div "2whitefurbaby 2024/10/29 希望我們美寶寶加油趕快好起來🥺 美美在對抗膀胱炎每天都乖乖吃藥 吉也每天陪美美吃藥 順便蹭一口剩下的肉泥😂😂…" at bounding box center [521, 249] width 1042 height 498
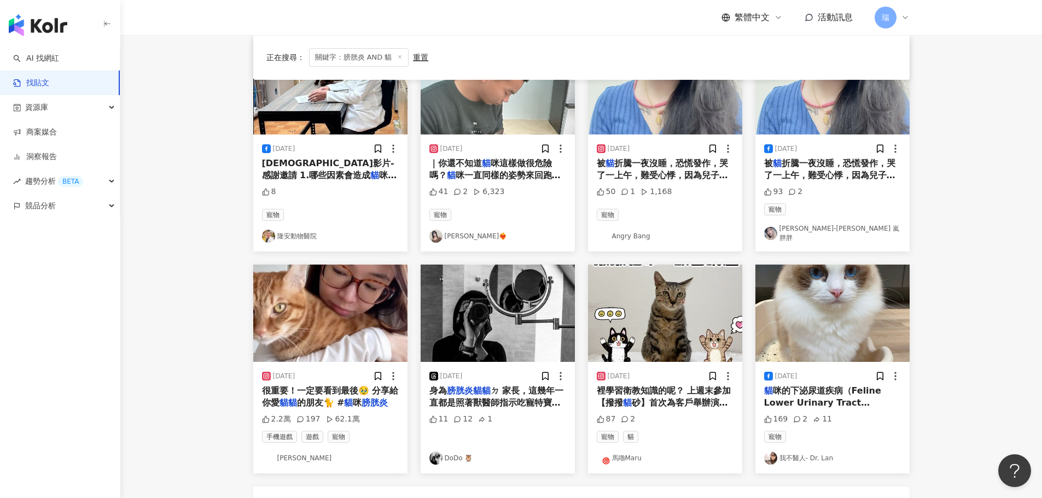
scroll to position [383, 0]
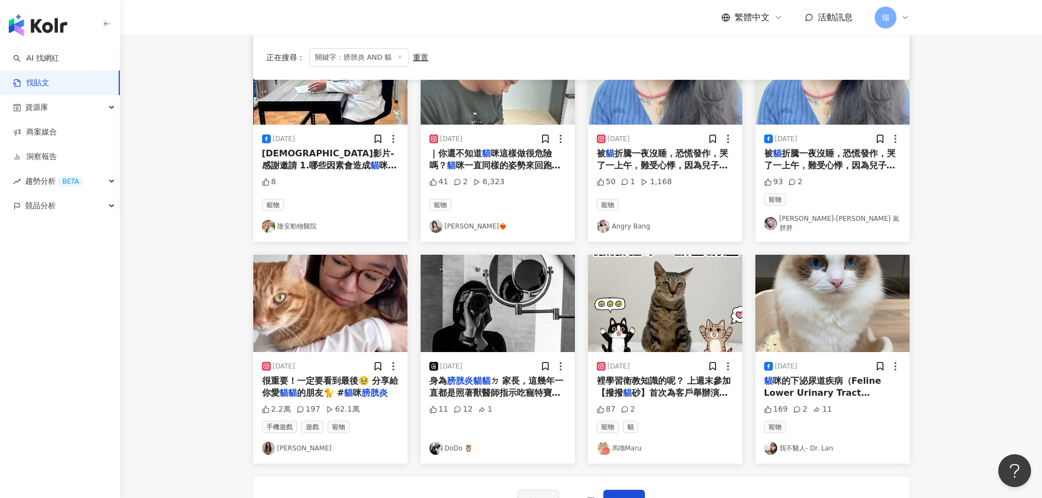
click at [840, 385] on span "咪的下泌尿道疾病（Feline Lower Urinary Tract Disease, FLUTD） 過去有研究顯示，" at bounding box center [830, 399] width 132 height 47
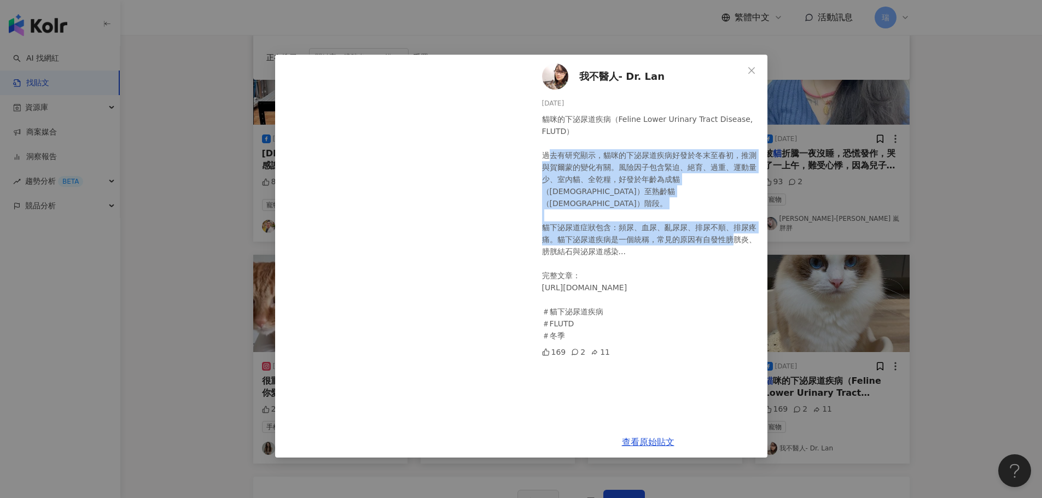
drag, startPoint x: 553, startPoint y: 160, endPoint x: 691, endPoint y: 250, distance: 165.2
click at [691, 250] on div "貓咪的下泌尿道疾病（Feline Lower Urinary Tract Disease, FLUTD） 過去有研究顯示，貓咪的下泌尿道疾病好發於冬末至春初，…" at bounding box center [650, 227] width 217 height 229
click at [692, 255] on div "貓咪的下泌尿道疾病（Feline Lower Urinary Tract Disease, FLUTD） 過去有研究顯示，貓咪的下泌尿道疾病好發於冬末至春初，…" at bounding box center [650, 227] width 217 height 229
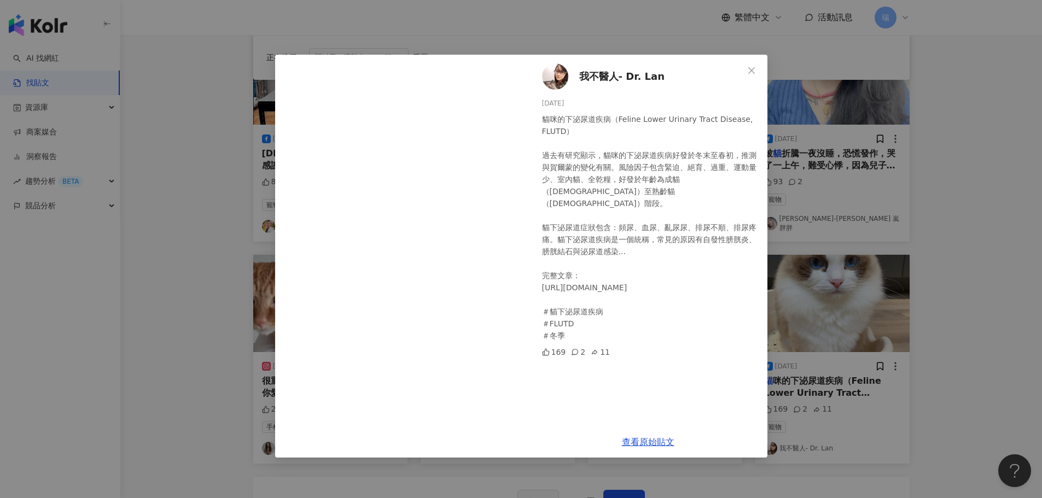
click at [982, 270] on div "我不醫人- Dr. Lan 2024/1/18 貓咪的下泌尿道疾病（Feline Lower Urinary Tract Disease, FLUTD） 過去…" at bounding box center [521, 249] width 1042 height 498
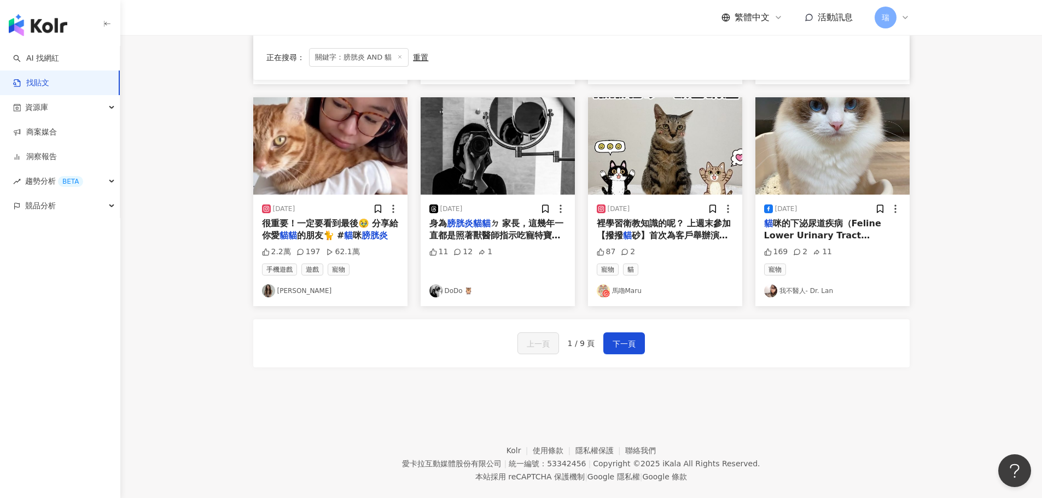
scroll to position [554, 0]
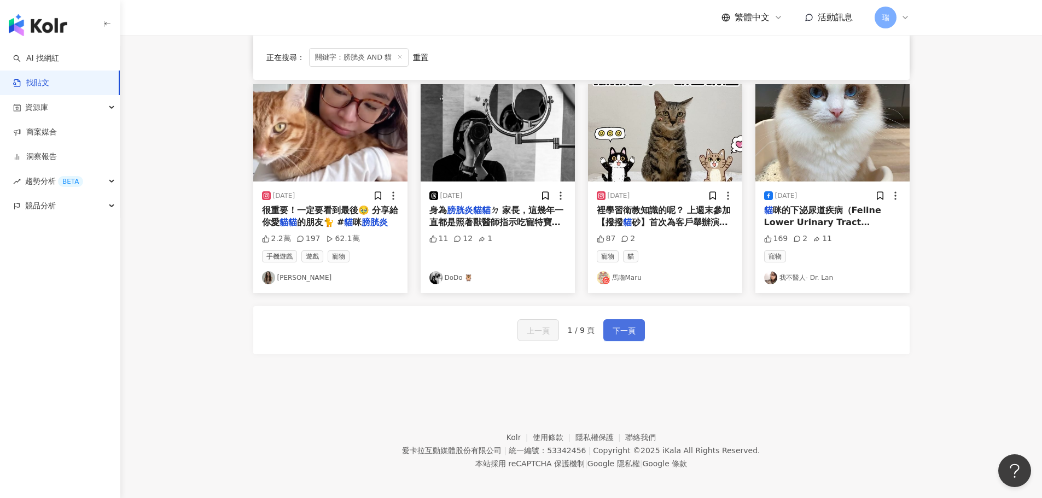
click at [626, 324] on span "下一頁" at bounding box center [624, 330] width 23 height 13
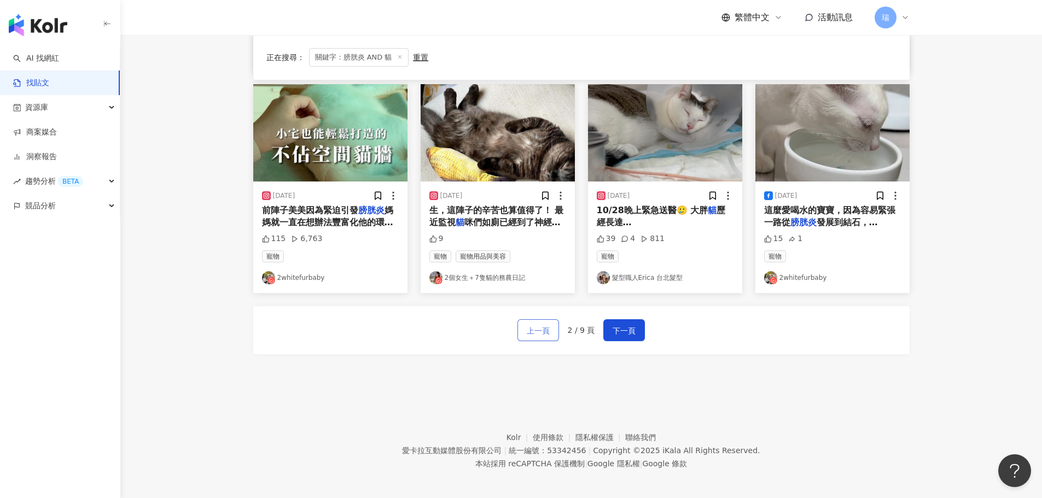
click at [530, 324] on span "上一頁" at bounding box center [538, 330] width 23 height 13
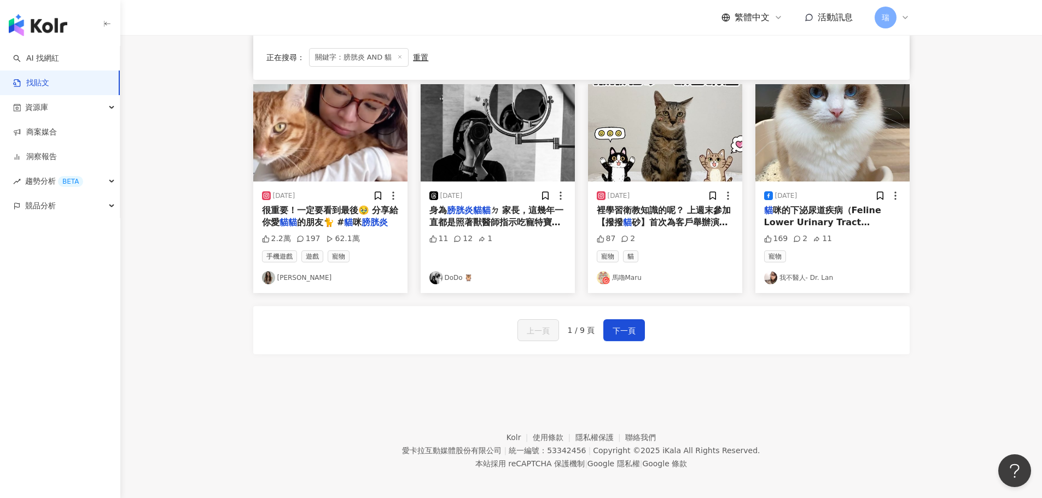
click at [673, 195] on div "2024/5/6" at bounding box center [665, 195] width 137 height 11
click at [672, 162] on img "button" at bounding box center [665, 132] width 154 height 97
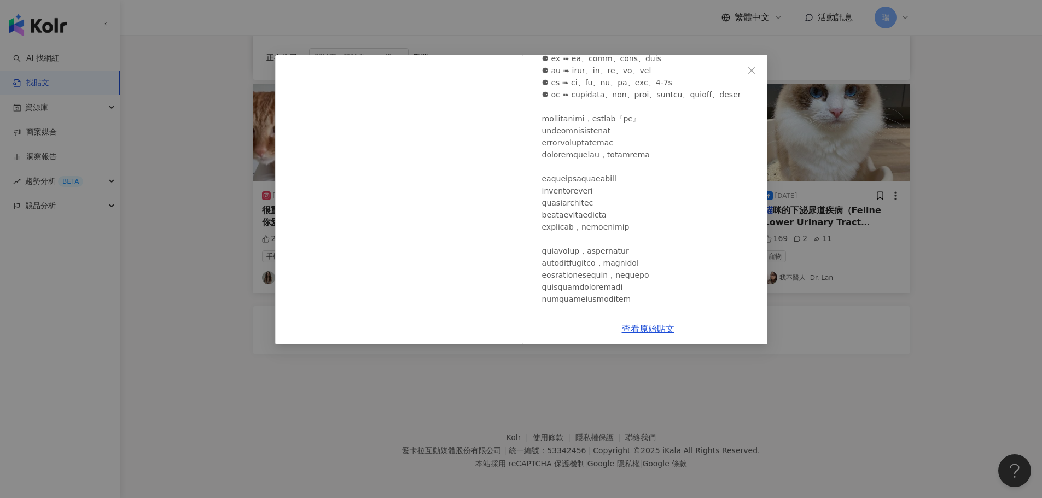
scroll to position [133, 0]
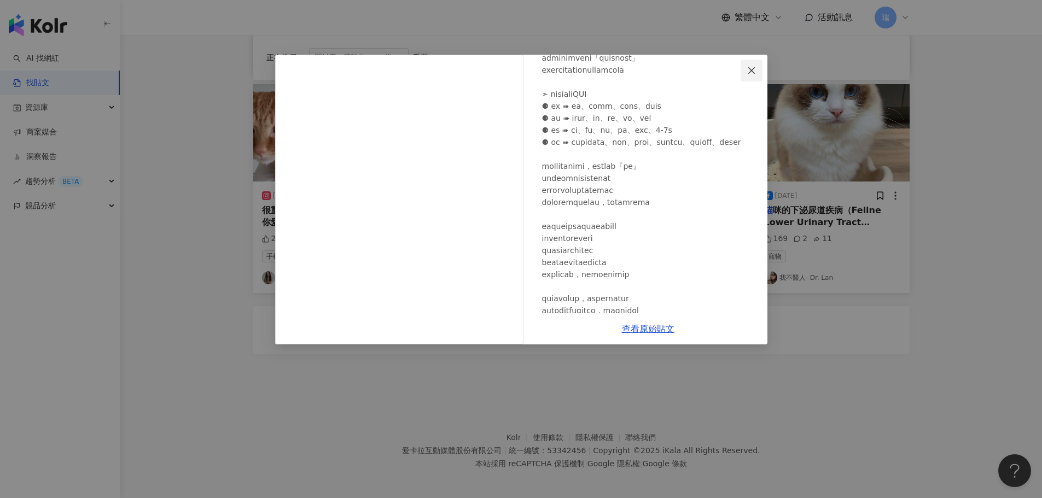
click at [745, 71] on span "Close" at bounding box center [752, 70] width 22 height 9
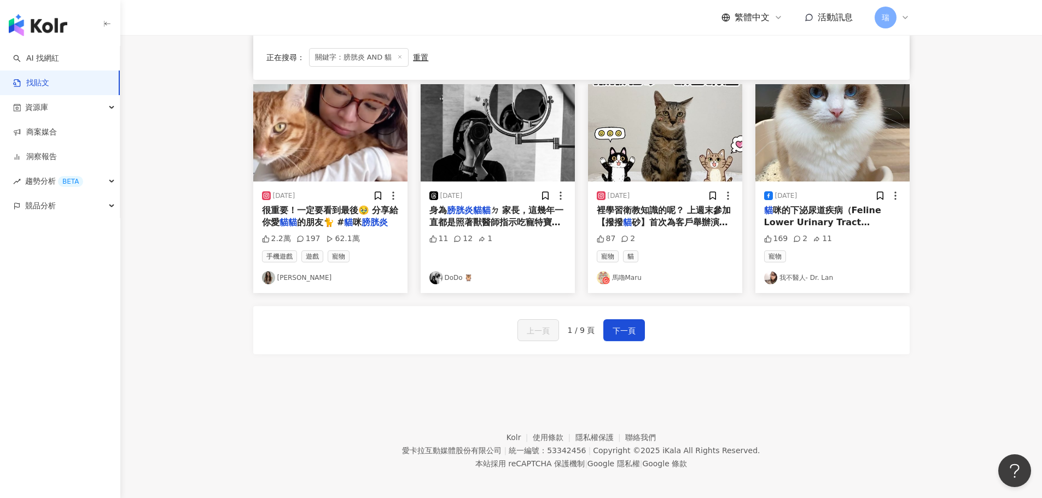
click at [633, 271] on link "馬嚕Maru" at bounding box center [665, 277] width 137 height 13
click at [624, 325] on span "下一頁" at bounding box center [624, 330] width 23 height 13
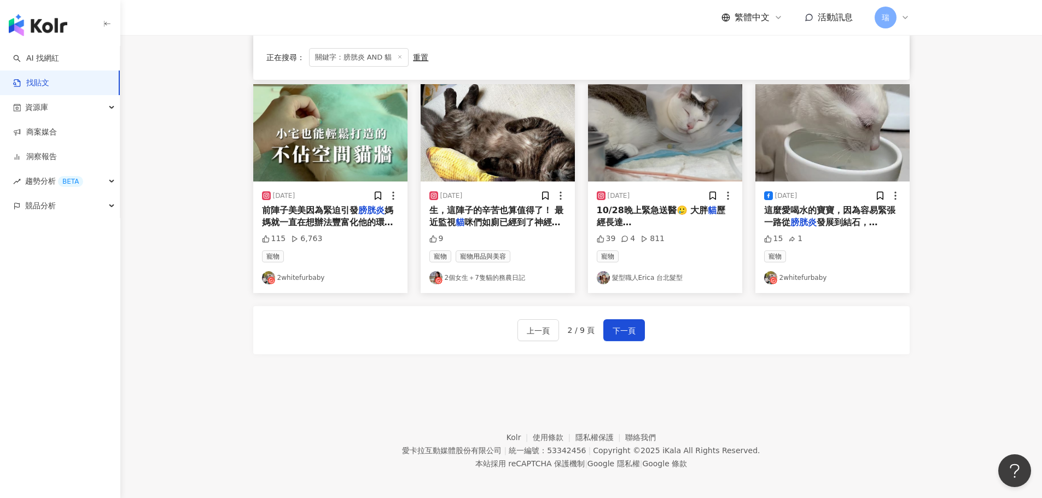
click at [661, 230] on mark "膀胱炎" at bounding box center [664, 241] width 135 height 22
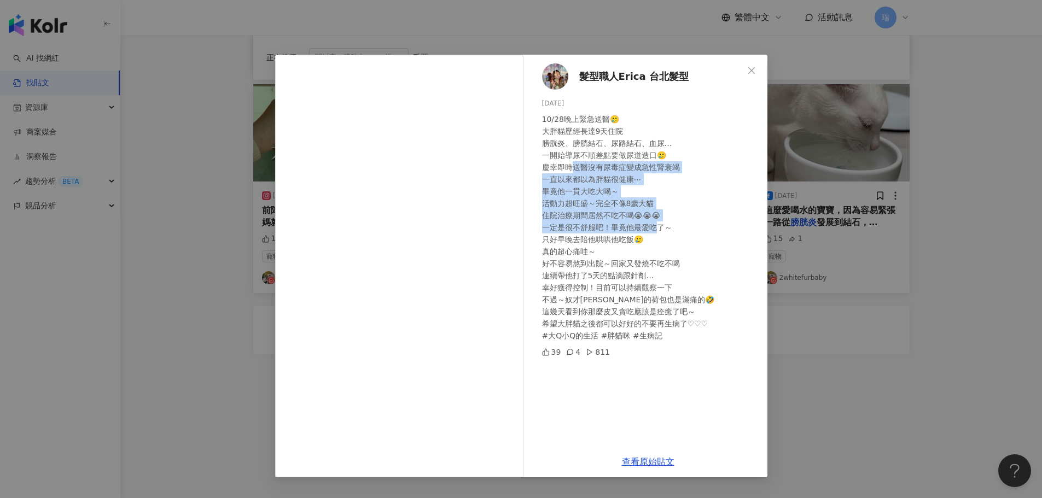
drag, startPoint x: 576, startPoint y: 171, endPoint x: 654, endPoint y: 226, distance: 95.8
click at [654, 226] on div "10/28晚上緊急送醫🥲 大胖貓歷經長達9天住院 膀胱炎、膀胱結石、尿路結石、血尿… 一開始導尿不順差點要做尿道造口🥲 慶幸即時送醫沒有尿毒症變成急性腎衰竭 …" at bounding box center [650, 227] width 217 height 229
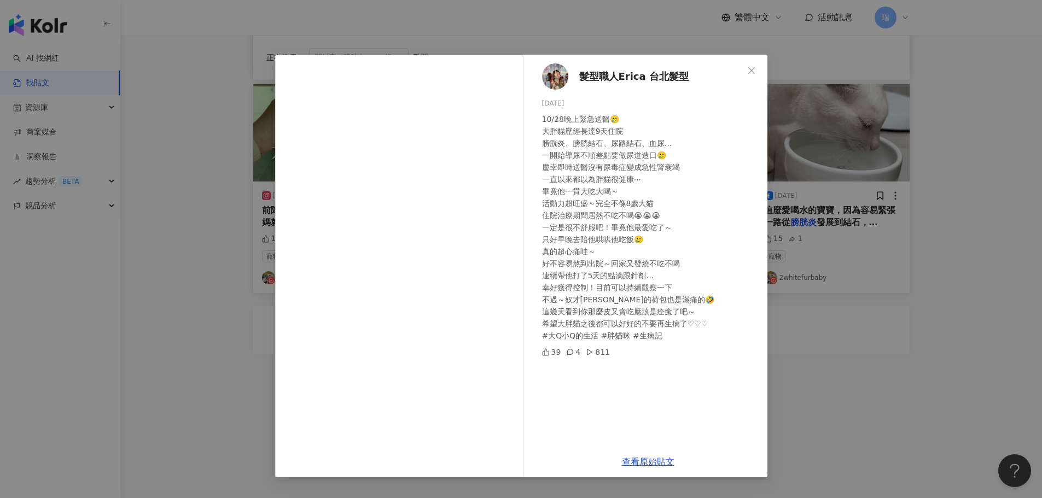
click at [802, 440] on div "髮型職人Erica 台北髮型 2023/11/14 10/28晚上緊急送醫🥲 大胖貓歷經長達9天住院 膀胱炎、膀胱結石、尿路結石、血尿… 一開始導尿不順差點要…" at bounding box center [521, 249] width 1042 height 498
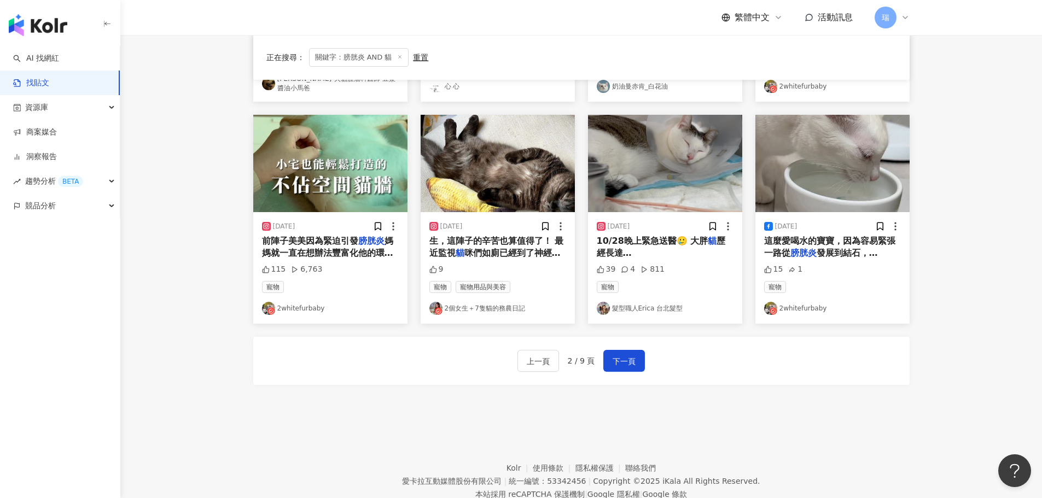
scroll to position [499, 0]
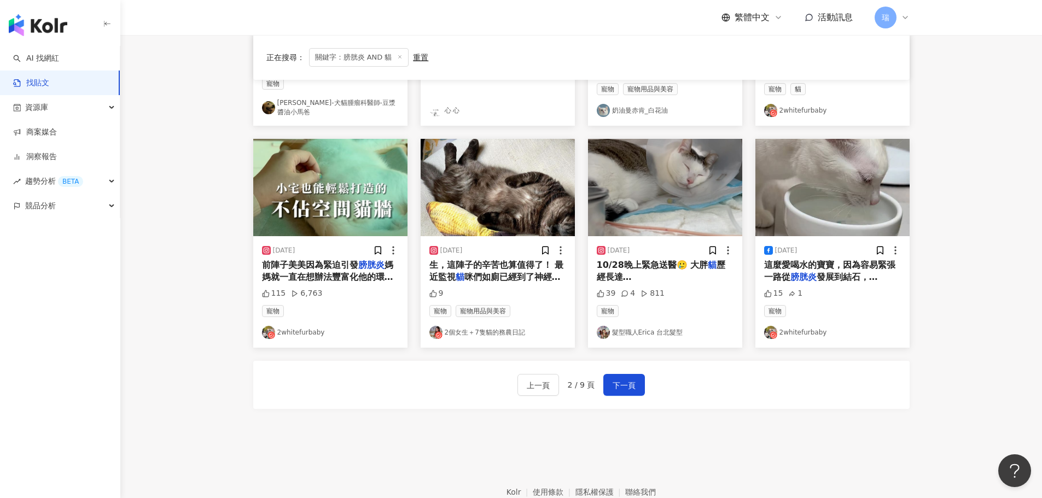
click at [670, 284] on mark "膀胱炎" at bounding box center [664, 295] width 135 height 22
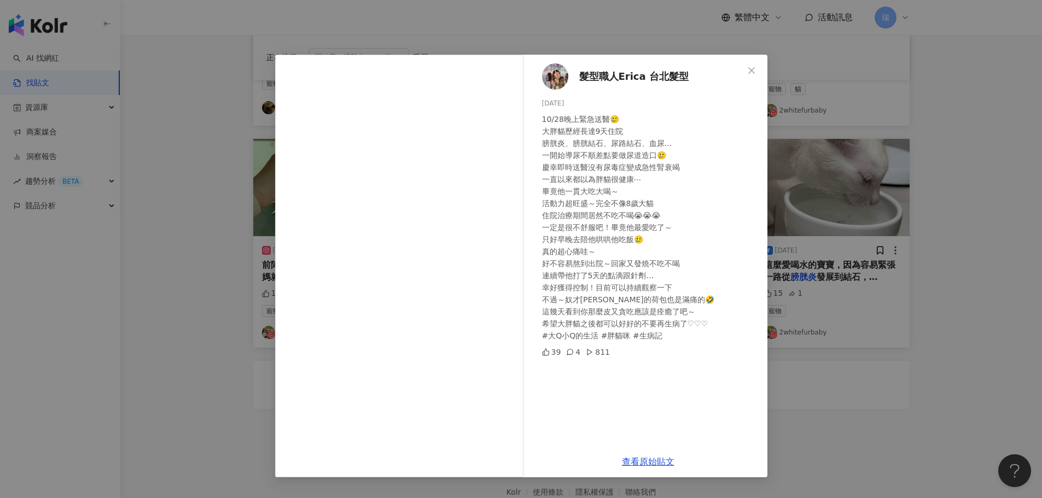
click at [830, 358] on div "髮型職人Erica 台北髮型 2023/11/14 10/28晚上緊急送醫🥲 大胖貓歷經長達9天住院 膀胱炎、膀胱結石、尿路結石、血尿… 一開始導尿不順差點要…" at bounding box center [521, 249] width 1042 height 498
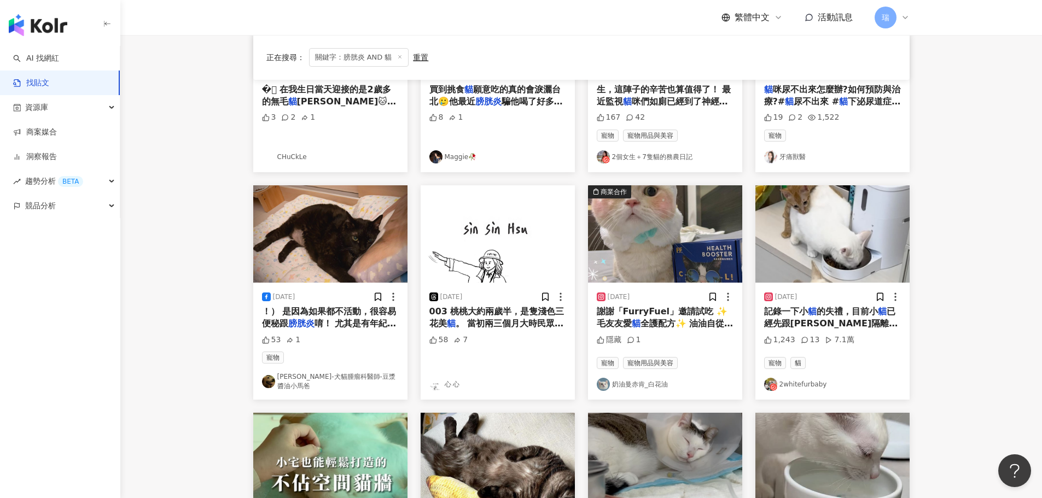
scroll to position [171, 0]
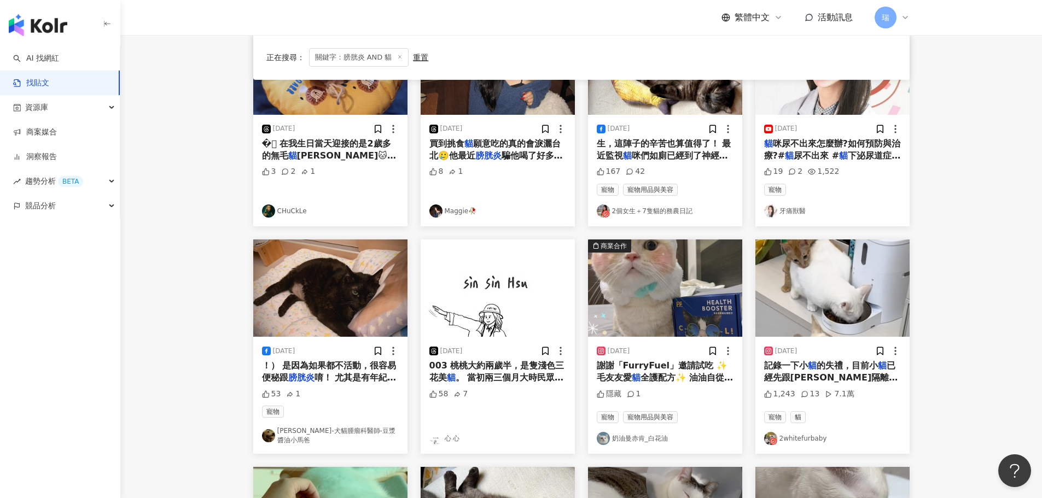
click at [698, 368] on span "謝謝「FurryFuel」邀請試吃 ✨毛友友愛" at bounding box center [662, 372] width 131 height 22
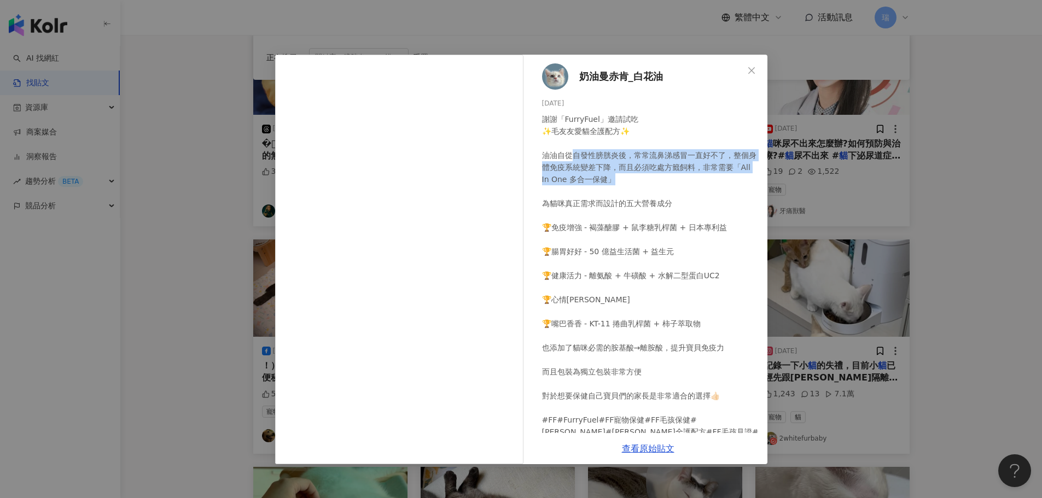
drag, startPoint x: 573, startPoint y: 158, endPoint x: 712, endPoint y: 220, distance: 152.3
click at [668, 186] on div "謝謝「FurryFuel」邀請試吃 ✨毛友友愛貓全護配方✨ 油油自從自發性膀胱炎後，常常流鼻涕感冒一直好不了，整個身體免疫系統變差下降，而且必須吃處方籤飼料，…" at bounding box center [650, 281] width 217 height 337
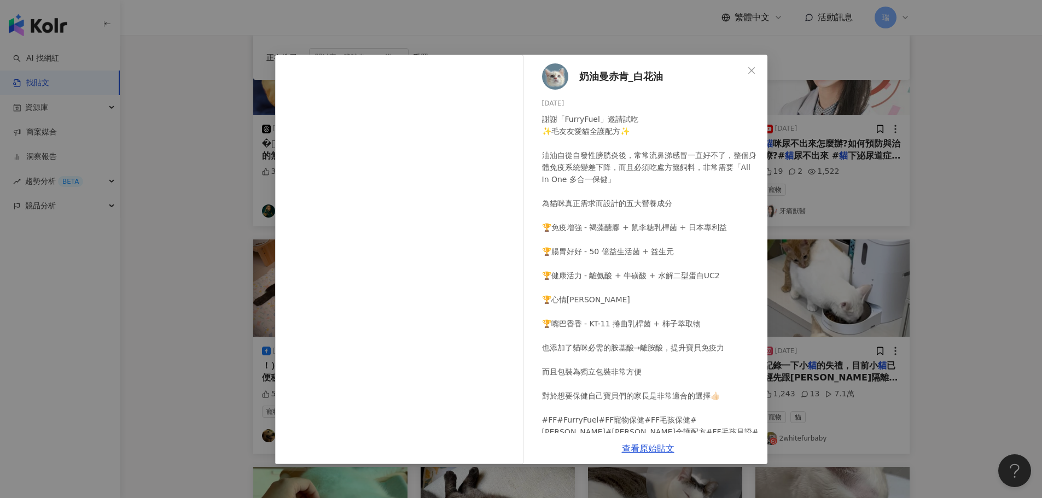
click at [728, 239] on div "謝謝「FurryFuel」邀請試吃 ✨毛友友愛貓全護配方✨ 油油自從自發性膀胱炎後，常常流鼻涕感冒一直好不了，整個身體免疫系統變差下降，而且必須吃處方籤飼料，…" at bounding box center [650, 281] width 217 height 337
click at [965, 375] on div "奶油曼赤肯_白花油 2023/10/28 謝謝「FurryFuel」邀請試吃 ✨毛友友愛貓全護配方✨ 油油自從自發性膀胱炎後，常常流鼻涕感冒一直好不了，整個身…" at bounding box center [521, 249] width 1042 height 498
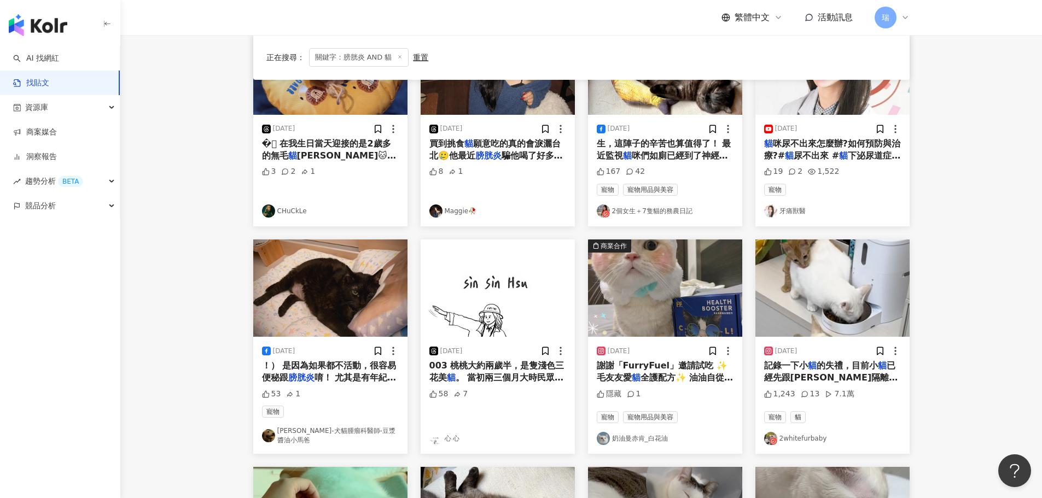
click at [656, 432] on link "奶油曼赤肯_白花油" at bounding box center [665, 438] width 137 height 13
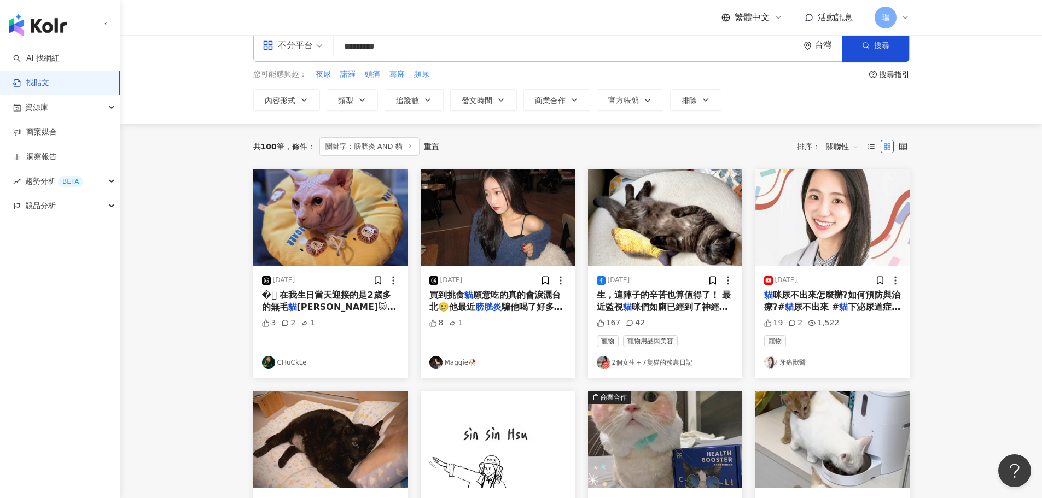
scroll to position [7, 0]
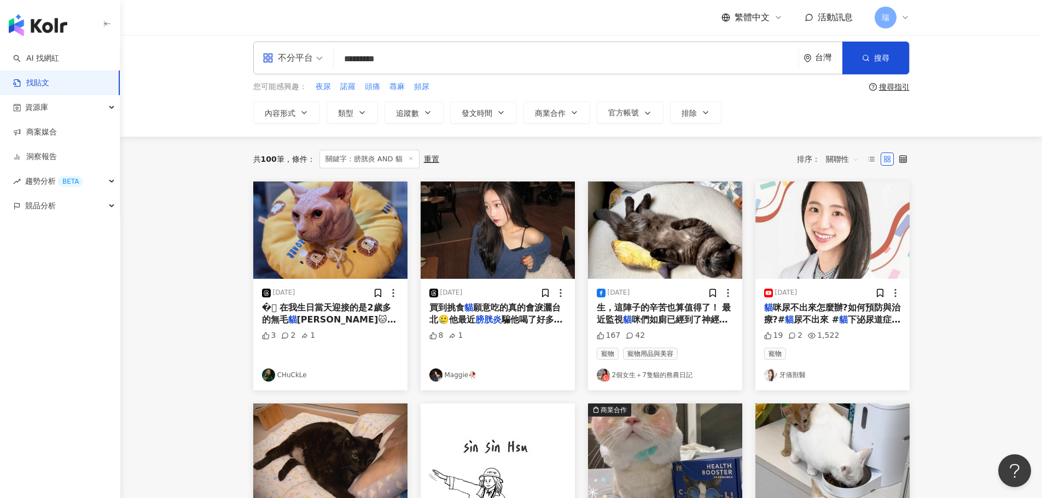
click at [713, 321] on span "咪們如廁已經到了神經質的地步，有時候覺" at bounding box center [662, 326] width 131 height 22
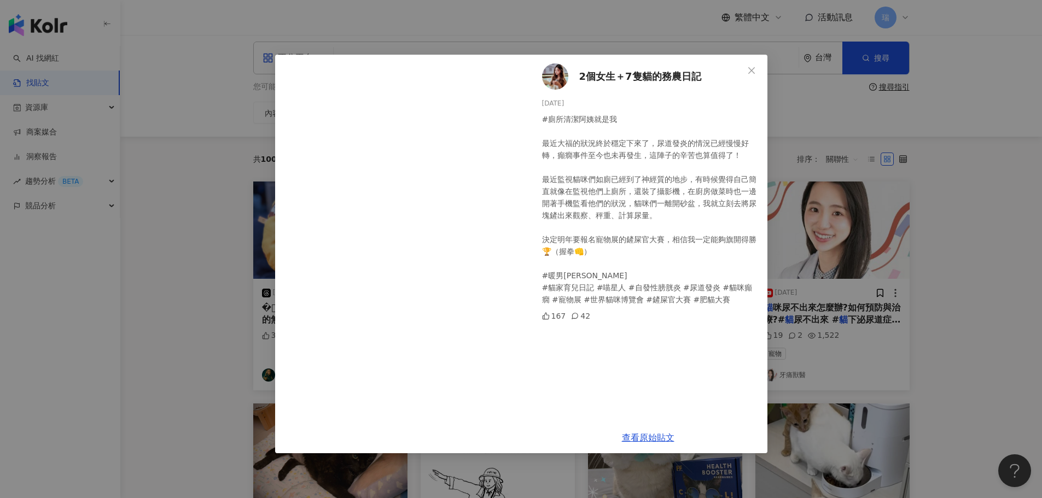
click at [996, 220] on div "2個女生＋7隻貓的務農日記 2023/11/10 #廁所清潔阿姨就是我 最近大福的狀況終於穩定下來了，尿道發炎的情況已經慢慢好轉，癲癇事件至今也未再發生，這陣…" at bounding box center [521, 249] width 1042 height 498
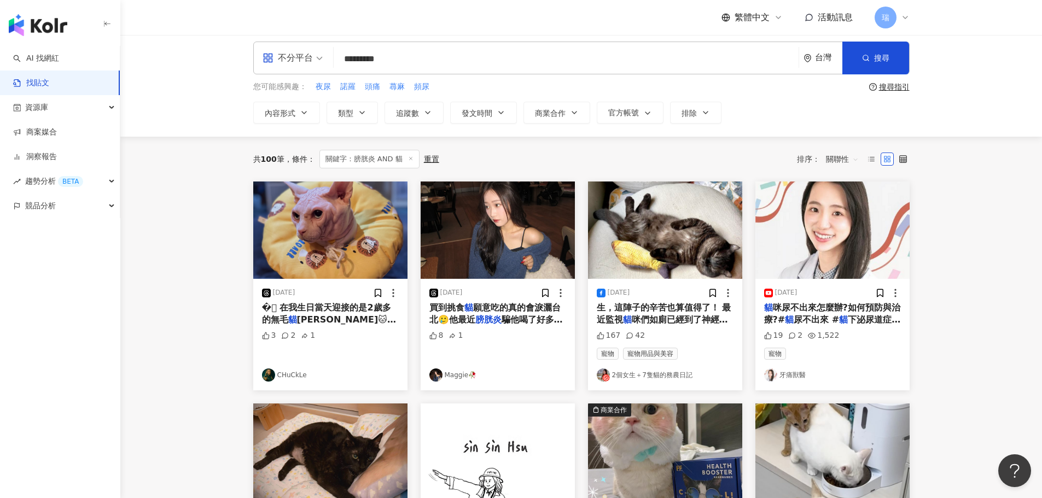
click at [333, 315] on span "Herman🐱呼嚕聲很像豬叫聲😂" at bounding box center [329, 326] width 134 height 22
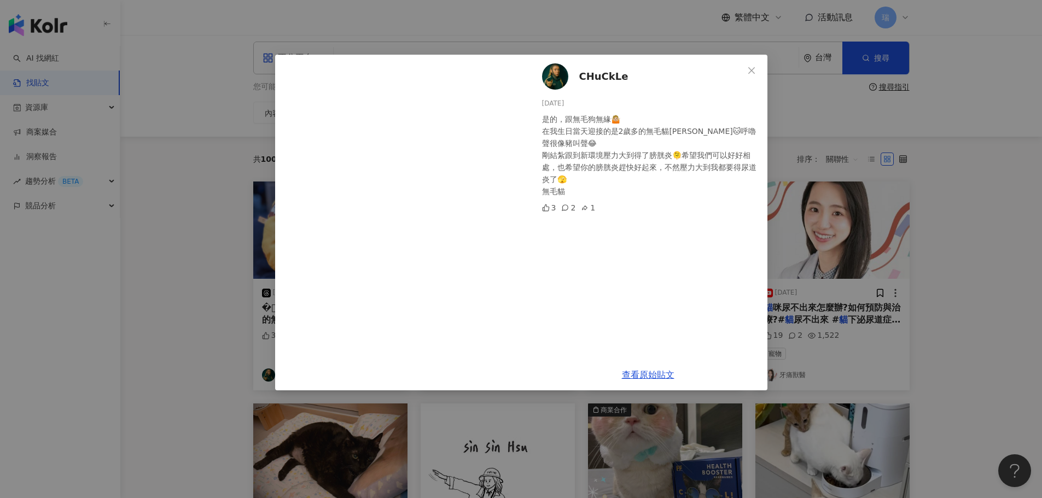
click at [965, 235] on div "CHuCkLe 2025/1/29 是的，跟無毛狗無緣🤷🏼 在我生日當天迎接的是2歲多的無毛貓Herman🐱呼嚕聲很像豬叫聲😂 剛結紮跟到新環境壓力大到得了膀…" at bounding box center [521, 249] width 1042 height 498
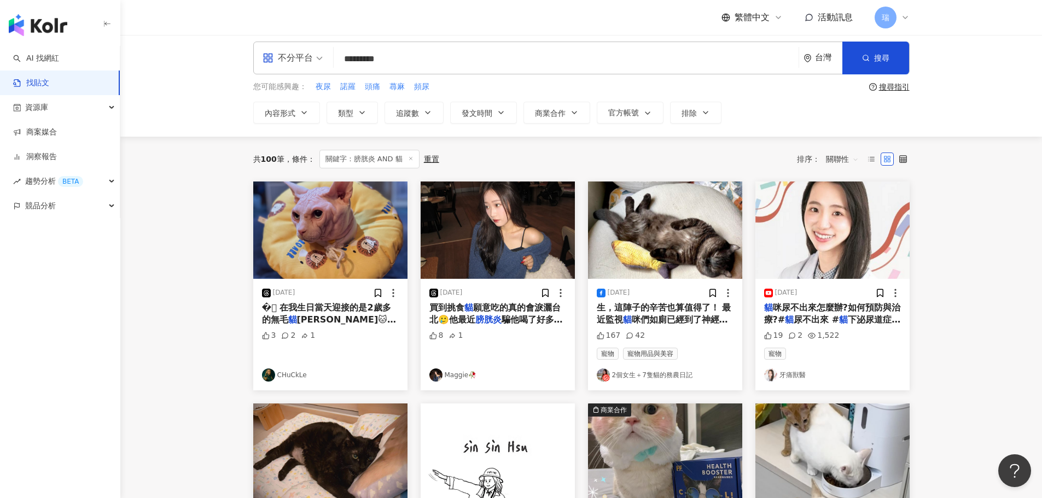
click at [507, 324] on span "騙他喝了好多水好開心" at bounding box center [495, 326] width 133 height 22
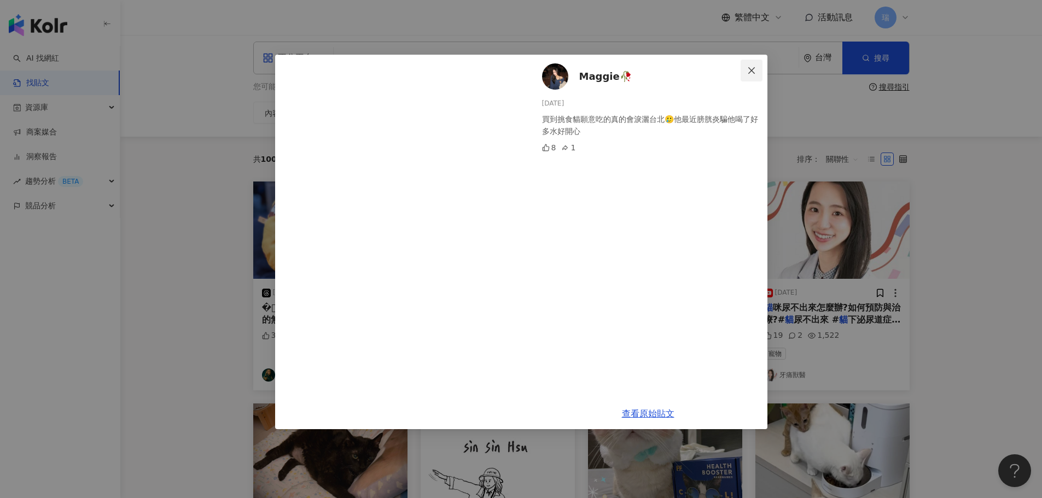
click at [756, 73] on span "Close" at bounding box center [752, 70] width 22 height 9
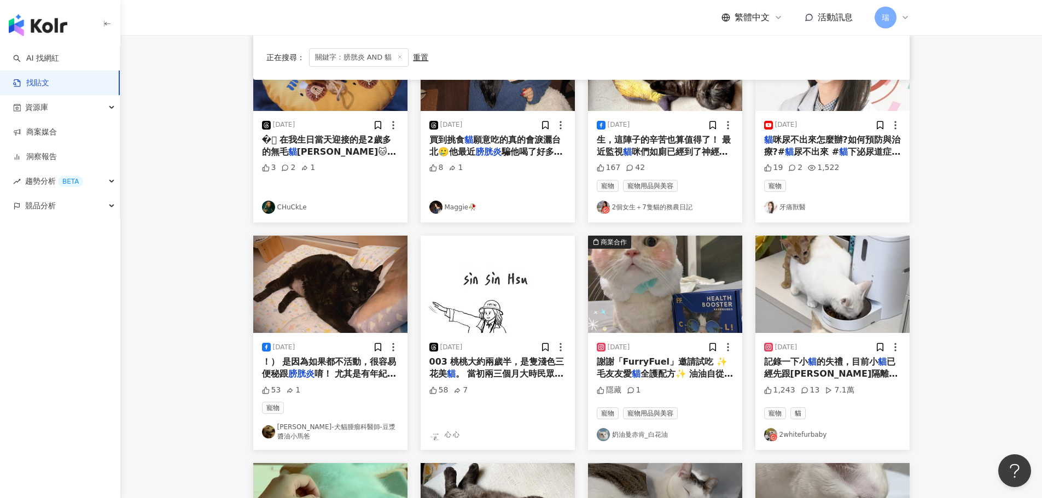
scroll to position [61, 0]
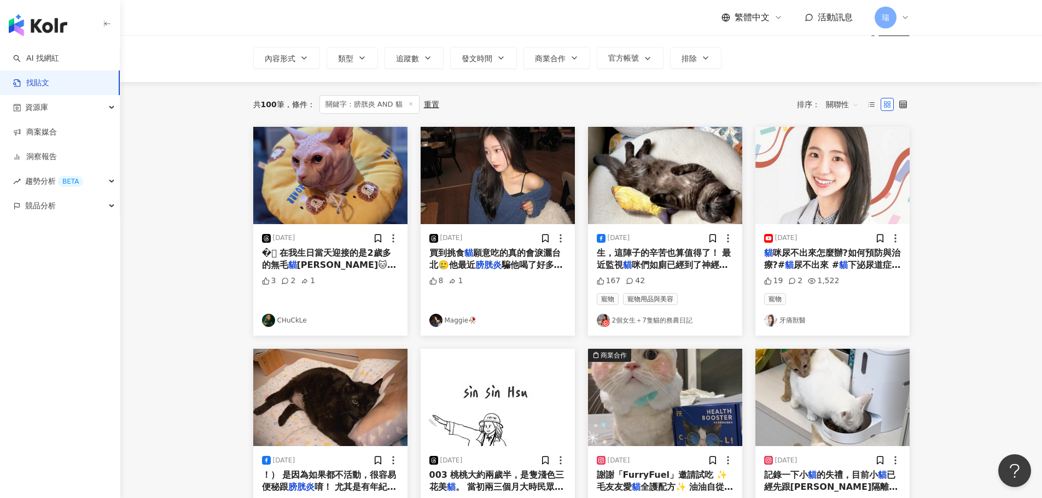
click at [677, 258] on span "生，這陣子的辛苦也算值得了！ 最近監視" at bounding box center [664, 259] width 135 height 22
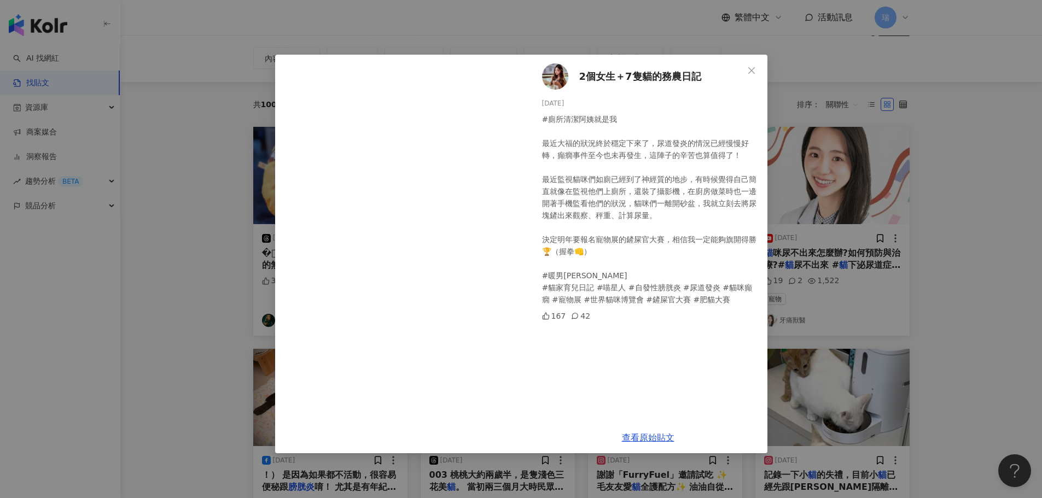
drag, startPoint x: 588, startPoint y: 37, endPoint x: 591, endPoint y: 46, distance: 9.9
click at [588, 37] on div "2個女生＋7隻貓的務農日記 2023/11/10 #廁所清潔阿姨就是我 最近大福的狀況終於穩定下來了，尿道發炎的情況已經慢慢好轉，癲癇事件至今也未再發生，這陣…" at bounding box center [521, 249] width 1042 height 498
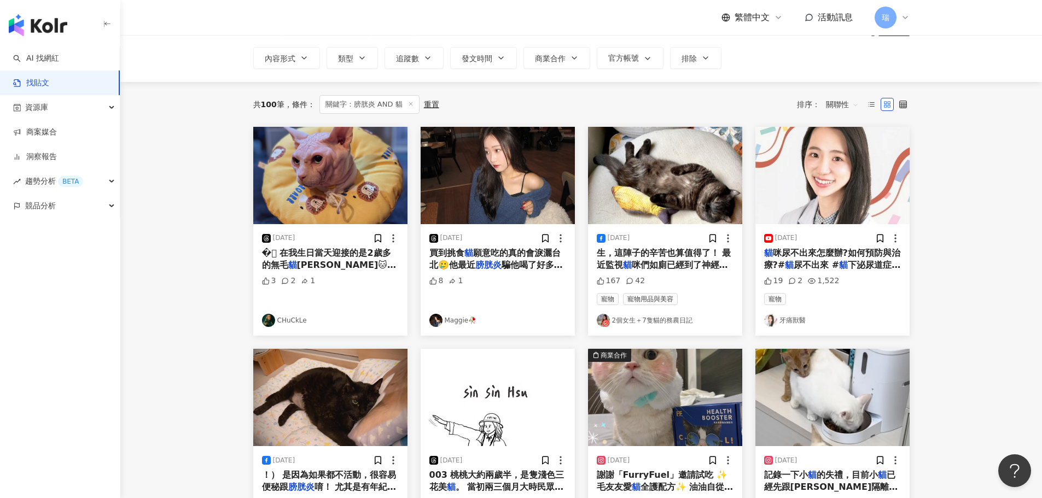
click at [626, 323] on link "2個女生＋7隻貓的務農日記" at bounding box center [665, 320] width 137 height 13
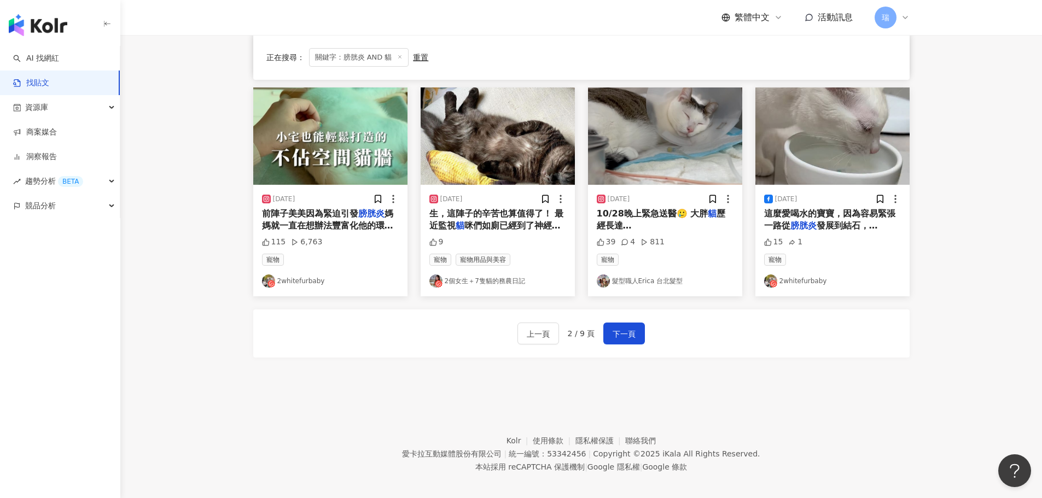
scroll to position [554, 0]
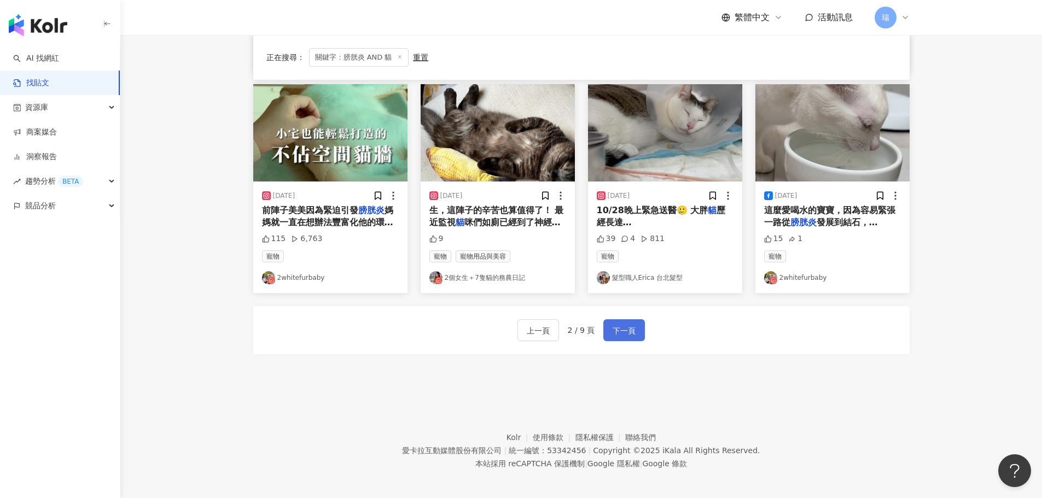
click at [627, 324] on span "下一頁" at bounding box center [624, 330] width 23 height 13
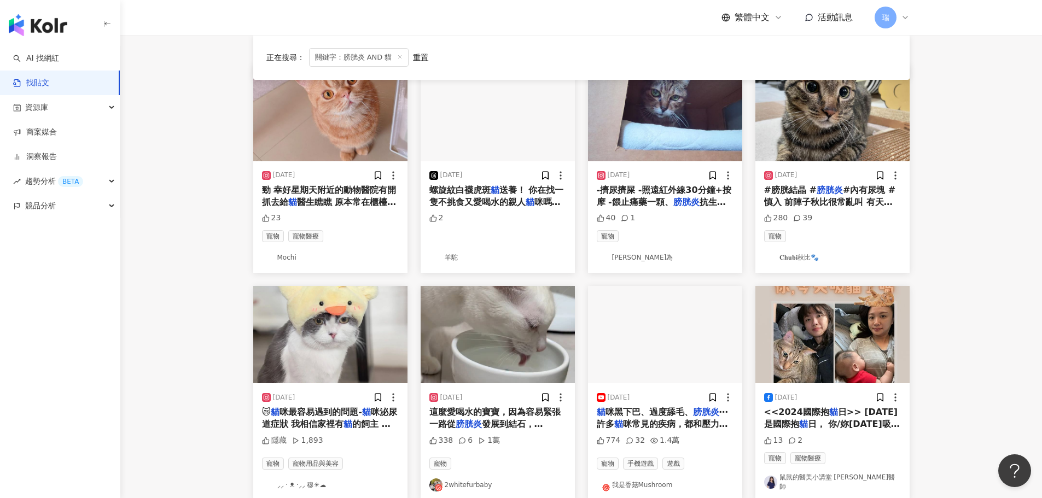
scroll to position [116, 0]
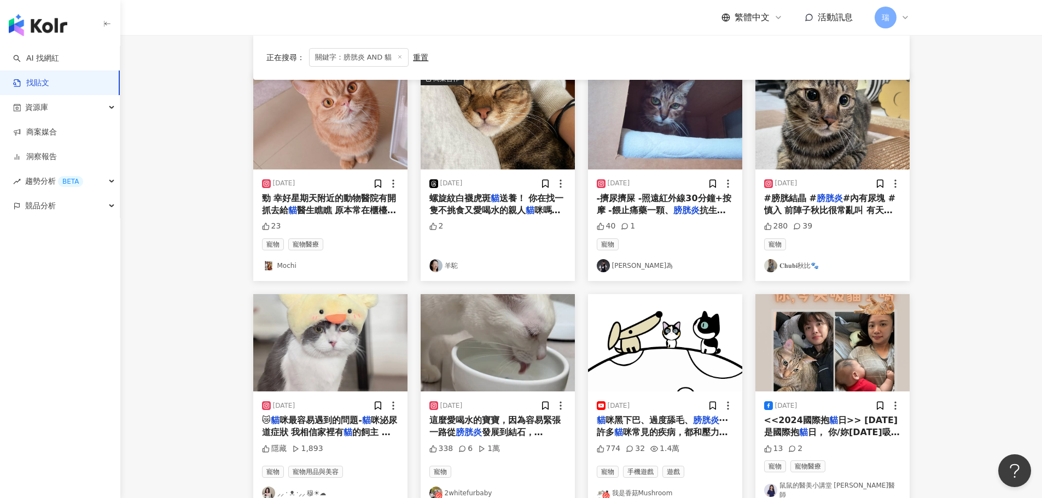
click at [377, 210] on span "醫生瞧瞧 原本常在櫃檯發呆的" at bounding box center [329, 216] width 135 height 22
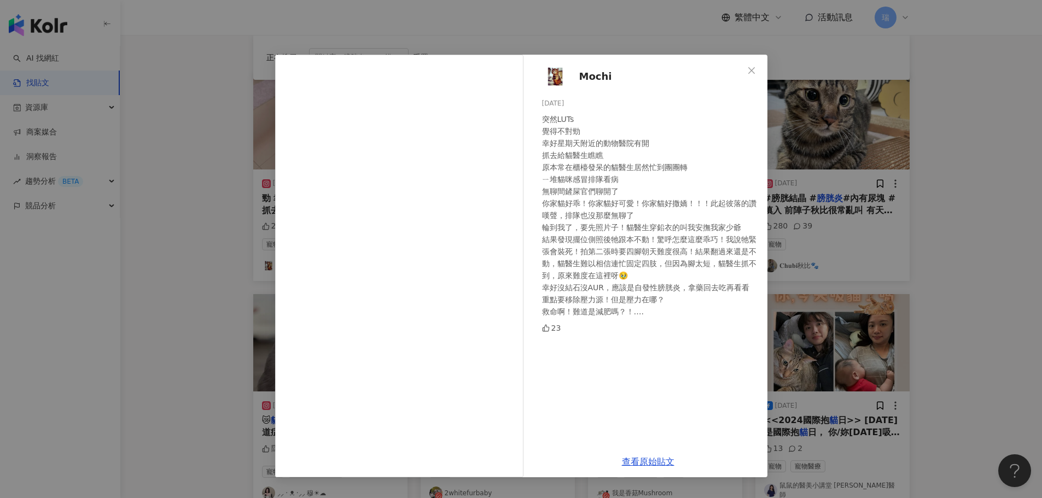
drag, startPoint x: 928, startPoint y: 237, endPoint x: 928, endPoint y: 243, distance: 6.0
click at [928, 241] on div "Mochi 2024/1/17 突然LUTs 覺得不對勁 幸好星期天附近的動物醫院有開 抓去給貓醫生瞧瞧 原本常在櫃檯發呆的貓醫生居然忙到團團轉 ㄧ堆貓咪感冒…" at bounding box center [521, 249] width 1042 height 498
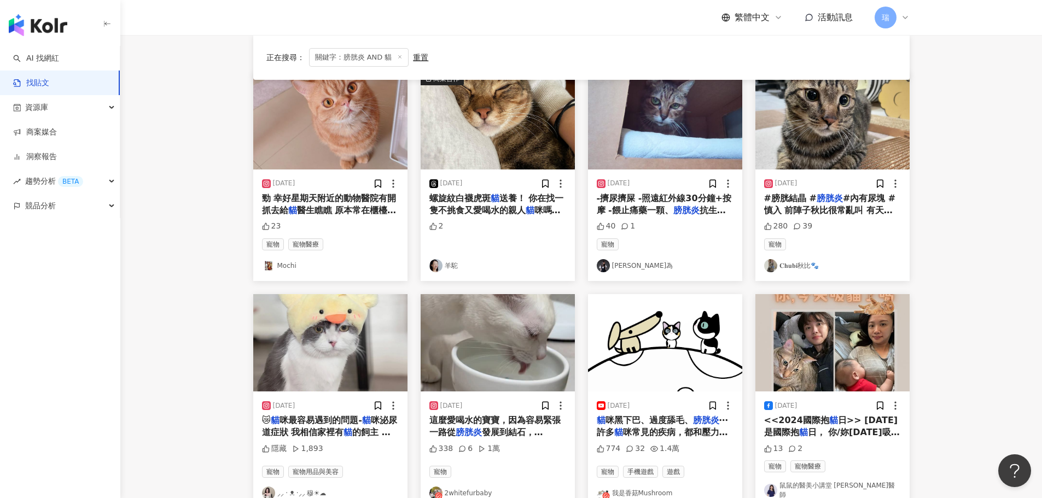
click at [856, 207] on span "#內有尿塊 #慎入 前陣子秋比很常亂叫 有天更是頻繁跑" at bounding box center [830, 210] width 132 height 35
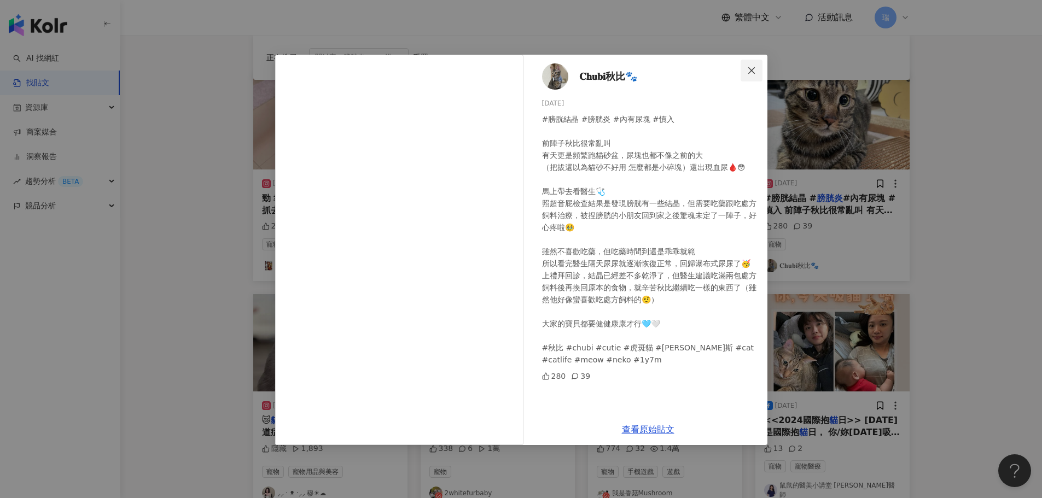
click at [749, 72] on icon "close" at bounding box center [751, 70] width 9 height 9
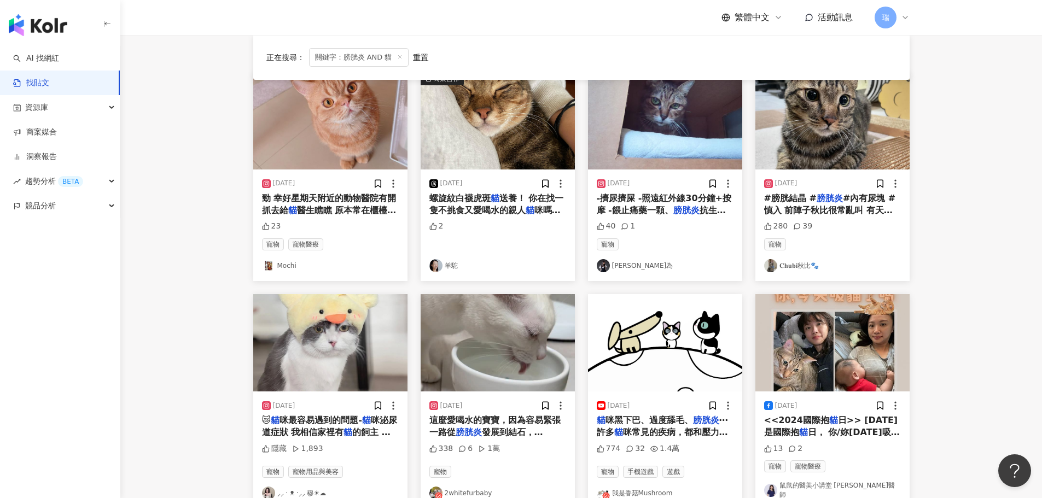
click at [801, 265] on link "𝐂𝐡𝐮𝐛𝐢秋比🐾" at bounding box center [832, 265] width 137 height 13
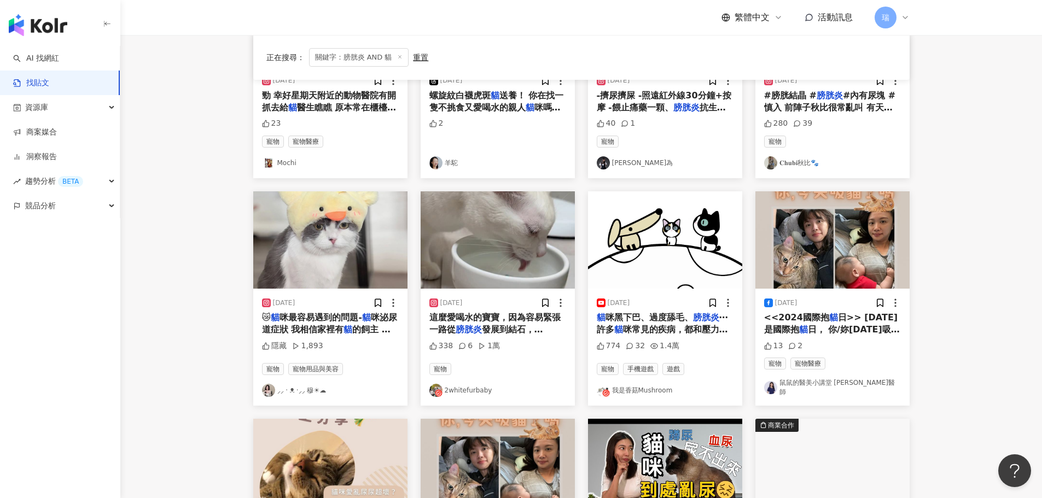
scroll to position [225, 0]
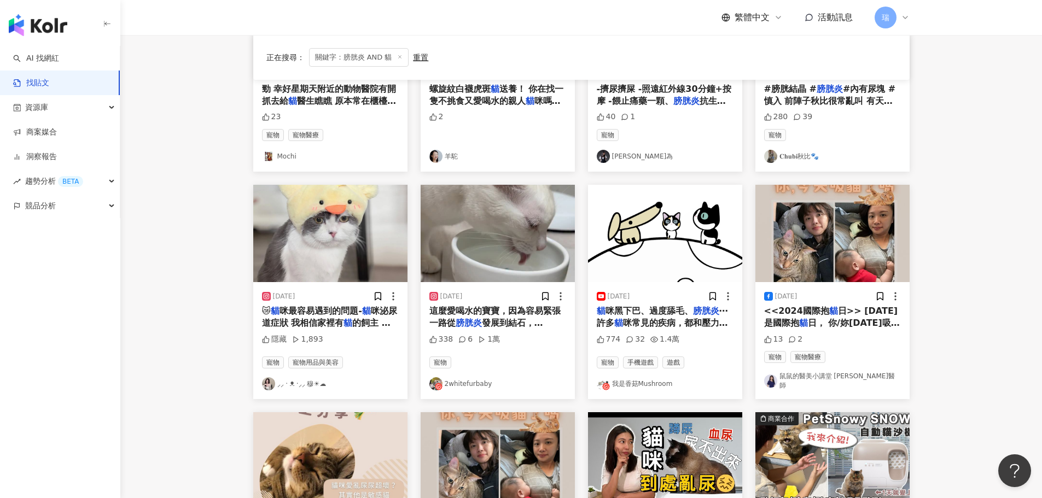
click at [537, 321] on span "發展到結石，真的是難以想像 敏感" at bounding box center [496, 335] width 134 height 35
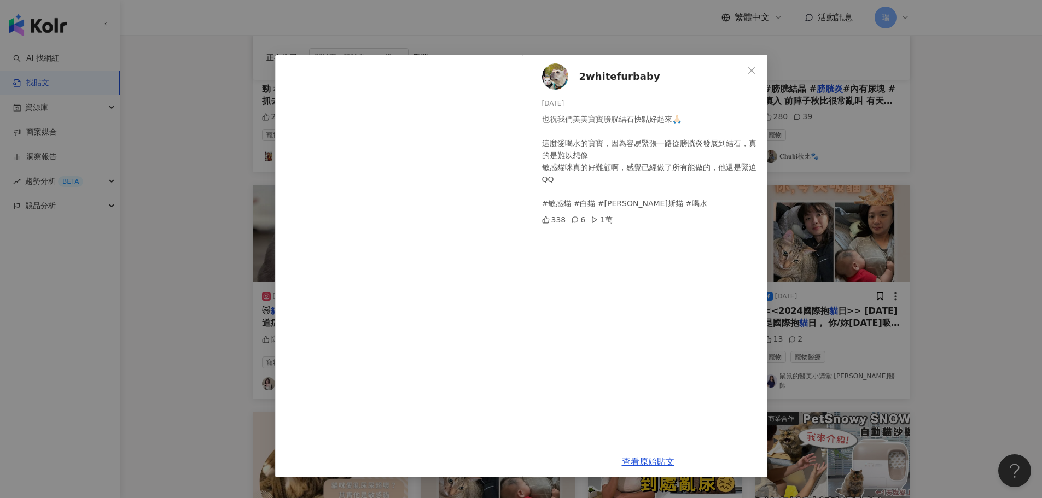
click at [1012, 188] on div "2whitefurbaby 2025/6/11 也祝我們美美寶寶膀胱結石快點好起來🙏🏻 這麼愛喝水的寶寶，因為容易緊張一路從膀胱炎發展到結石，真的是難以想像 …" at bounding box center [521, 249] width 1042 height 498
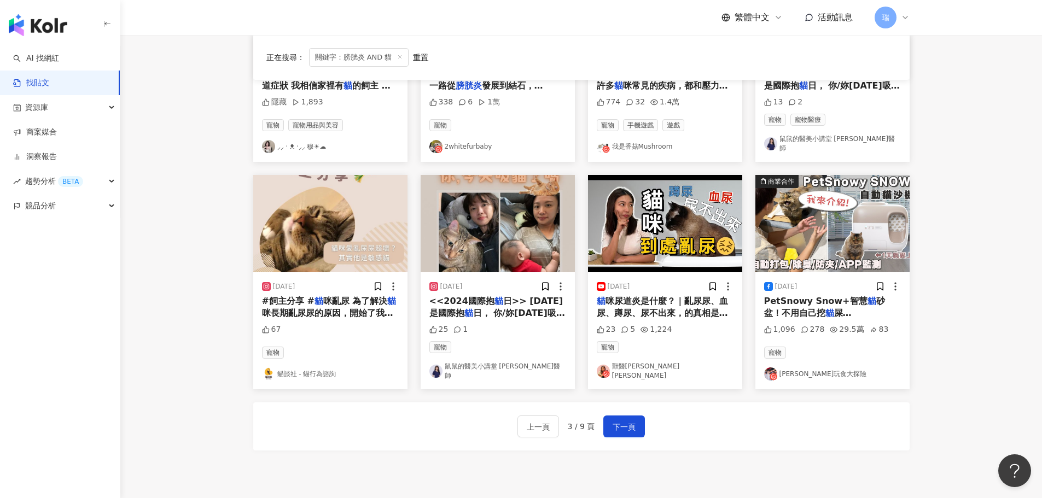
scroll to position [499, 0]
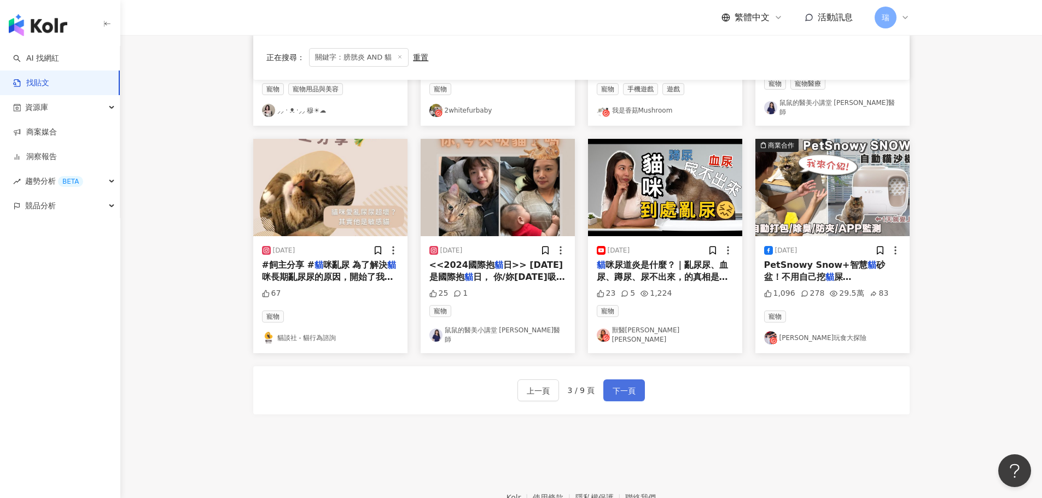
click at [623, 386] on span "下一頁" at bounding box center [624, 391] width 23 height 13
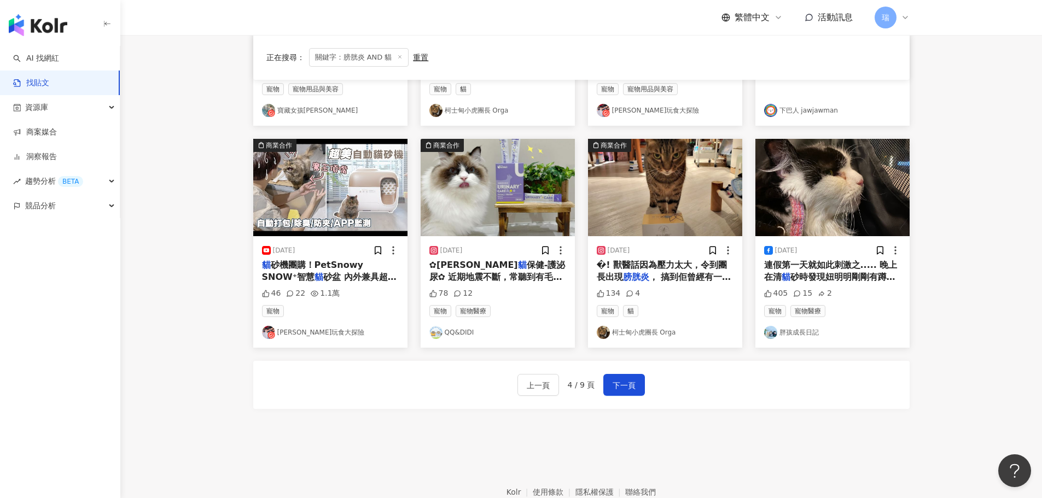
click at [528, 272] on span "保健-護泌尿✿ 近期地震不斷，常聽到有毛孩因為驚嚇過度或者害怕而憋尿，或日常水量不足導致尿量稀少，太晚重視" at bounding box center [497, 290] width 136 height 60
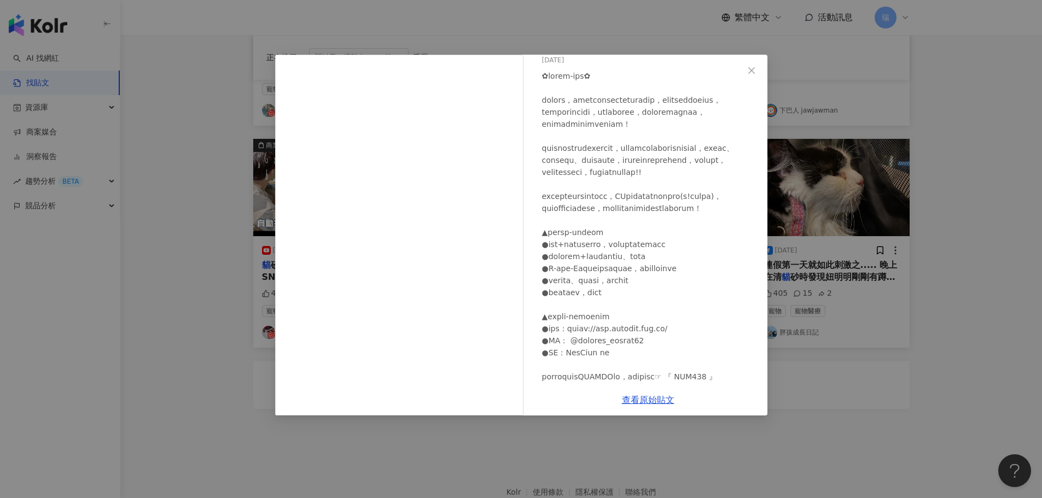
scroll to position [164, 0]
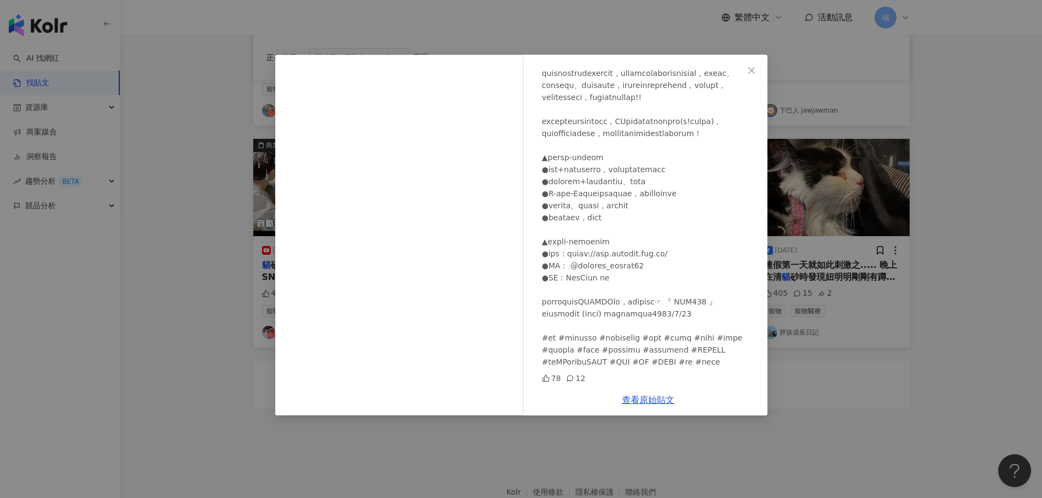
click at [823, 388] on div "QQ&DIDI 2024/4/26 78 12 查看原始貼文" at bounding box center [521, 249] width 1042 height 498
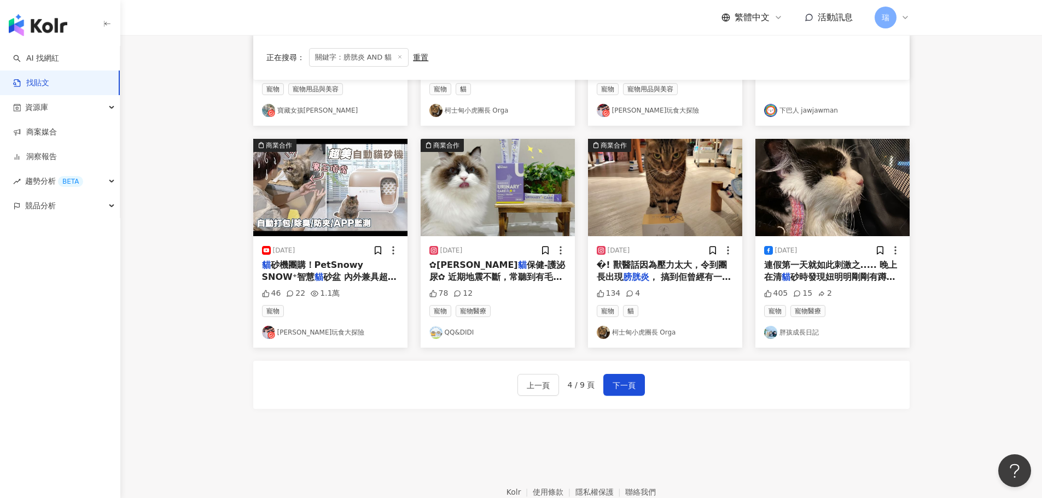
click at [638, 272] on mark "膀胱炎" at bounding box center [636, 277] width 26 height 10
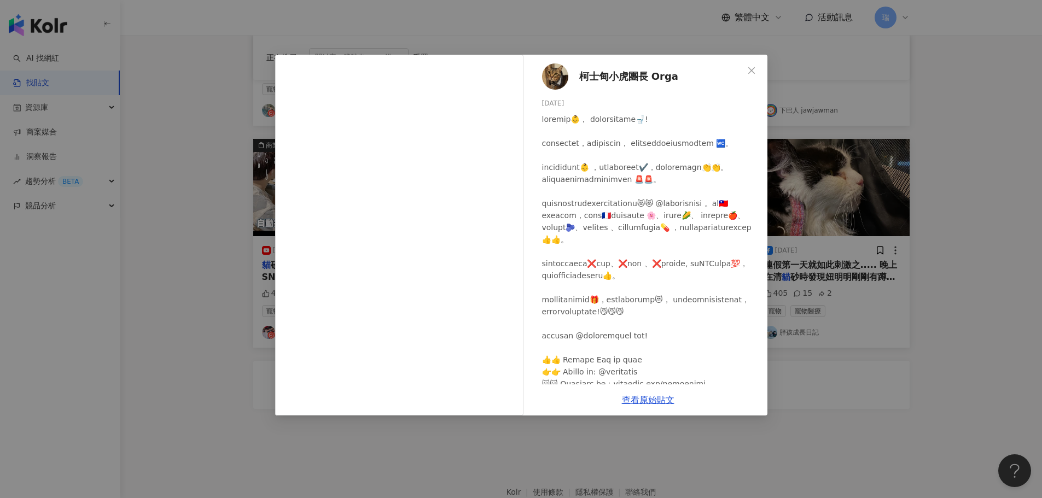
click at [861, 349] on div "柯士甸小虎團長 Orga 2024/7/21 134 4 查看原始貼文" at bounding box center [521, 249] width 1042 height 498
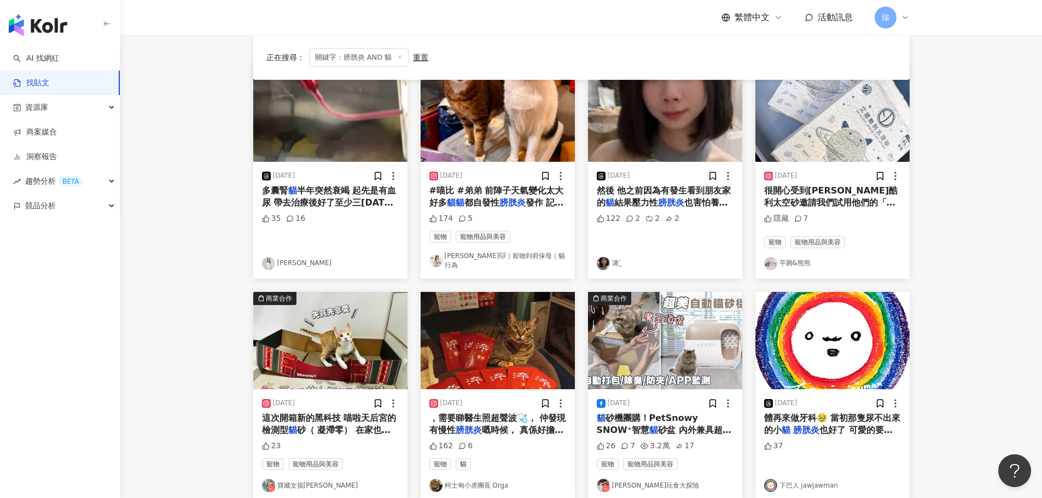
scroll to position [61, 0]
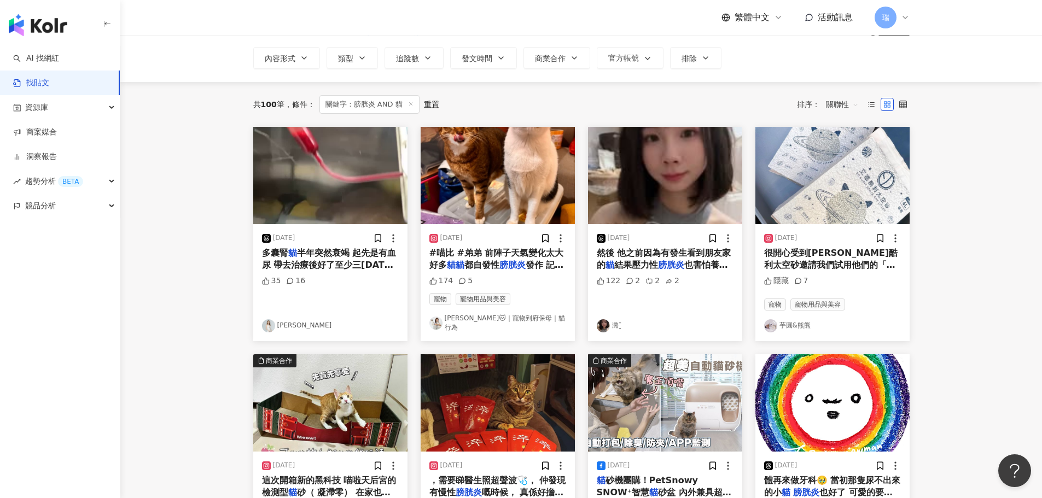
click at [846, 255] on span "很開心受到艾德酷利太空砂邀請我們試用他們的「輕量" at bounding box center [831, 265] width 134 height 35
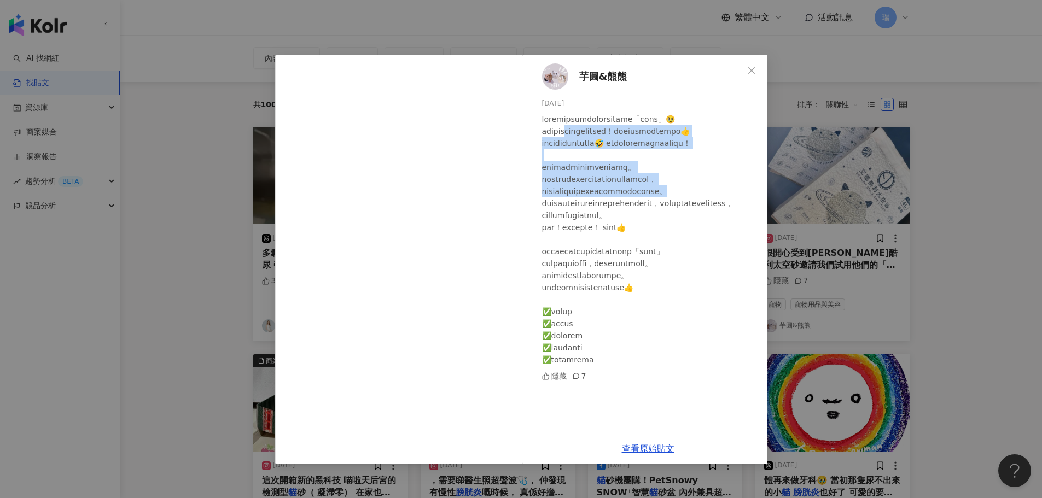
drag, startPoint x: 585, startPoint y: 140, endPoint x: 725, endPoint y: 236, distance: 170.7
click at [725, 236] on div at bounding box center [650, 239] width 217 height 253
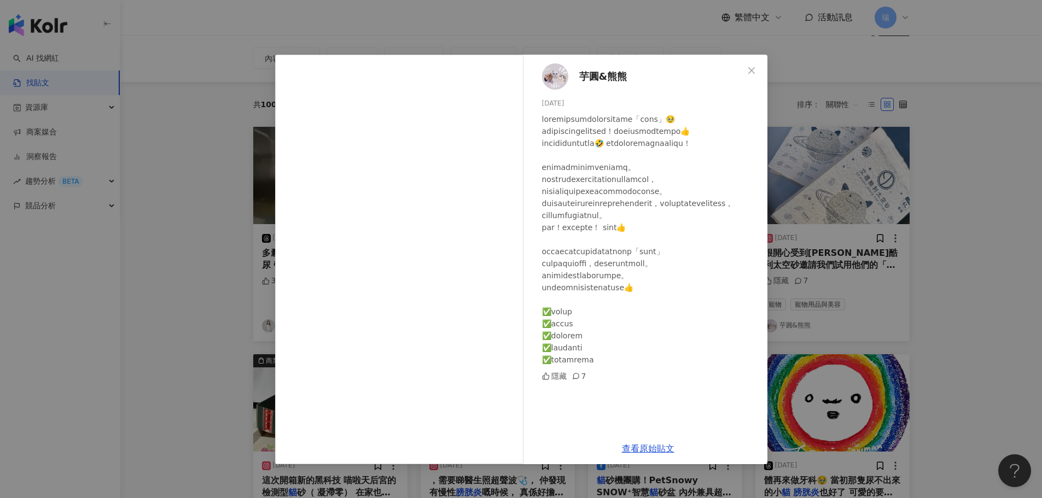
click at [822, 259] on div "芋圓&熊熊 2023/9/14 隱藏 7 查看原始貼文" at bounding box center [521, 249] width 1042 height 498
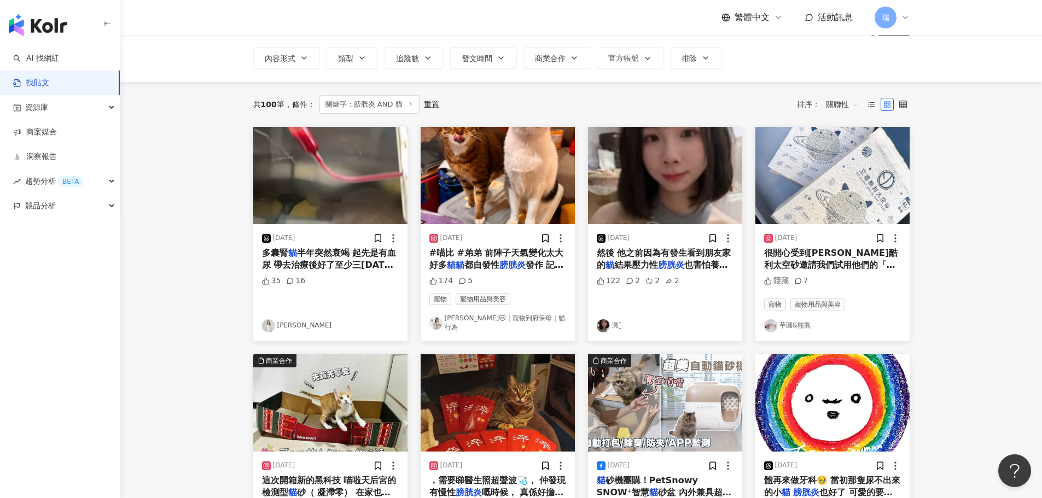
click at [854, 256] on span "很開心受到艾德酷利太空砂邀請我們試用他們的「輕量" at bounding box center [831, 265] width 134 height 35
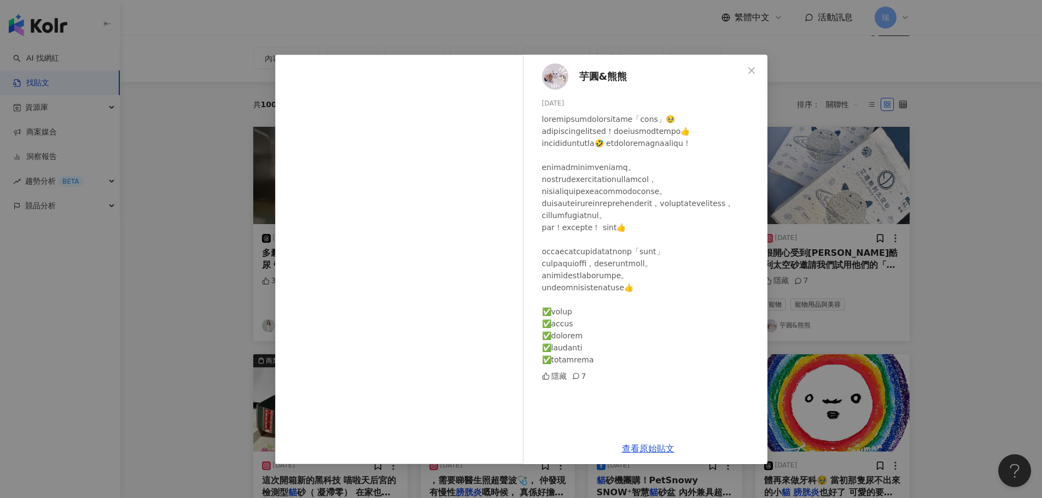
click at [956, 288] on div "芋圓&熊熊 2023/9/14 隱藏 7 查看原始貼文" at bounding box center [521, 249] width 1042 height 498
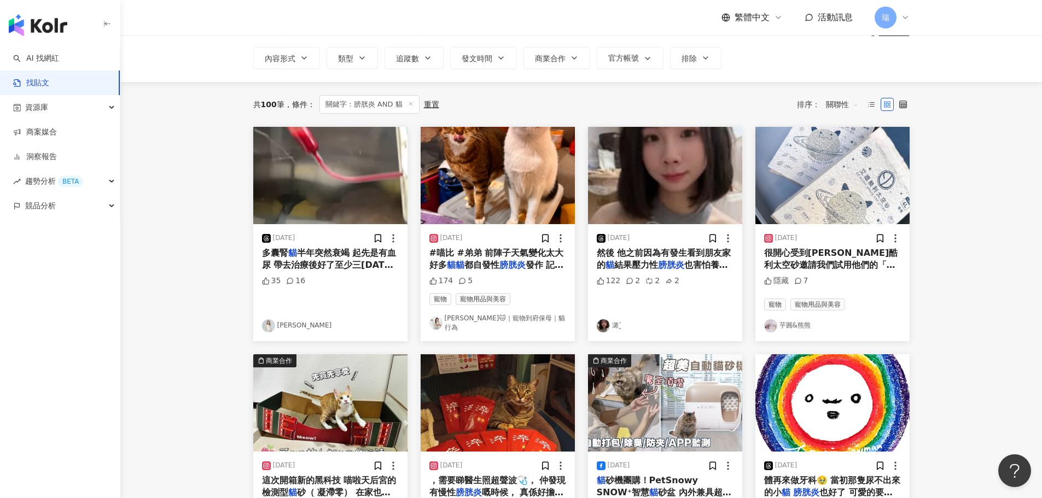
click at [798, 322] on link "芋圓&熊熊" at bounding box center [832, 325] width 137 height 13
click at [479, 248] on span "#喵比 #弟弟 前陣子天氣變化太大 好多" at bounding box center [496, 259] width 135 height 22
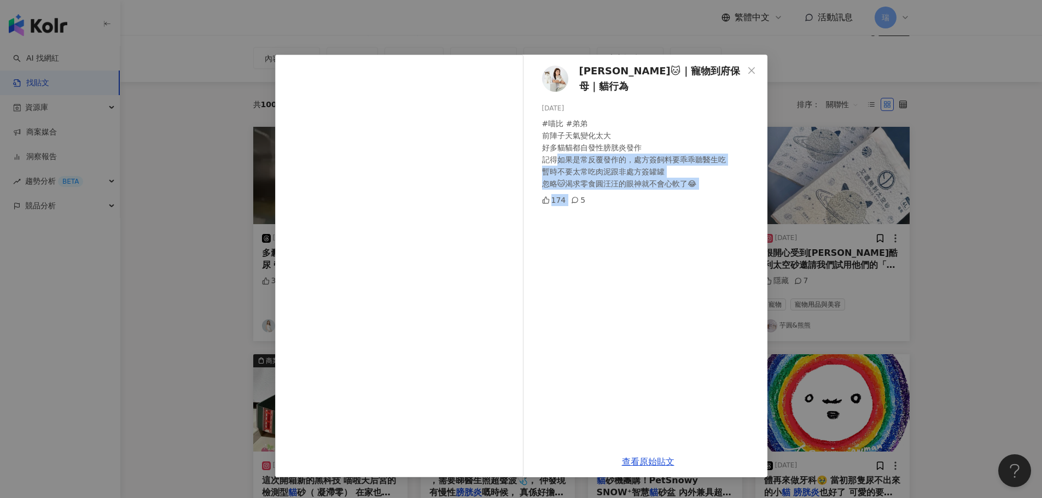
drag, startPoint x: 556, startPoint y: 150, endPoint x: 713, endPoint y: 185, distance: 160.9
click at [713, 185] on div "阿比麻麻🐱｜寵物到府保母｜貓行為 2025/1/24 #喵比 #弟弟 前陣子天氣變化太大 好多貓貓都自發性膀胱炎發作 記得如果是常反覆發作的，處方簽飼料要乖乖…" at bounding box center [648, 251] width 239 height 392
click at [717, 185] on div "阿比麻麻🐱｜寵物到府保母｜貓行為 2025/1/24 #喵比 #弟弟 前陣子天氣變化太大 好多貓貓都自發性膀胱炎發作 記得如果是常反覆發作的，處方簽飼料要乖乖…" at bounding box center [648, 251] width 239 height 392
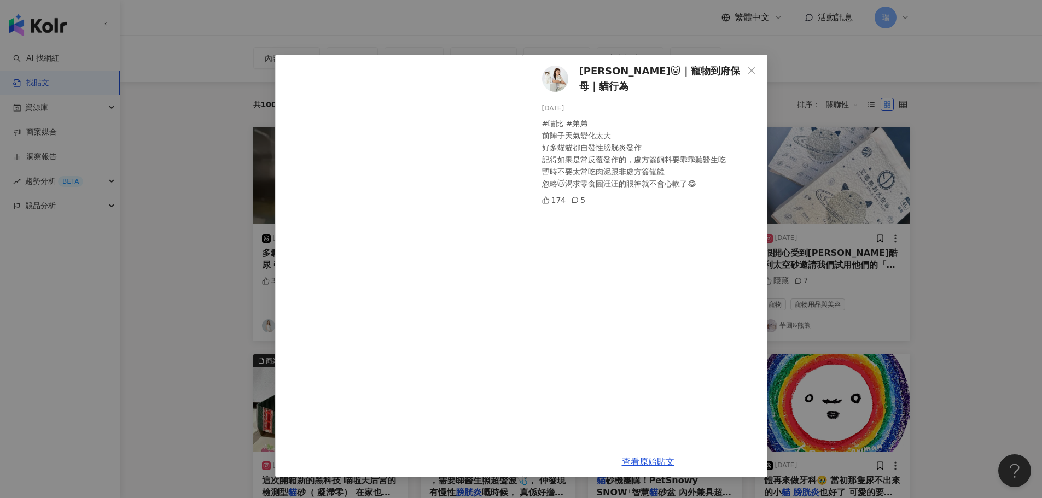
click at [225, 199] on div "阿比麻麻🐱｜寵物到府保母｜貓行為 2025/1/24 #喵比 #弟弟 前陣子天氣變化太大 好多貓貓都自發性膀胱炎發作 記得如果是常反覆發作的，處方簽飼料要乖乖…" at bounding box center [521, 249] width 1042 height 498
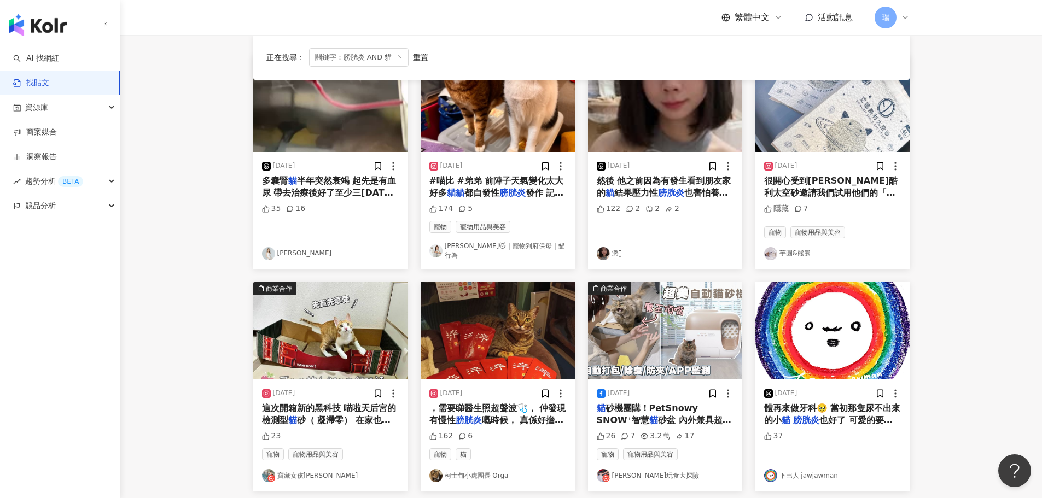
scroll to position [280, 0]
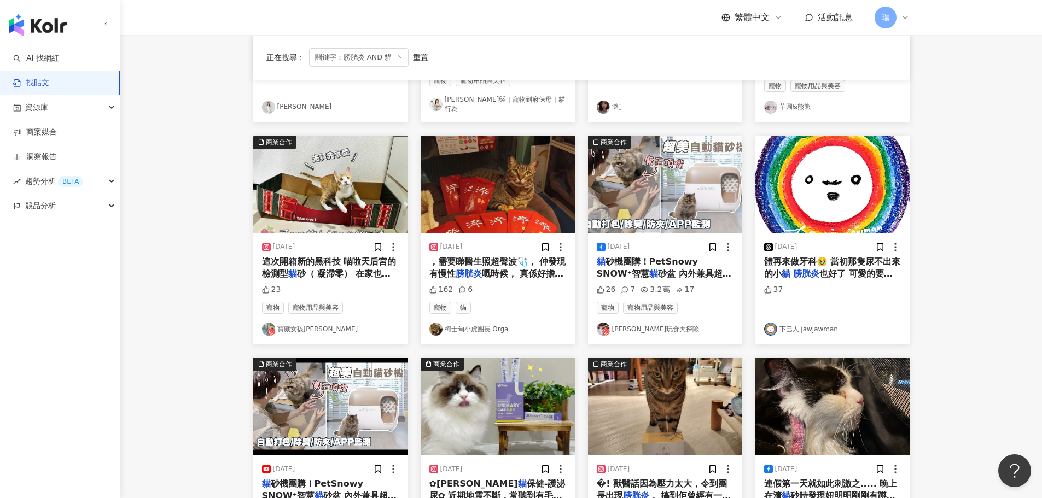
click at [516, 257] on span "，需要睇醫生照超聲波🩺， 仲發現有慢性" at bounding box center [497, 268] width 137 height 22
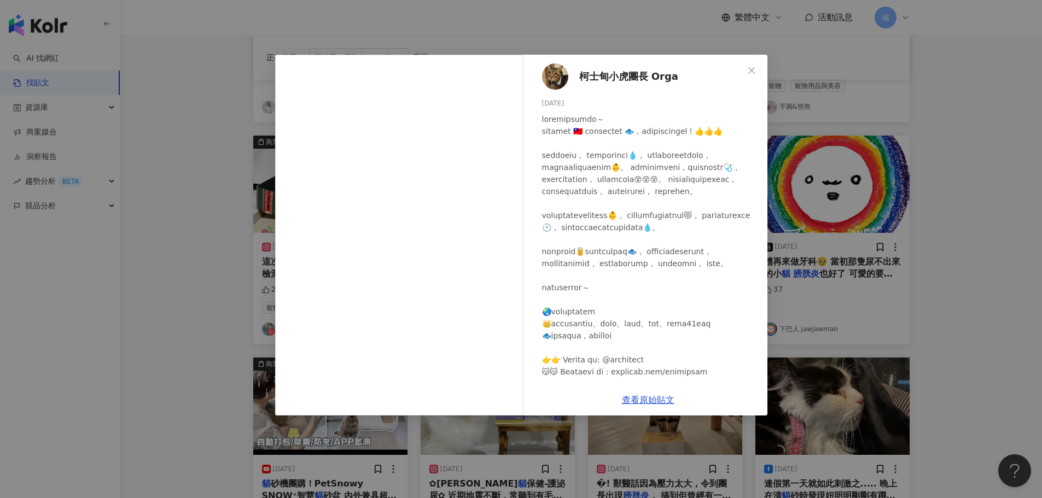
click at [224, 256] on div "柯士甸小虎團長 Orga 2024/3/11 162 6 查看原始貼文" at bounding box center [521, 249] width 1042 height 498
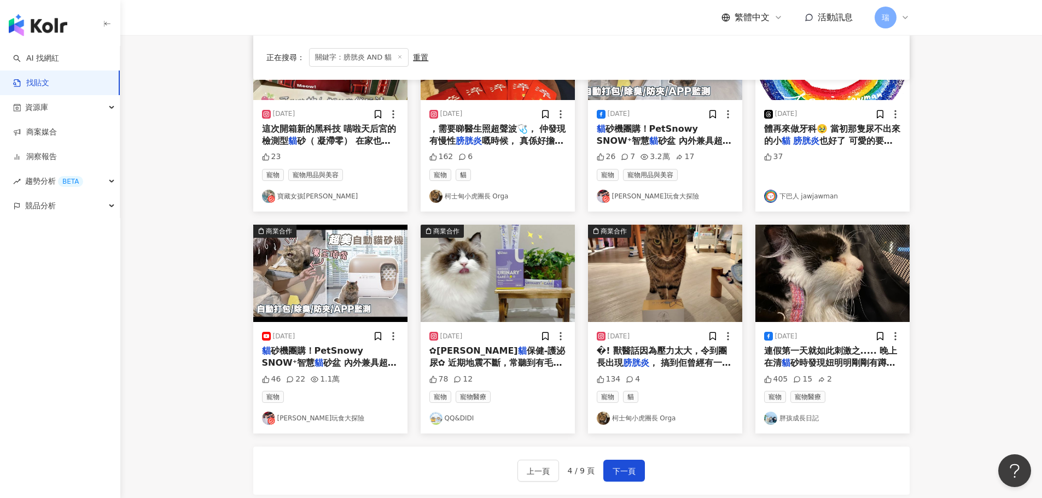
scroll to position [554, 0]
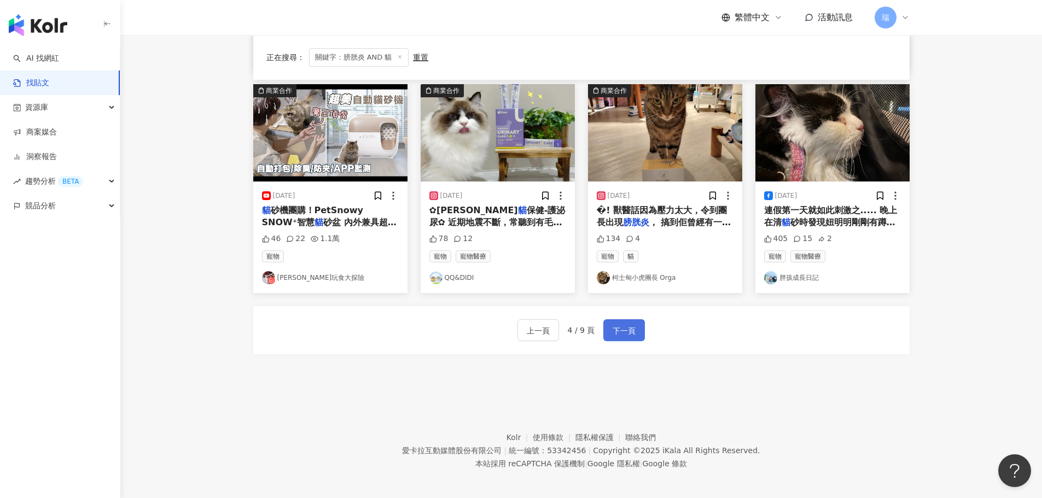
click at [625, 326] on span "下一頁" at bounding box center [624, 330] width 23 height 13
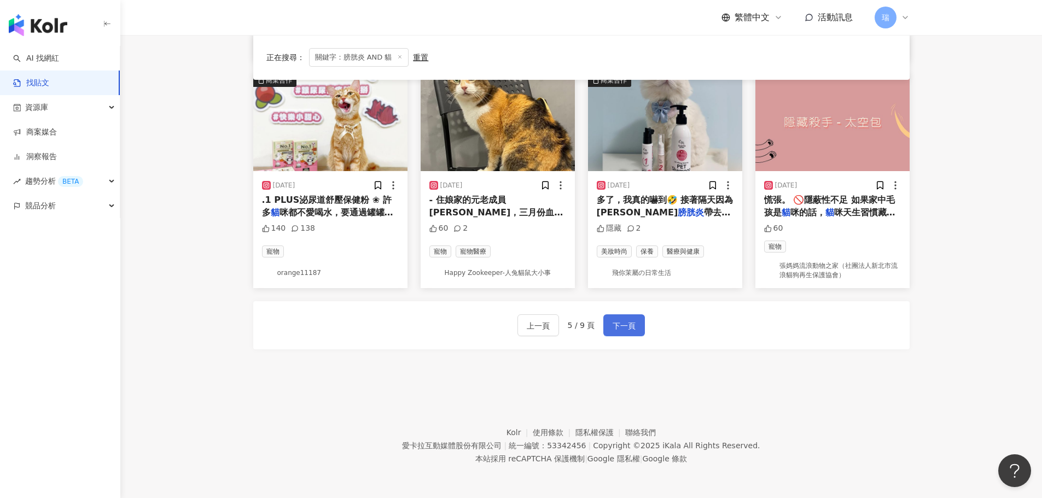
scroll to position [559, 0]
click at [701, 210] on span "帶去看醫生順便檢查肌膚 醫生說肌膚" at bounding box center [664, 218] width 134 height 22
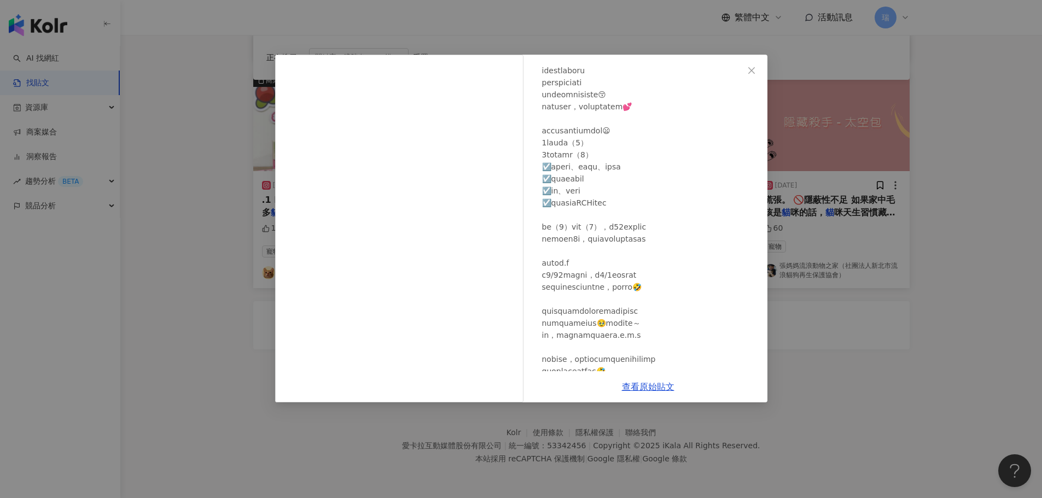
scroll to position [383, 0]
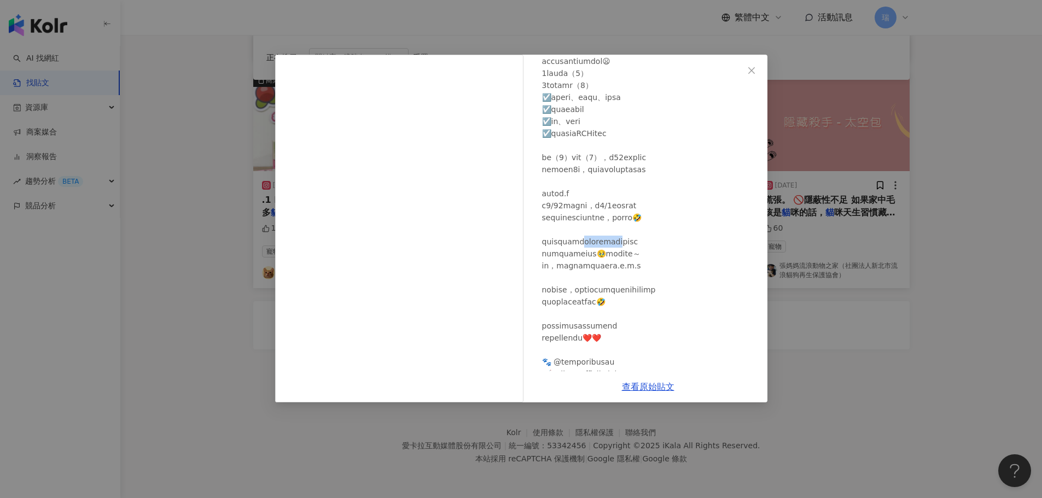
drag, startPoint x: 611, startPoint y: 242, endPoint x: 704, endPoint y: 196, distance: 103.5
click at [678, 239] on div at bounding box center [650, 79] width 217 height 698
click at [782, 399] on div "飛你茉屬の日常生活 2023/9/18 隱藏 2 查看原始貼文" at bounding box center [521, 249] width 1042 height 498
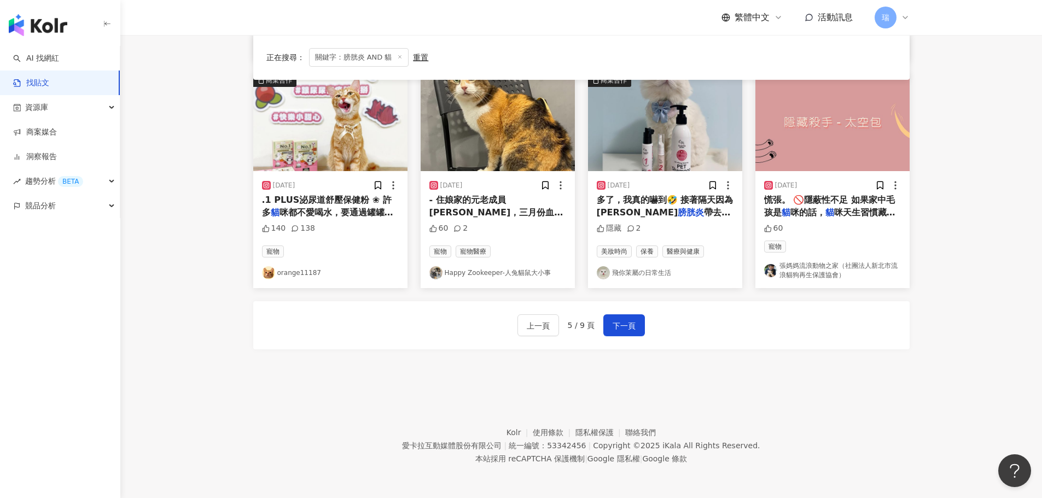
click at [640, 274] on link "飛你茉屬の日常生活" at bounding box center [665, 272] width 137 height 13
click at [345, 201] on span ".1 PLUS泌尿道舒壓保健粉 ❀ 許多" at bounding box center [327, 206] width 130 height 22
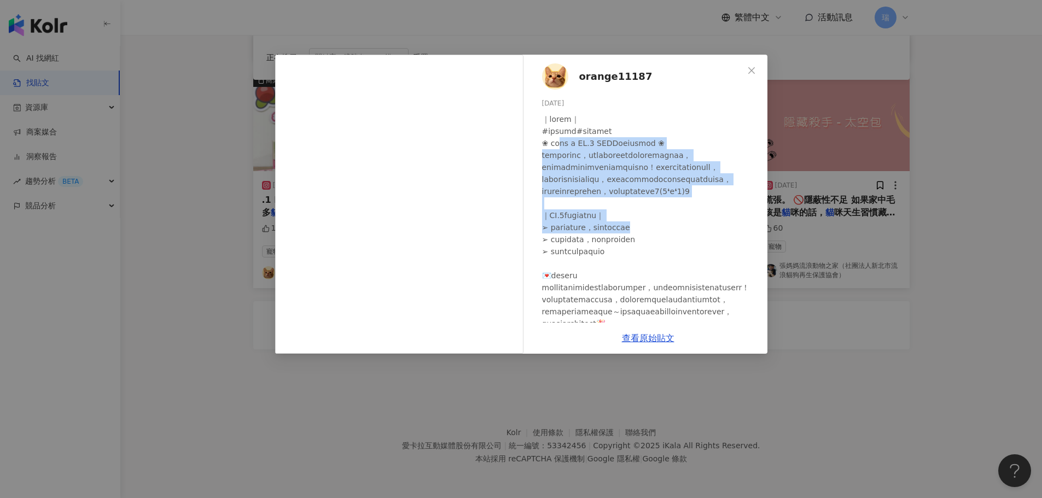
drag, startPoint x: 567, startPoint y: 148, endPoint x: 752, endPoint y: 249, distance: 210.8
click at [752, 249] on div "orange11187 2023/9/16 140 138" at bounding box center [648, 189] width 239 height 268
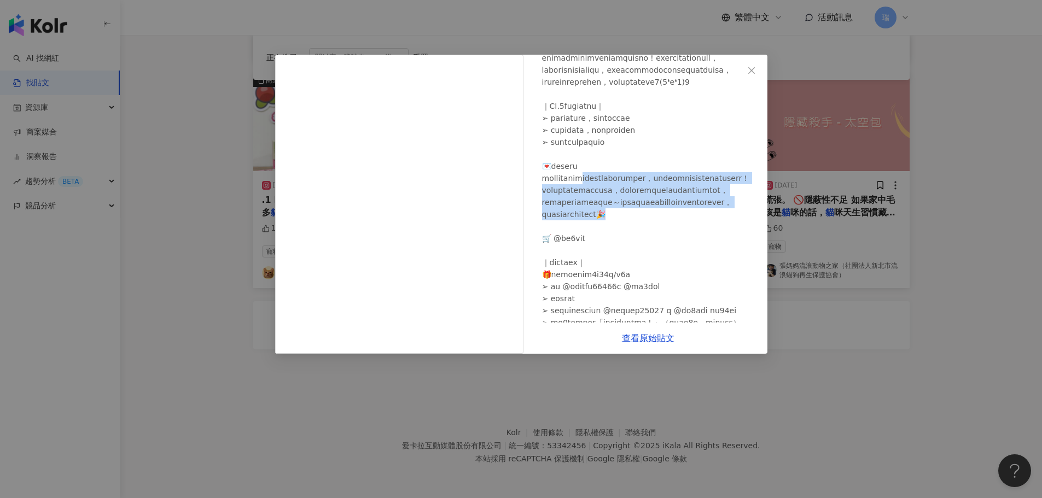
drag, startPoint x: 615, startPoint y: 200, endPoint x: 726, endPoint y: 263, distance: 127.4
click at [726, 263] on div at bounding box center [650, 196] width 217 height 385
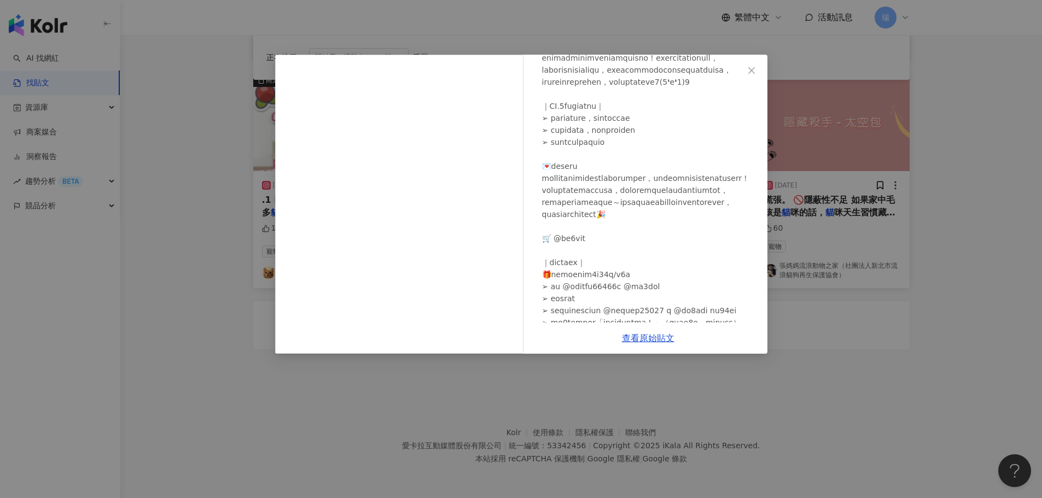
click at [823, 375] on div "orange11187 2023/9/16 140 138 查看原始貼文" at bounding box center [521, 249] width 1042 height 498
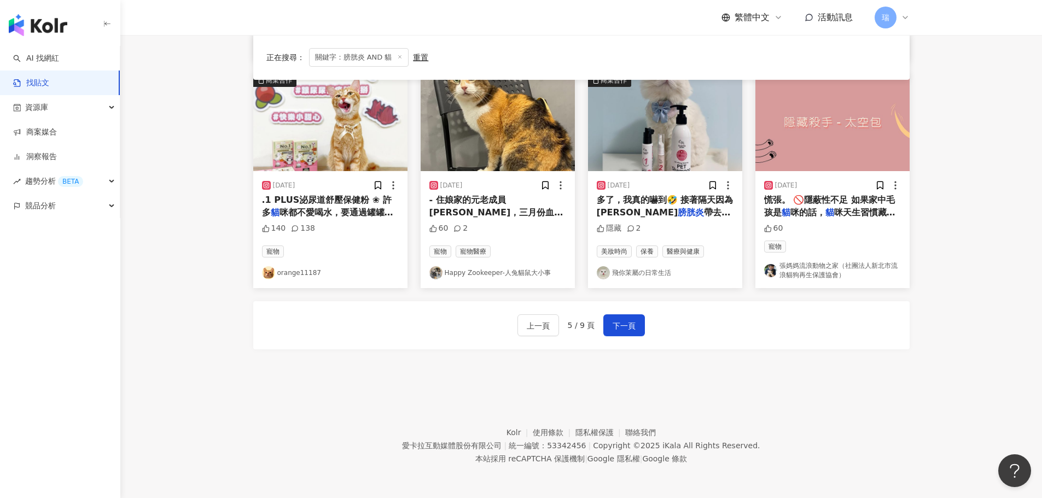
click at [287, 272] on link "orange11187" at bounding box center [330, 272] width 137 height 13
click at [524, 196] on span "- 住娘家的元老成員巧貝，三月份血尿治療" at bounding box center [496, 212] width 134 height 35
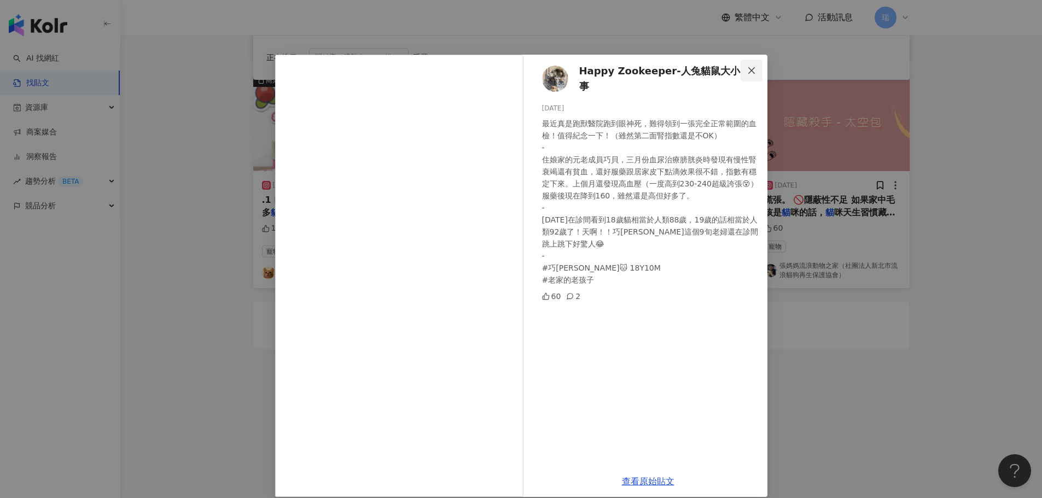
click at [741, 73] on span "Close" at bounding box center [752, 70] width 22 height 9
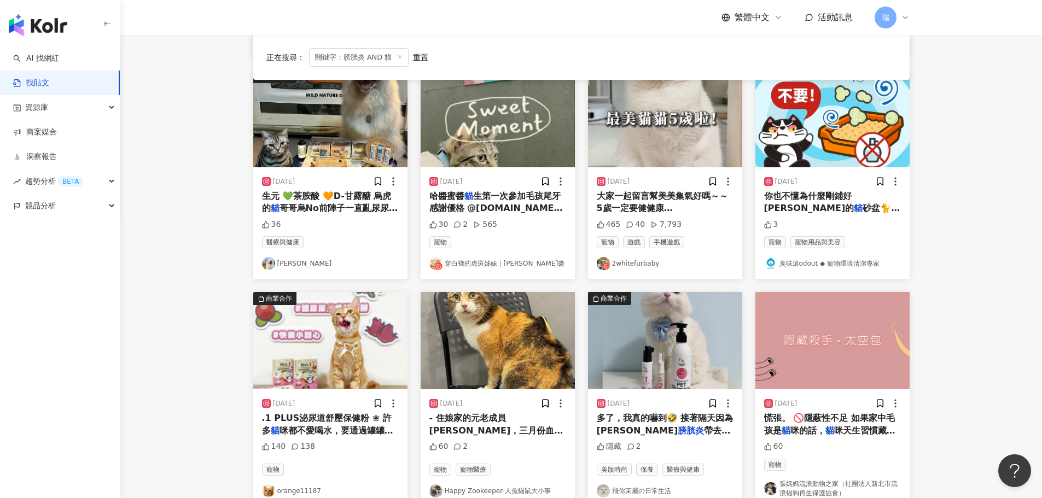
scroll to position [340, 0]
click at [377, 208] on span "哥哥烏No前陣子一直亂尿尿結果去看醫生" at bounding box center [330, 215] width 136 height 22
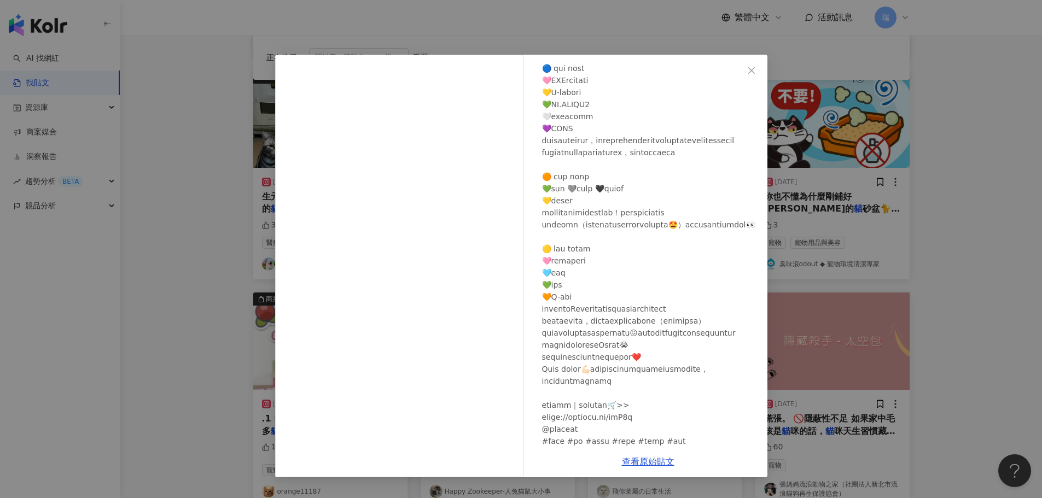
scroll to position [109, 0]
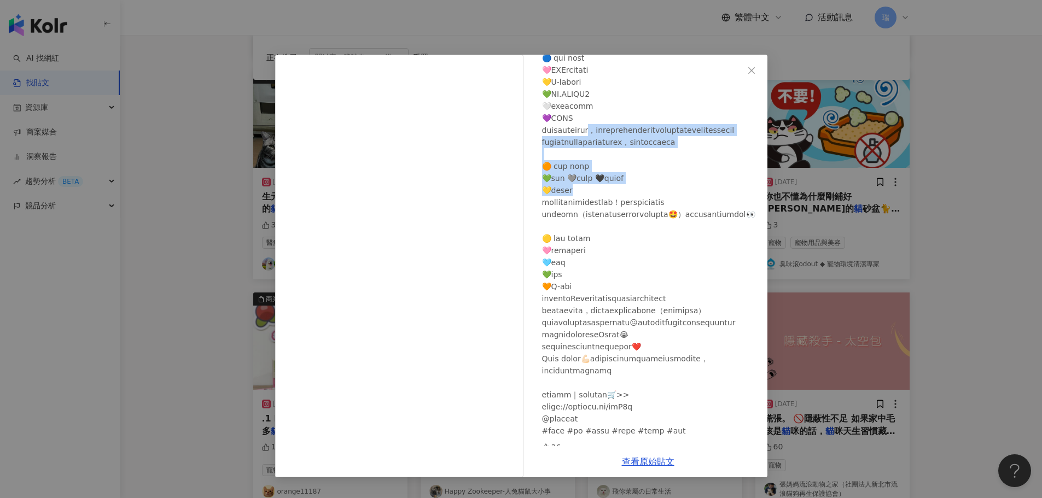
drag, startPoint x: 636, startPoint y: 155, endPoint x: 714, endPoint y: 243, distance: 117.0
click at [714, 243] on div at bounding box center [650, 220] width 217 height 433
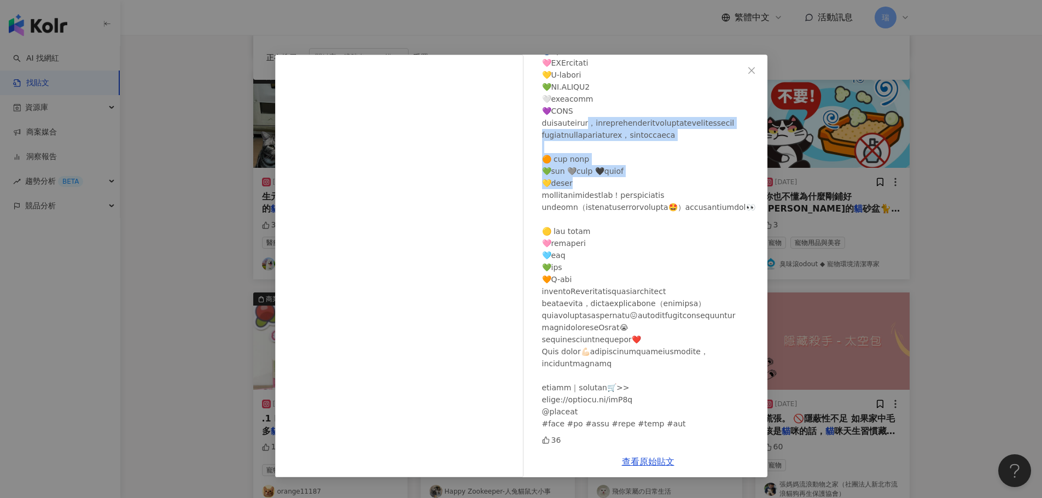
scroll to position [225, 0]
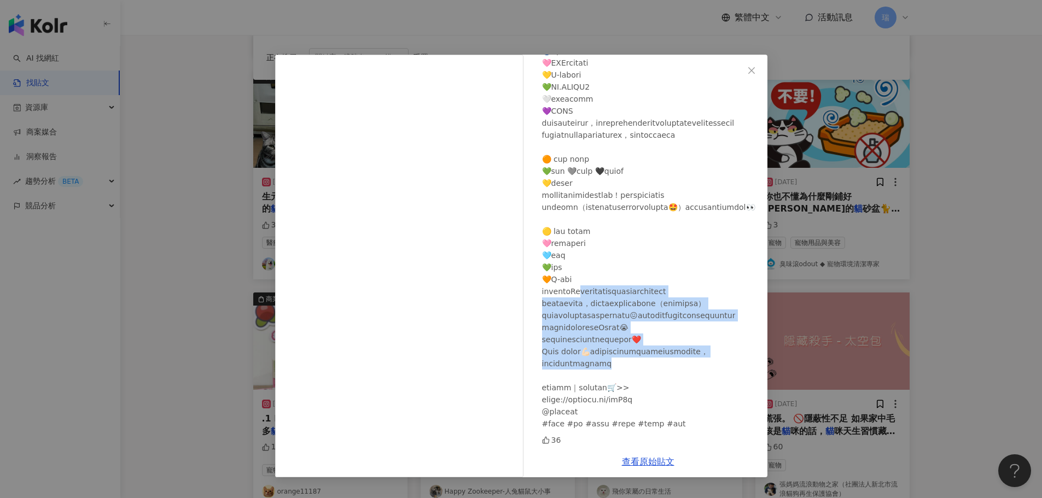
drag, startPoint x: 605, startPoint y: 257, endPoint x: 719, endPoint y: 358, distance: 153.5
click at [719, 358] on div at bounding box center [650, 213] width 217 height 433
click at [736, 327] on div at bounding box center [650, 213] width 217 height 433
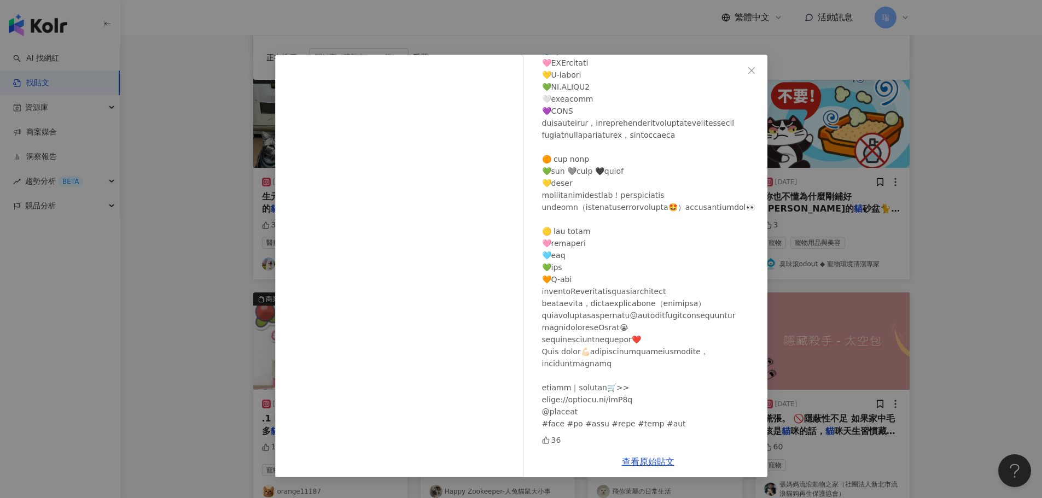
click at [186, 318] on div "薩摩耶Samoyed Wuhoo 2024/4/10 36 查看原始貼文" at bounding box center [521, 249] width 1042 height 498
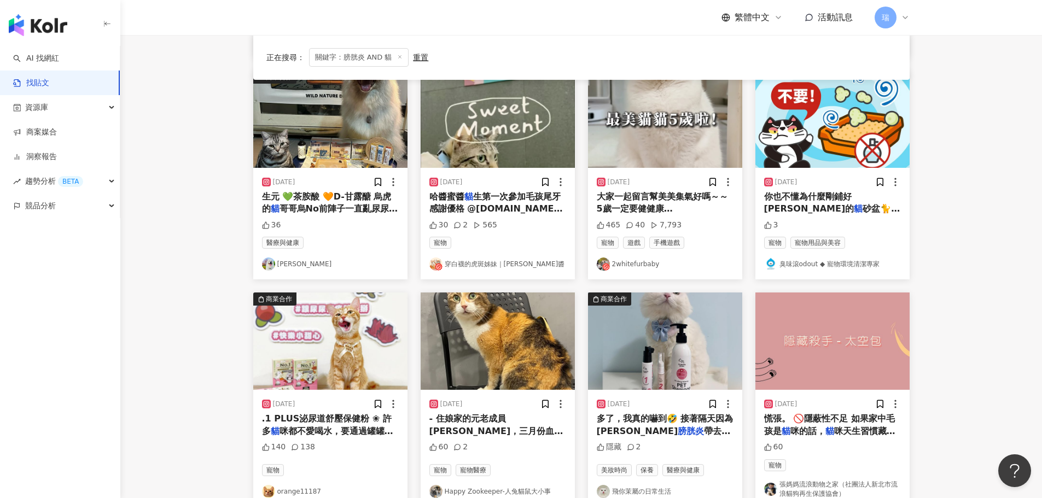
click at [323, 261] on link "薩摩耶Samoyed Wuhoo" at bounding box center [330, 264] width 137 height 13
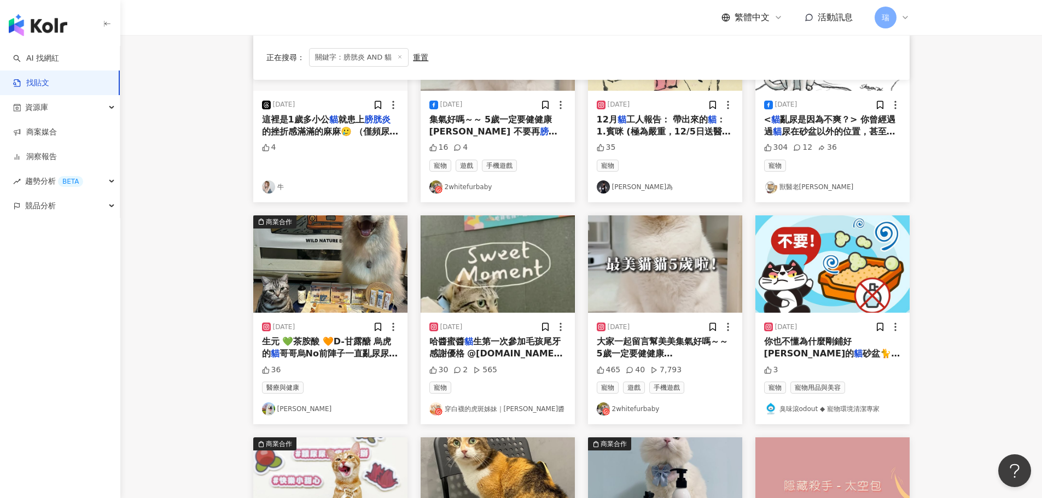
scroll to position [176, 0]
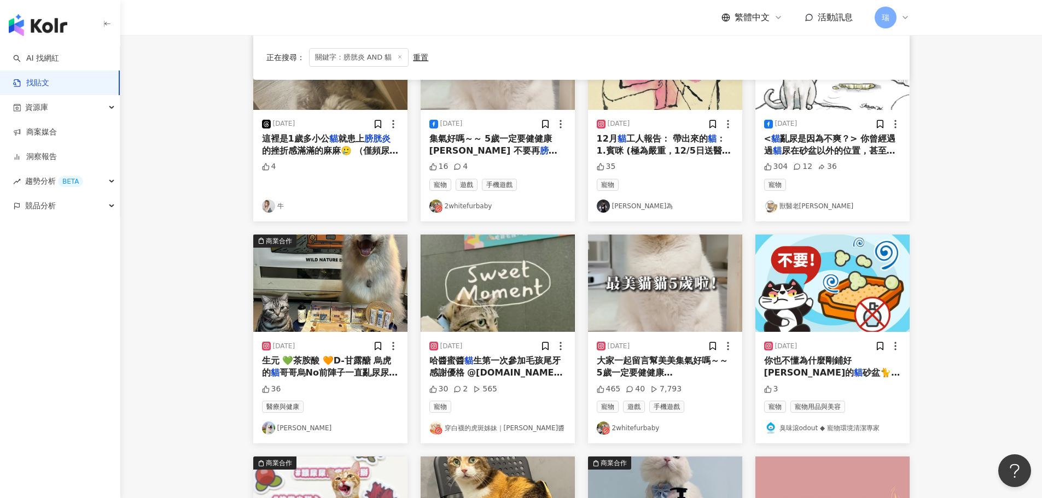
click at [531, 376] on span "生第一次參加毛孩尾牙 感謝優格 @toma.pro_ 毛孩年終宴 讓我們有機會可以更認識優格 當然也要用哈醬視角記錄一下囉 一開始的腳印蓋章好可愛😍 活動也有…" at bounding box center [496, 398] width 135 height 84
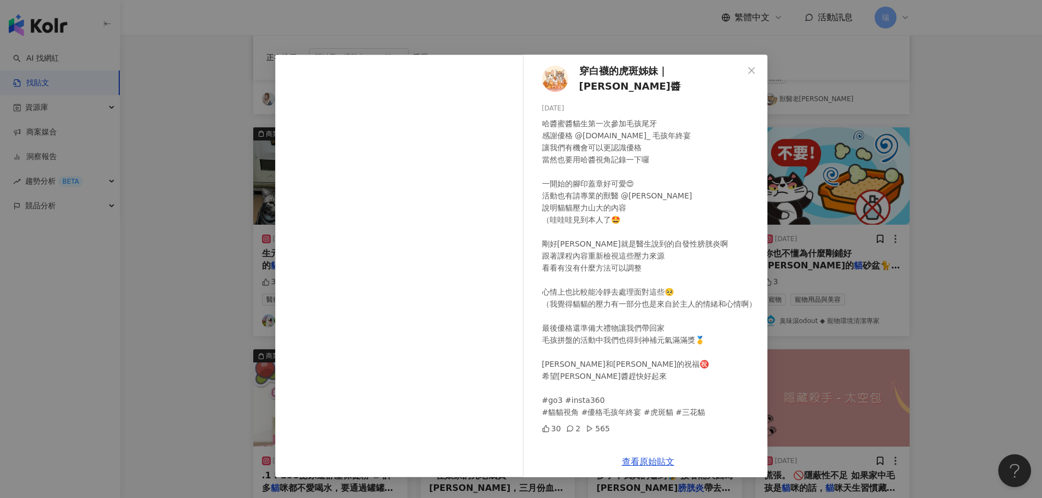
scroll to position [285, 0]
click at [993, 305] on div "穿白襪的虎斑姊妹｜哈醬·蜜醬 2025/1/3 哈醬蜜醬貓生第一次參加毛孩尾牙 感謝優格 @toma.pro_ 毛孩年終宴 讓我們有機會可以更認識優格 當然也…" at bounding box center [521, 249] width 1042 height 498
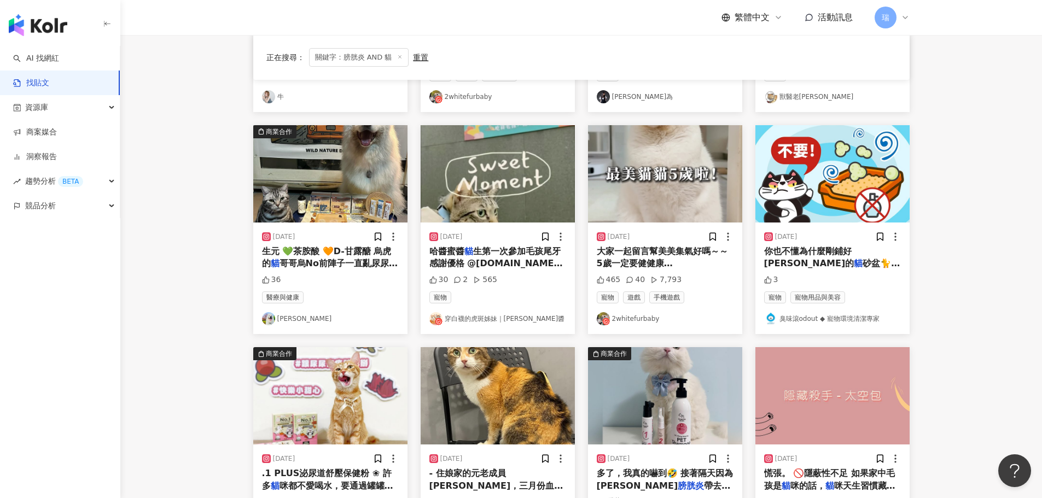
click at [497, 316] on link "穿白襪的虎斑姊妹｜哈醬·蜜醬" at bounding box center [497, 318] width 137 height 13
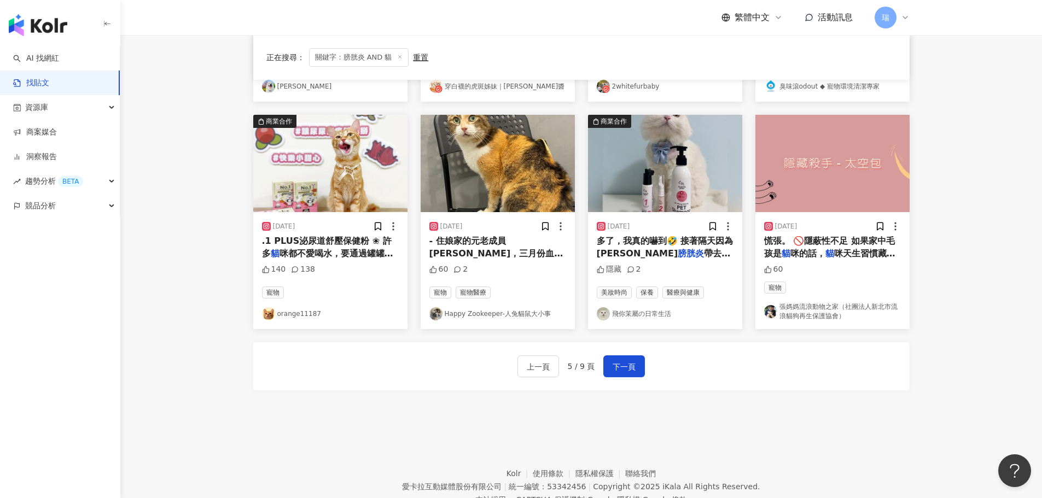
scroll to position [559, 0]
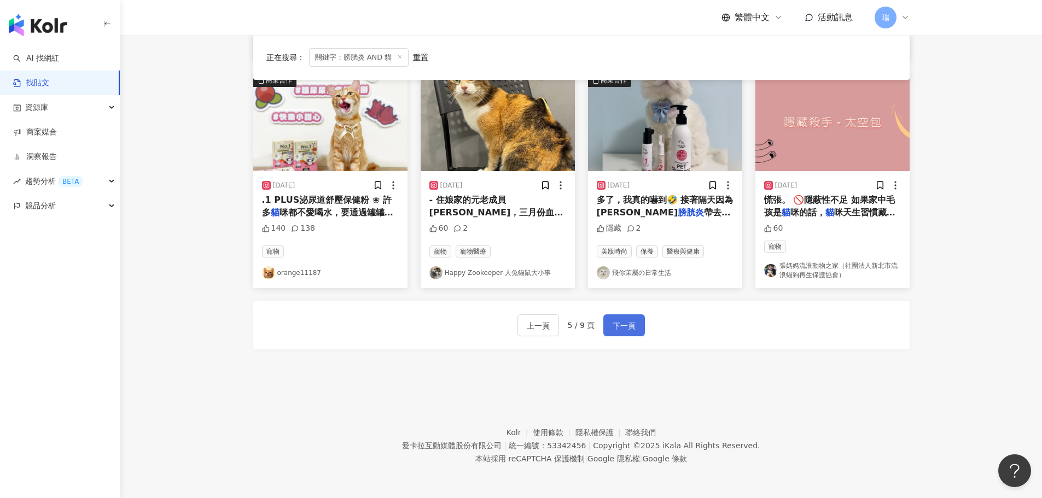
click at [625, 326] on span "下一頁" at bounding box center [624, 325] width 23 height 13
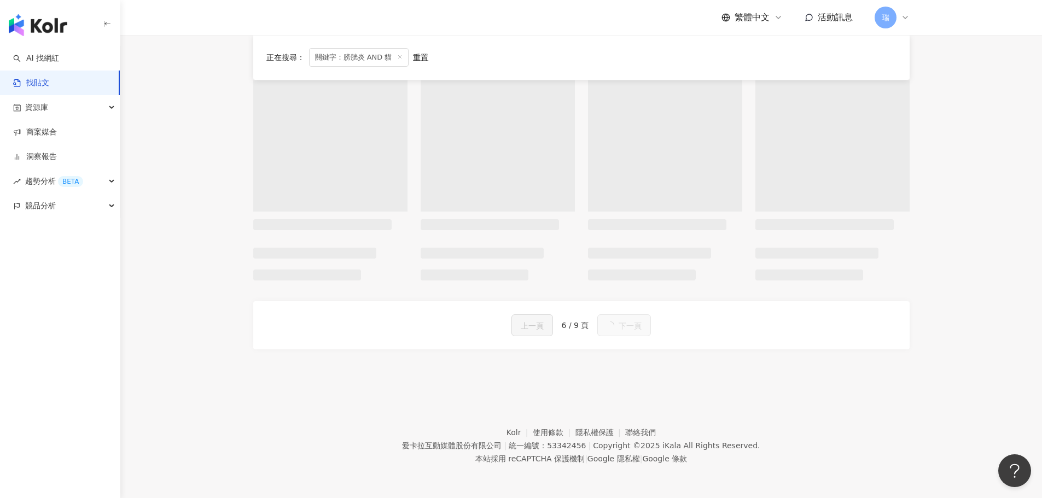
scroll to position [554, 0]
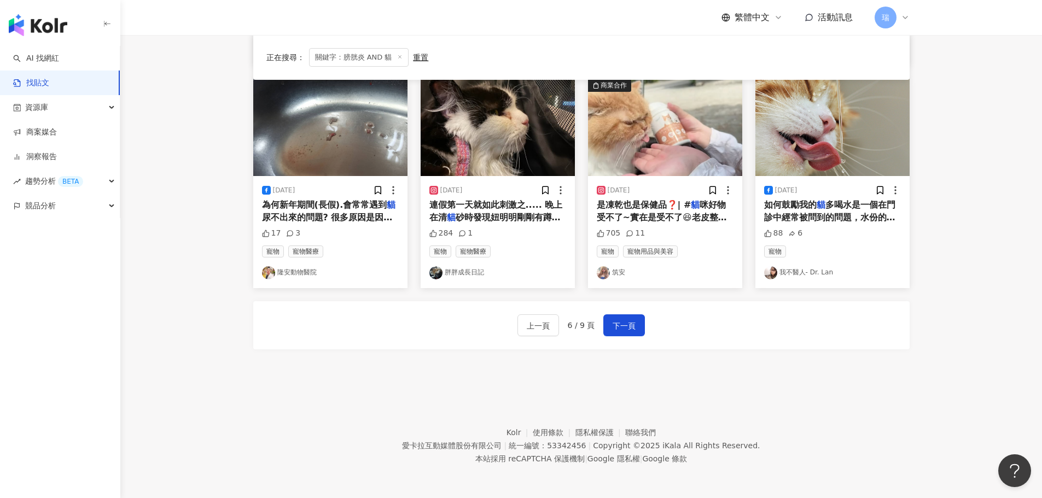
click at [694, 216] on span "咪好物 受不了~實在是受不了😆老皮整天追著我討保健品吃 原來是因為 @petreat.tw 把寵物保健品做成凍乾啦‼️ 適口性也太好了吧🥰難怪在網路上這麼熱賣…" at bounding box center [665, 242] width 137 height 84
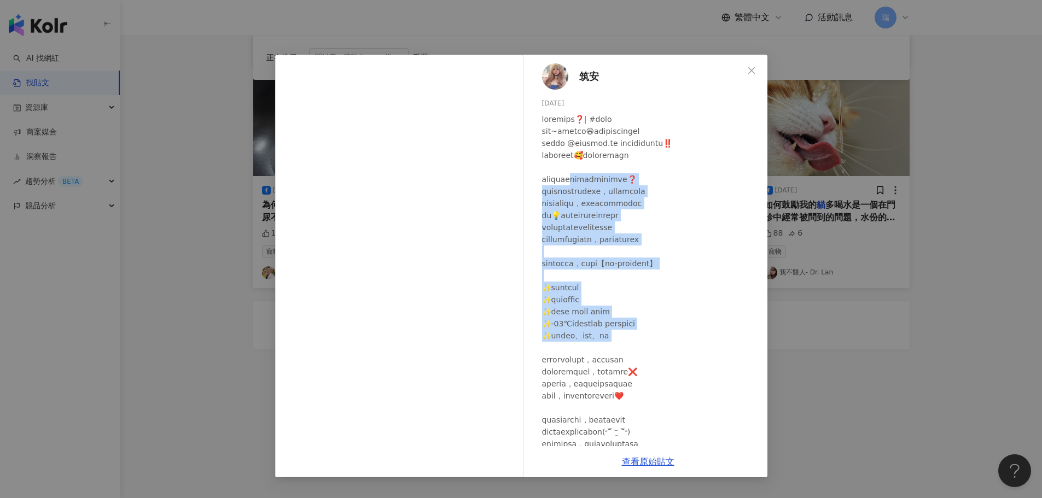
drag, startPoint x: 598, startPoint y: 181, endPoint x: 664, endPoint y: 347, distance: 178.6
click at [664, 347] on div at bounding box center [650, 329] width 217 height 433
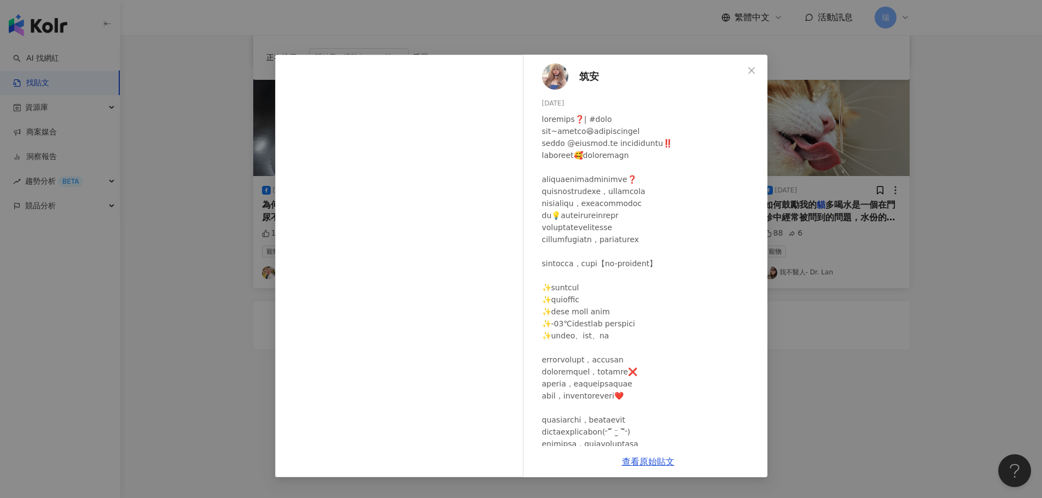
click at [686, 365] on div at bounding box center [650, 329] width 217 height 433
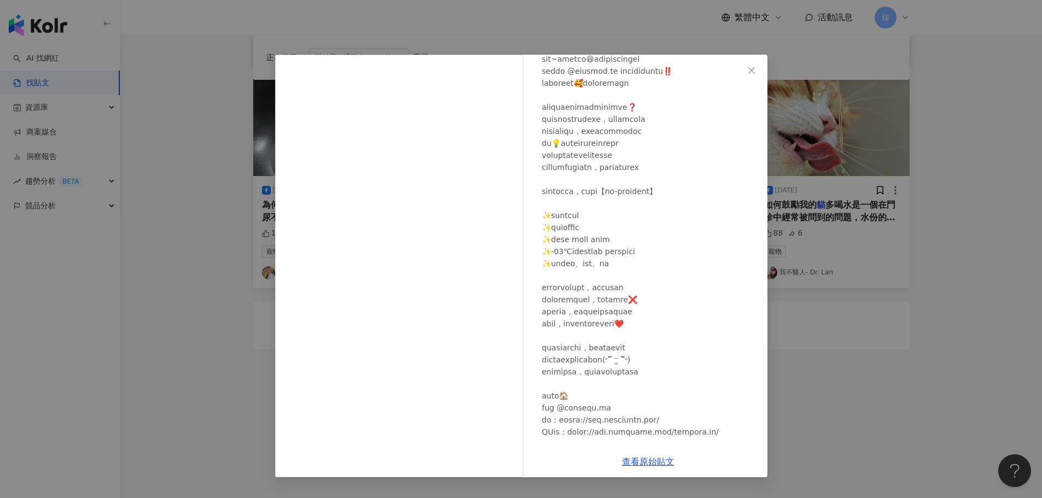
scroll to position [129, 0]
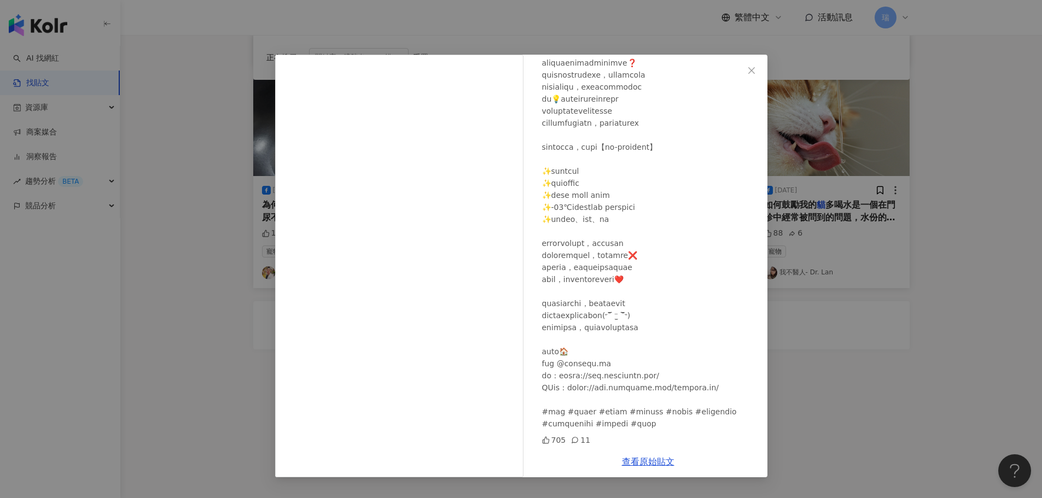
click at [821, 407] on div "筑安 2025/4/2 705 11 查看原始貼文" at bounding box center [521, 249] width 1042 height 498
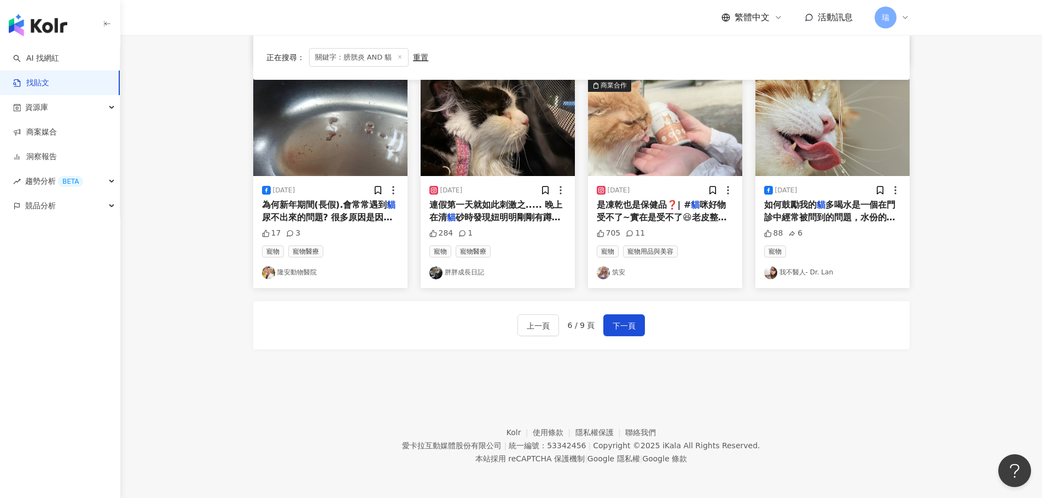
click at [620, 273] on link "筑安" at bounding box center [665, 272] width 137 height 13
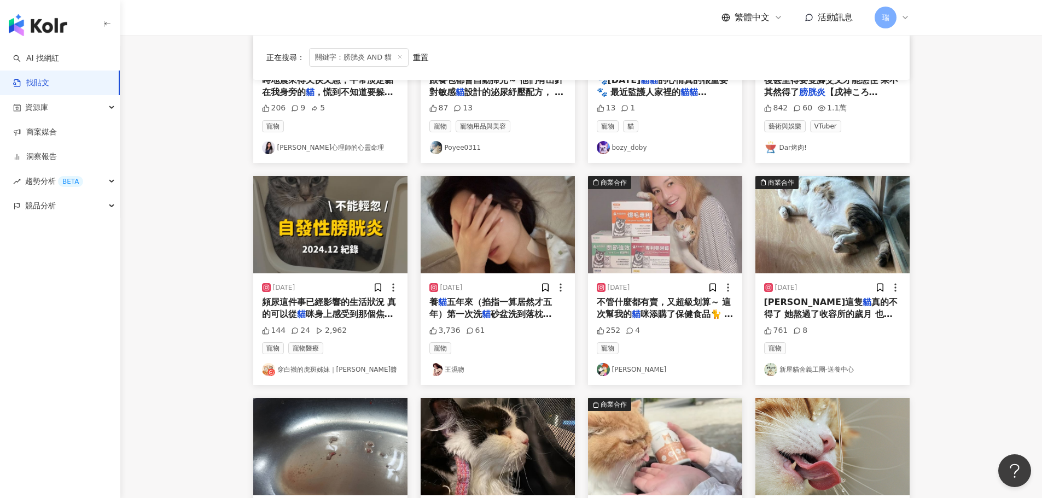
scroll to position [225, 0]
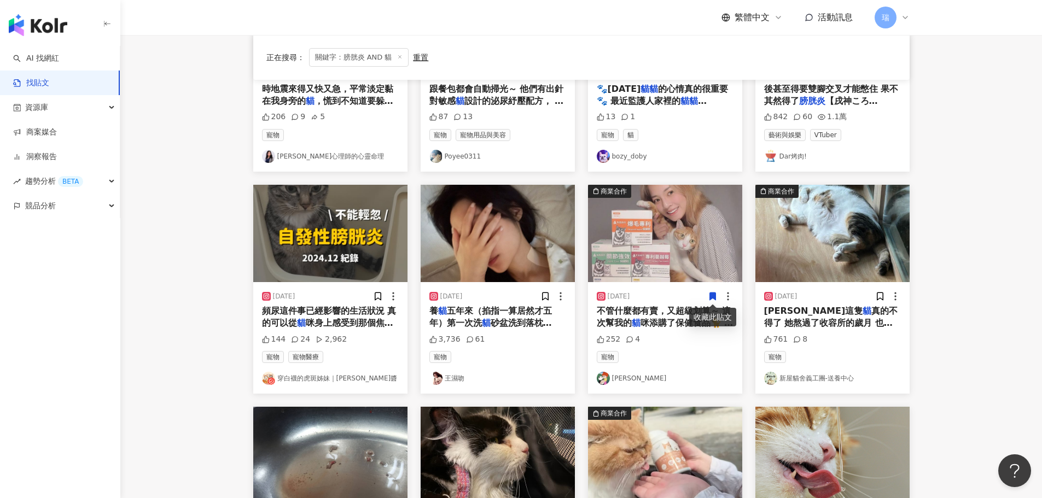
click at [662, 320] on span "咪添購了保健食品🐈‍ 人都會吃保健食" at bounding box center [665, 329] width 137 height 22
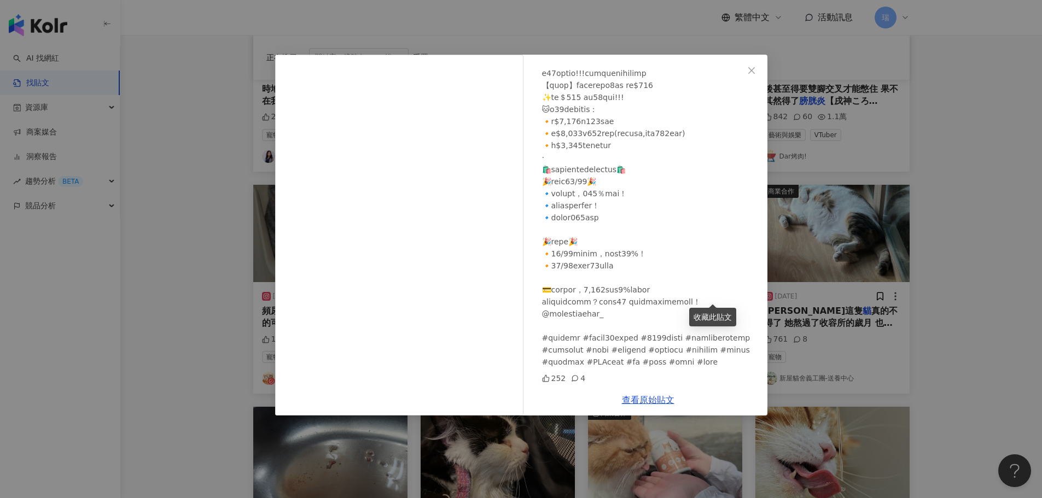
scroll to position [438, 0]
click at [1008, 202] on div "喬安🌷Amipopo 2023/11/3 252 4 查看原始貼文" at bounding box center [521, 249] width 1042 height 498
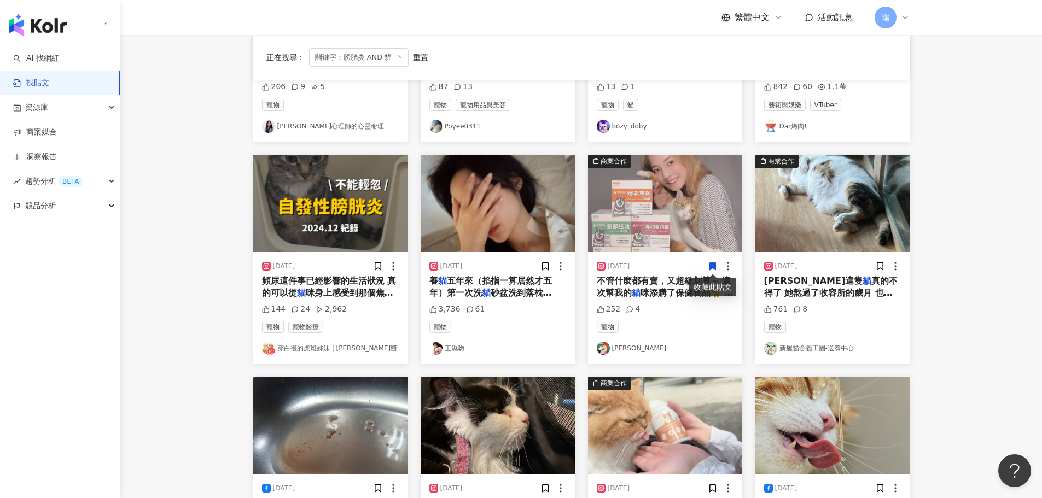
scroll to position [280, 0]
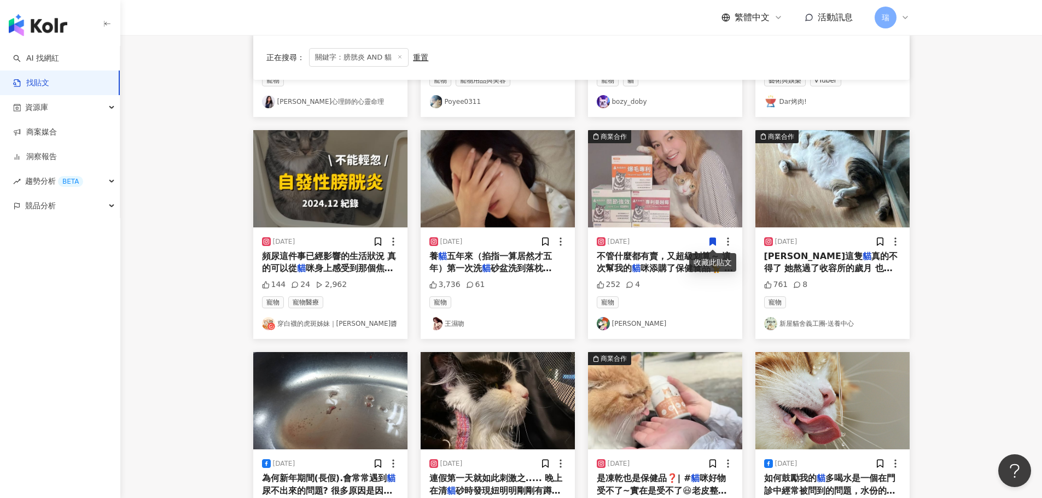
click at [836, 251] on span "真的不得了 她熬過了收容所的歲月 也熬過了肺炎+" at bounding box center [831, 268] width 134 height 35
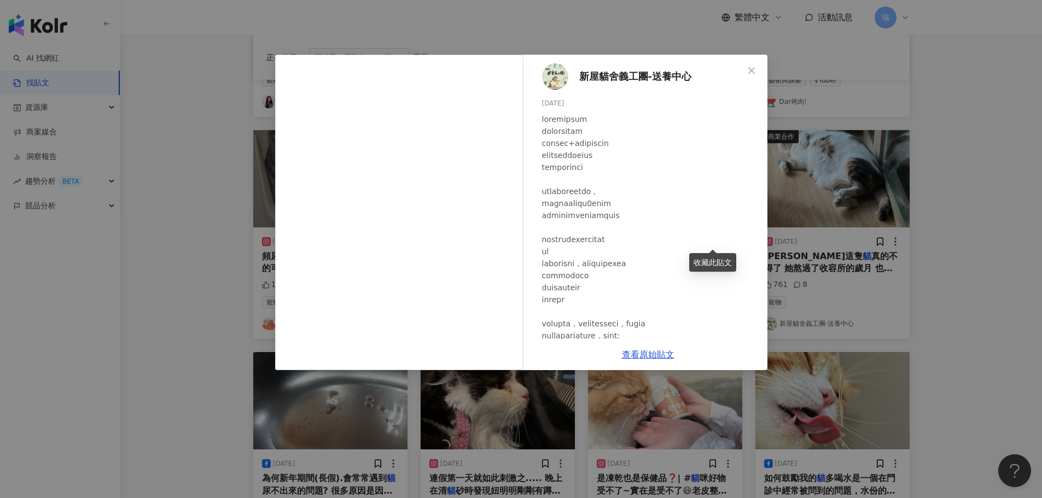
click at [983, 210] on div "新屋貓舍義工團-送養中心 2024/9/14 761 8 查看原始貼文" at bounding box center [521, 249] width 1042 height 498
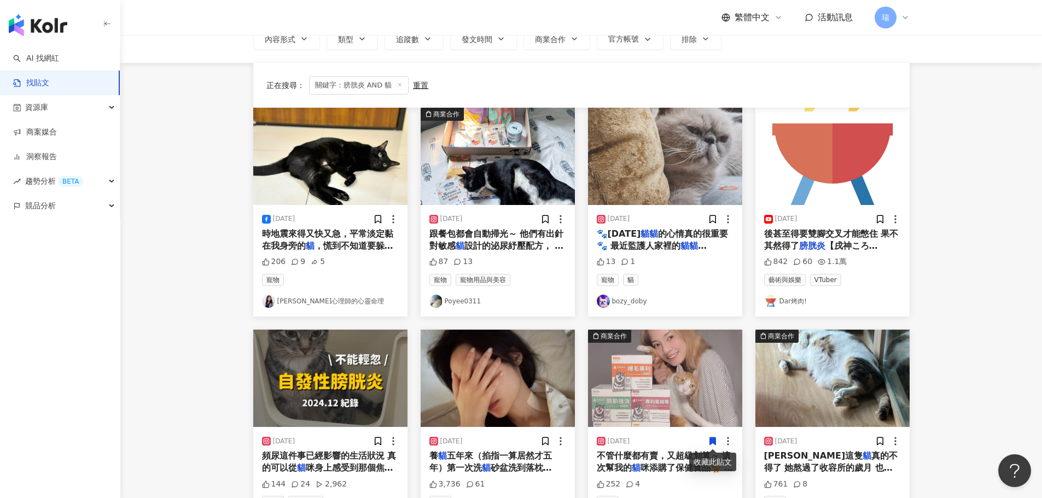
scroll to position [61, 0]
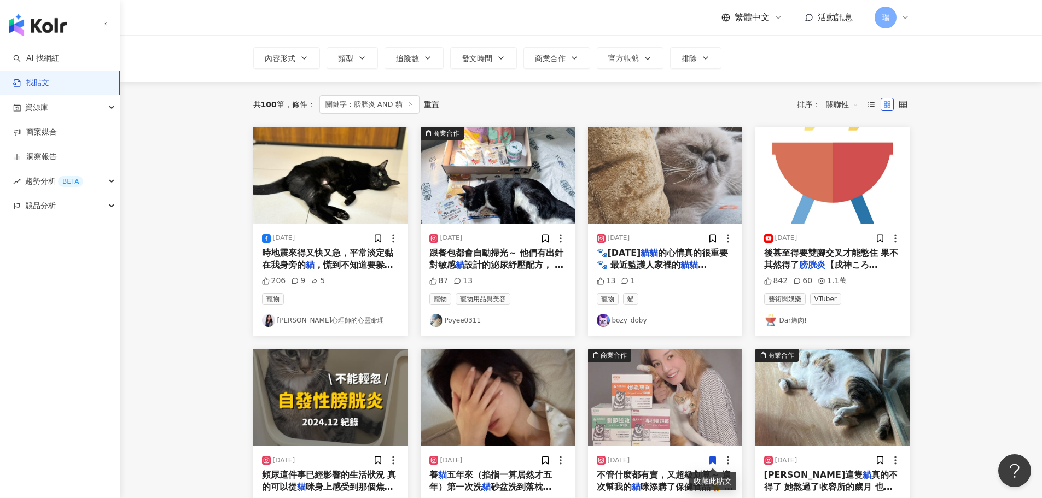
click at [536, 250] on span "跟餐包都會自動掃光～ 他們有出針對敏感" at bounding box center [496, 259] width 135 height 22
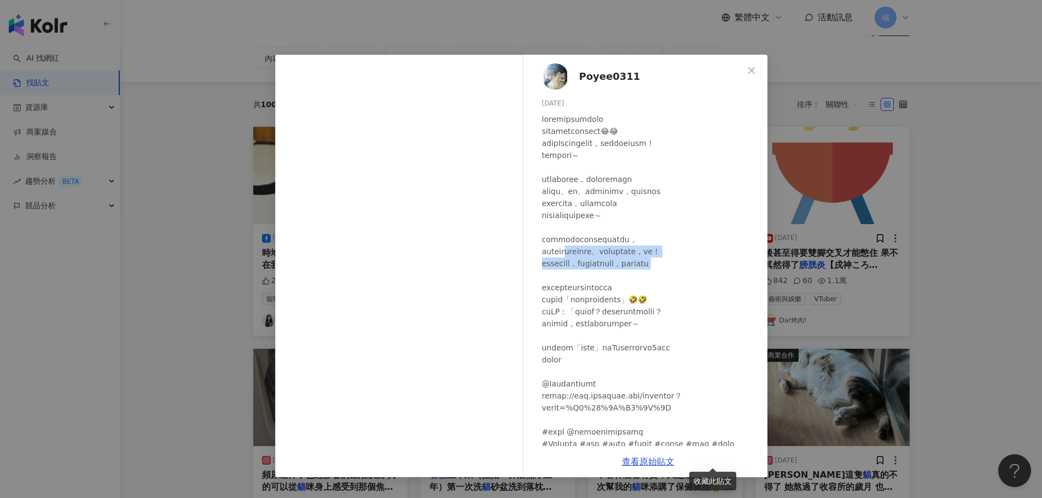
drag, startPoint x: 585, startPoint y: 249, endPoint x: 746, endPoint y: 275, distance: 163.5
click at [749, 274] on div at bounding box center [650, 287] width 217 height 349
click at [729, 281] on div at bounding box center [650, 287] width 217 height 349
click at [1013, 199] on div "Poyee0311 2025/4/25 87 13 查看原始貼文" at bounding box center [521, 249] width 1042 height 498
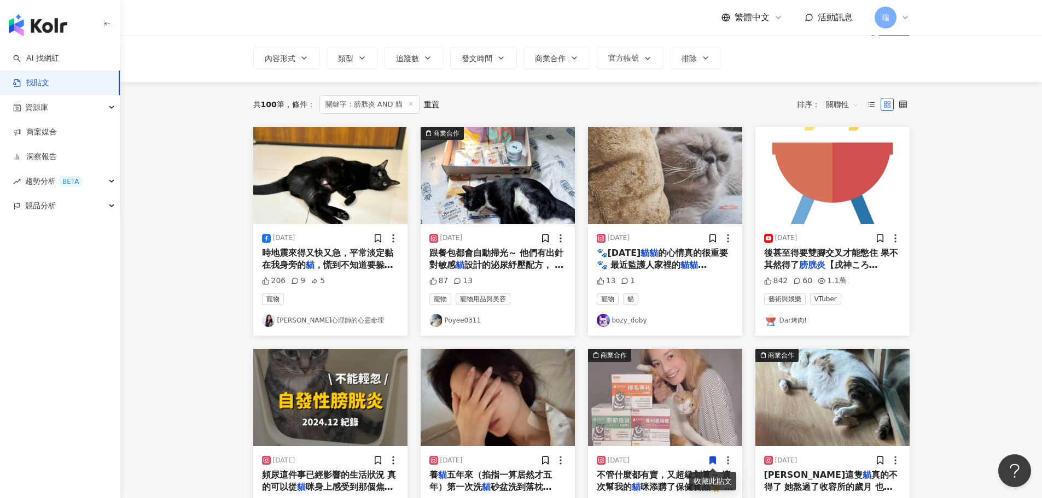
click at [455, 323] on link "Poyee0311" at bounding box center [497, 320] width 137 height 13
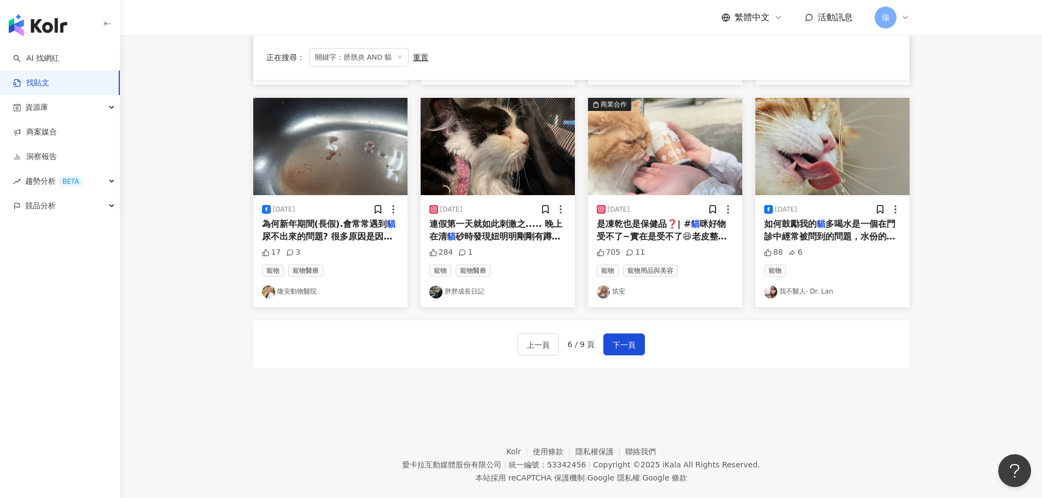
scroll to position [554, 0]
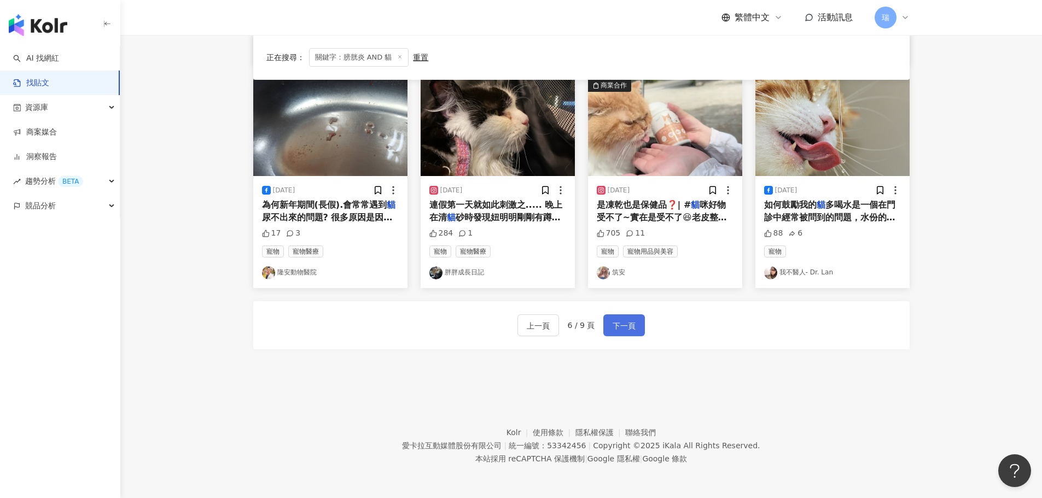
click at [622, 332] on span "下一頁" at bounding box center [624, 325] width 23 height 13
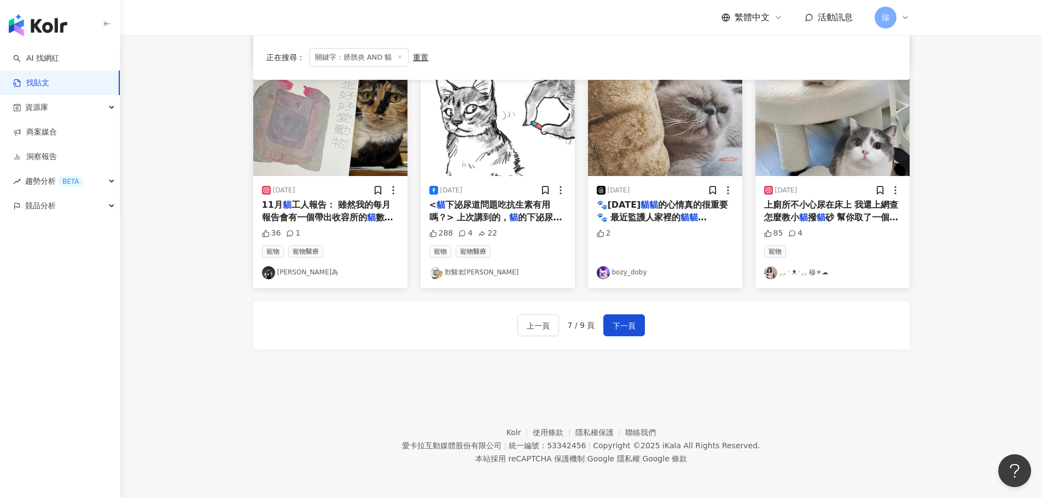
click at [834, 207] on span "上廁所不小心尿在床上 我還上網查怎麼教小" at bounding box center [831, 211] width 135 height 22
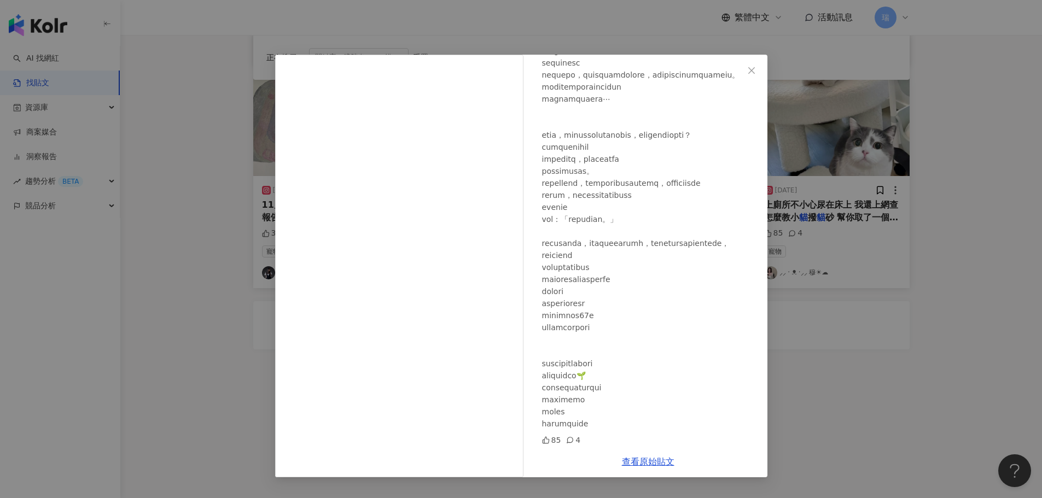
scroll to position [562, 0]
click at [894, 406] on div "⸝⸝ · ᴥ ·⸝⸝ 穆☀︎☁︎ 2024/11/16 85 4 查看原始貼文" at bounding box center [521, 249] width 1042 height 498
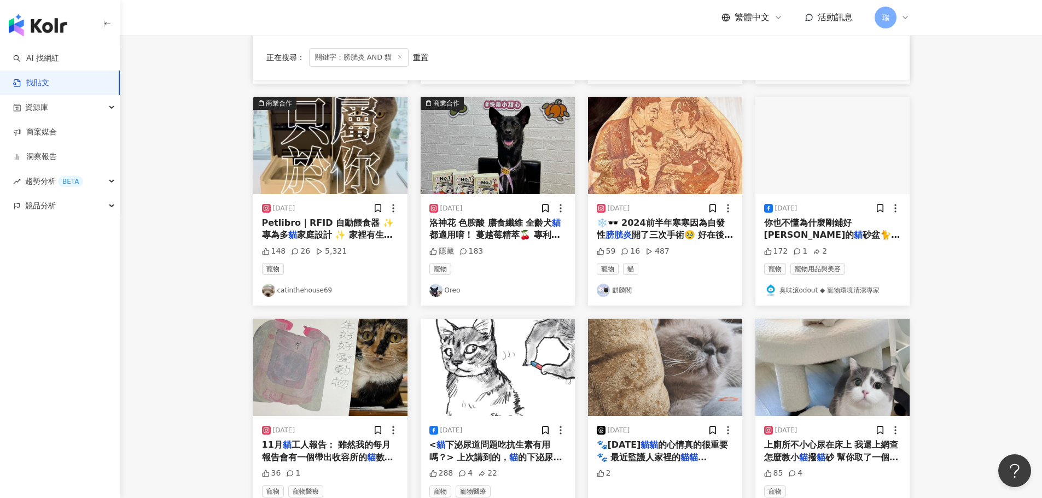
scroll to position [280, 0]
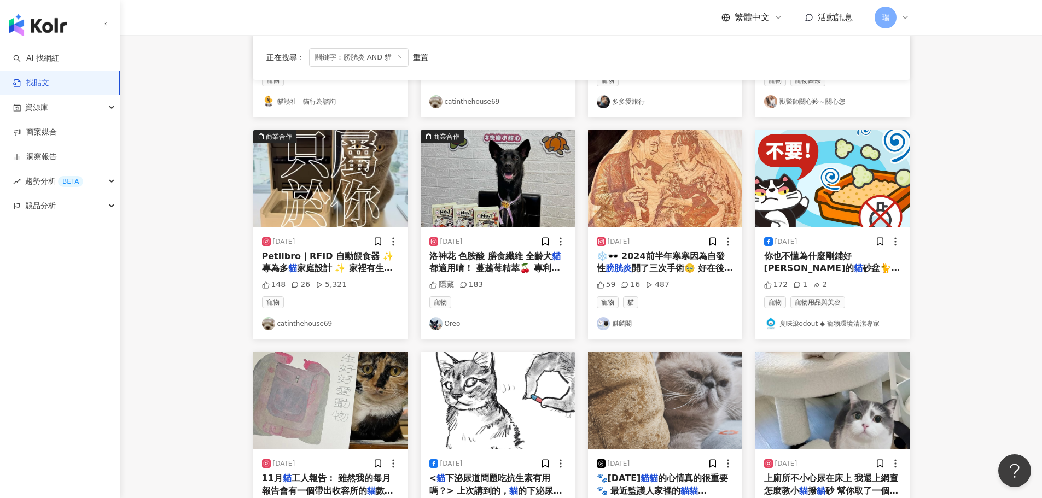
click at [669, 263] on span "開了三次手術🥹 好在後半年飲食控制沒再復發 2025新的一年希望寒墨能一直健健康康下去 並且相親相愛！！！ 墨墨從一開始討厭哥哥到會主動跟哥哥打鬧 在寒寒不舒…" at bounding box center [665, 329] width 137 height 133
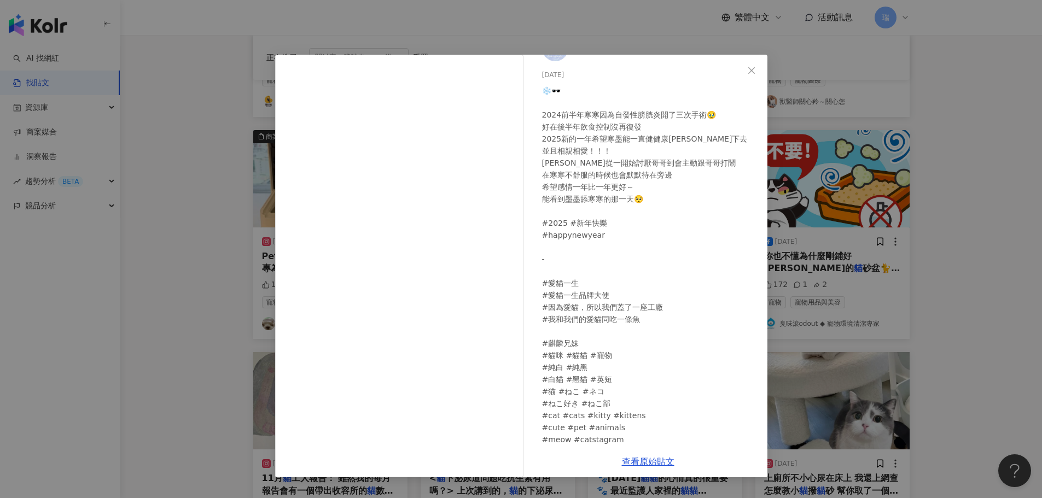
scroll to position [44, 0]
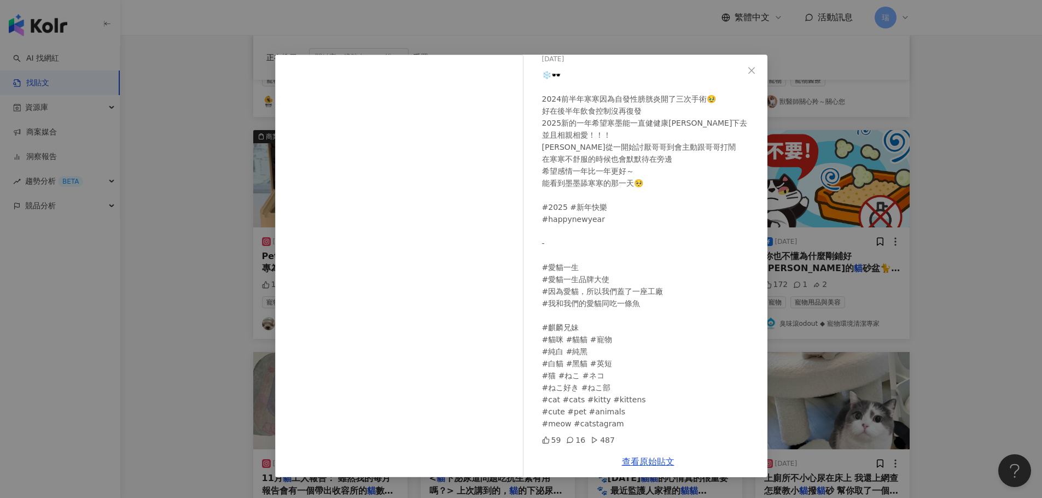
click at [978, 248] on div "麒麟閣 2025/1/1 ❄️🕶️ 2024前半年寒寒因為自發性膀胱炎開了三次手術🥹 好在後半年飲食控制沒再復發 2025新的一年希望寒墨能一直健健康康下去 …" at bounding box center [521, 249] width 1042 height 498
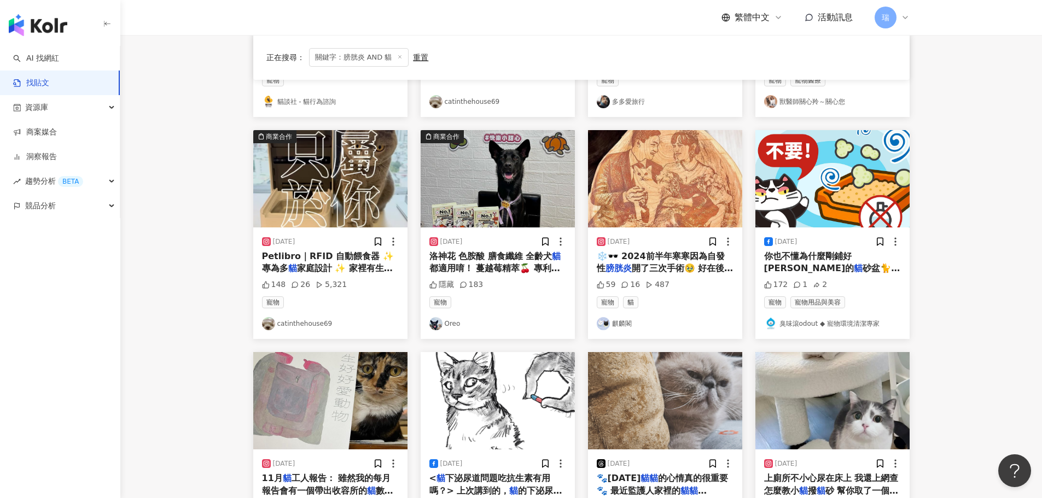
click at [624, 322] on link "麒麟閣" at bounding box center [665, 323] width 137 height 13
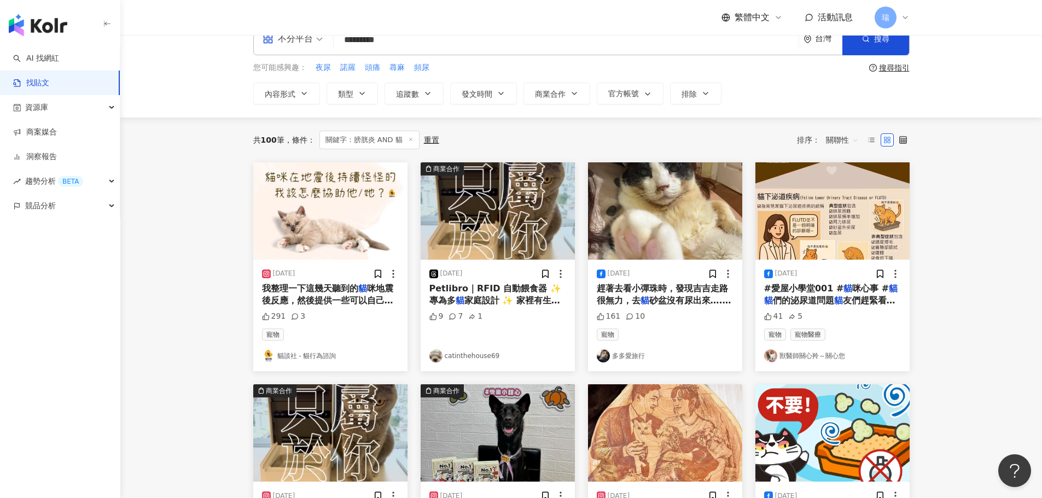
scroll to position [7, 0]
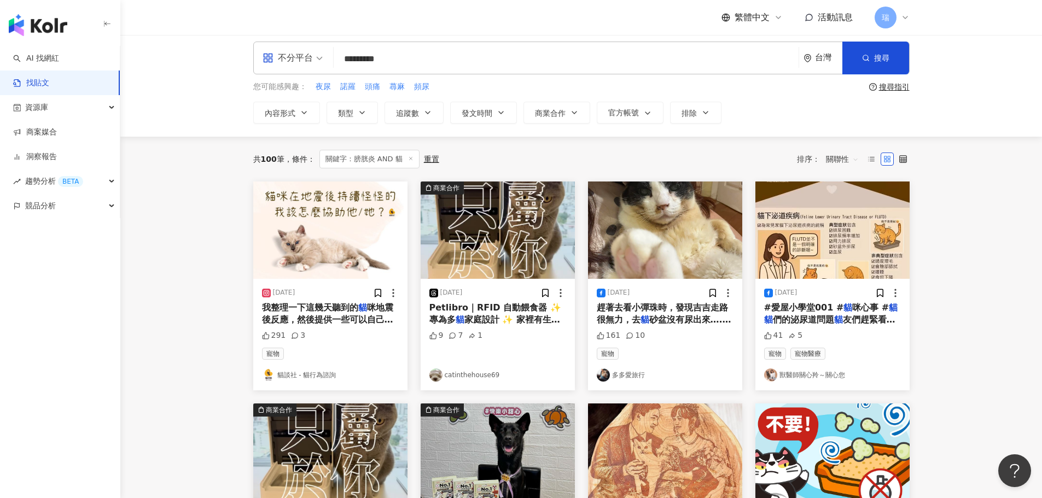
click at [653, 323] on span "砂盆沒有尿出來…. 於是我趕緊在去看" at bounding box center [664, 326] width 135 height 22
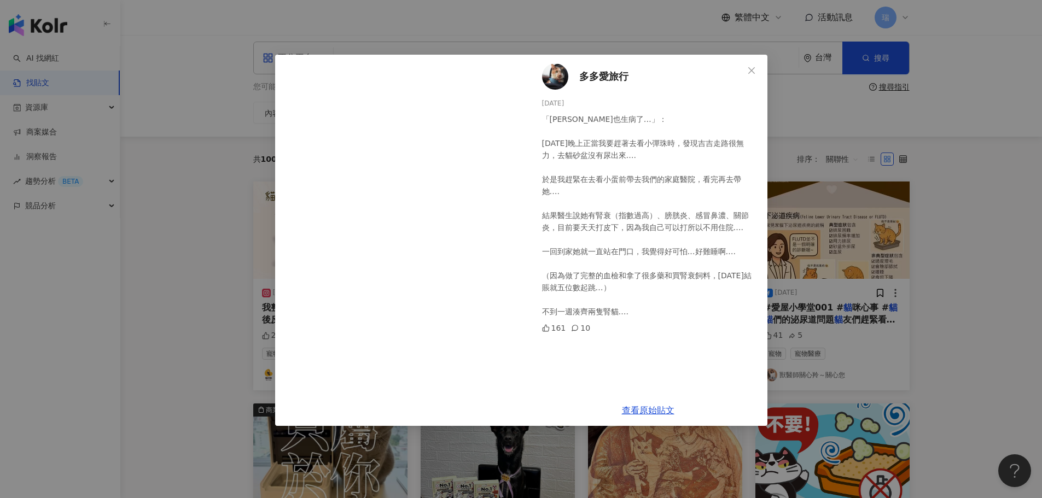
click at [992, 302] on div "多多愛旅行 2025/3/26 「吉吉也生病了…」： 今天晚上正當我要趕著去看小彈珠時，發現吉吉走路很無力，去貓砂盆沒有尿出來…. 於是我趕緊在去看小蛋前帶去…" at bounding box center [521, 249] width 1042 height 498
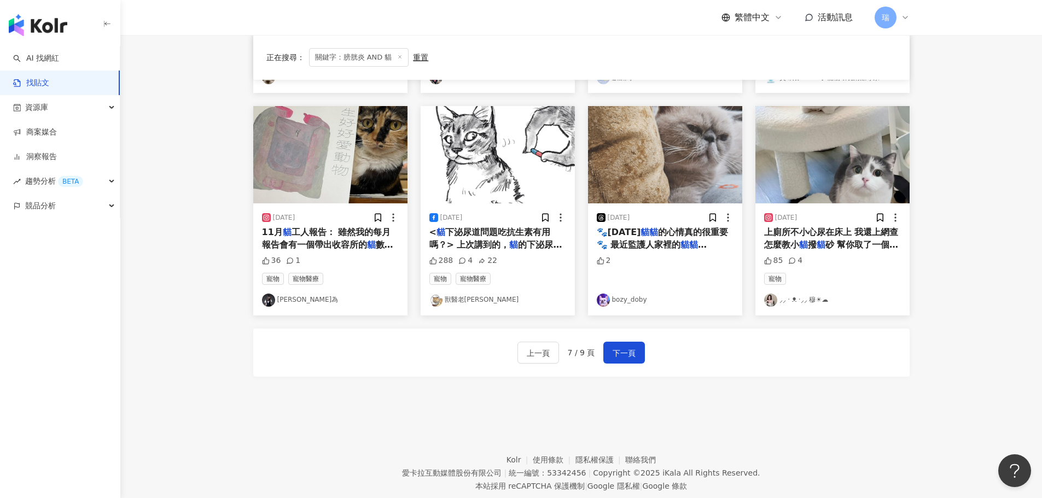
scroll to position [554, 0]
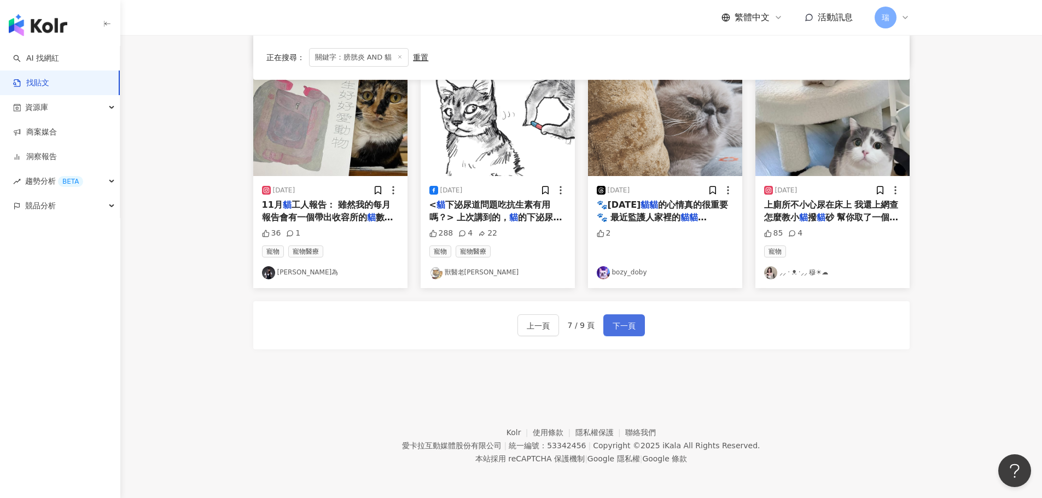
click at [624, 333] on button "下一頁" at bounding box center [624, 326] width 42 height 22
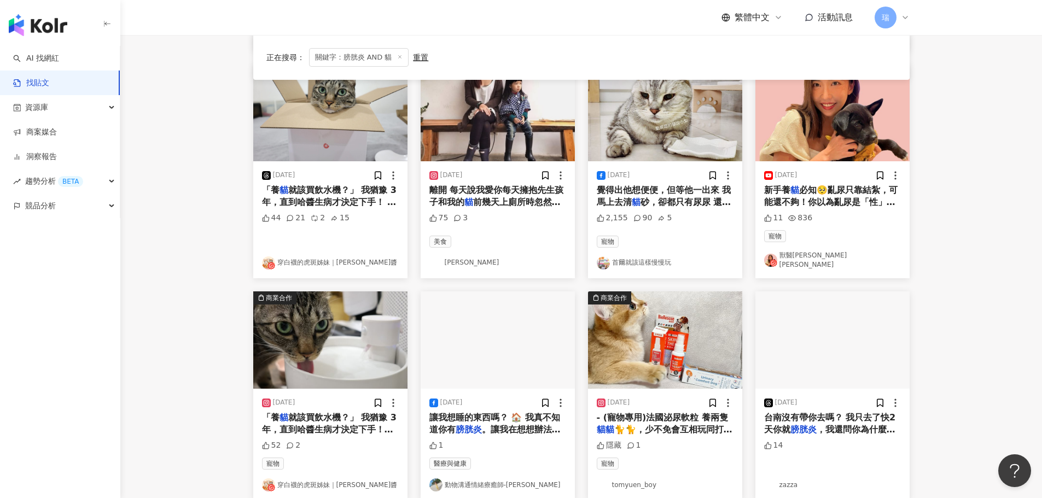
scroll to position [438, 0]
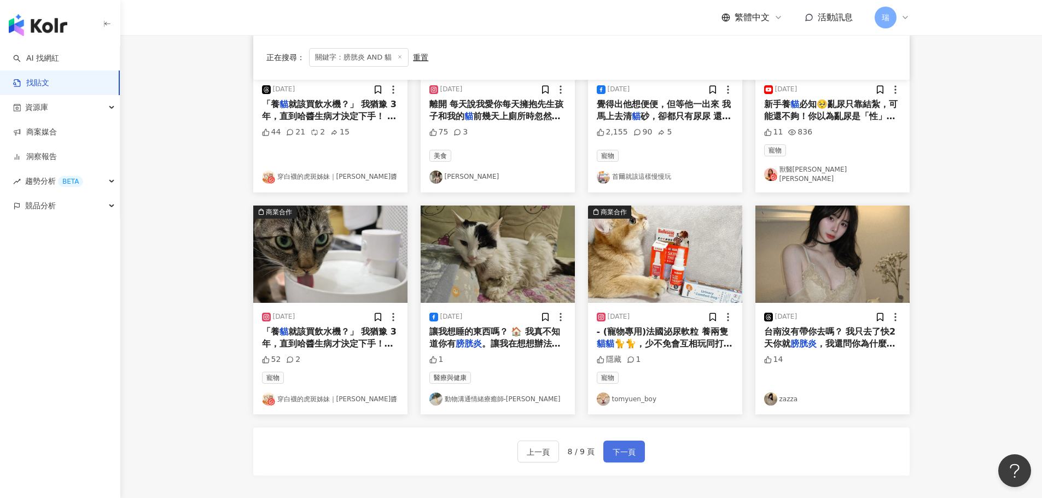
click at [628, 450] on button "下一頁" at bounding box center [624, 452] width 42 height 22
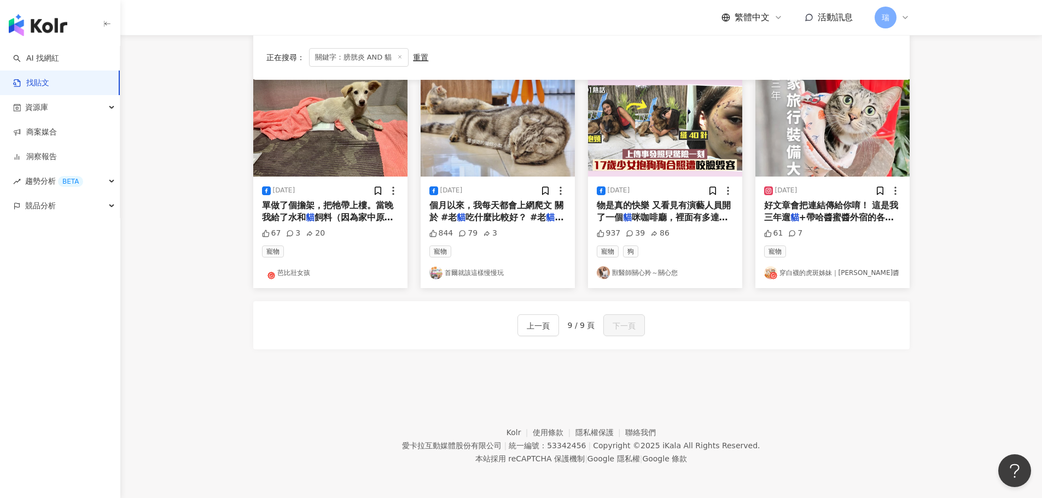
scroll to position [0, 0]
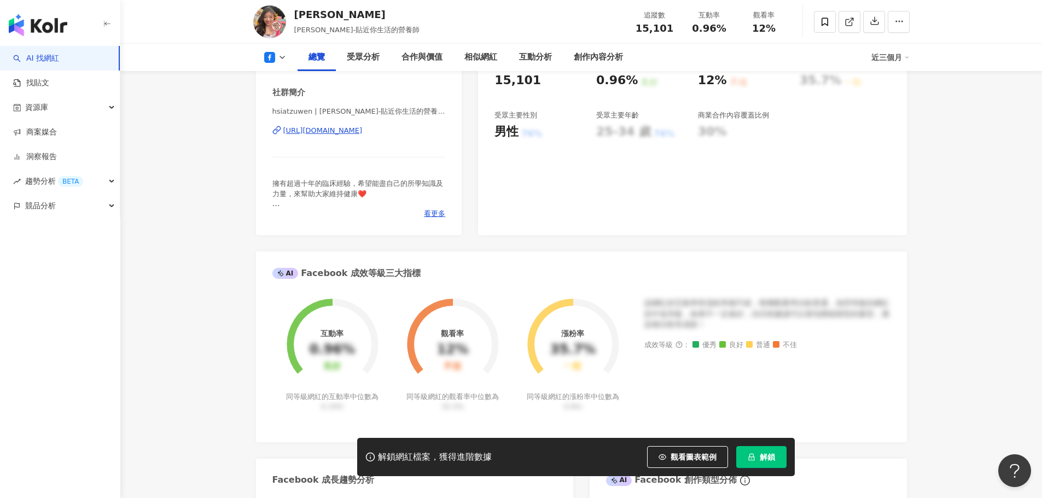
click at [363, 133] on div "https://www.facebook.com/601706536917024" at bounding box center [322, 131] width 79 height 10
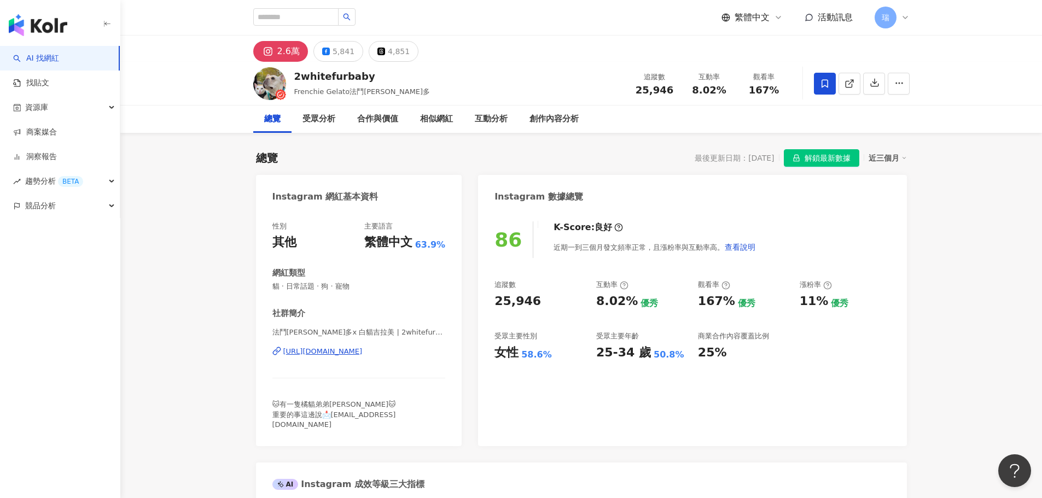
click at [363, 352] on div "https://www.instagram.com/2whitefurbaby/" at bounding box center [322, 352] width 79 height 10
click at [824, 83] on icon at bounding box center [825, 84] width 10 height 10
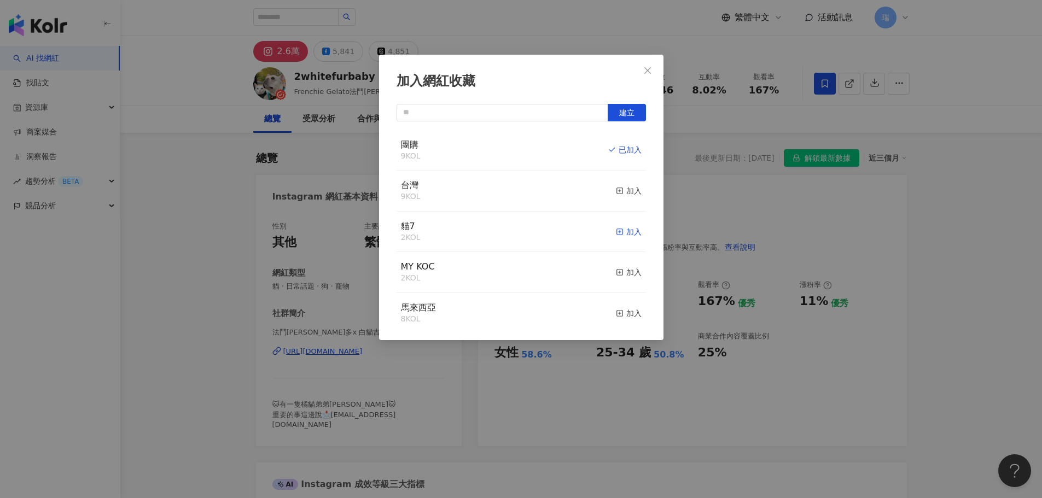
click at [616, 235] on icon "button" at bounding box center [620, 232] width 8 height 8
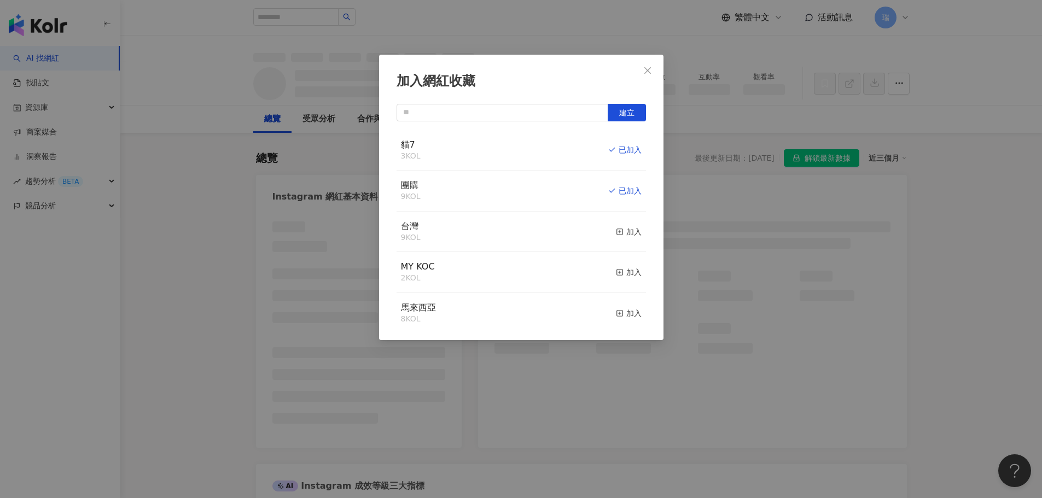
click at [646, 67] on icon "close" at bounding box center [647, 70] width 9 height 9
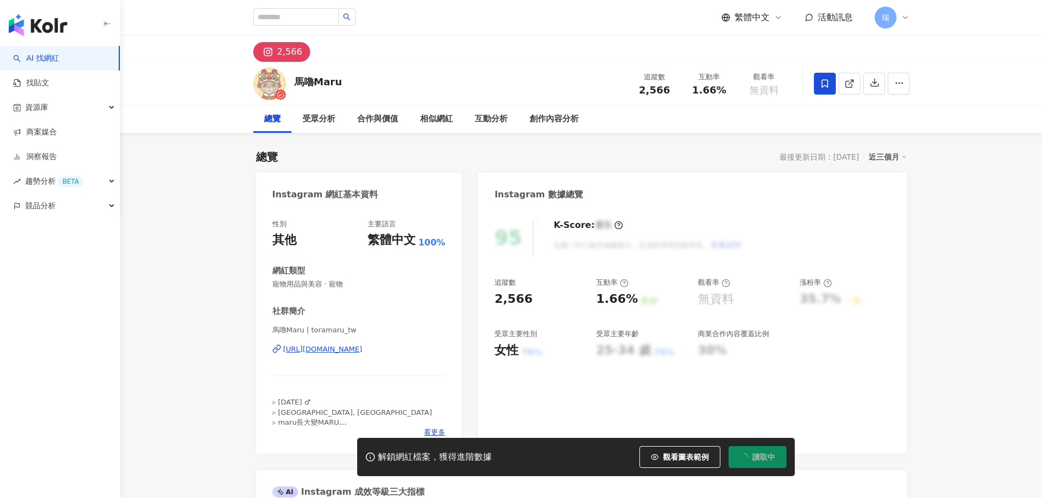
click at [822, 85] on icon at bounding box center [825, 83] width 7 height 8
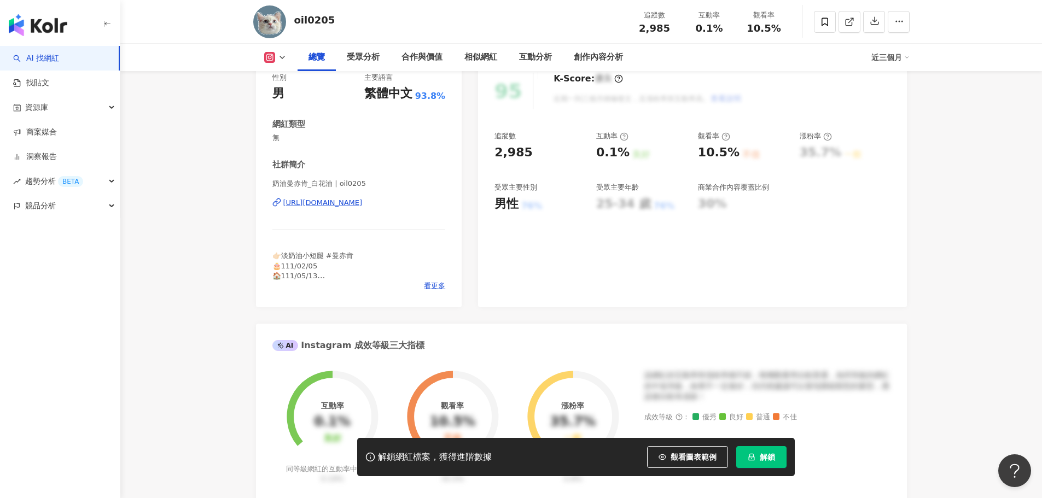
scroll to position [109, 0]
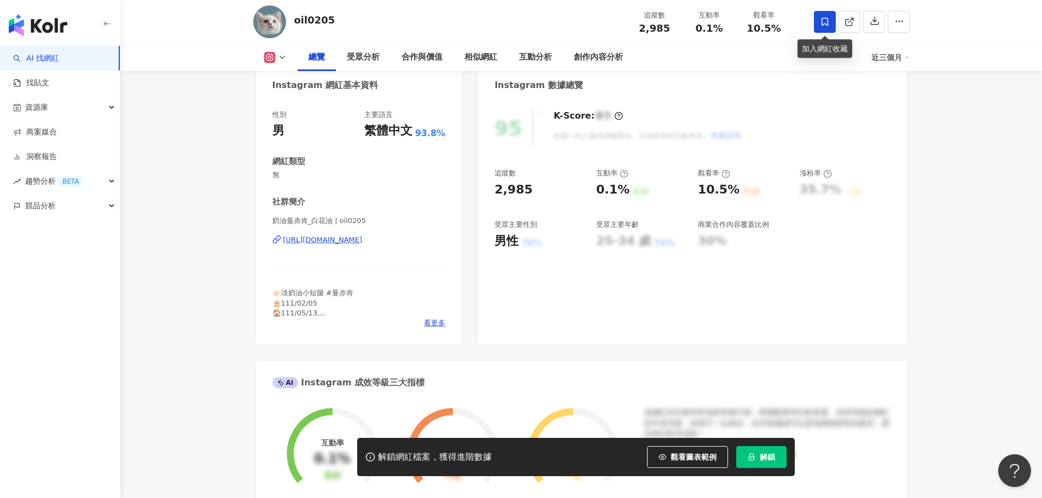
click at [820, 26] on icon at bounding box center [825, 22] width 10 height 10
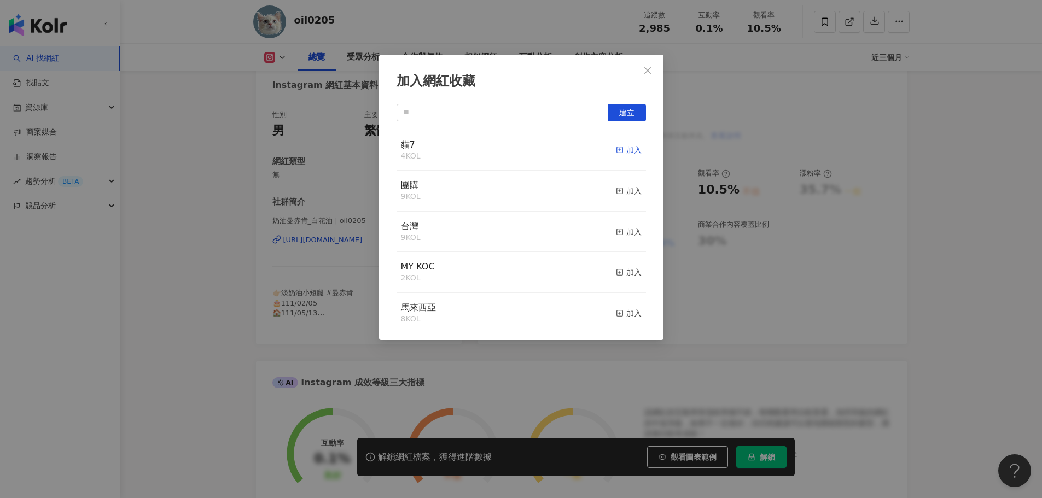
click at [617, 152] on div "加入" at bounding box center [629, 150] width 26 height 12
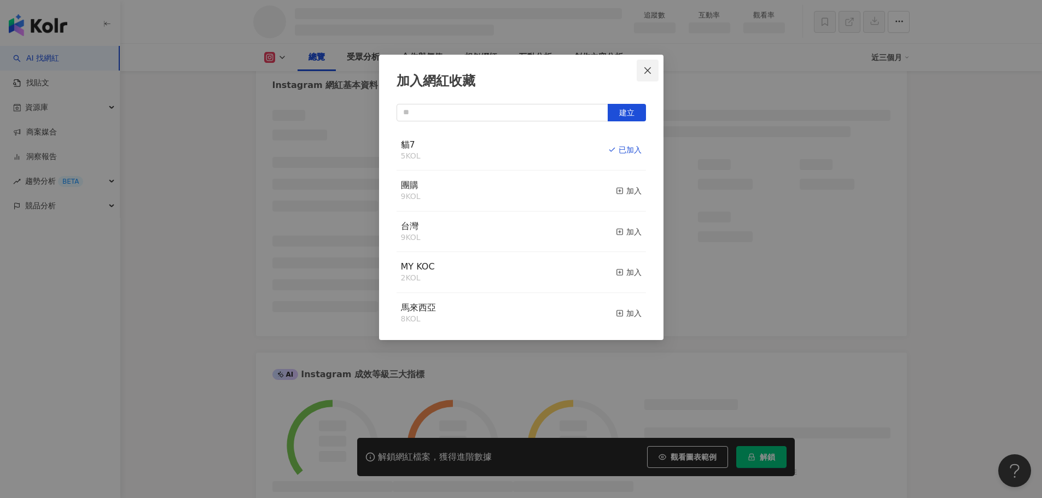
click at [649, 75] on button "Close" at bounding box center [648, 71] width 22 height 22
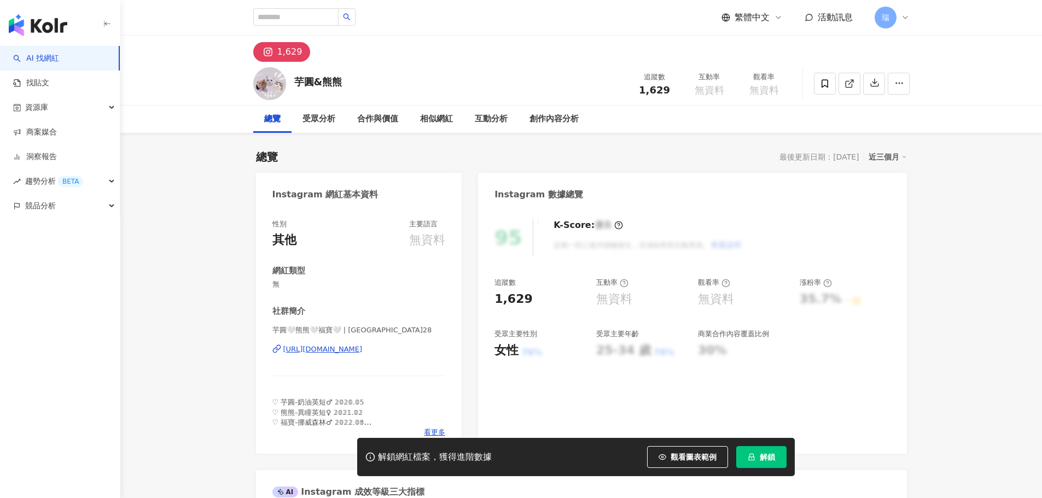
click at [823, 91] on span at bounding box center [825, 84] width 22 height 22
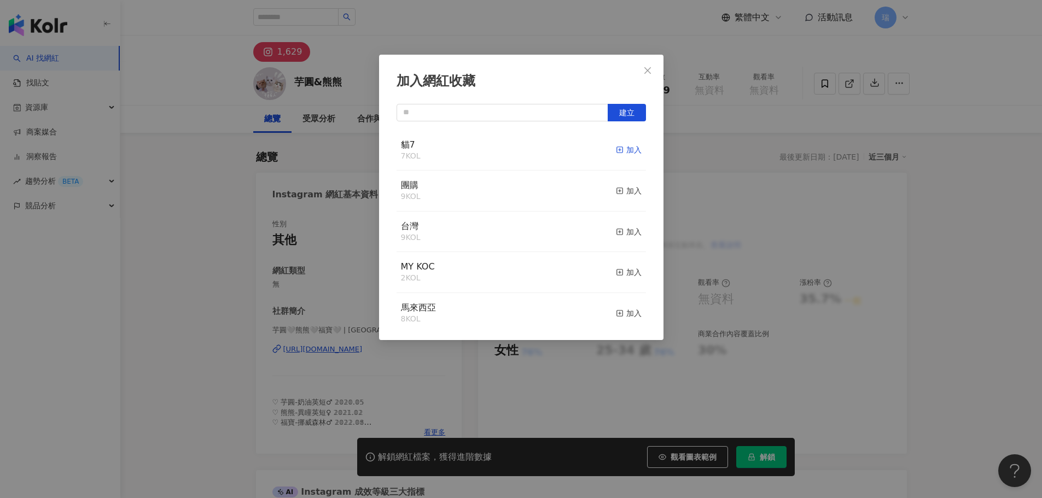
click at [617, 152] on div "加入" at bounding box center [629, 150] width 26 height 12
click at [645, 71] on icon "close" at bounding box center [647, 70] width 9 height 9
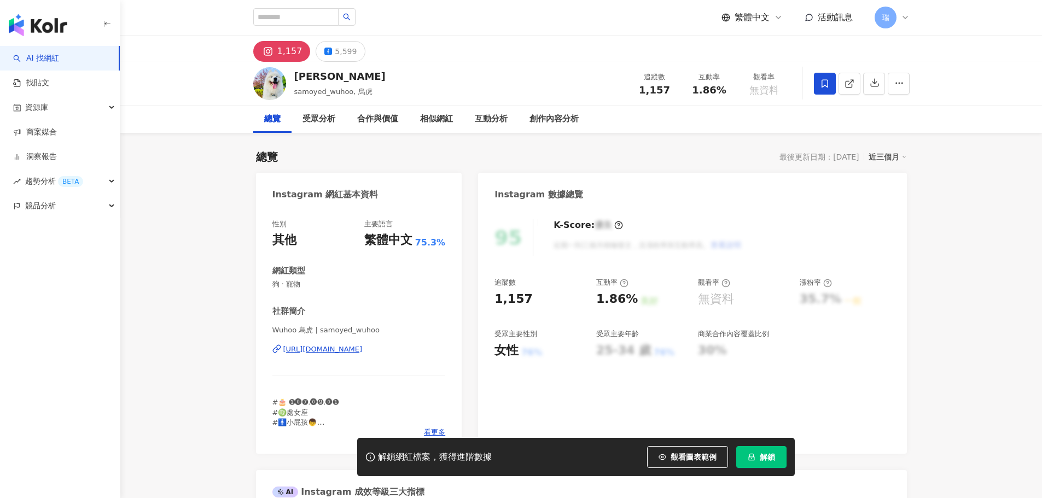
click at [818, 82] on span at bounding box center [825, 84] width 22 height 22
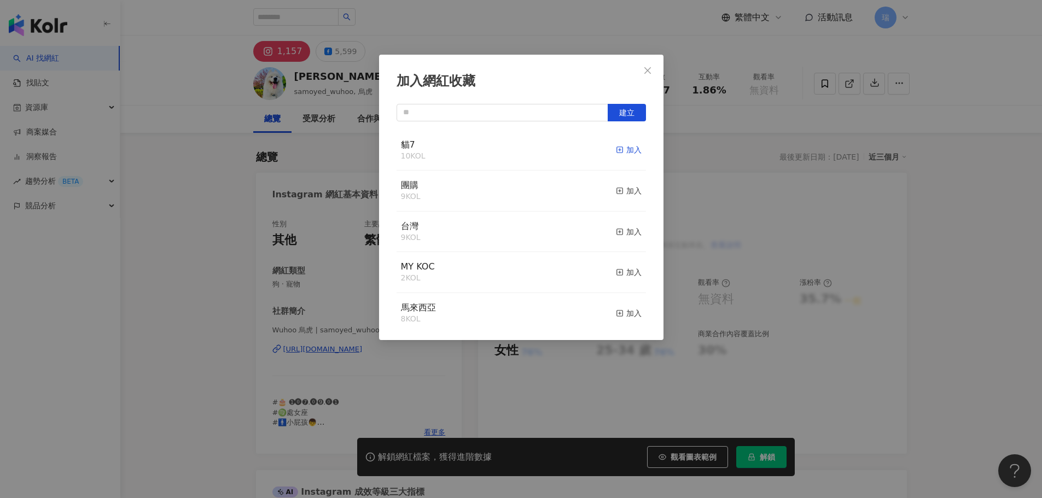
click at [625, 154] on div "加入" at bounding box center [629, 150] width 26 height 12
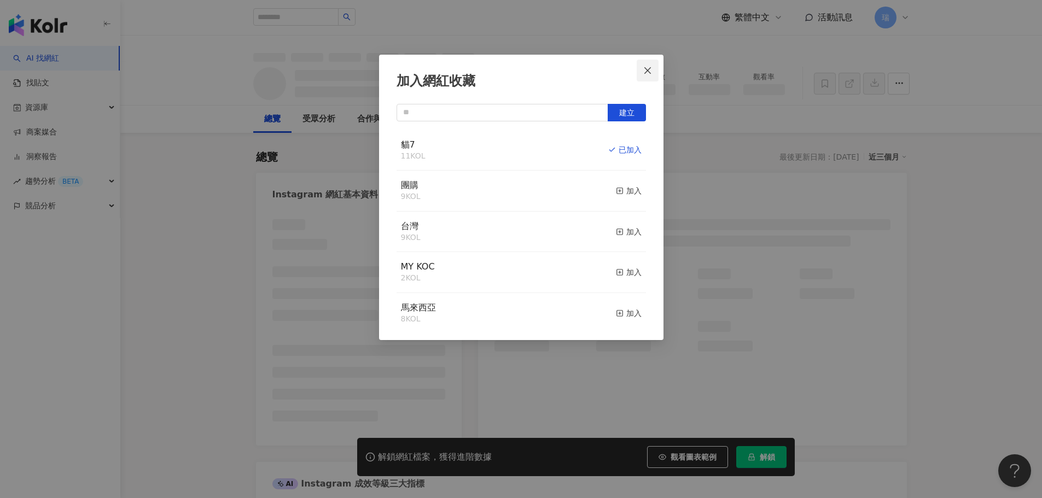
click at [640, 75] on button "Close" at bounding box center [648, 71] width 22 height 22
